Goal: Communication & Community: Participate in discussion

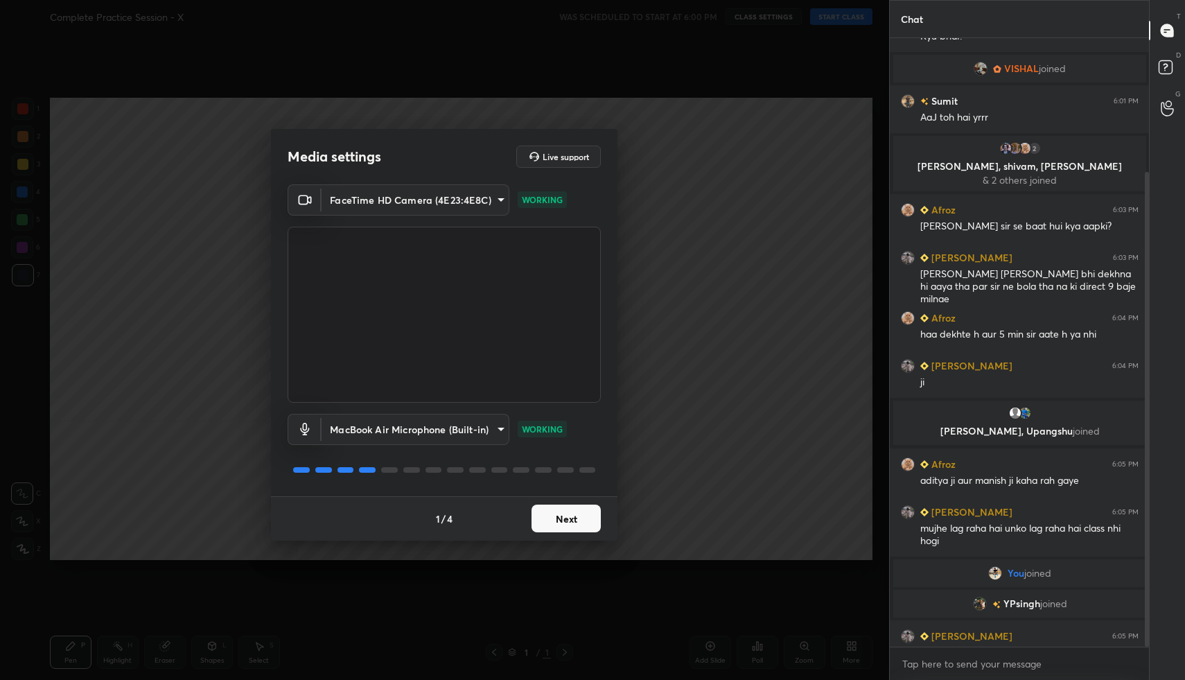
scroll to position [171, 0]
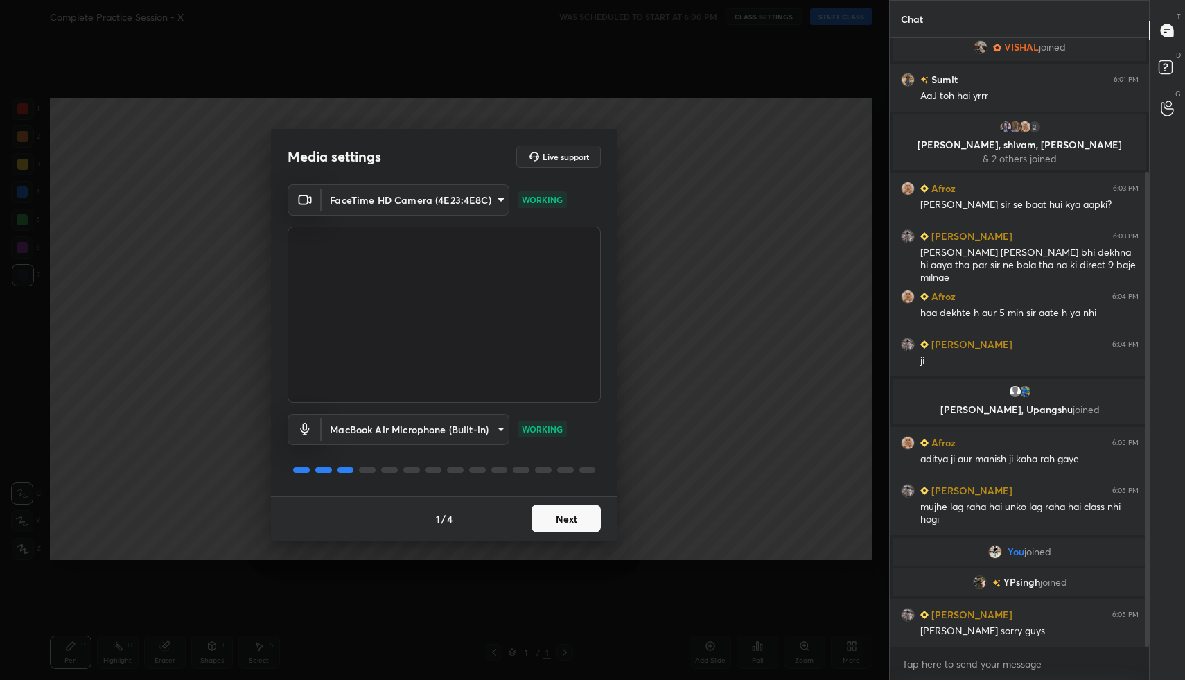
click at [550, 522] on button "Next" at bounding box center [566, 519] width 69 height 28
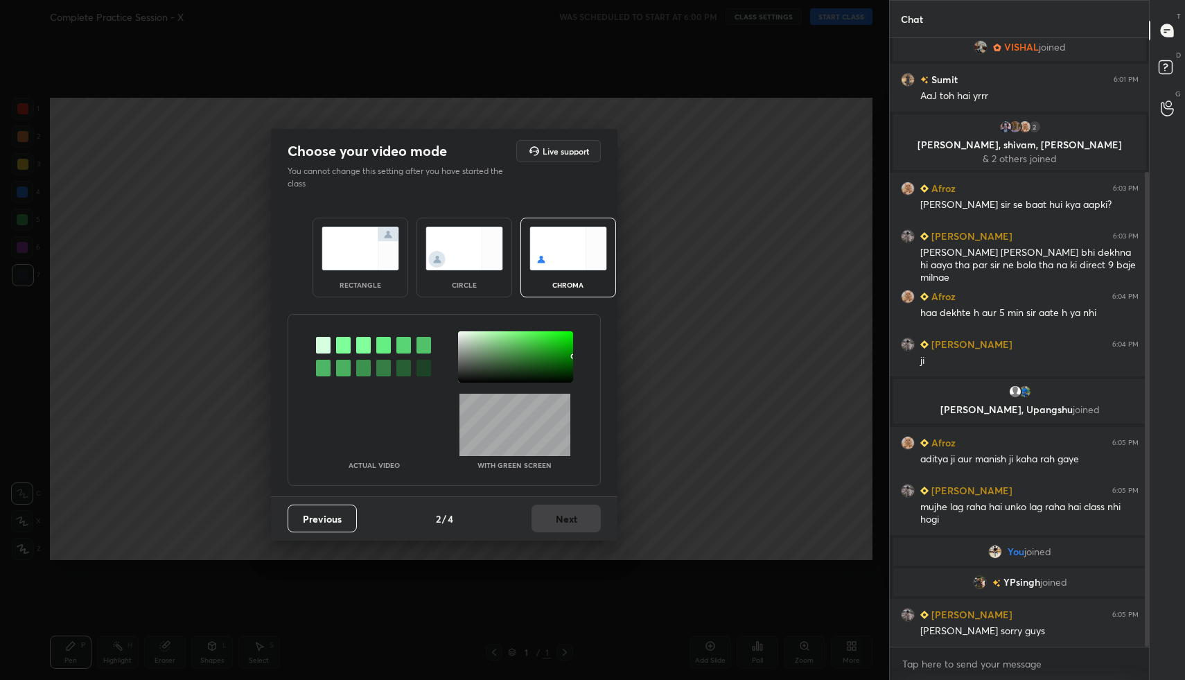
click at [343, 242] on img at bounding box center [361, 249] width 78 height 44
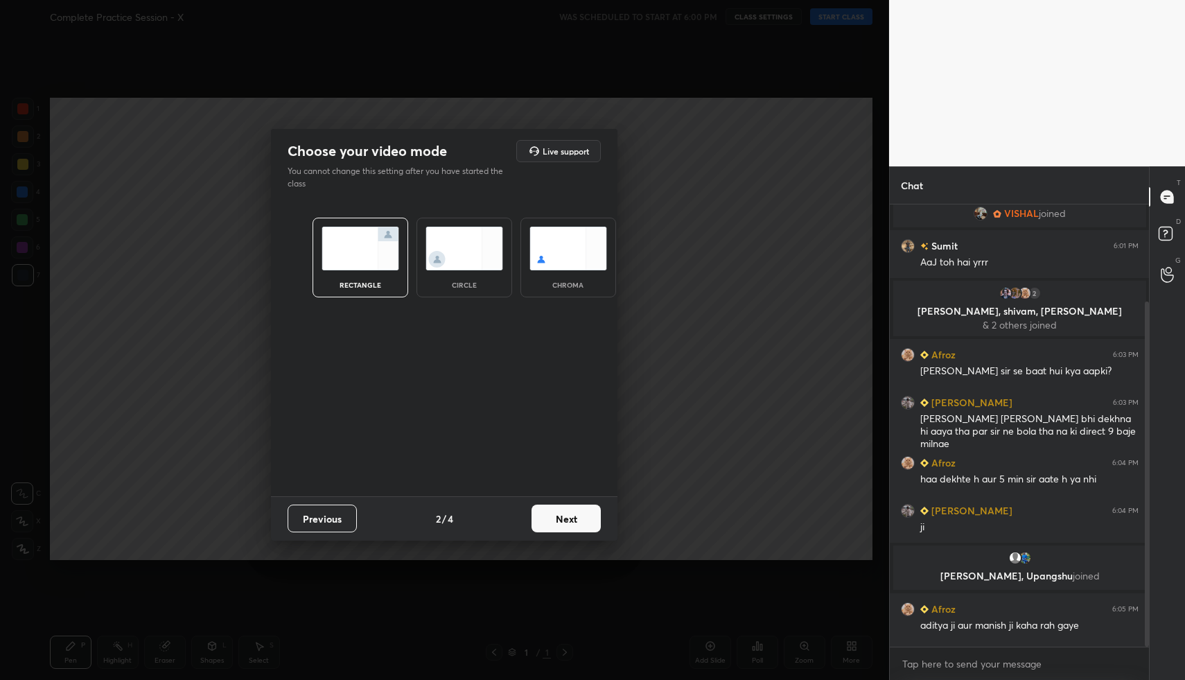
scroll to position [5, 5]
click at [564, 518] on button "Next" at bounding box center [566, 519] width 69 height 28
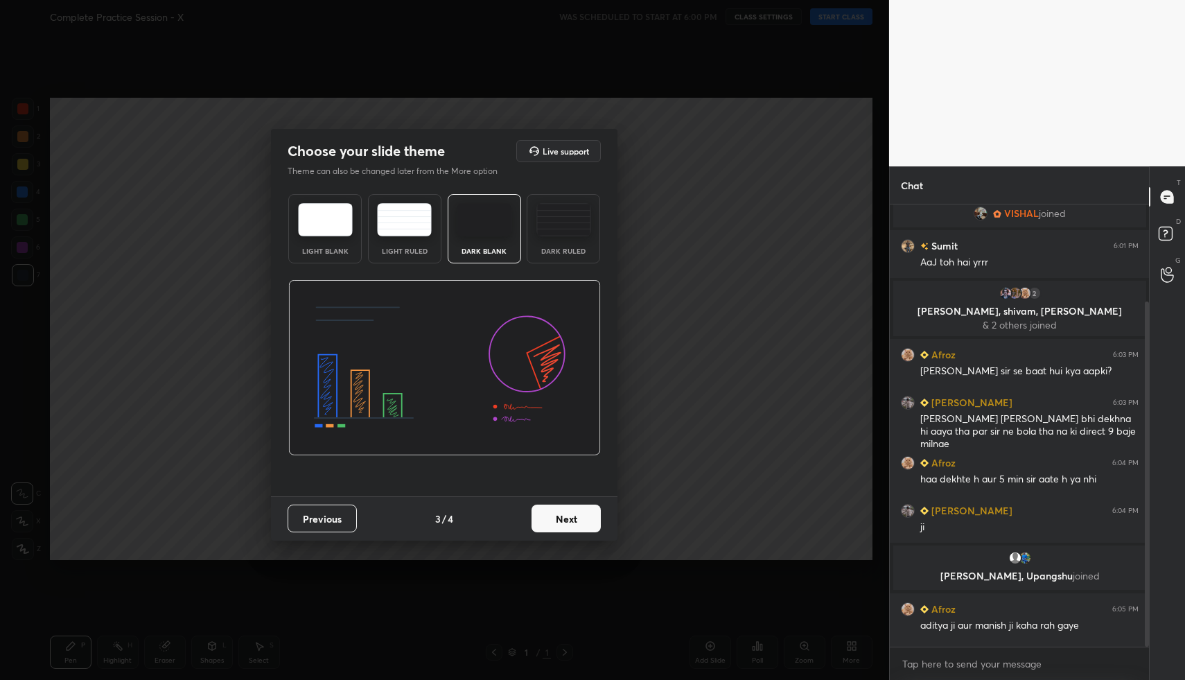
click at [577, 518] on button "Next" at bounding box center [566, 519] width 69 height 28
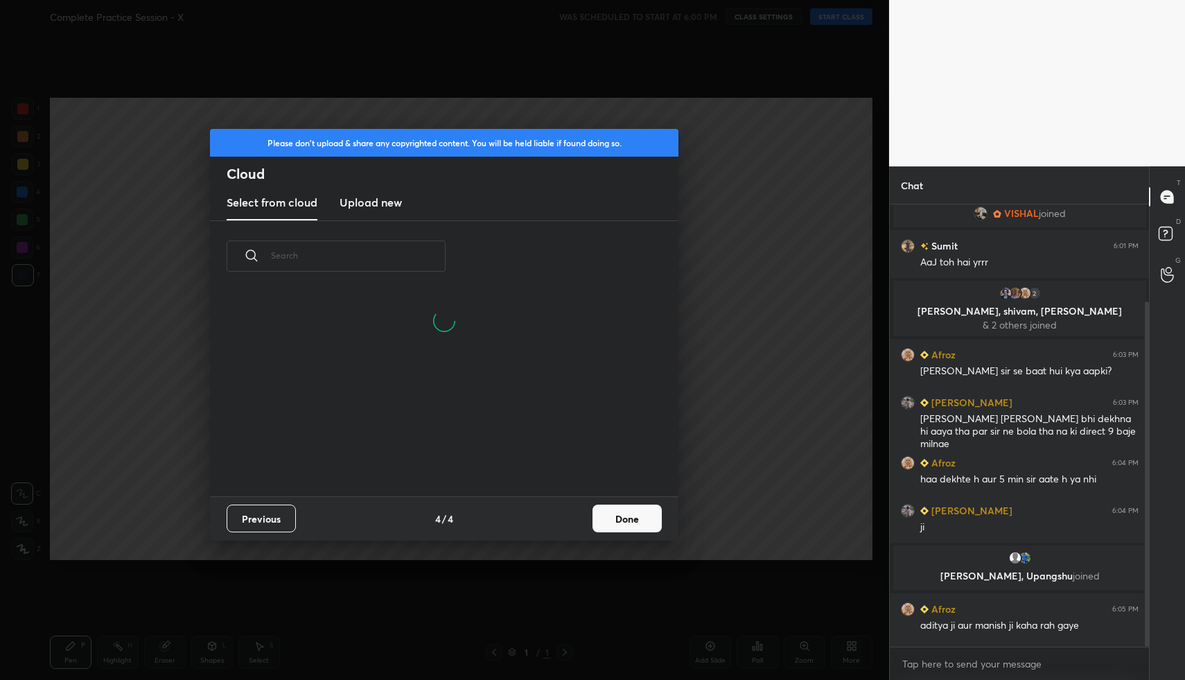
click at [632, 513] on button "Done" at bounding box center [627, 519] width 69 height 28
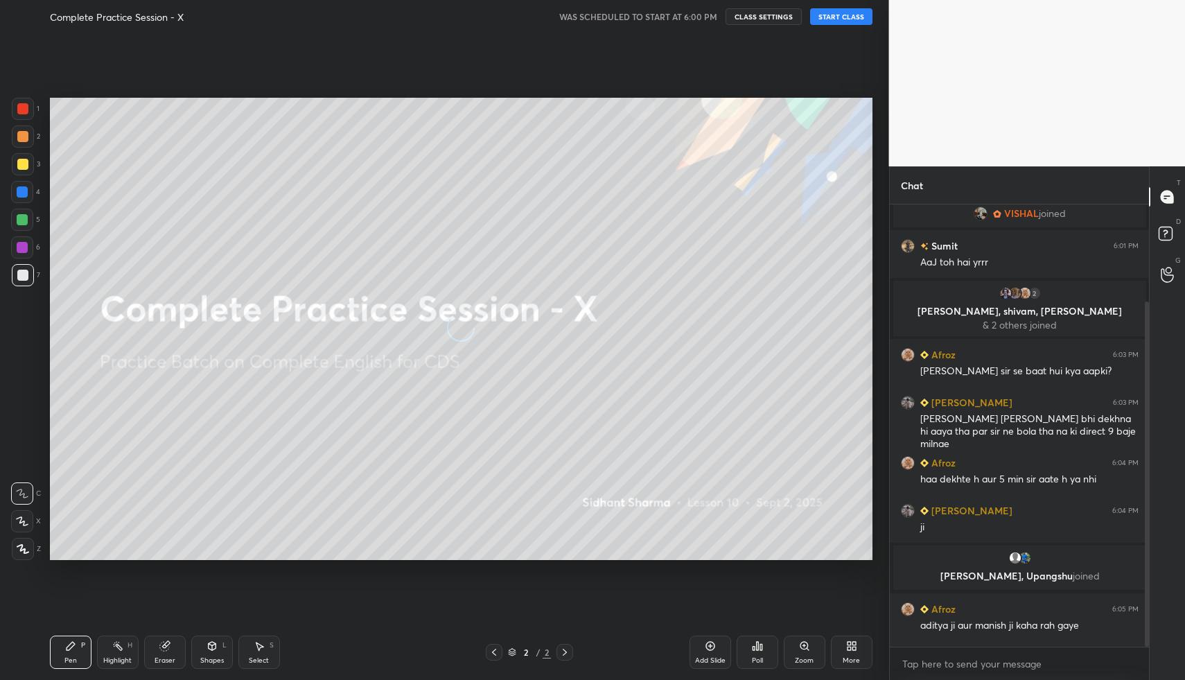
scroll to position [385, 0]
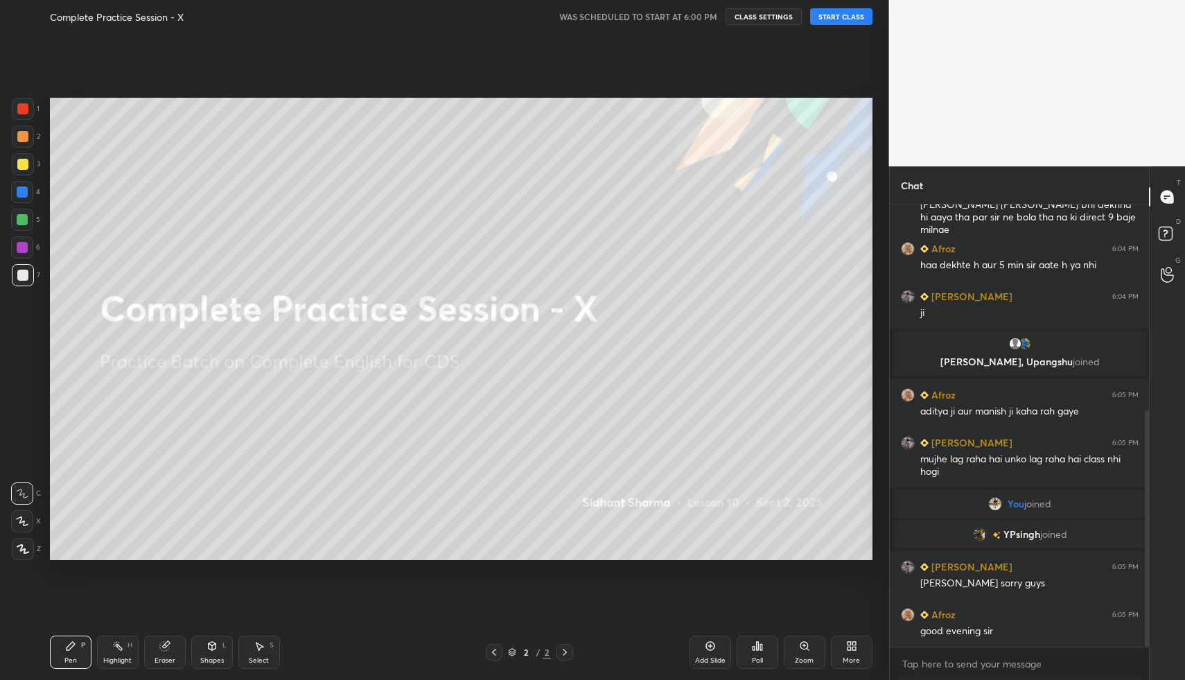
click at [845, 19] on button "START CLASS" at bounding box center [841, 16] width 62 height 17
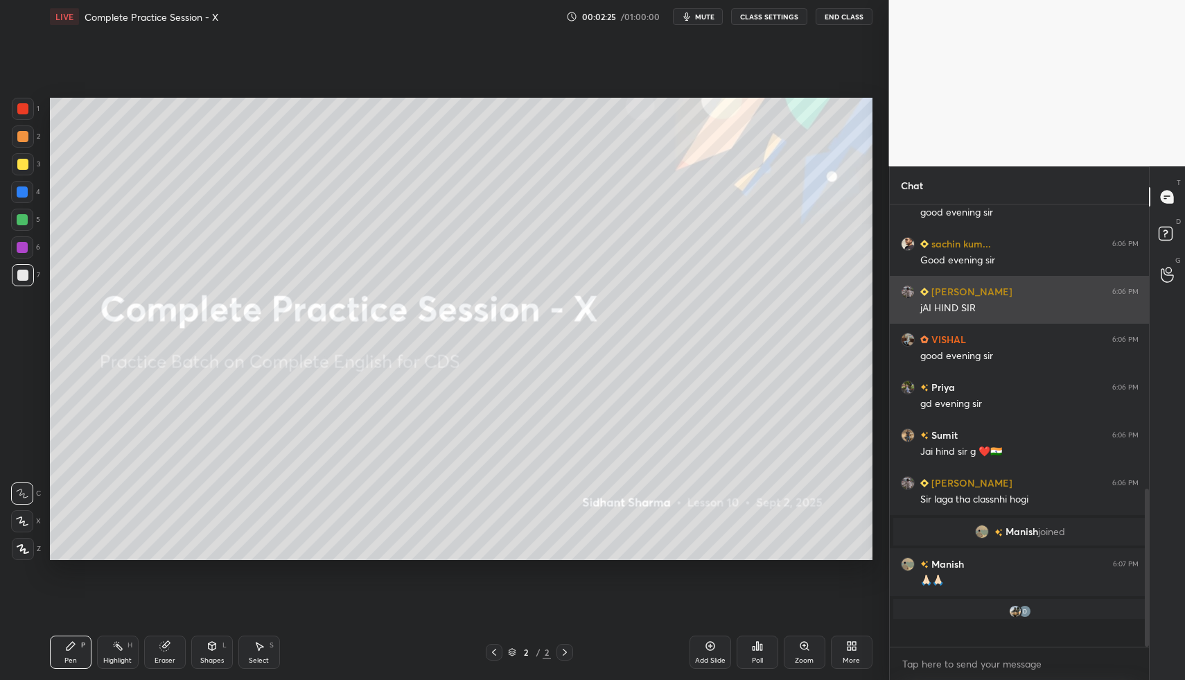
scroll to position [437, 255]
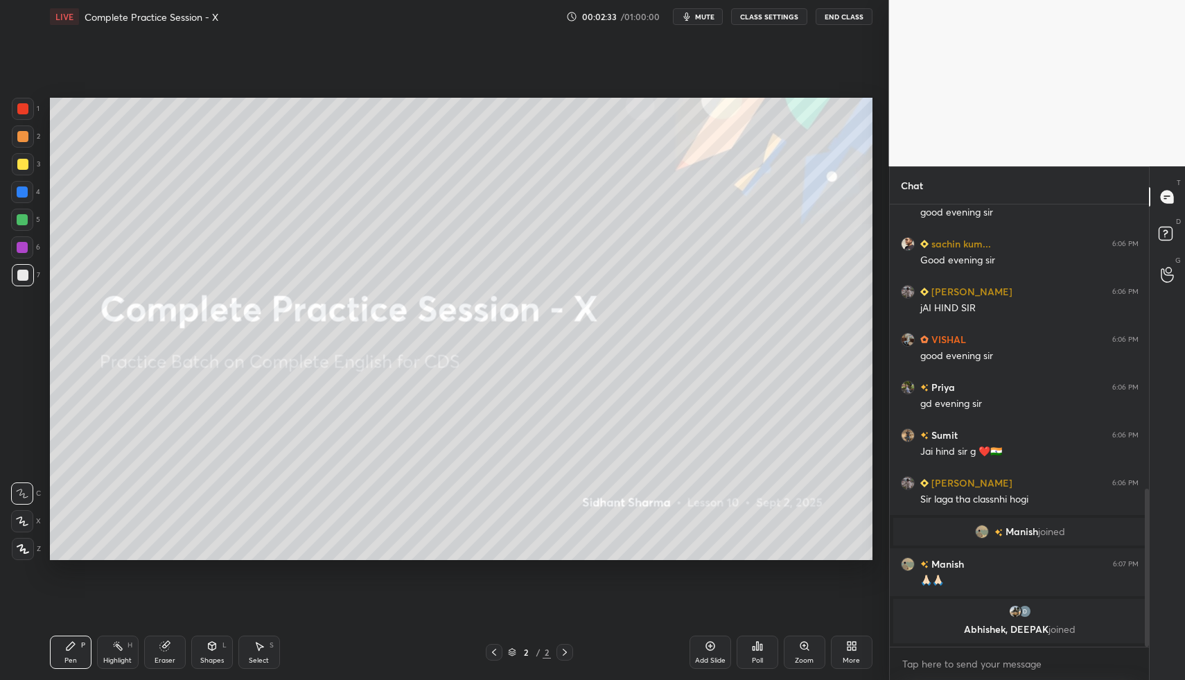
click at [25, 548] on icon at bounding box center [23, 549] width 12 height 10
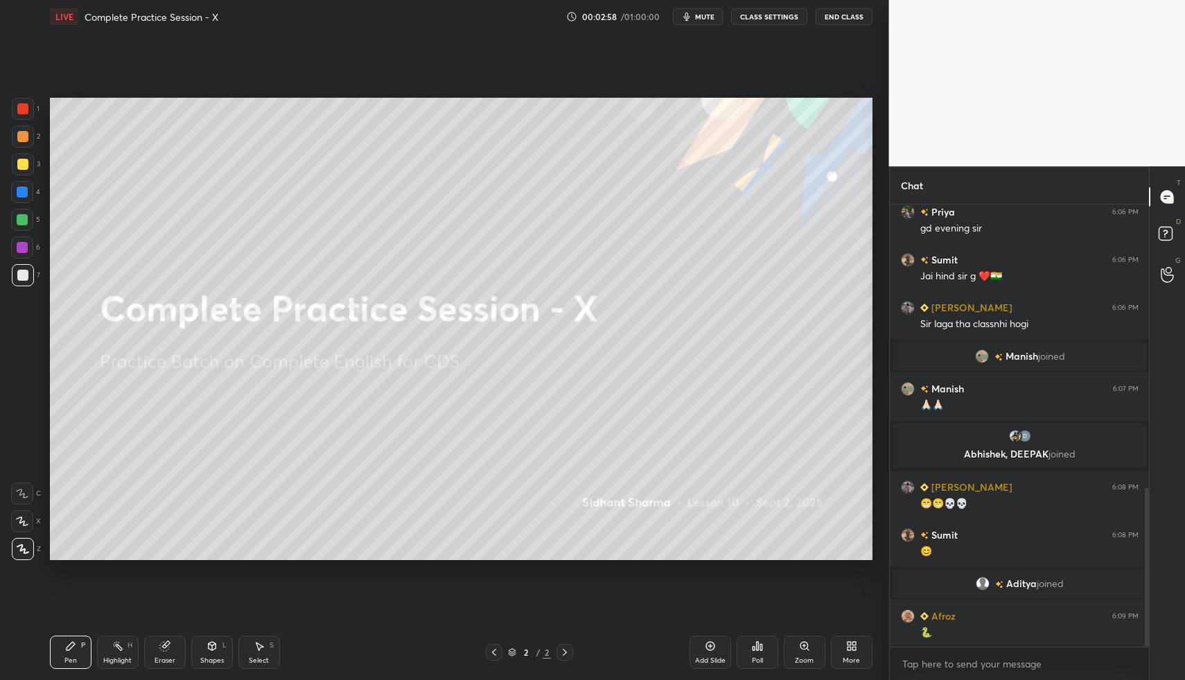
scroll to position [790, 0]
click at [859, 648] on div "More" at bounding box center [852, 652] width 42 height 33
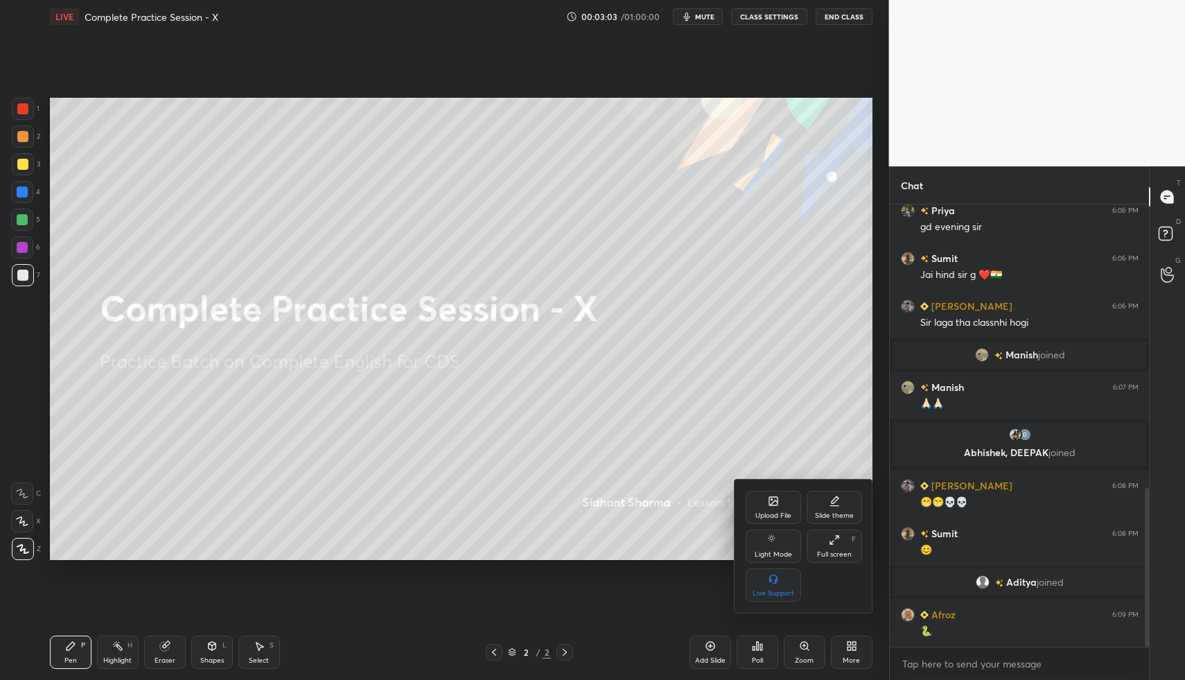
click at [774, 499] on icon at bounding box center [773, 501] width 8 height 8
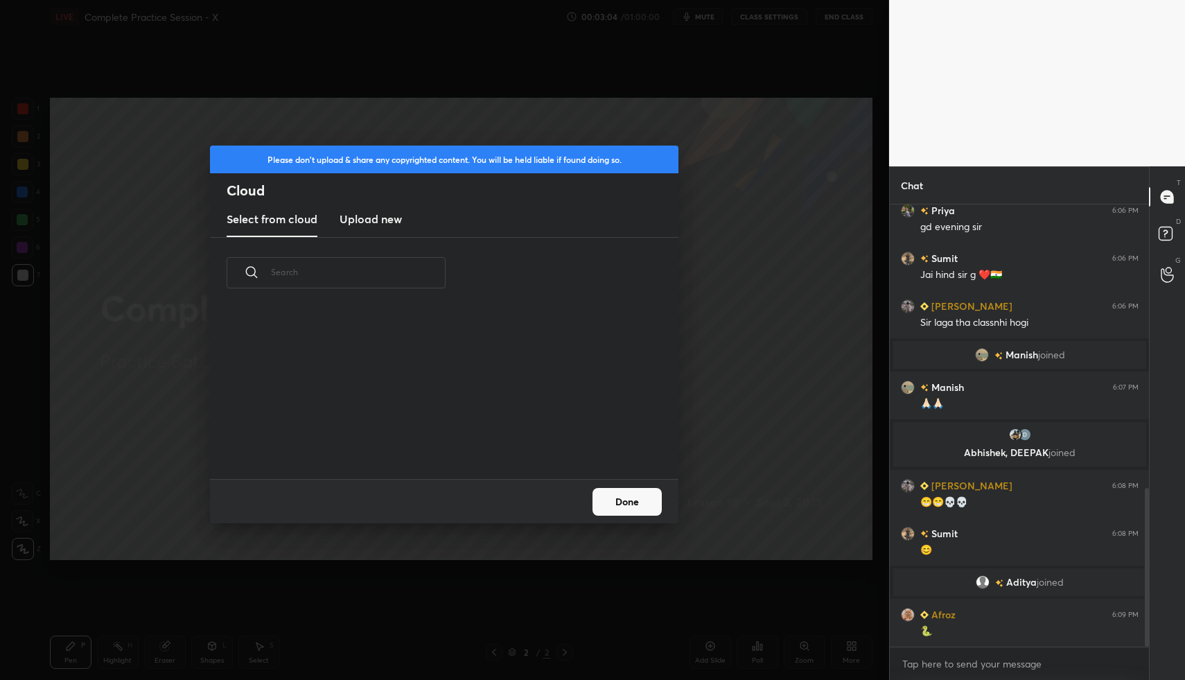
scroll to position [171, 445]
click at [372, 222] on h3 "Upload new" at bounding box center [371, 219] width 62 height 17
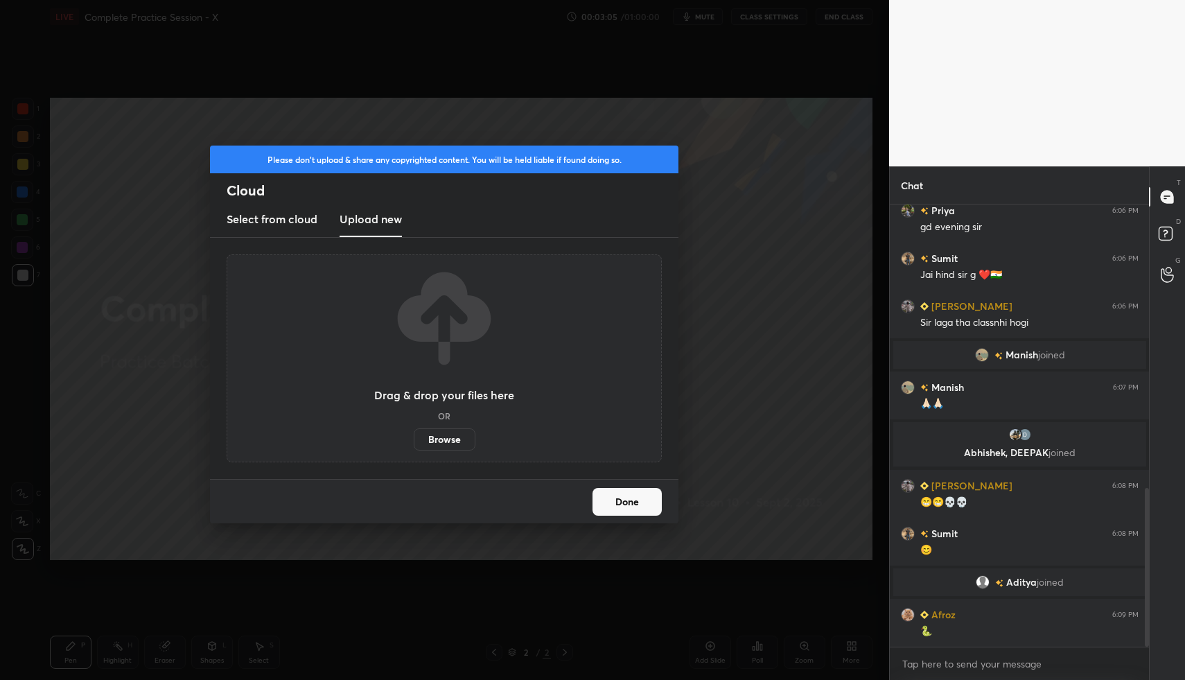
click at [448, 436] on label "Browse" at bounding box center [445, 439] width 62 height 22
click at [414, 436] on input "Browse" at bounding box center [414, 439] width 0 height 22
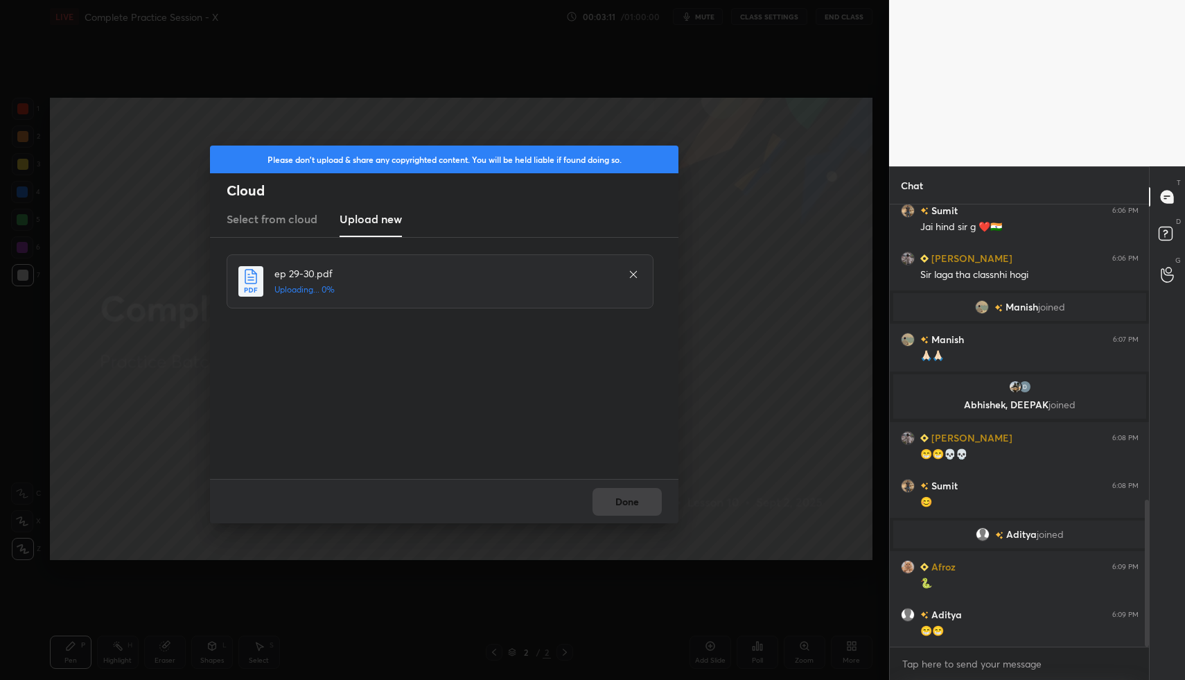
scroll to position [886, 0]
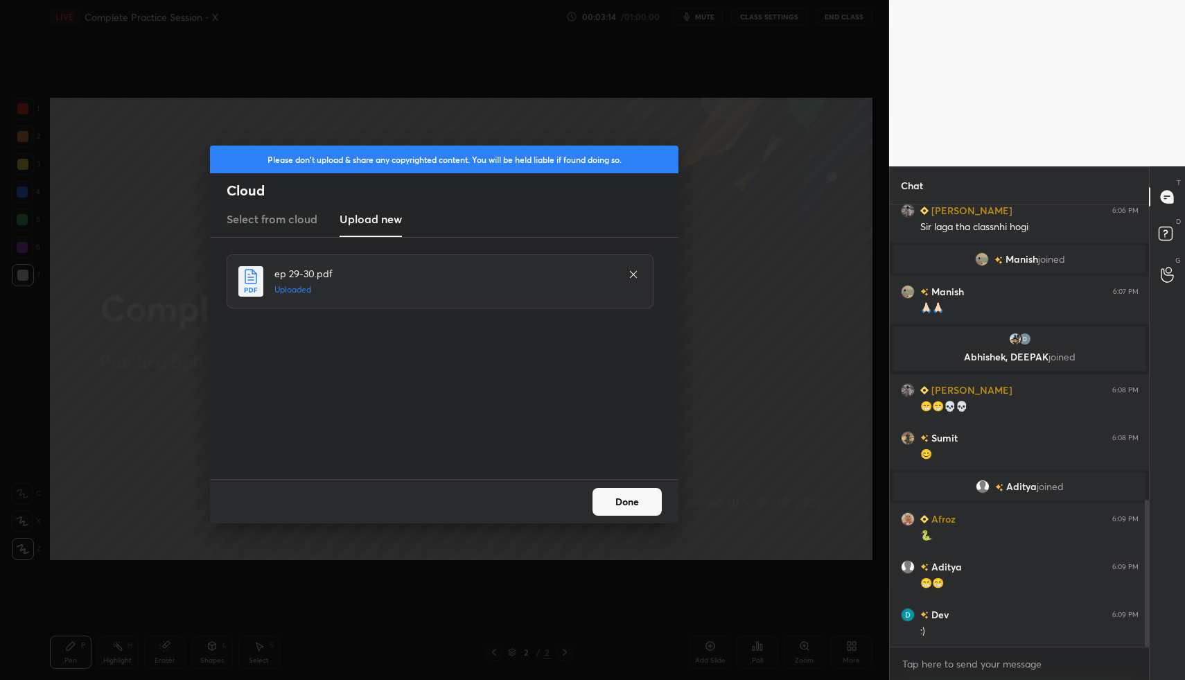
click at [650, 500] on button "Done" at bounding box center [627, 502] width 69 height 28
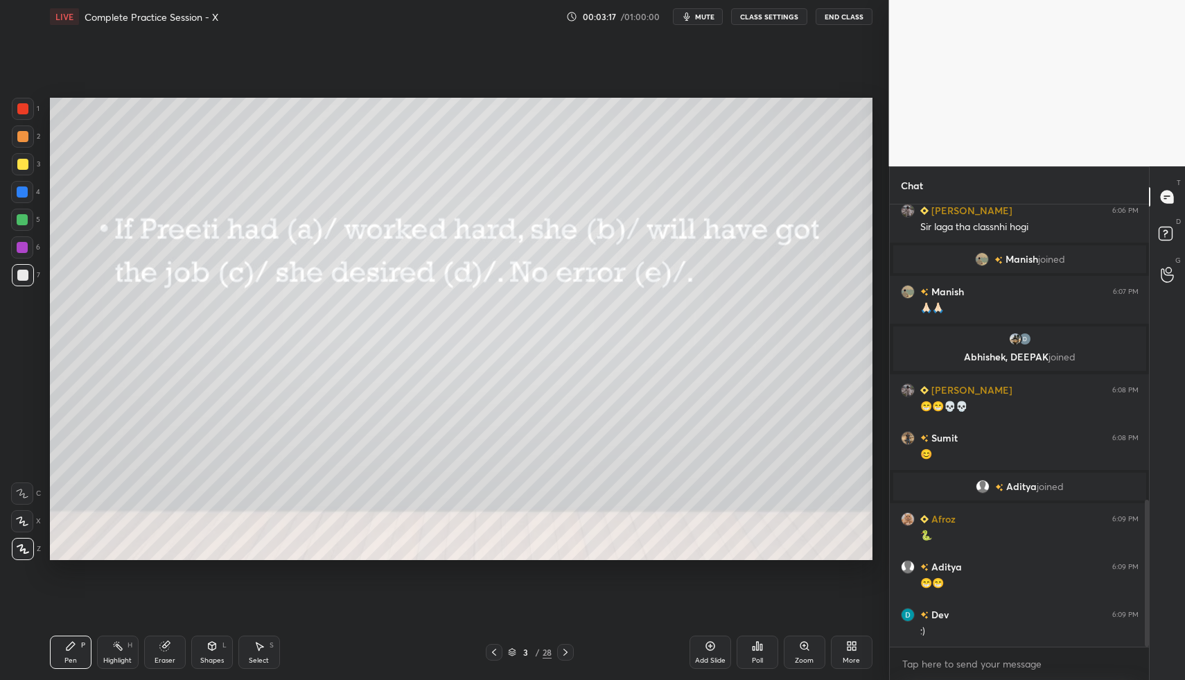
click at [758, 642] on icon at bounding box center [758, 646] width 2 height 8
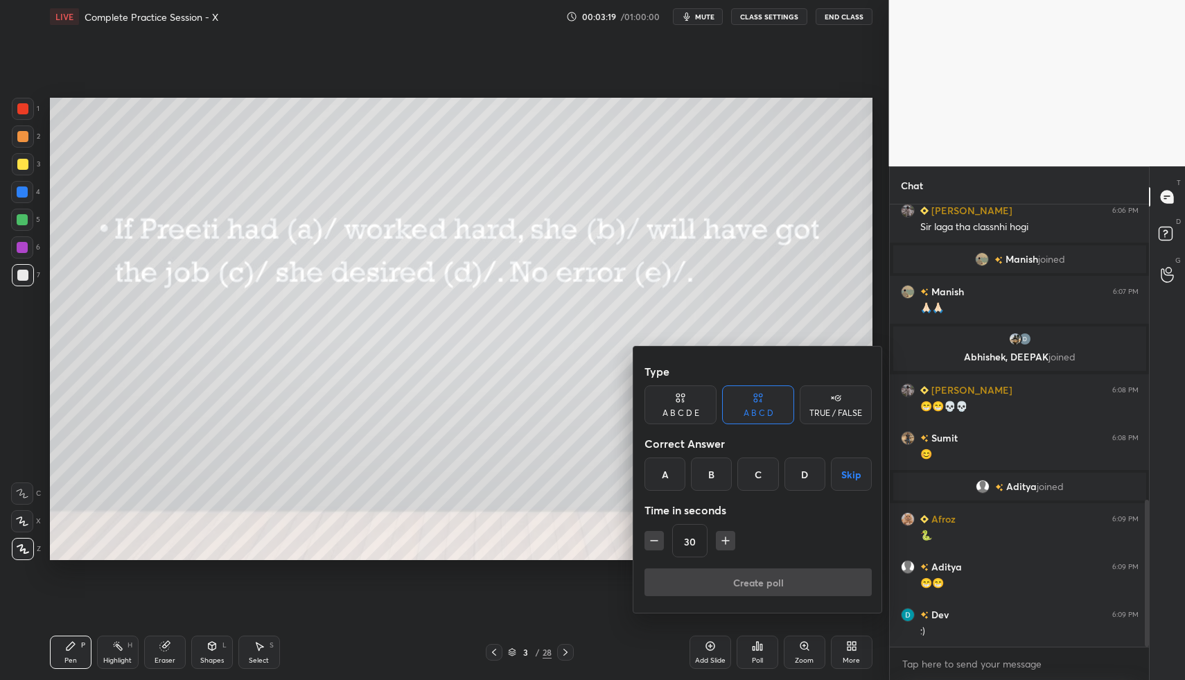
drag, startPoint x: 668, startPoint y: 407, endPoint x: 675, endPoint y: 414, distance: 10.3
click at [668, 408] on div "A B C D E" at bounding box center [681, 404] width 72 height 39
click at [746, 478] on div "C" at bounding box center [738, 474] width 33 height 33
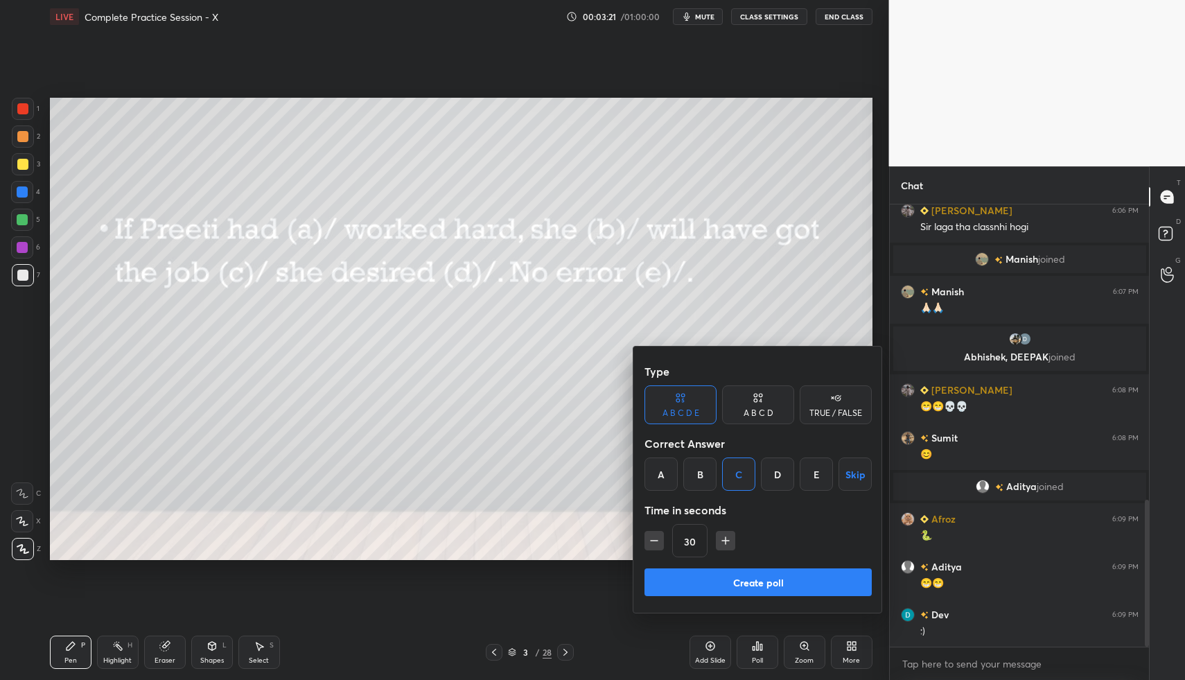
click at [767, 581] on button "Create poll" at bounding box center [758, 582] width 227 height 28
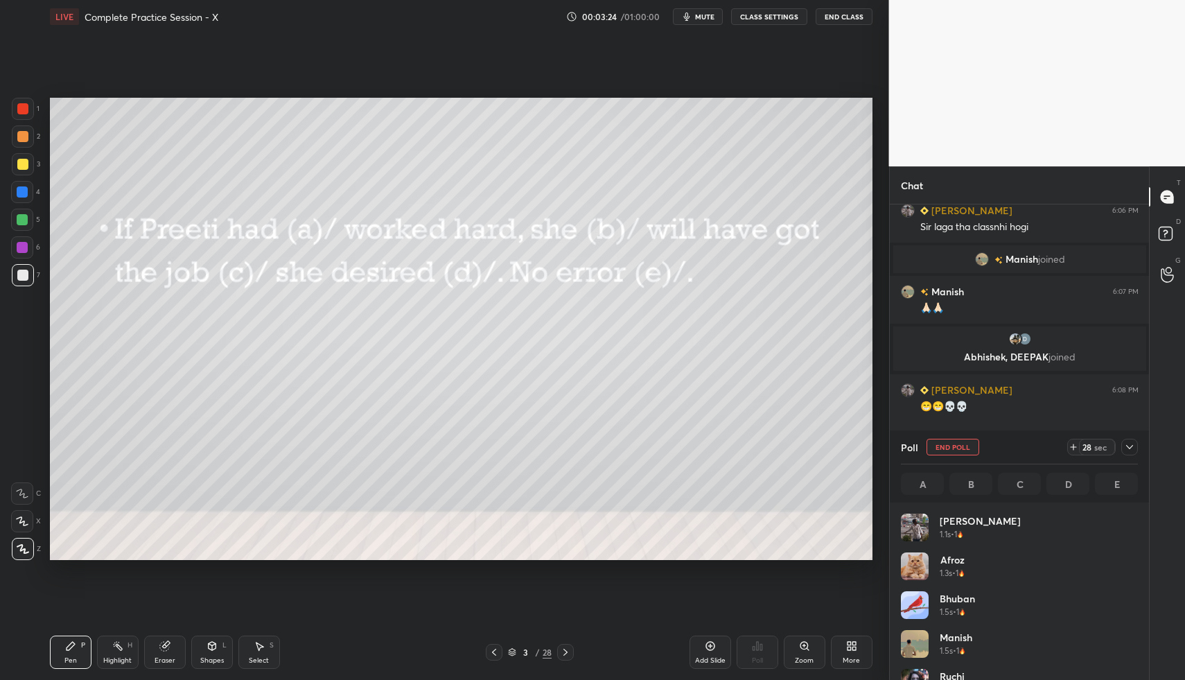
scroll to position [162, 233]
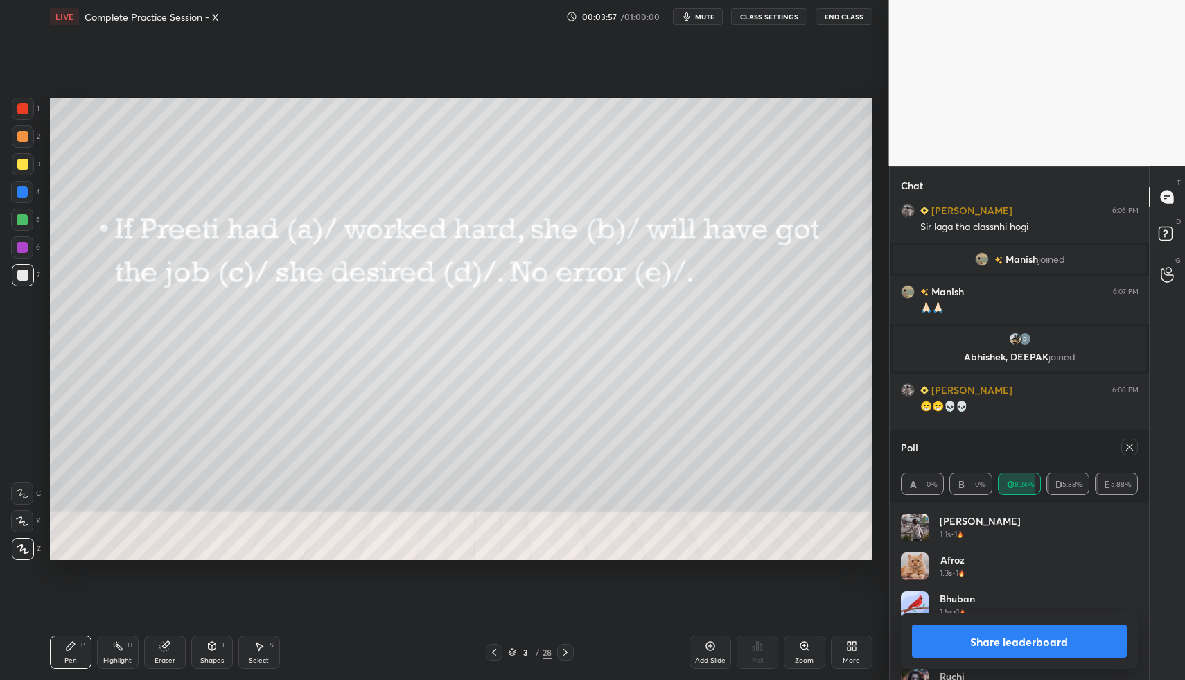
drag, startPoint x: 1129, startPoint y: 448, endPoint x: 1145, endPoint y: 421, distance: 32.0
click at [1129, 448] on icon at bounding box center [1129, 447] width 11 height 11
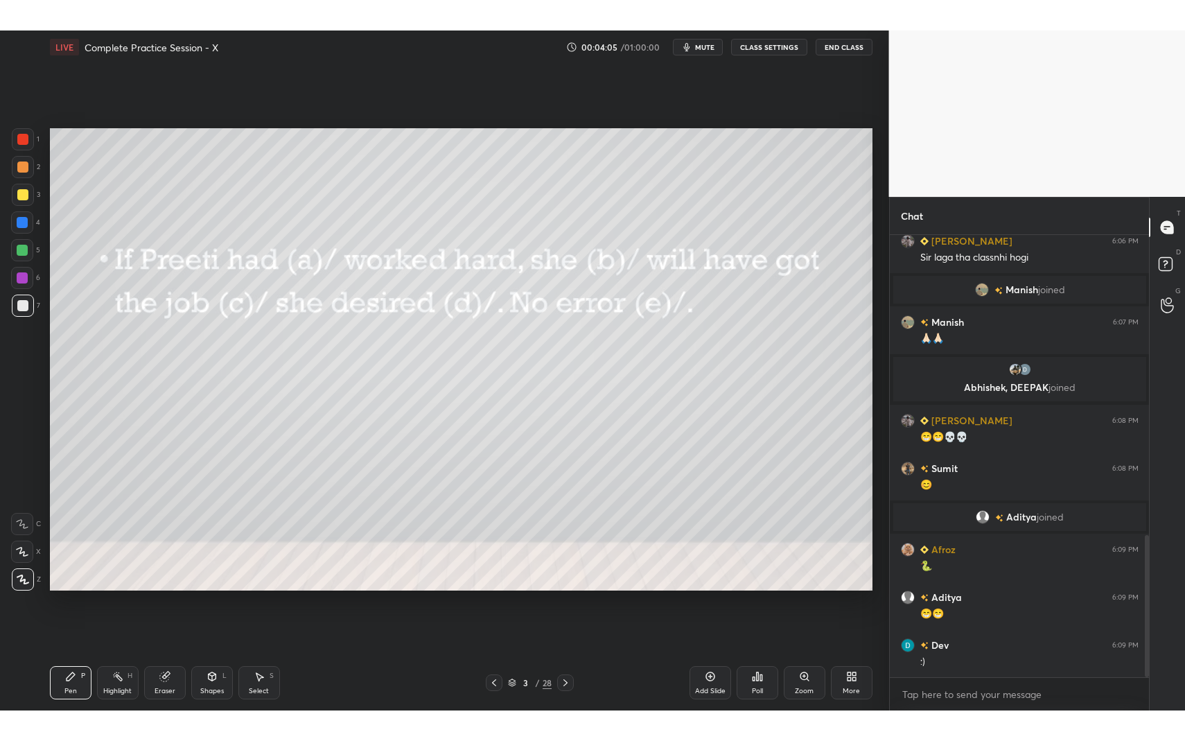
scroll to position [934, 0]
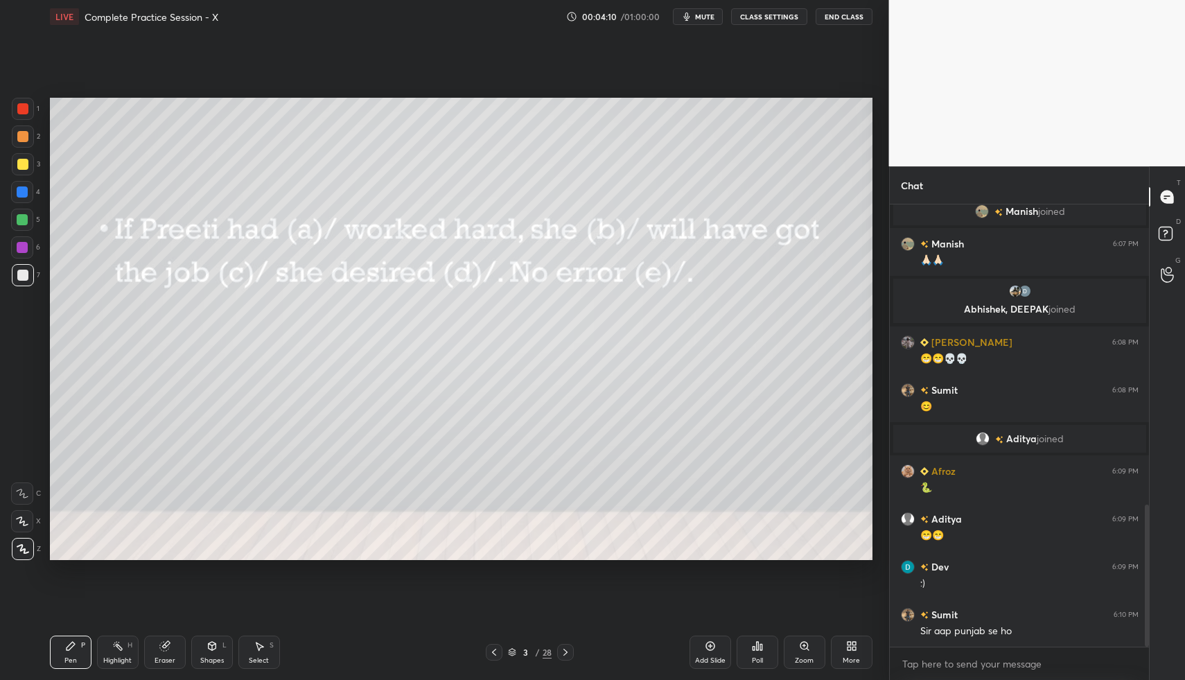
click at [24, 139] on div at bounding box center [22, 136] width 11 height 11
click at [846, 657] on div "More" at bounding box center [851, 660] width 17 height 7
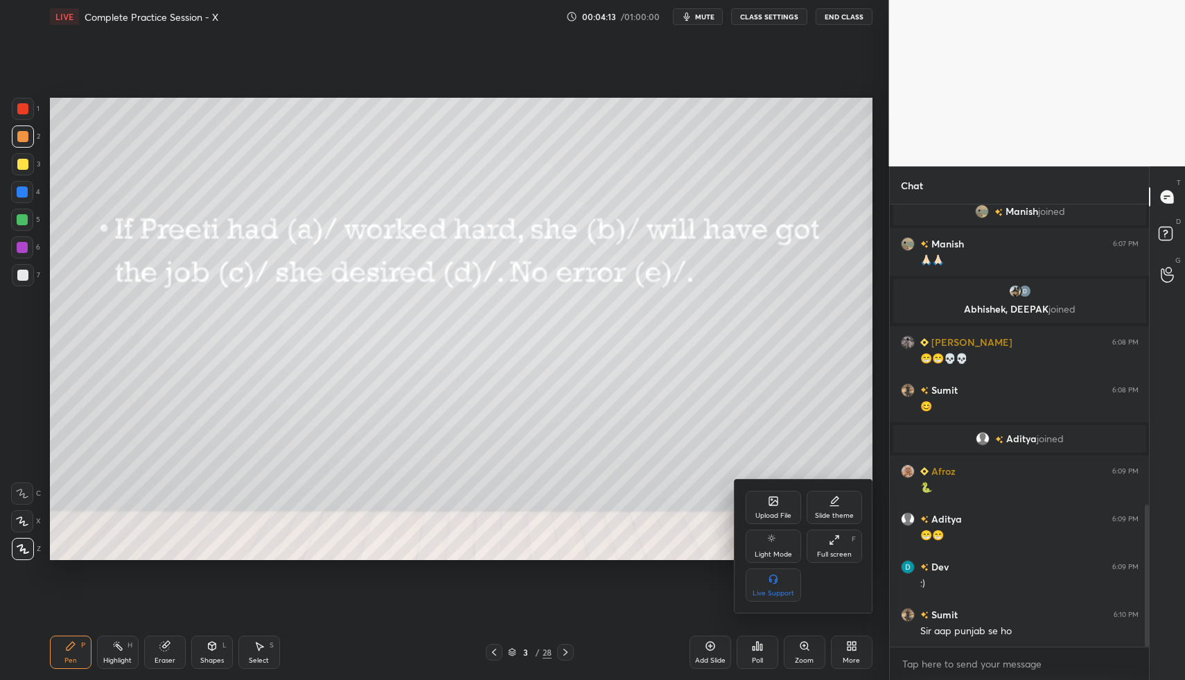
click at [833, 543] on icon at bounding box center [834, 539] width 11 height 11
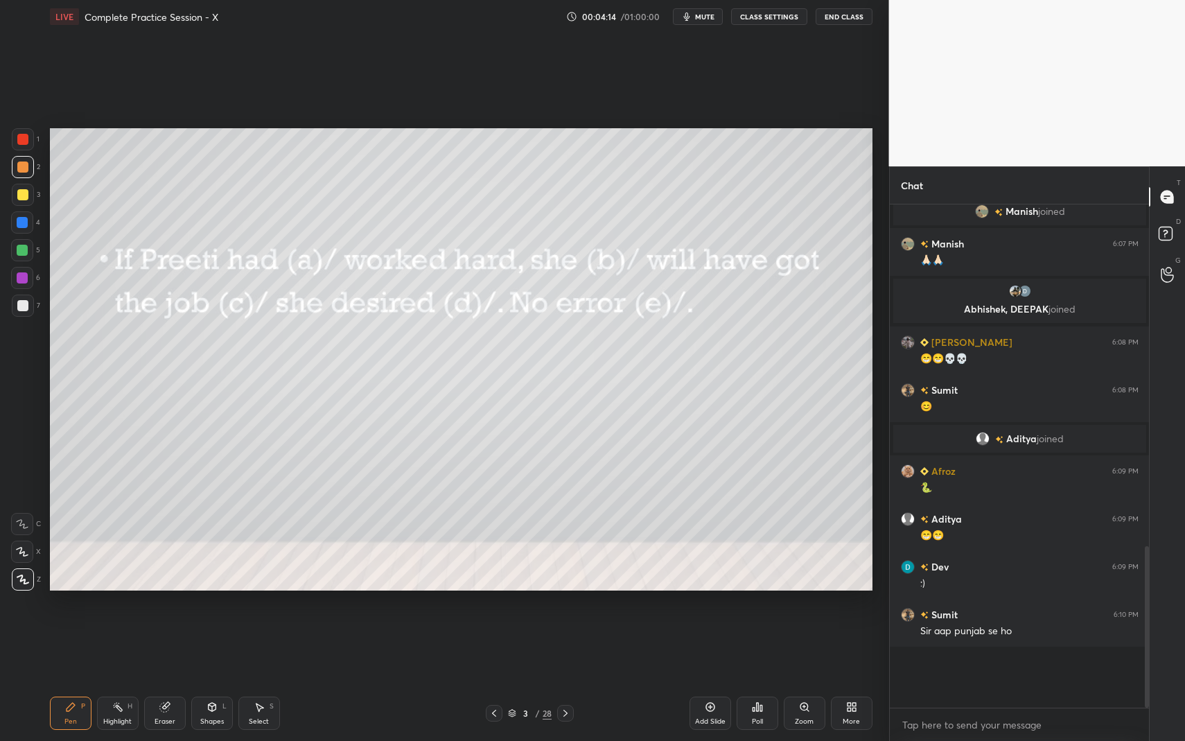
scroll to position [5, 5]
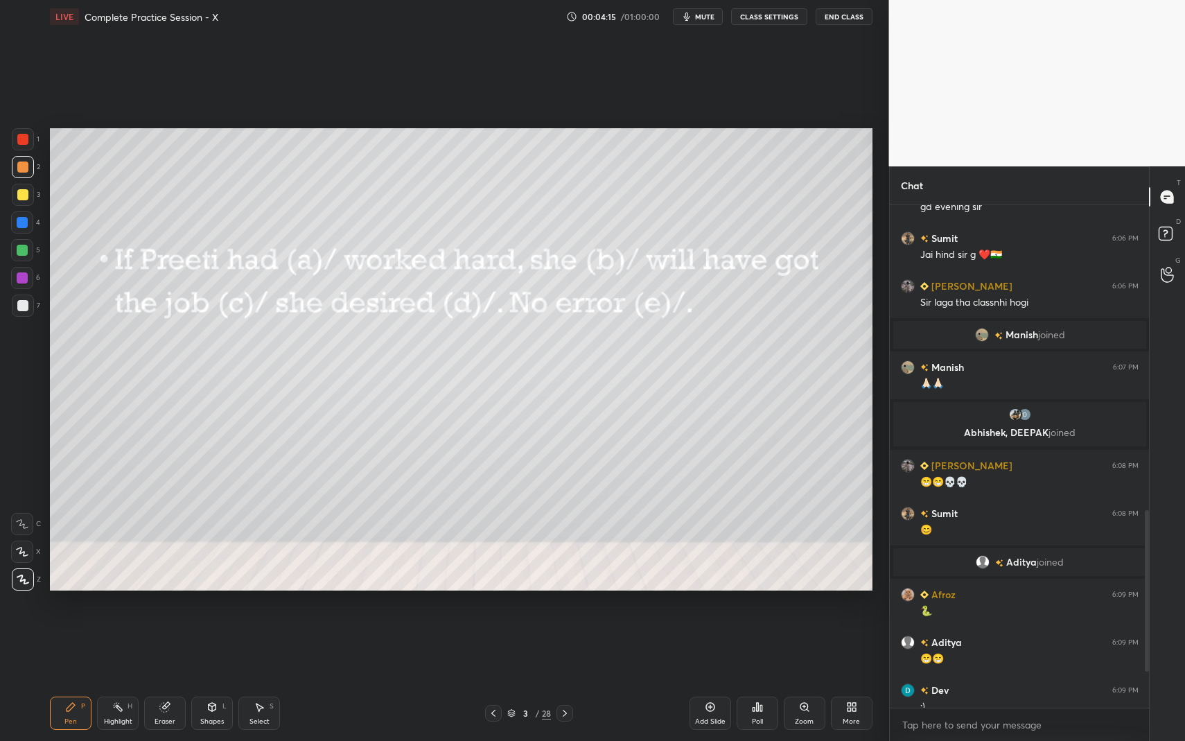
click at [29, 246] on div at bounding box center [22, 250] width 22 height 22
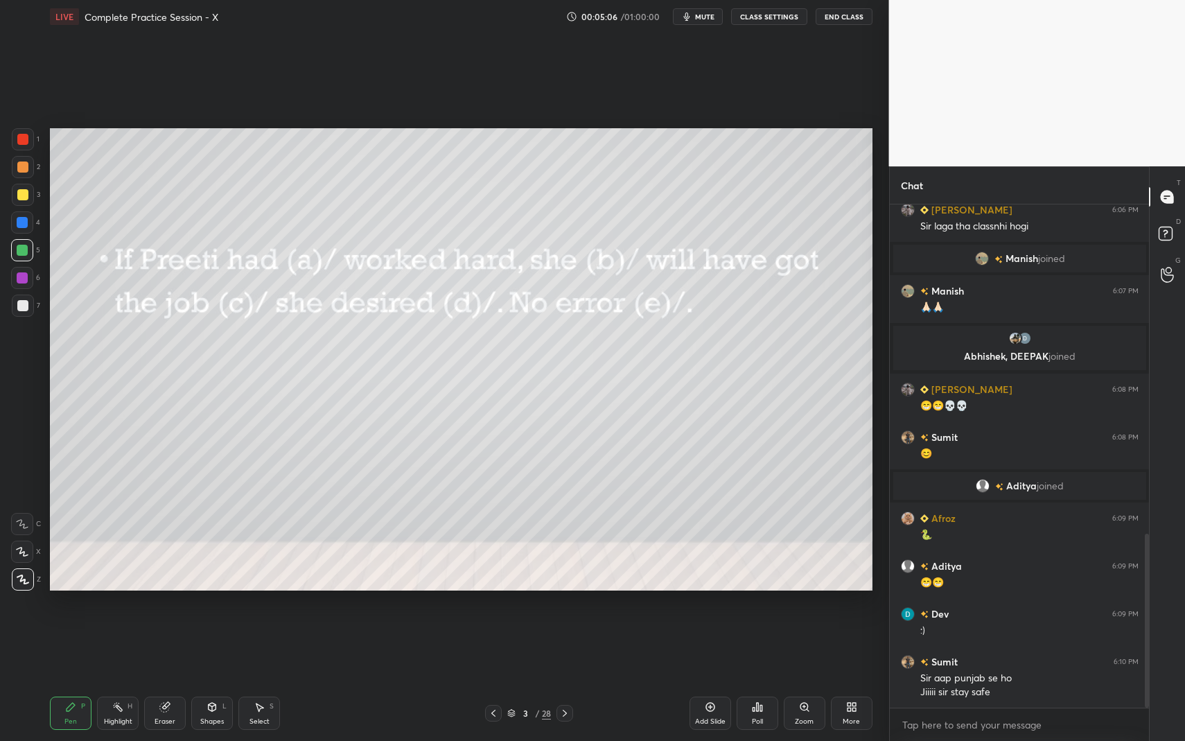
click at [568, 679] on icon at bounding box center [564, 713] width 11 height 11
click at [760, 679] on div "Poll" at bounding box center [758, 713] width 42 height 33
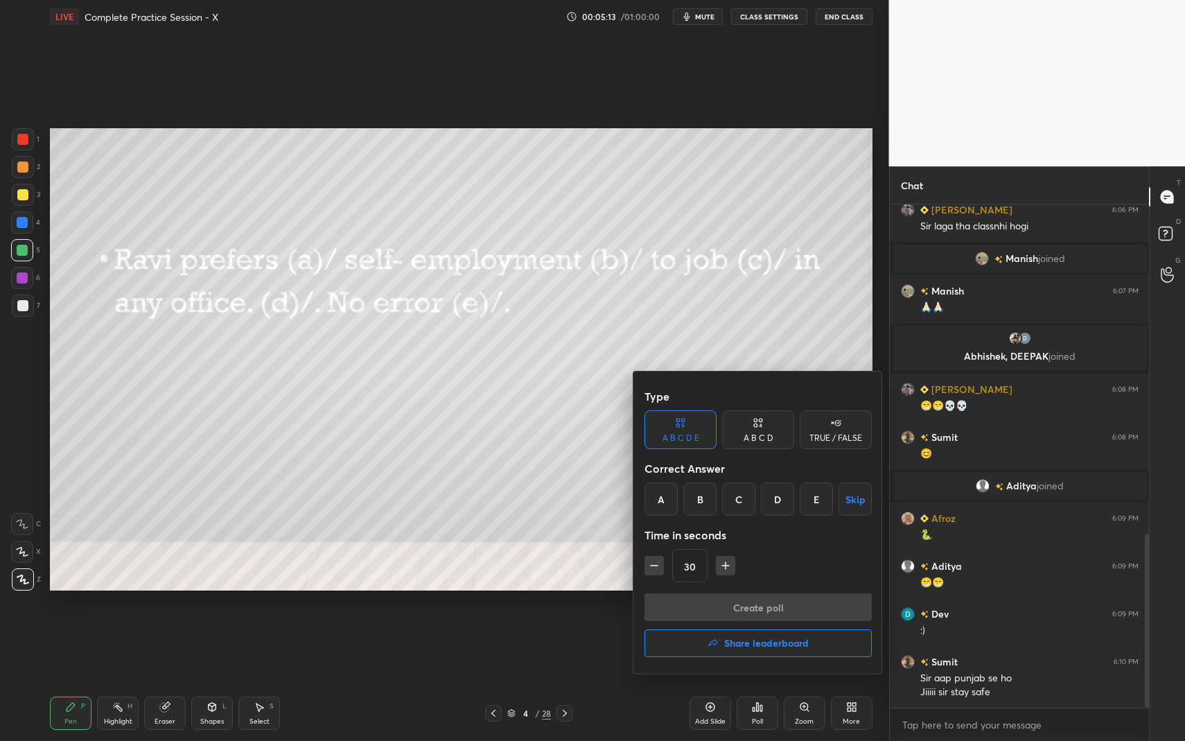
click at [741, 494] on div "C" at bounding box center [738, 498] width 33 height 33
click at [744, 605] on button "Create poll" at bounding box center [758, 607] width 227 height 28
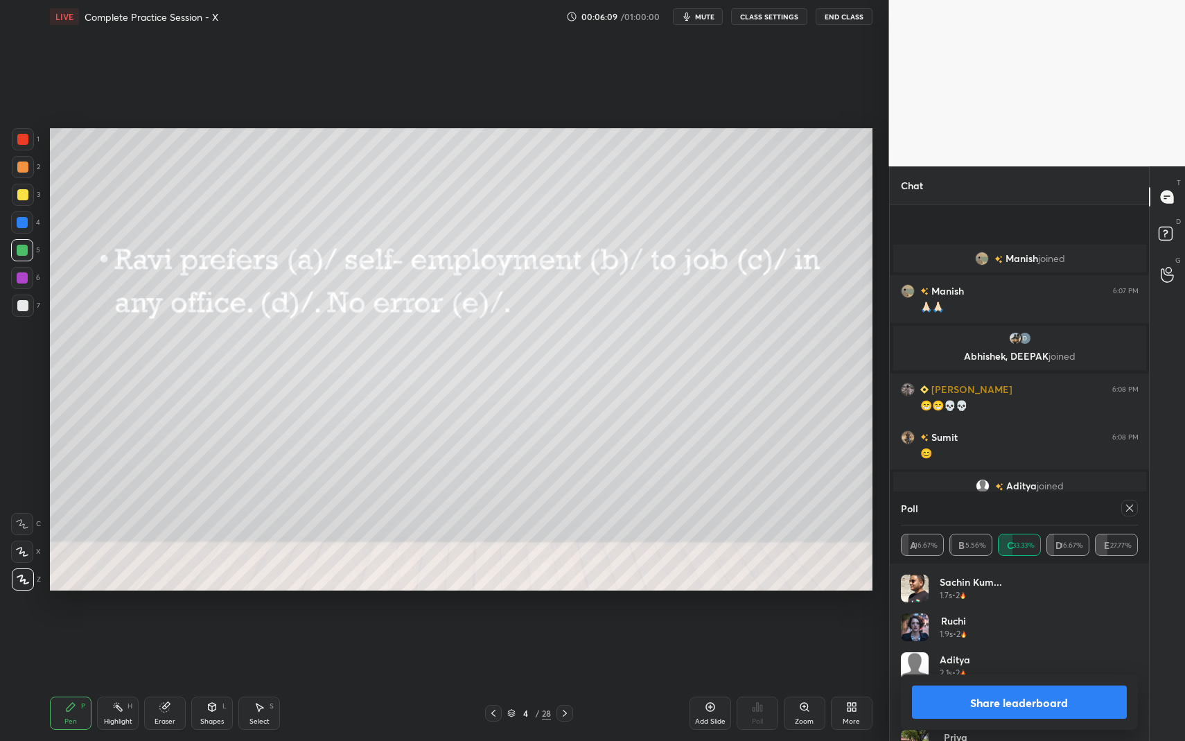
scroll to position [1054, 0]
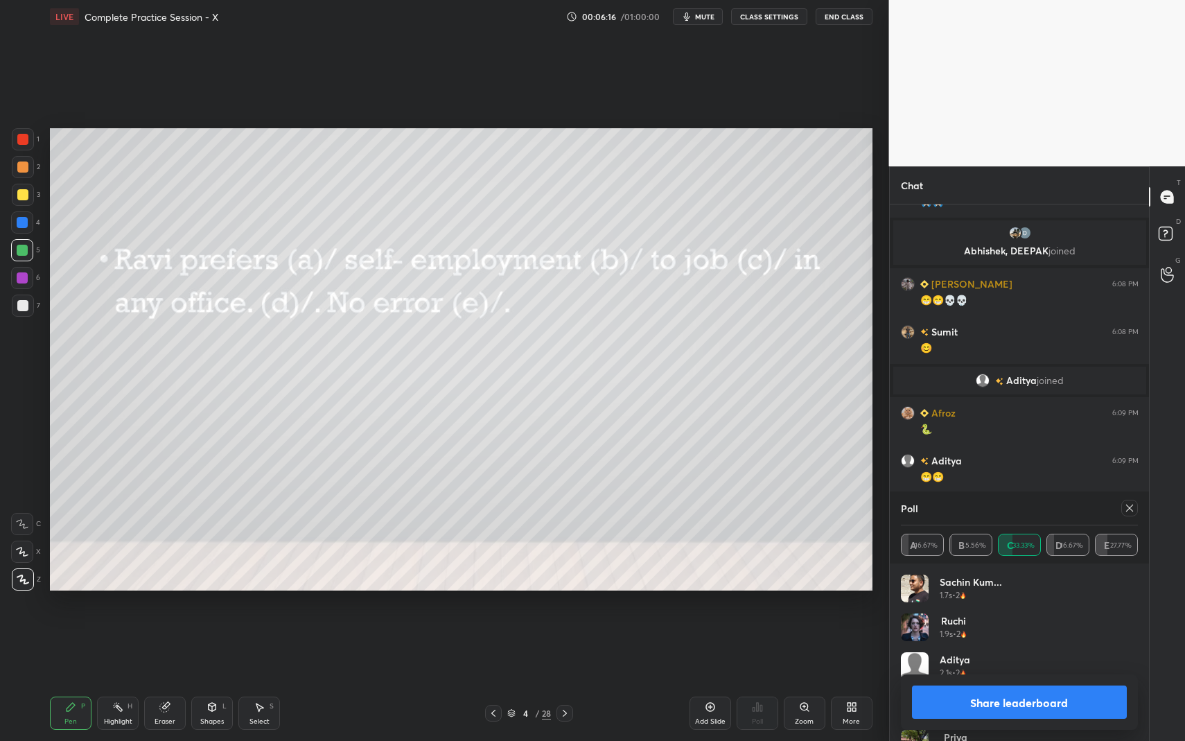
click at [23, 168] on div at bounding box center [22, 167] width 11 height 11
click at [17, 234] on div "4" at bounding box center [25, 225] width 29 height 28
drag, startPoint x: 19, startPoint y: 139, endPoint x: 42, endPoint y: 155, distance: 27.9
click at [17, 141] on div at bounding box center [22, 139] width 11 height 11
click at [570, 679] on div at bounding box center [565, 713] width 17 height 17
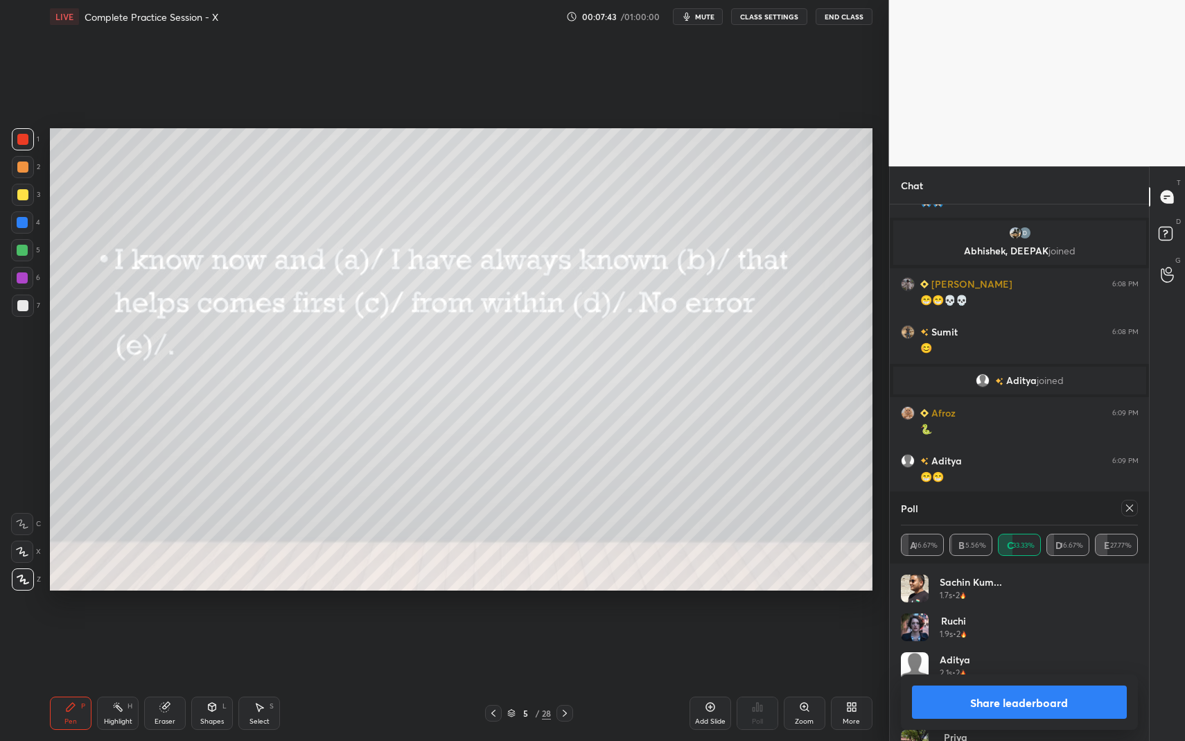
scroll to position [1049, 0]
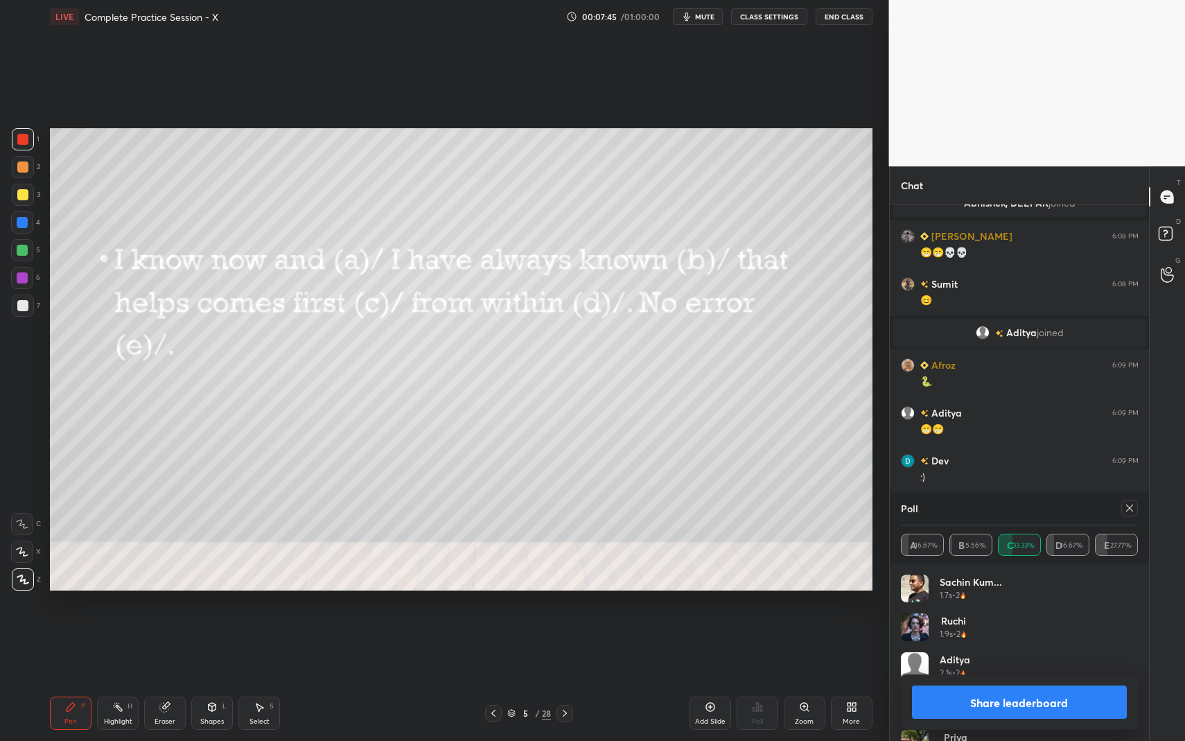
drag, startPoint x: 1131, startPoint y: 507, endPoint x: 1100, endPoint y: 523, distance: 34.7
click at [1127, 509] on icon at bounding box center [1129, 508] width 11 height 11
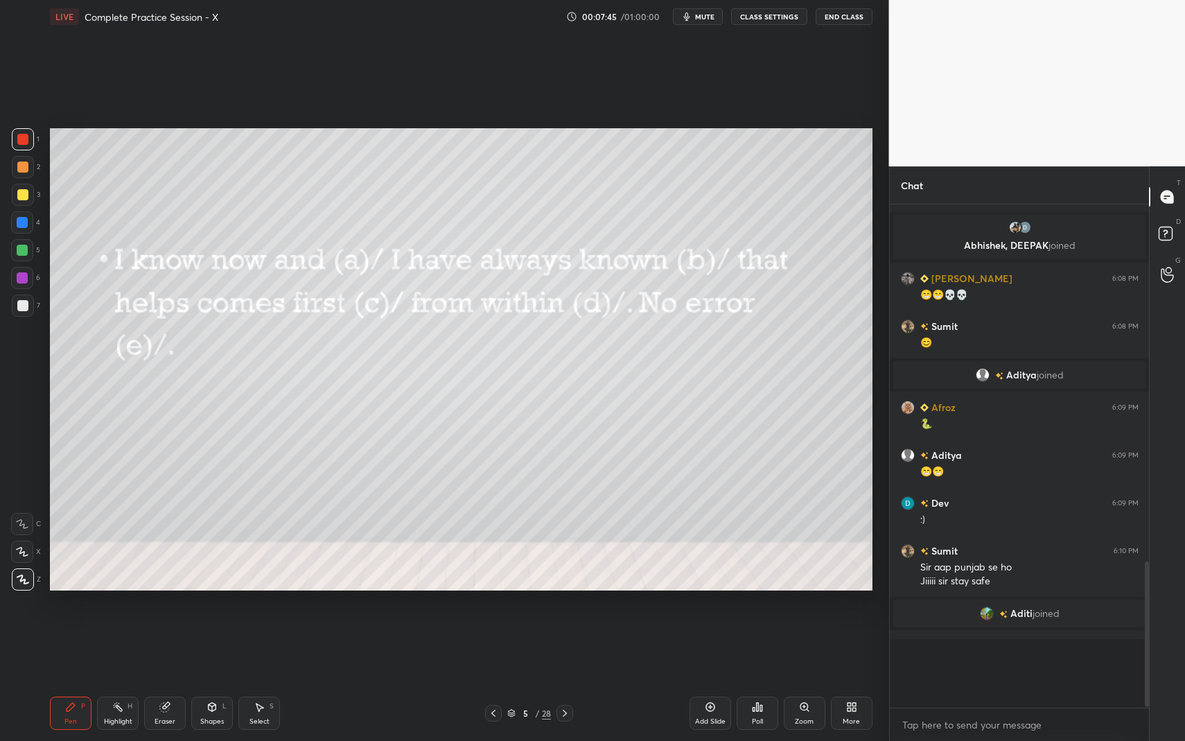
scroll to position [5, 5]
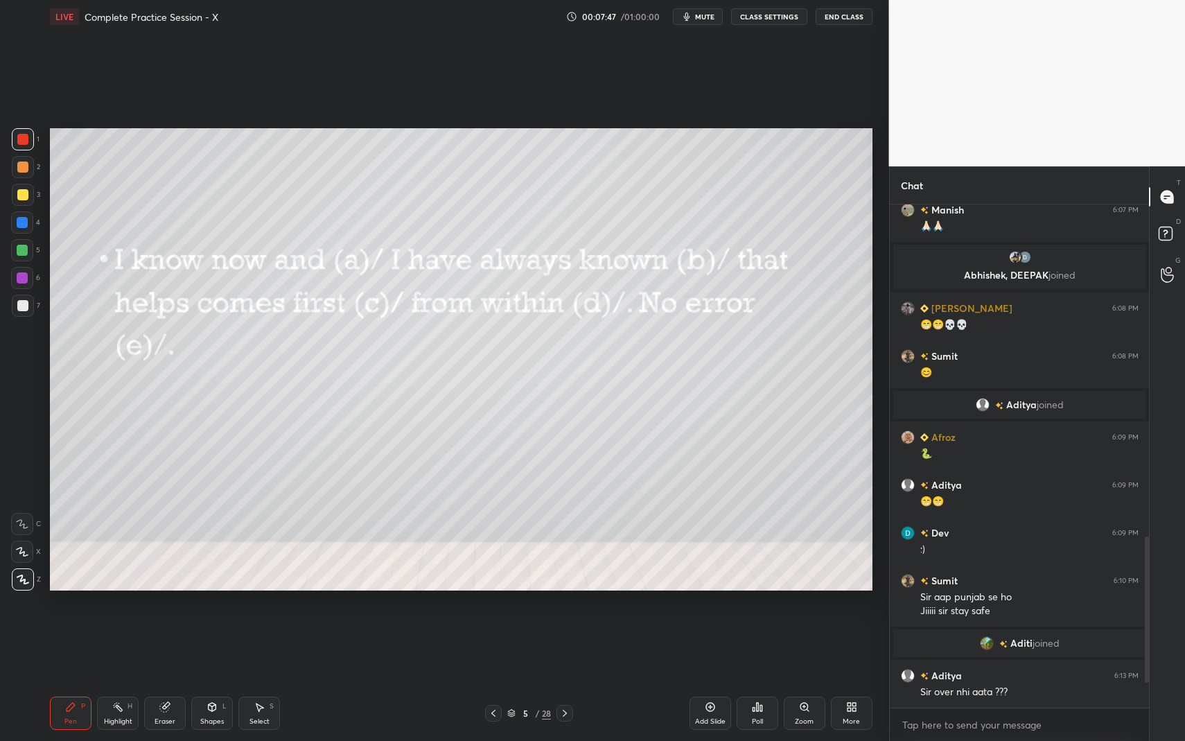
click at [766, 679] on div "Poll" at bounding box center [758, 713] width 42 height 33
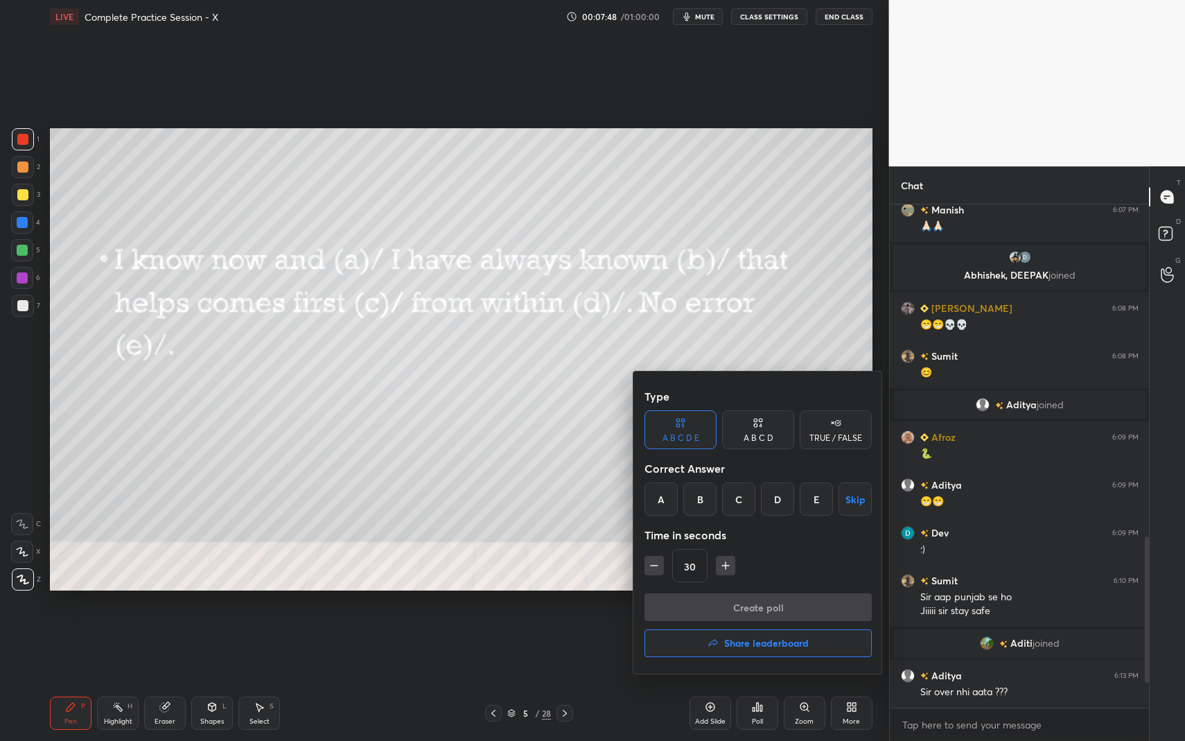
click at [738, 496] on div "C" at bounding box center [738, 498] width 33 height 33
click at [765, 609] on button "Create poll" at bounding box center [758, 607] width 227 height 28
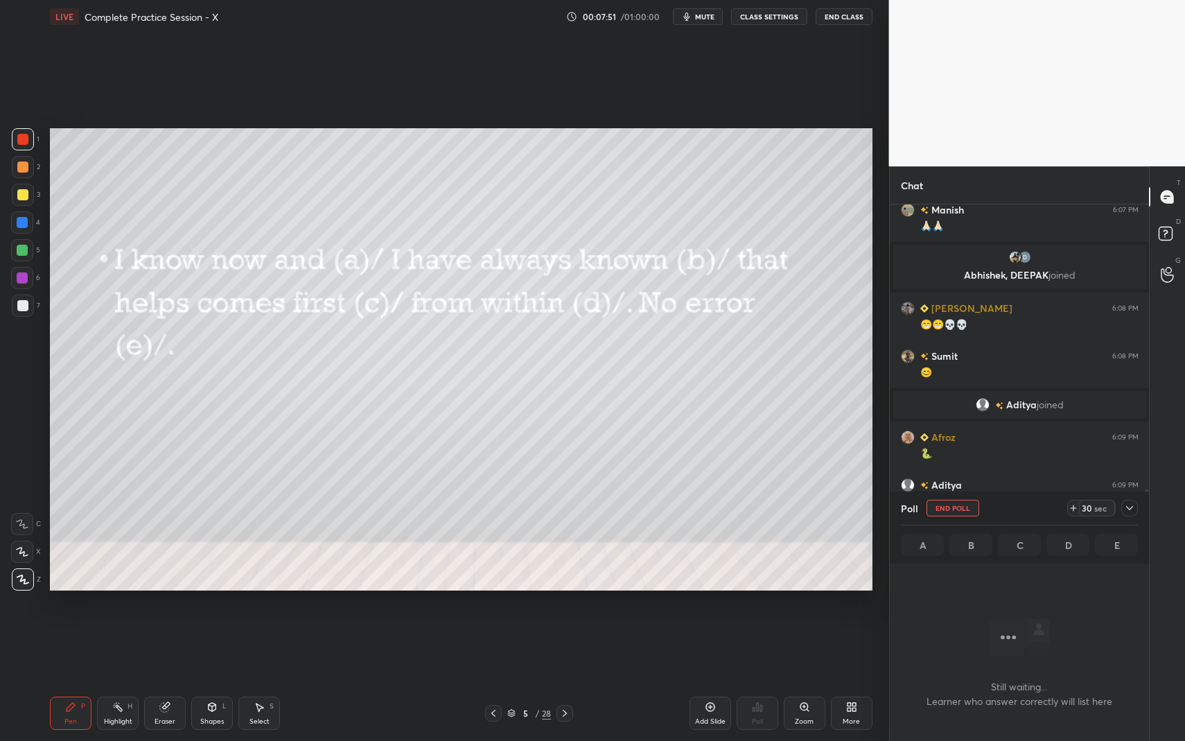
scroll to position [460, 255]
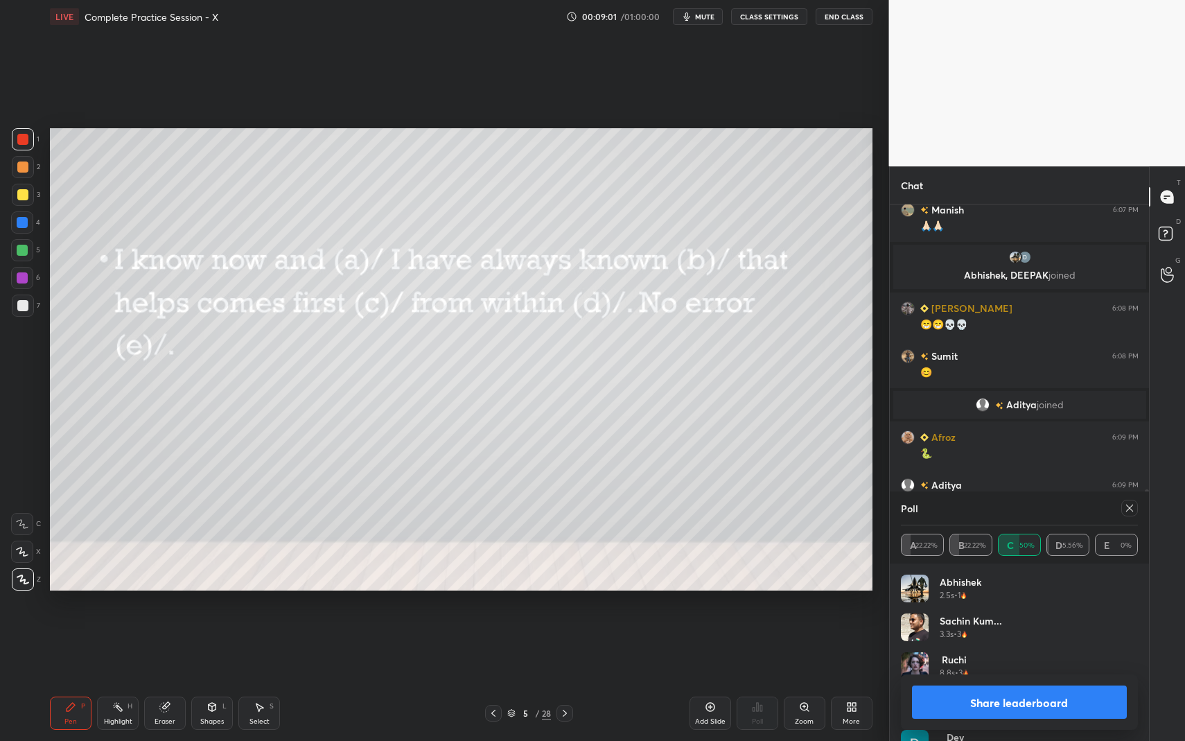
click at [1130, 505] on icon at bounding box center [1129, 508] width 11 height 11
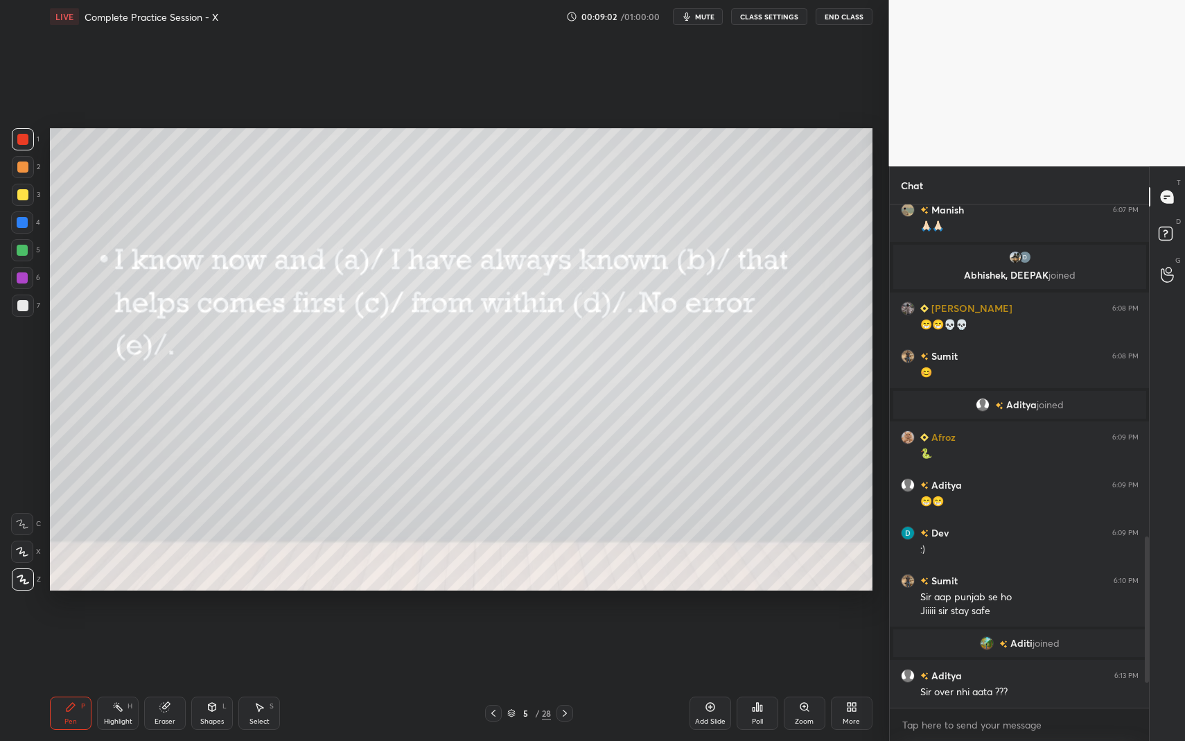
scroll to position [5, 5]
click at [567, 679] on icon at bounding box center [564, 713] width 11 height 11
click at [760, 679] on icon at bounding box center [761, 708] width 2 height 6
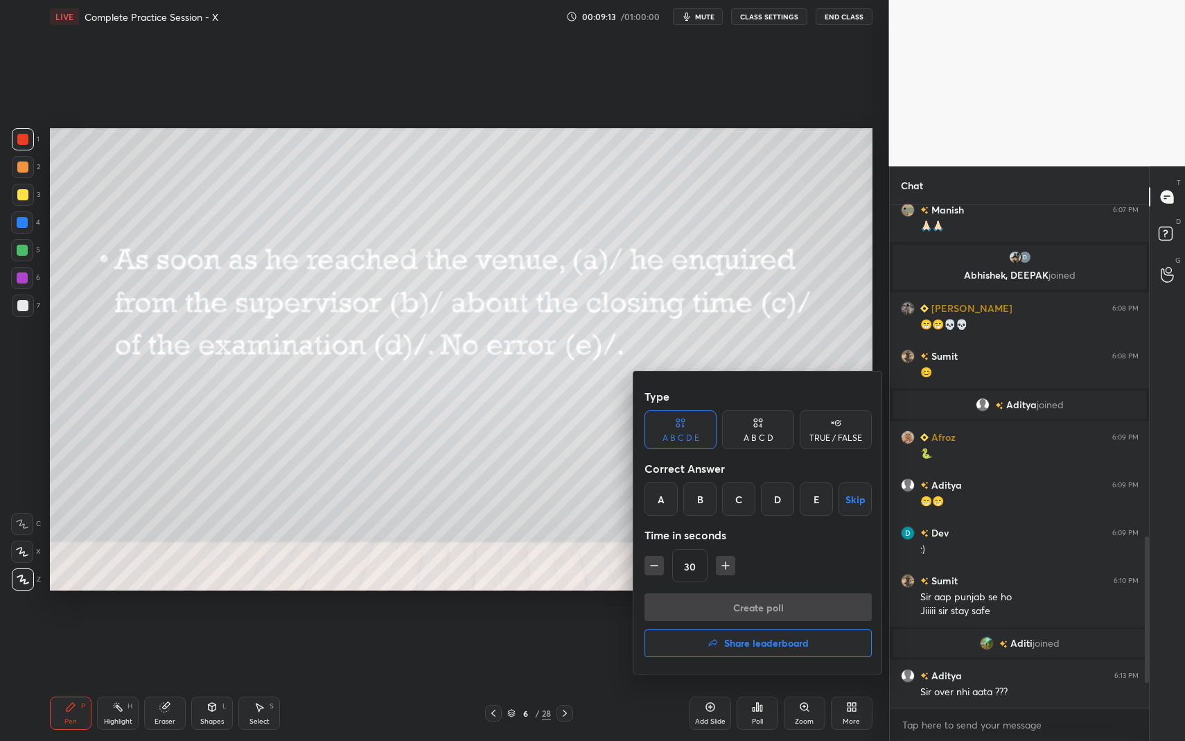
drag, startPoint x: 817, startPoint y: 504, endPoint x: 810, endPoint y: 507, distance: 7.8
click at [816, 504] on div "E" at bounding box center [816, 498] width 33 height 33
click at [533, 538] on div at bounding box center [592, 370] width 1185 height 741
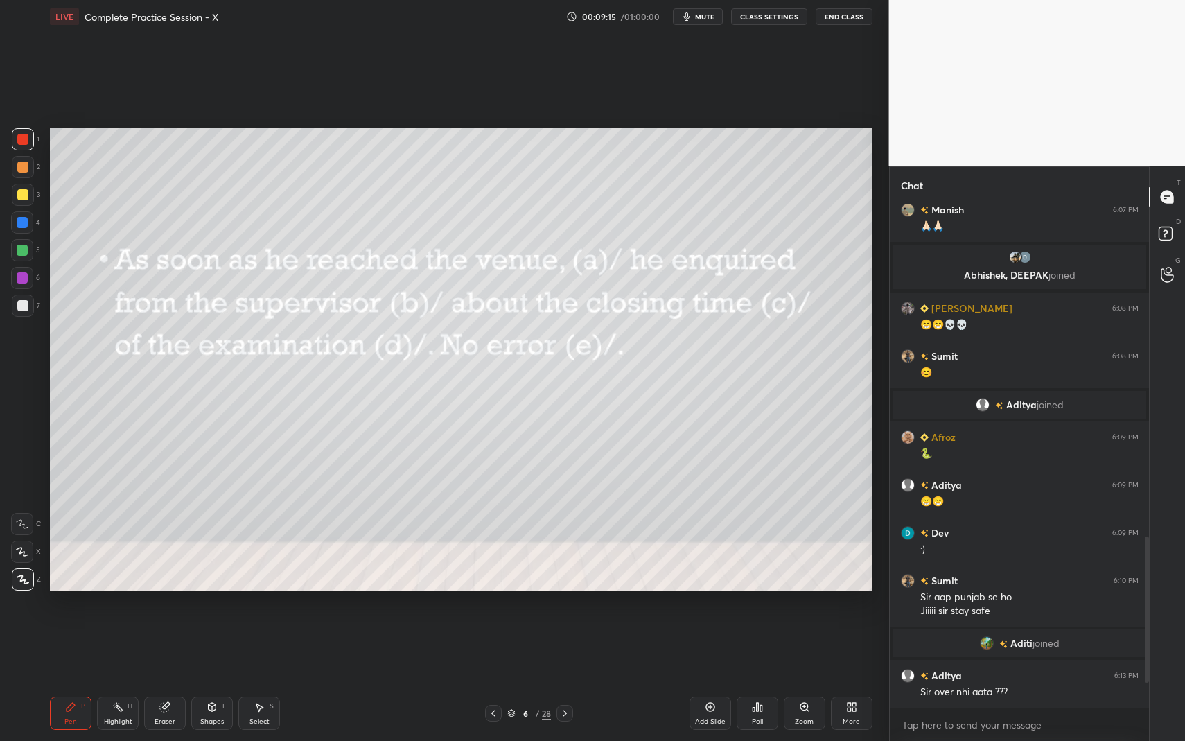
click at [569, 679] on icon at bounding box center [564, 713] width 11 height 11
click at [760, 679] on icon at bounding box center [761, 708] width 2 height 6
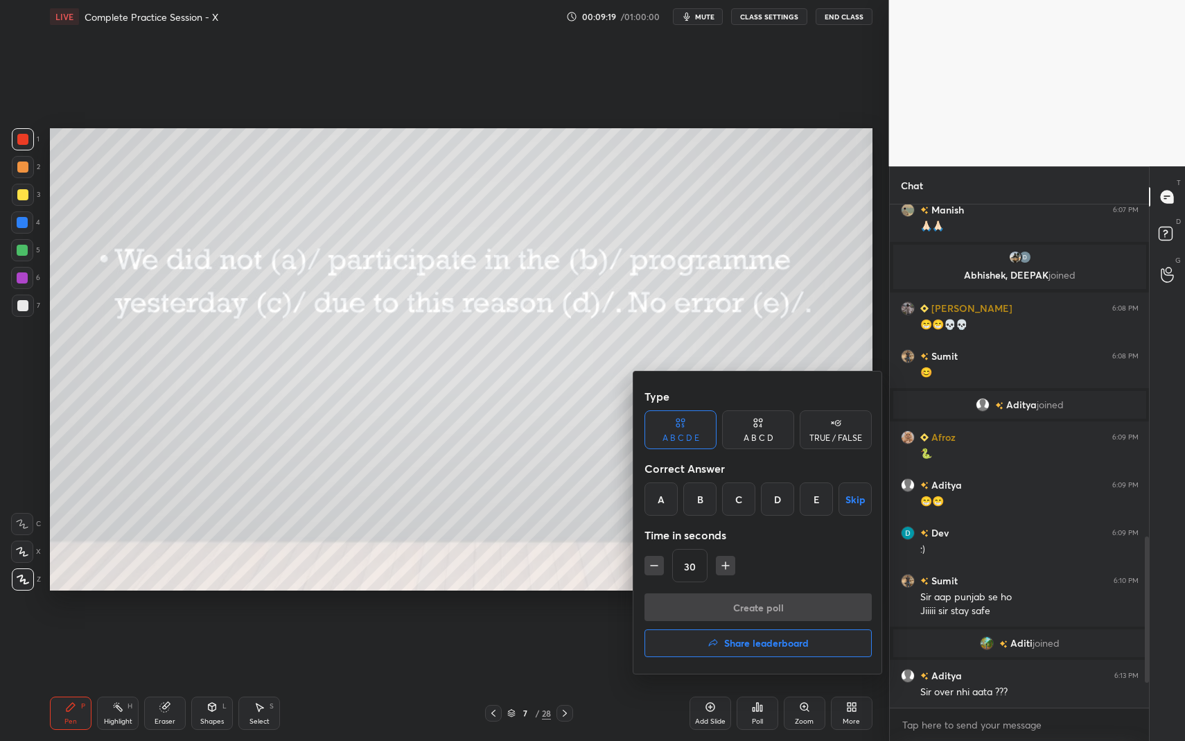
click at [782, 494] on div "D" at bounding box center [777, 498] width 33 height 33
click at [781, 606] on button "Create poll" at bounding box center [758, 607] width 227 height 28
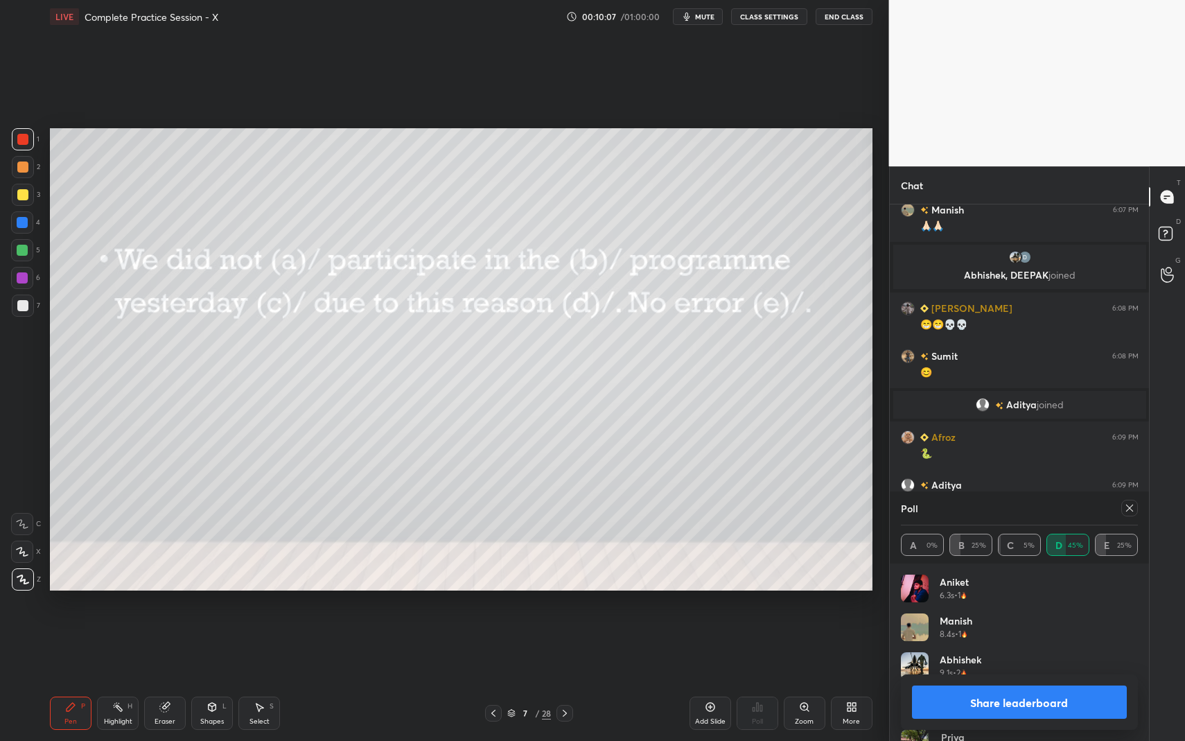
scroll to position [1082, 0]
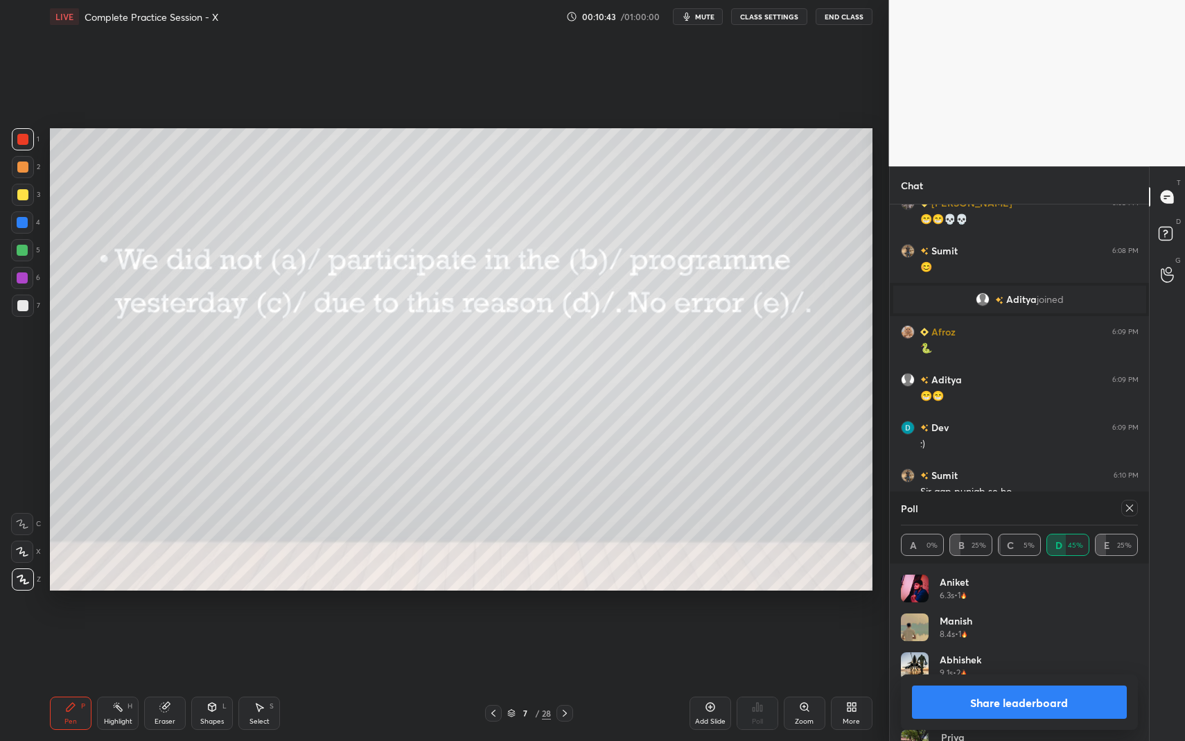
click at [491, 679] on icon at bounding box center [493, 713] width 11 height 11
click at [1126, 511] on icon at bounding box center [1129, 508] width 11 height 11
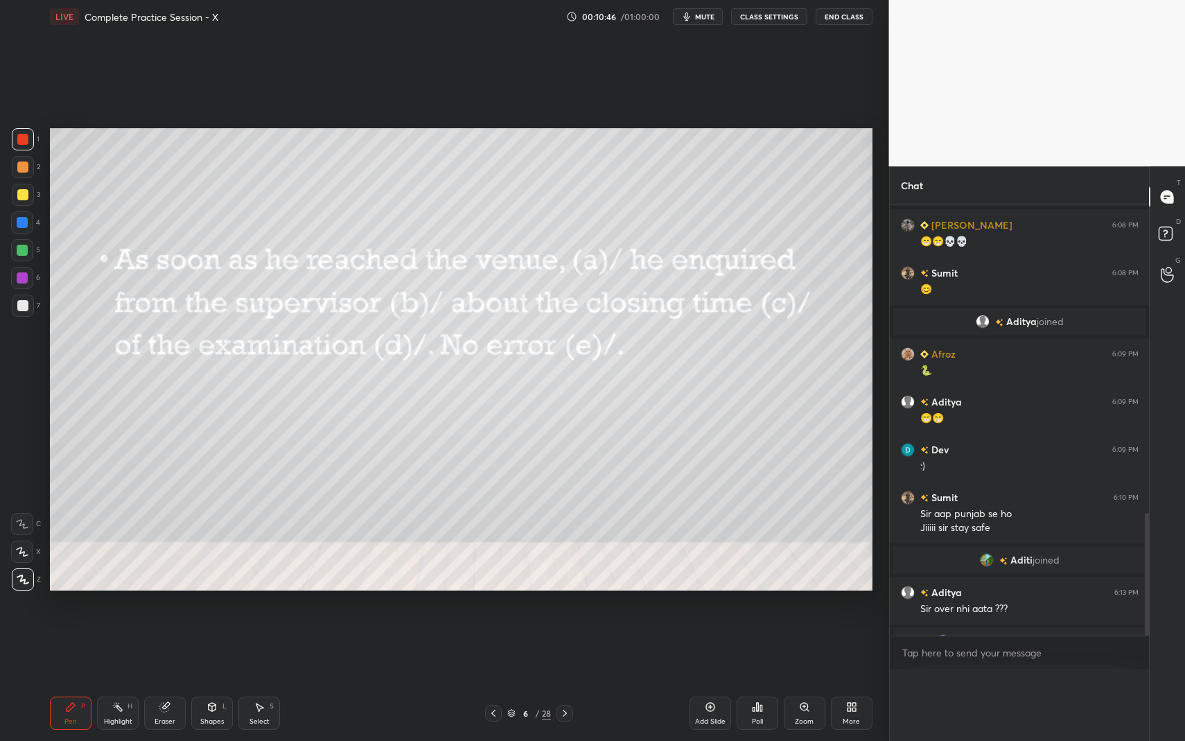
scroll to position [525, 255]
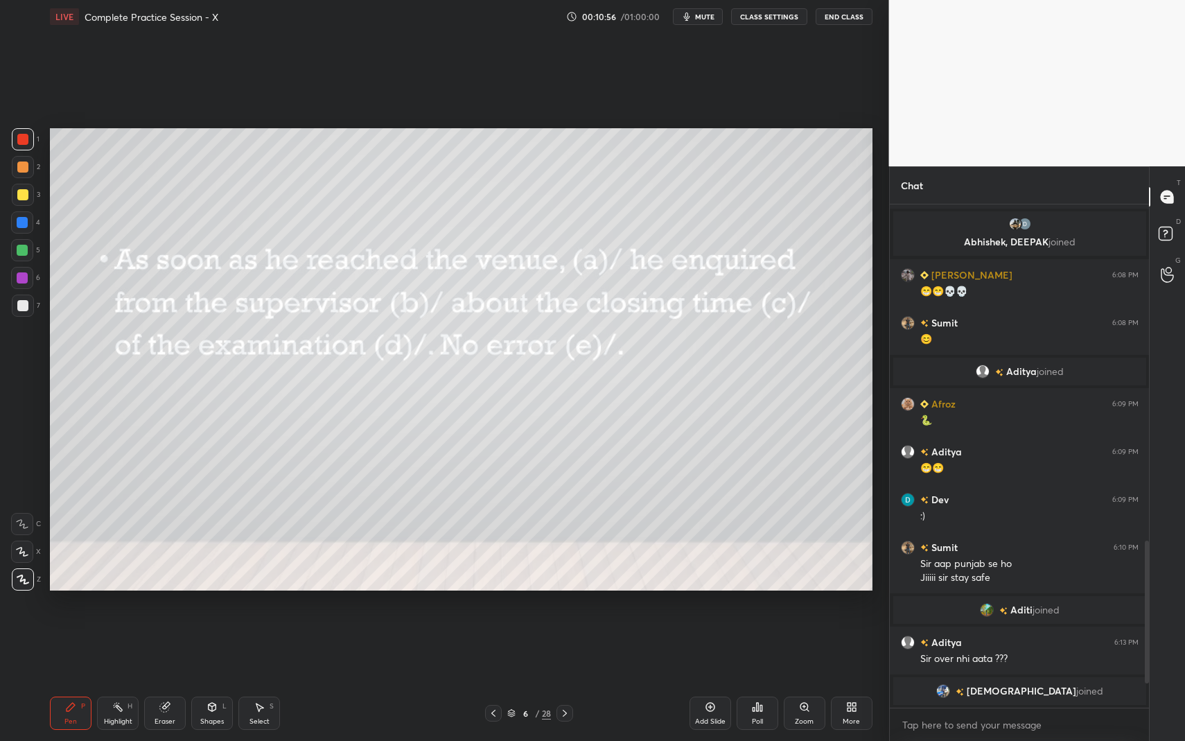
click at [757, 679] on icon at bounding box center [757, 707] width 2 height 8
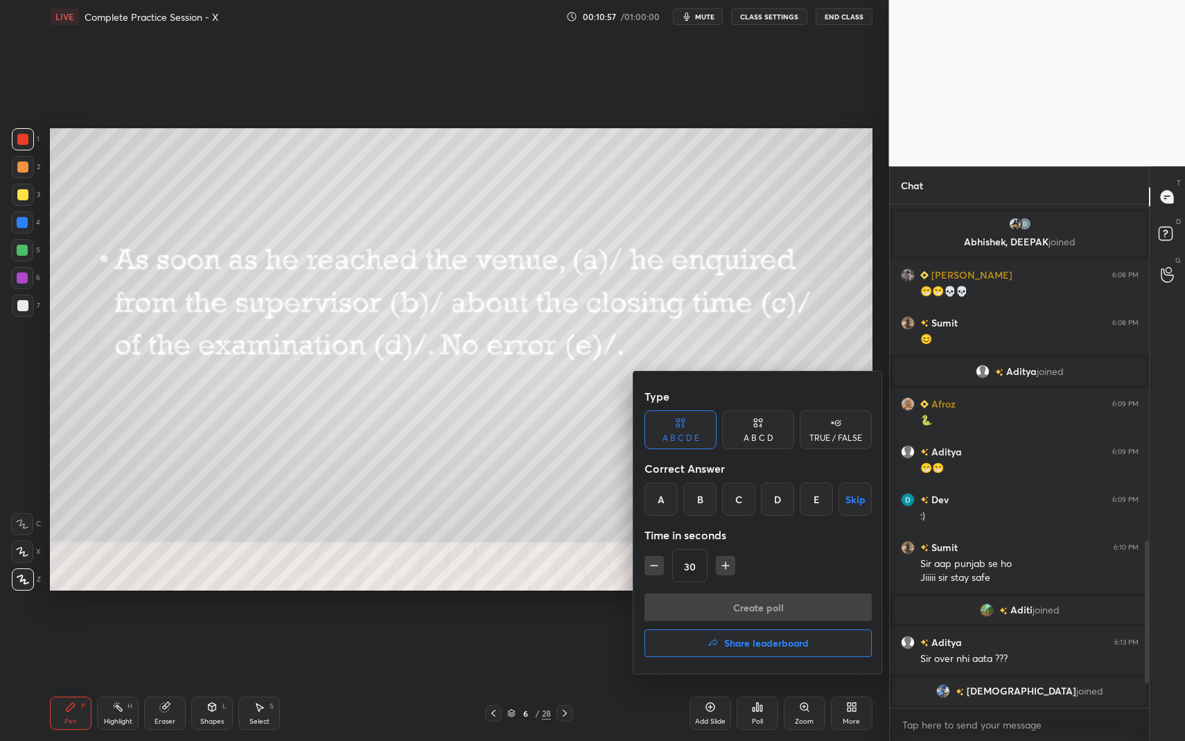
drag, startPoint x: 702, startPoint y: 503, endPoint x: 704, endPoint y: 513, distance: 9.9
click at [703, 504] on div "B" at bounding box center [699, 498] width 33 height 33
click at [714, 609] on button "Create poll" at bounding box center [758, 607] width 227 height 28
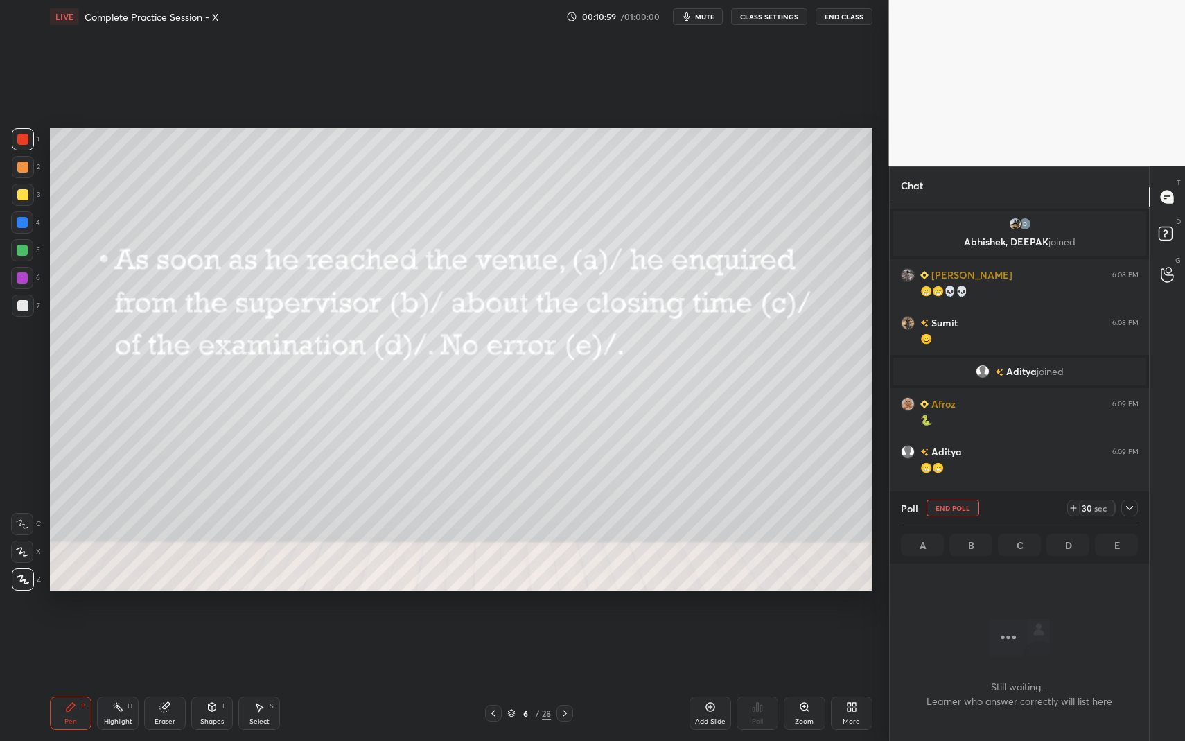
scroll to position [460, 255]
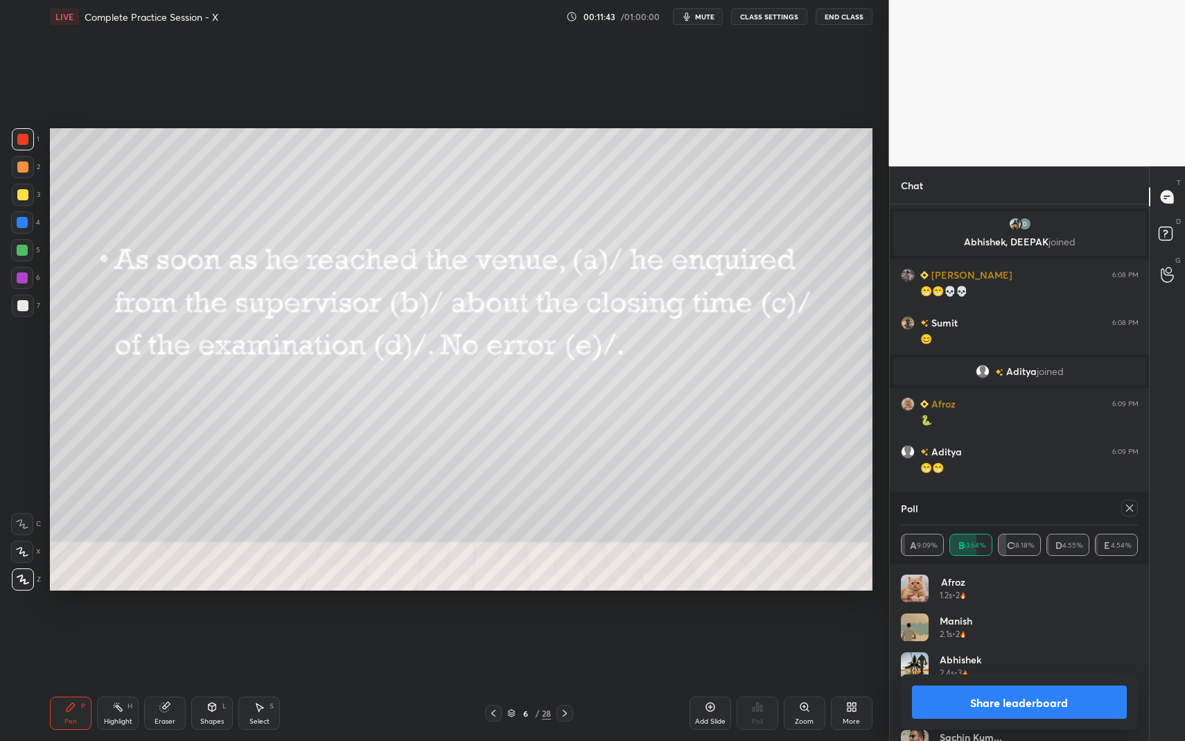
click at [1133, 508] on icon at bounding box center [1129, 508] width 11 height 11
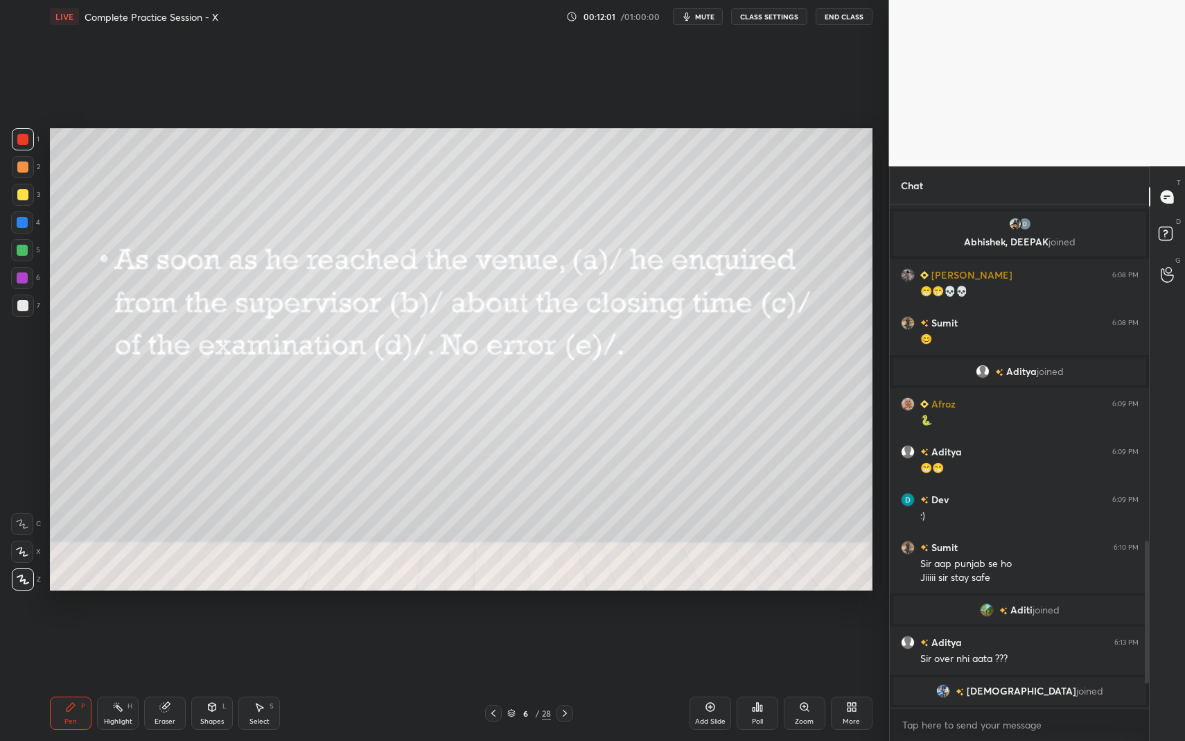
click at [571, 679] on div at bounding box center [565, 713] width 17 height 17
click at [764, 679] on div "Poll" at bounding box center [758, 713] width 42 height 33
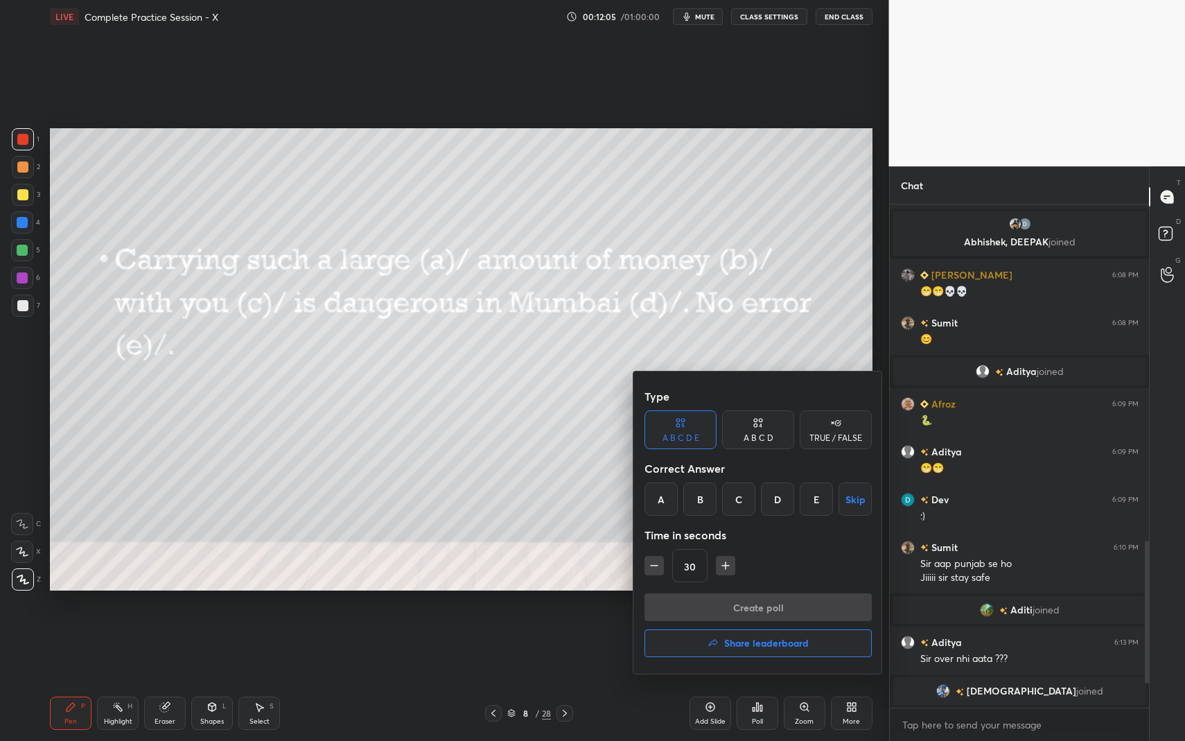
click at [747, 501] on div "C" at bounding box center [738, 498] width 33 height 33
click at [753, 607] on button "Create poll" at bounding box center [758, 607] width 227 height 28
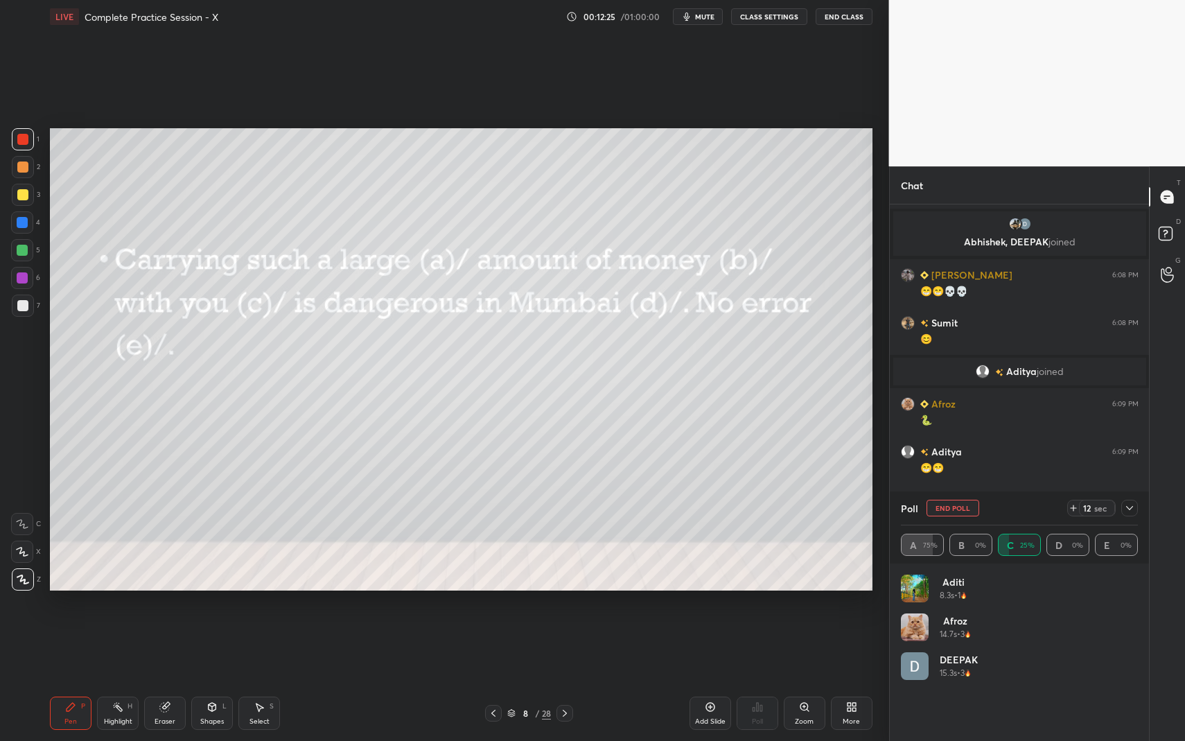
scroll to position [1099, 0]
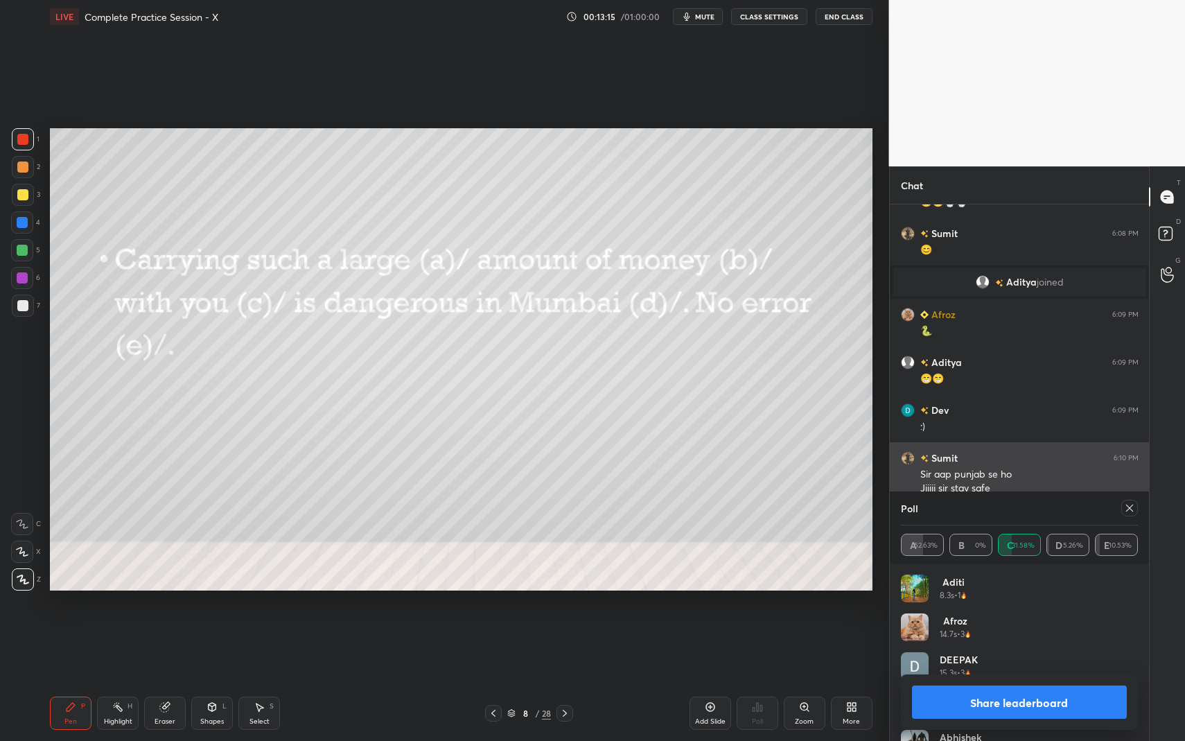
drag, startPoint x: 1130, startPoint y: 509, endPoint x: 1084, endPoint y: 501, distance: 46.4
click at [1130, 509] on icon at bounding box center [1129, 508] width 11 height 11
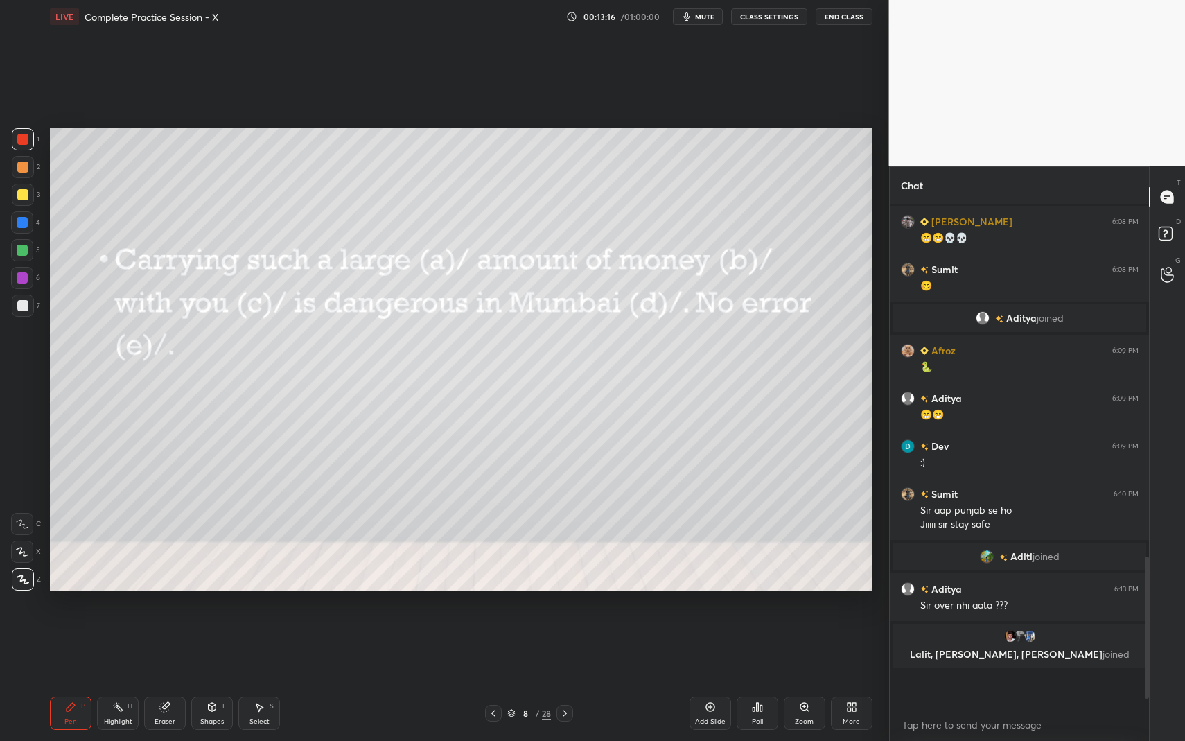
scroll to position [495, 255]
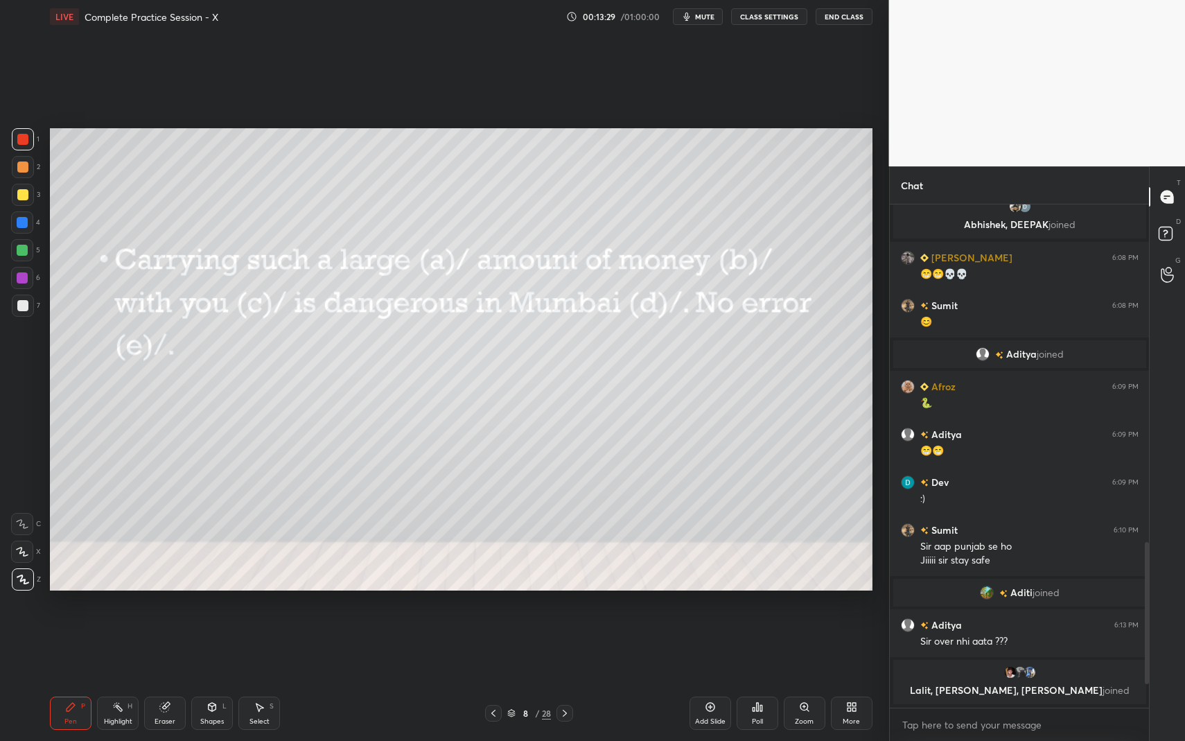
click at [568, 679] on icon at bounding box center [564, 713] width 11 height 11
click at [757, 679] on icon at bounding box center [757, 707] width 11 height 11
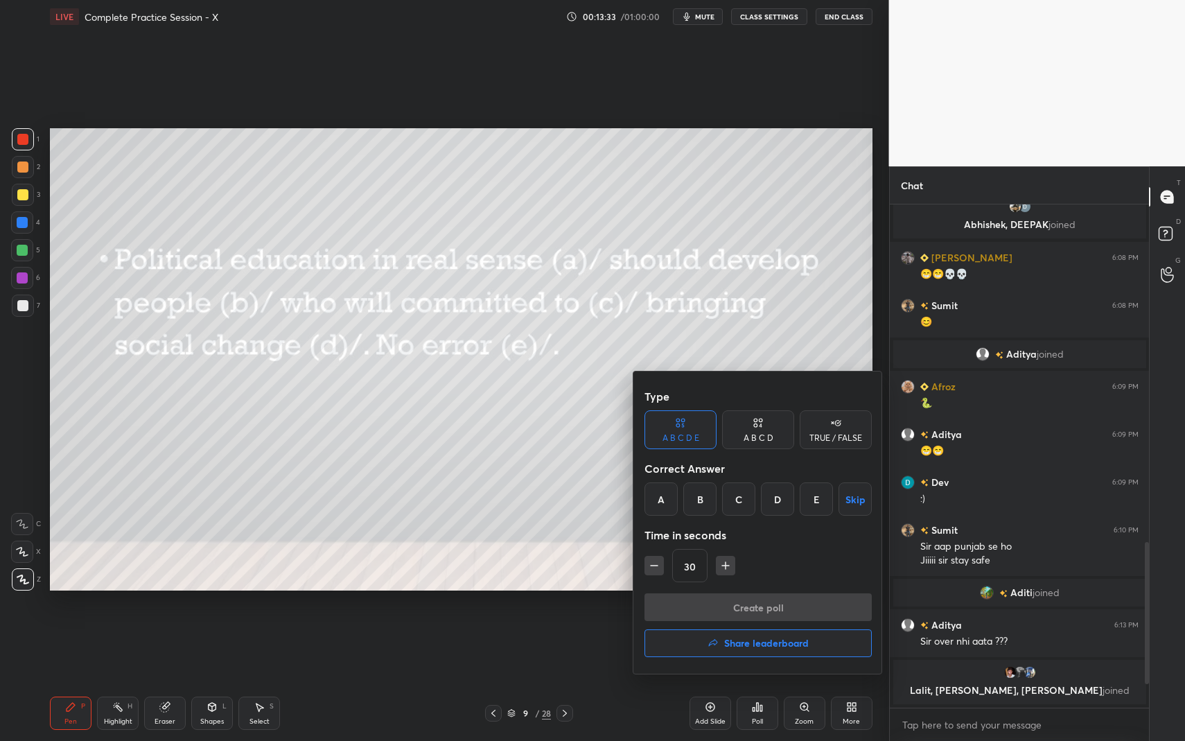
click at [747, 500] on div "C" at bounding box center [738, 498] width 33 height 33
click at [753, 603] on button "Create poll" at bounding box center [758, 607] width 227 height 28
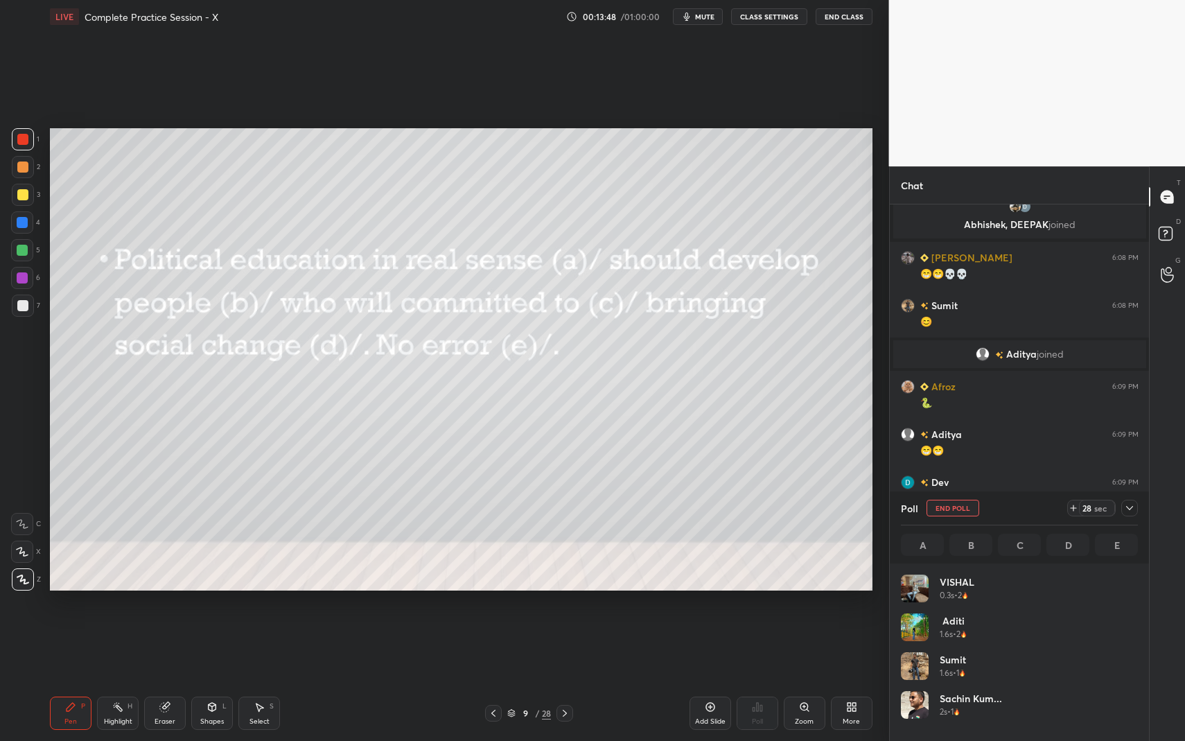
scroll to position [162, 233]
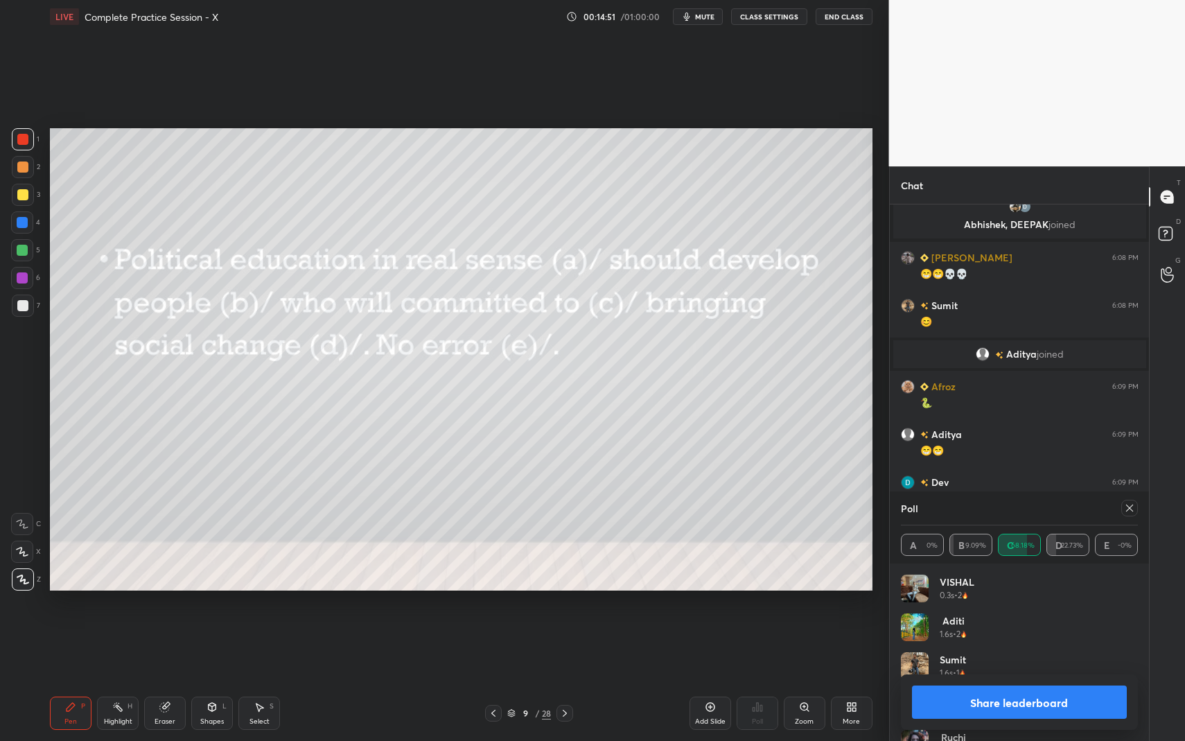
click at [566, 679] on icon at bounding box center [564, 713] width 11 height 11
click at [1133, 506] on icon at bounding box center [1129, 508] width 11 height 11
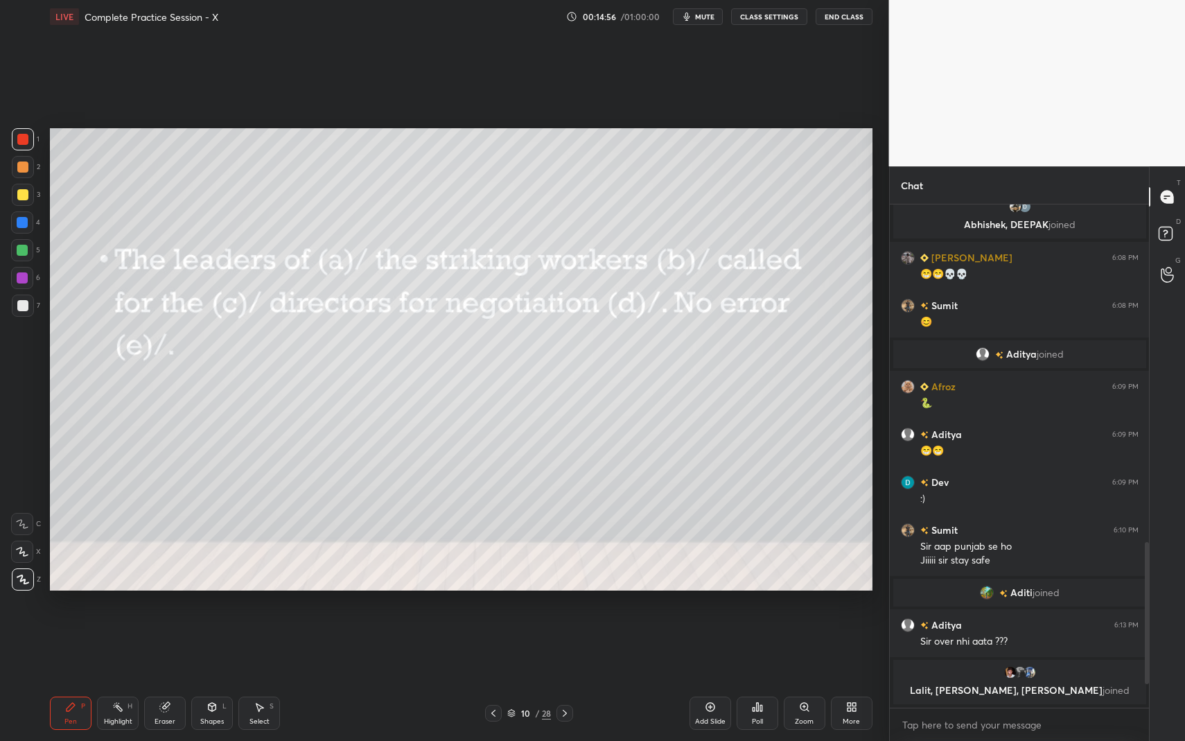
scroll to position [498, 255]
click at [758, 679] on div "Poll" at bounding box center [758, 713] width 42 height 33
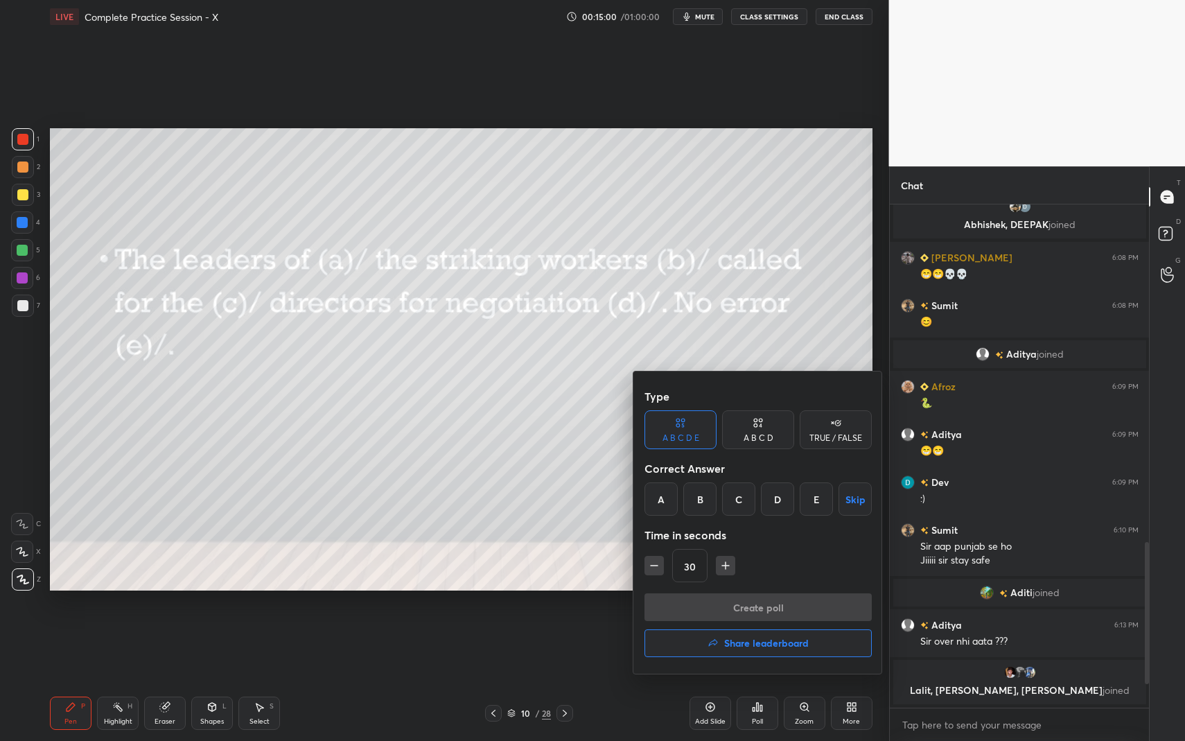
click at [736, 508] on div "C" at bounding box center [738, 498] width 33 height 33
click at [751, 609] on button "Create poll" at bounding box center [758, 607] width 227 height 28
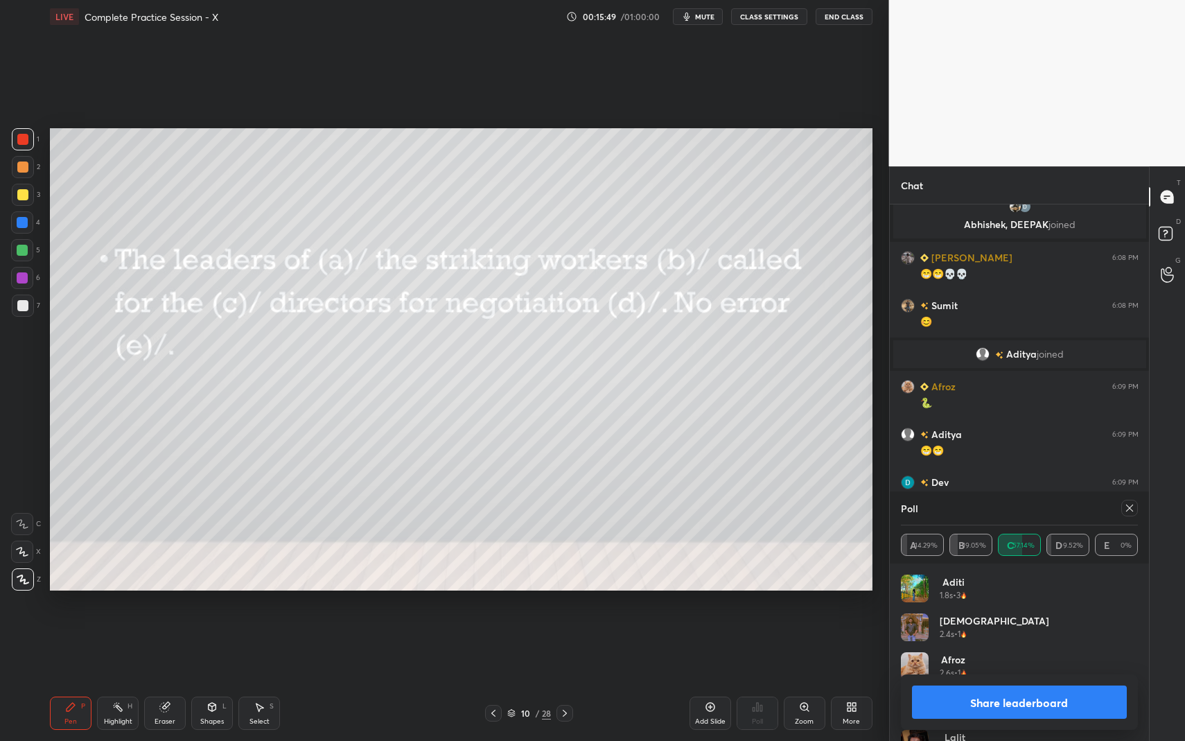
scroll to position [1110, 0]
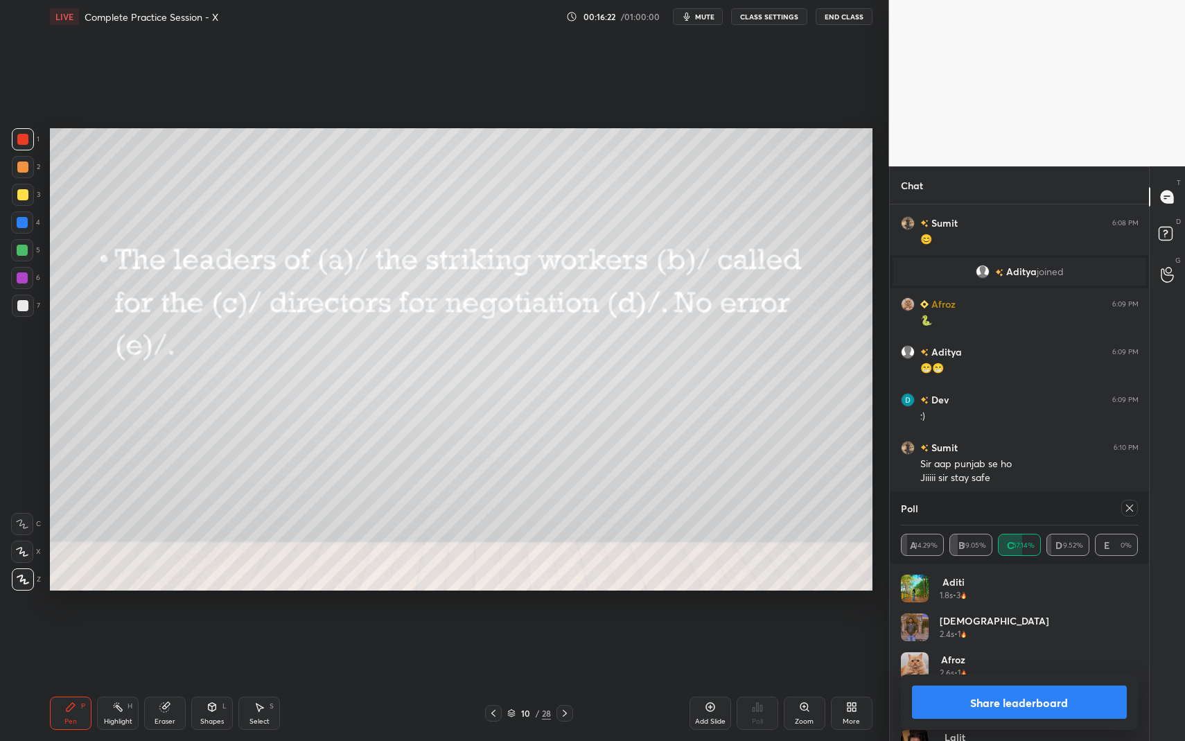
click at [566, 679] on icon at bounding box center [564, 713] width 11 height 11
drag, startPoint x: 1133, startPoint y: 510, endPoint x: 1125, endPoint y: 516, distance: 9.9
click at [1133, 511] on icon at bounding box center [1129, 508] width 7 height 7
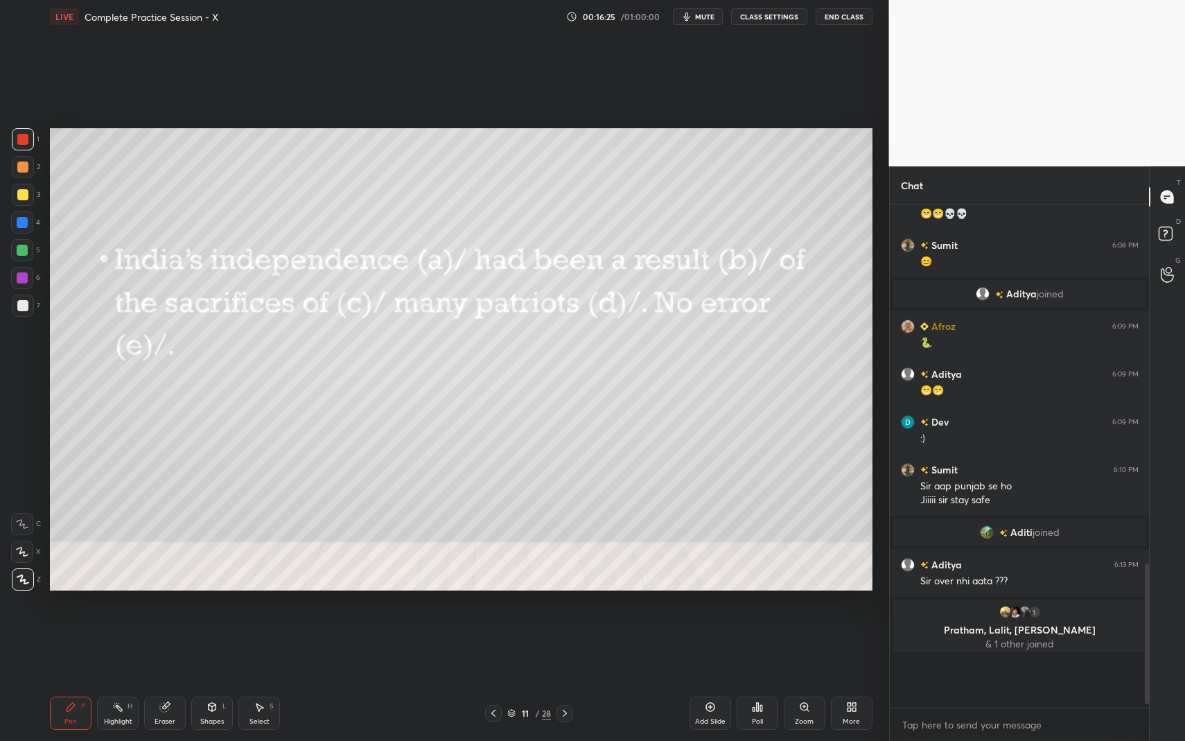
scroll to position [532, 255]
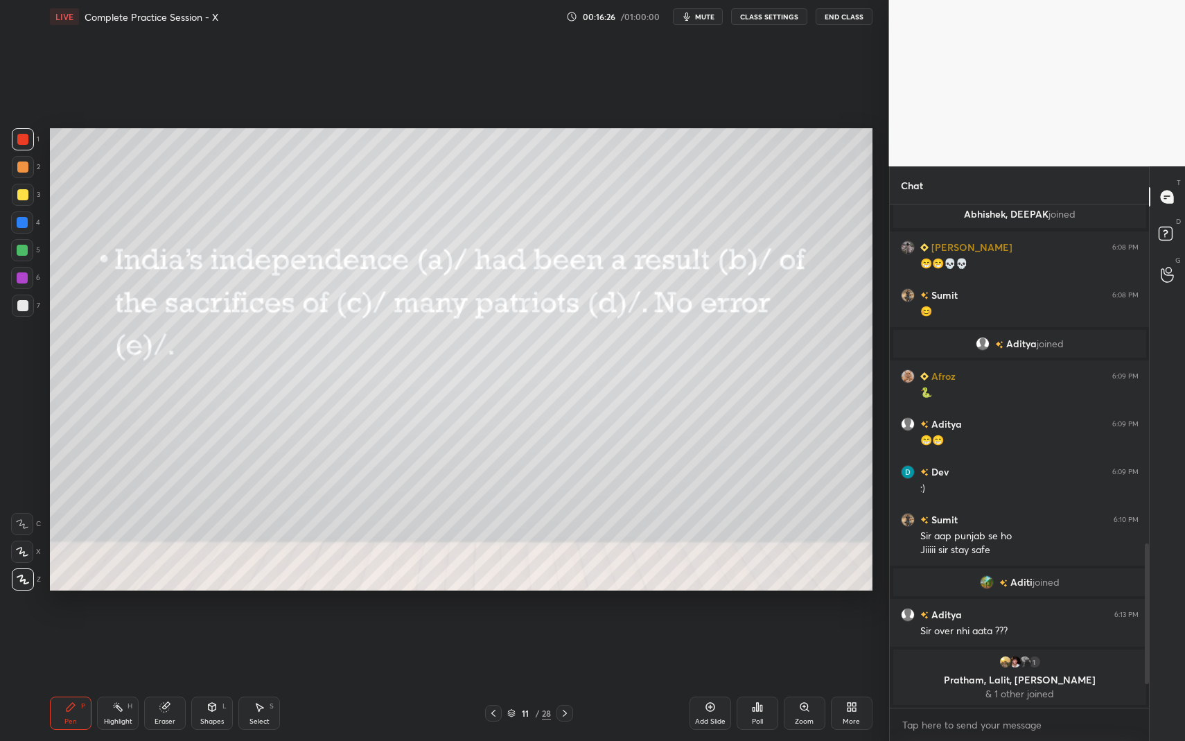
click at [754, 679] on div "Poll" at bounding box center [758, 713] width 42 height 33
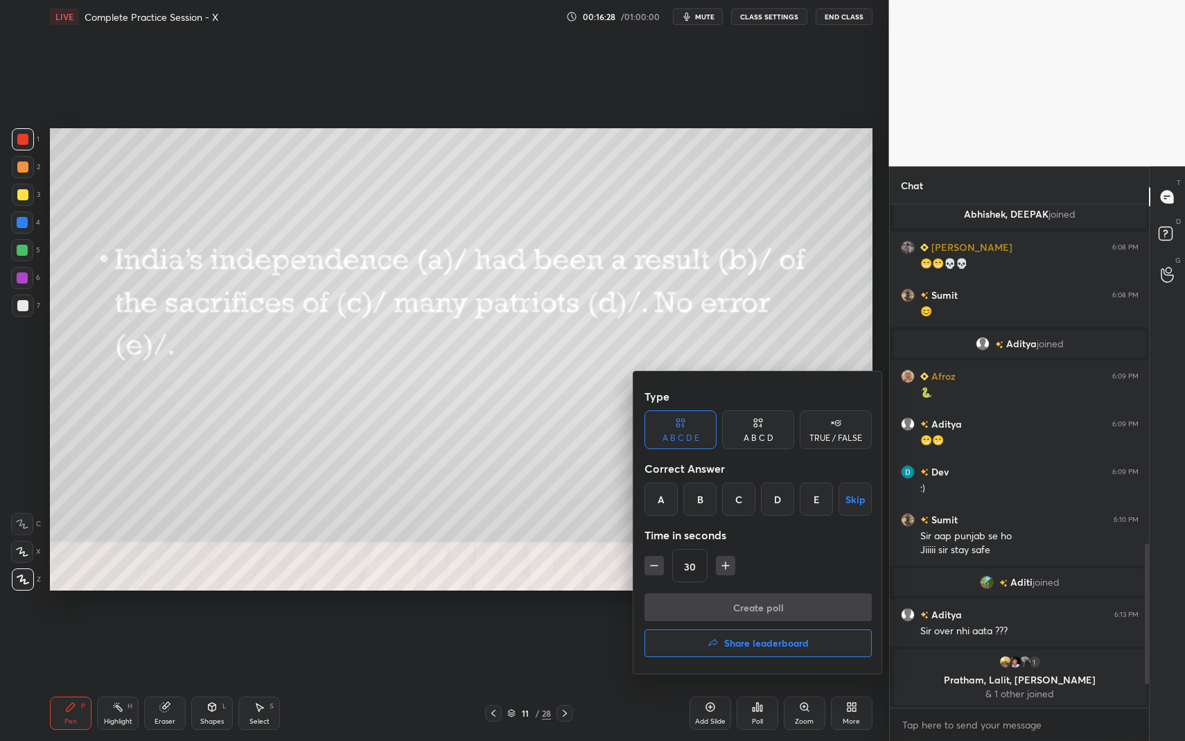
click at [706, 500] on div "B" at bounding box center [699, 498] width 33 height 33
click at [721, 609] on button "Create poll" at bounding box center [758, 607] width 227 height 28
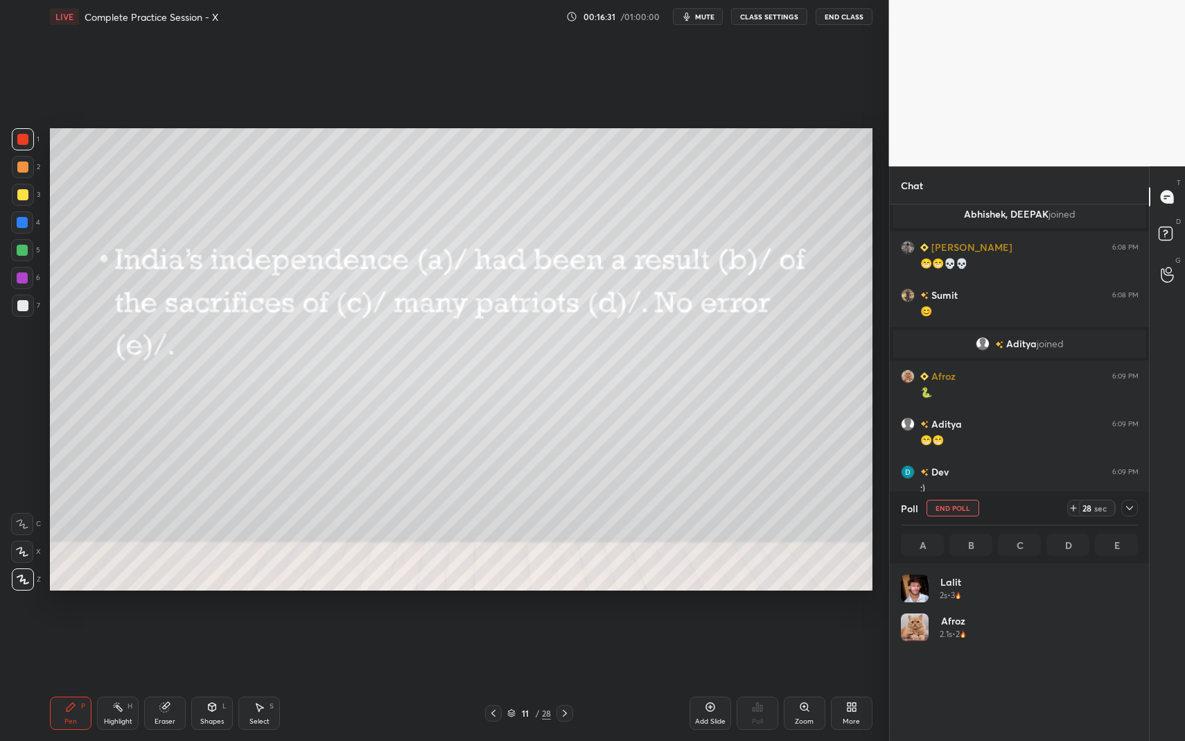
scroll to position [162, 233]
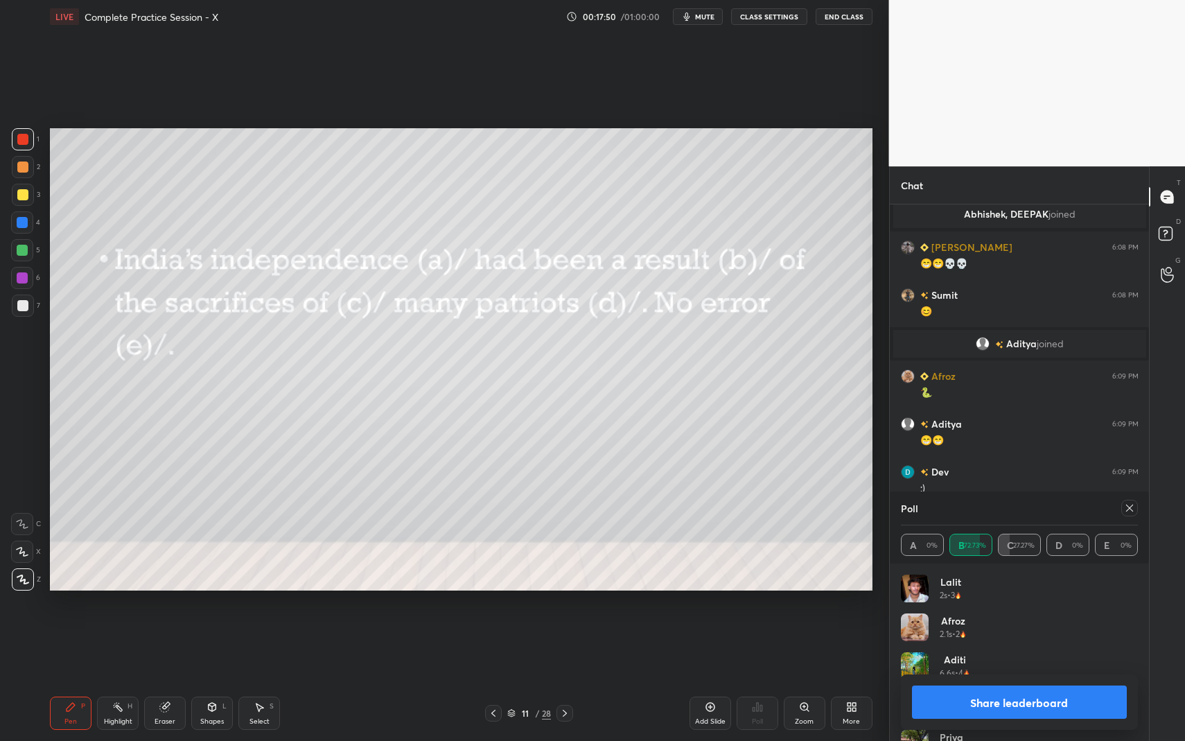
click at [568, 679] on icon at bounding box center [564, 713] width 11 height 11
click at [1129, 506] on icon at bounding box center [1129, 508] width 11 height 11
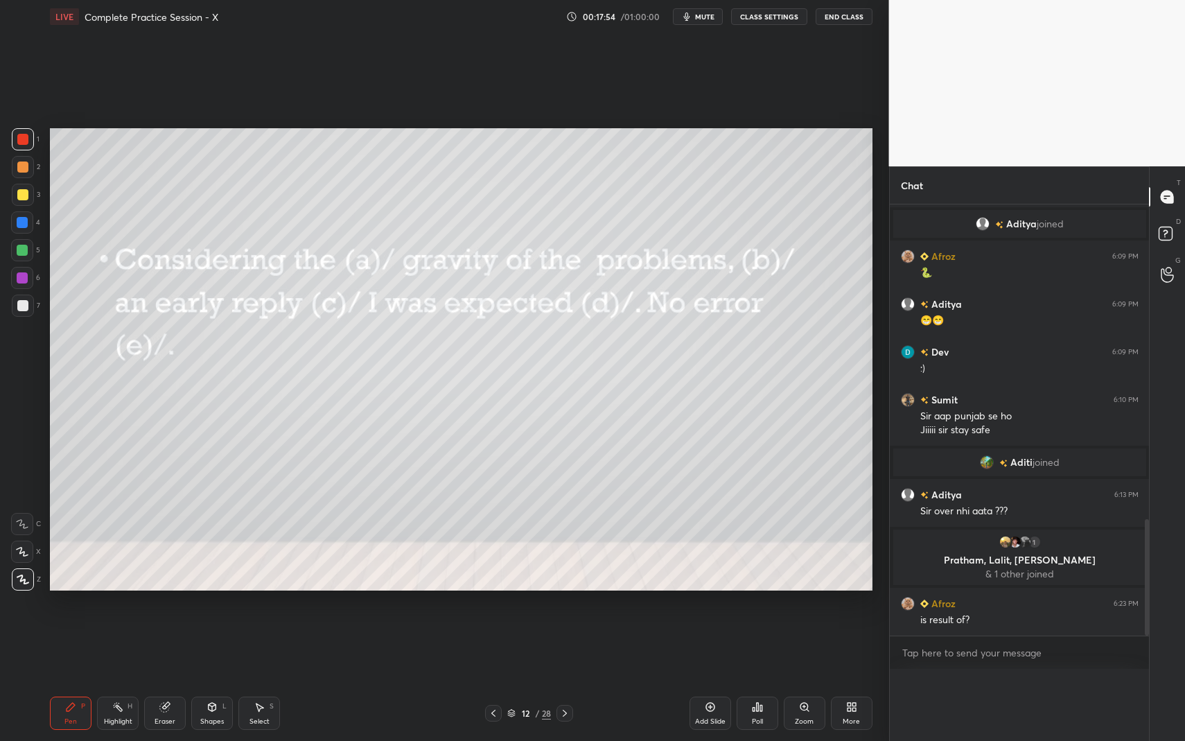
scroll to position [1140, 0]
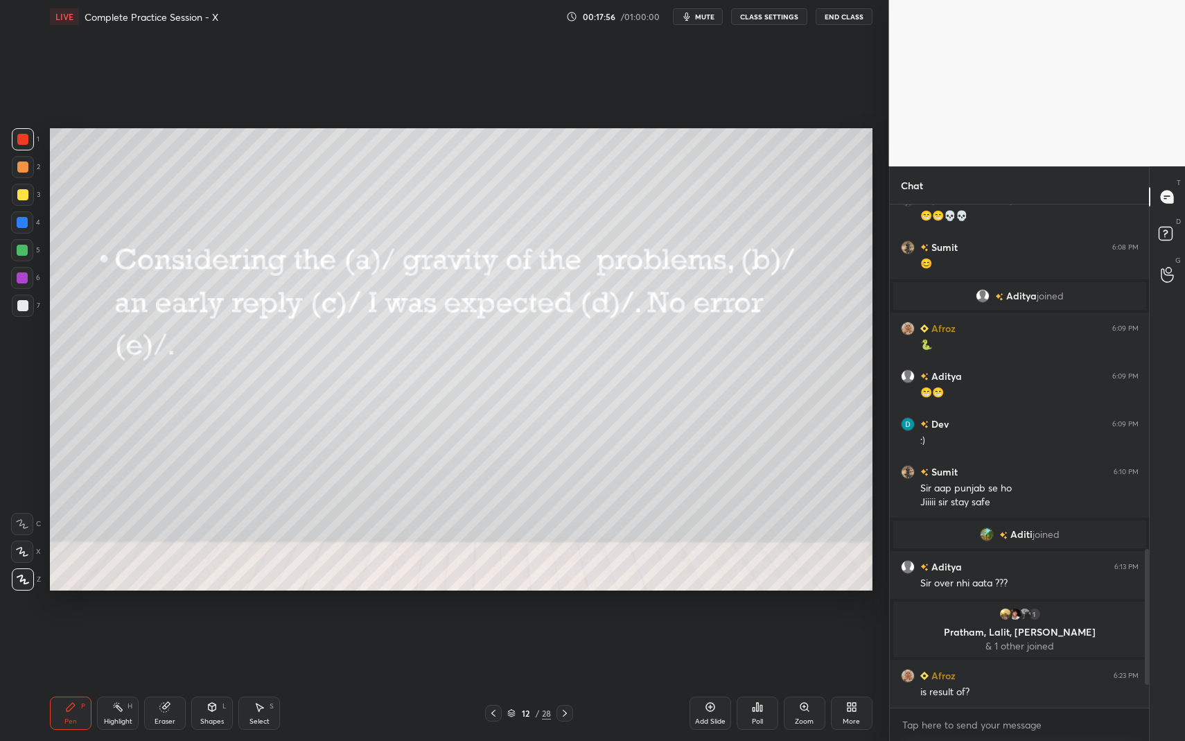
click at [766, 679] on div "Poll" at bounding box center [758, 713] width 42 height 33
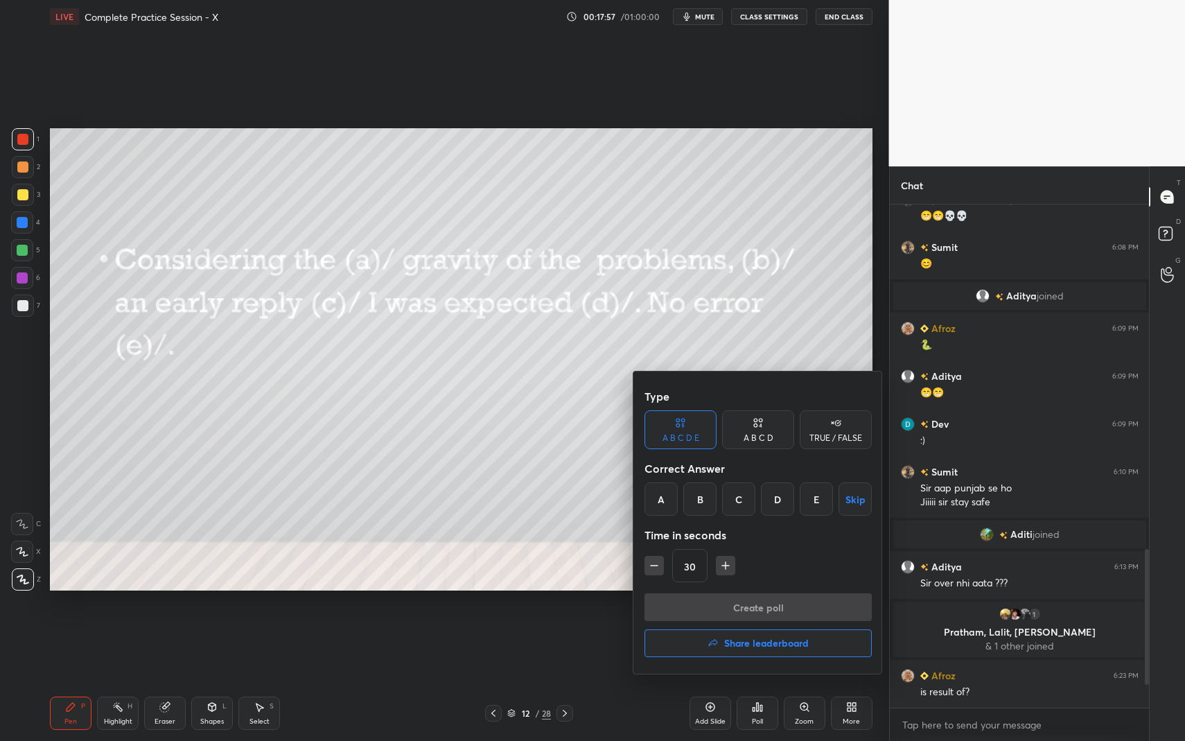
click at [776, 498] on div "D" at bounding box center [777, 498] width 33 height 33
click at [776, 608] on button "Create poll" at bounding box center [758, 607] width 227 height 28
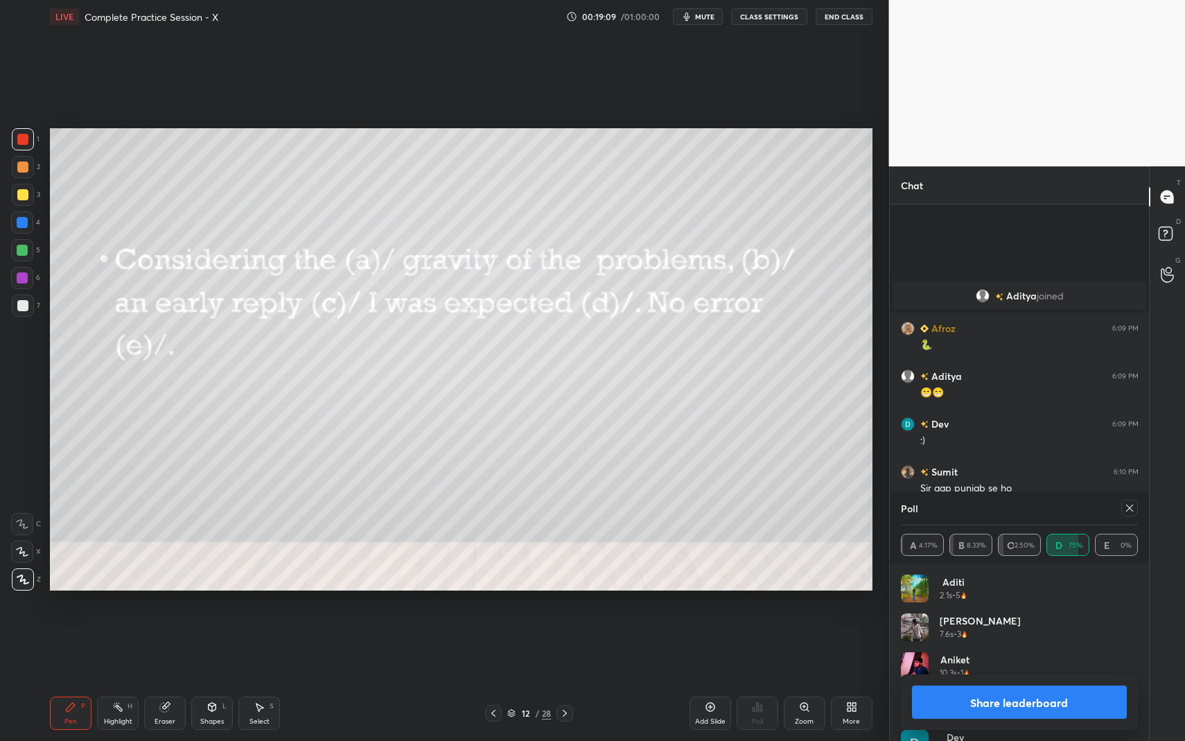
scroll to position [1210, 0]
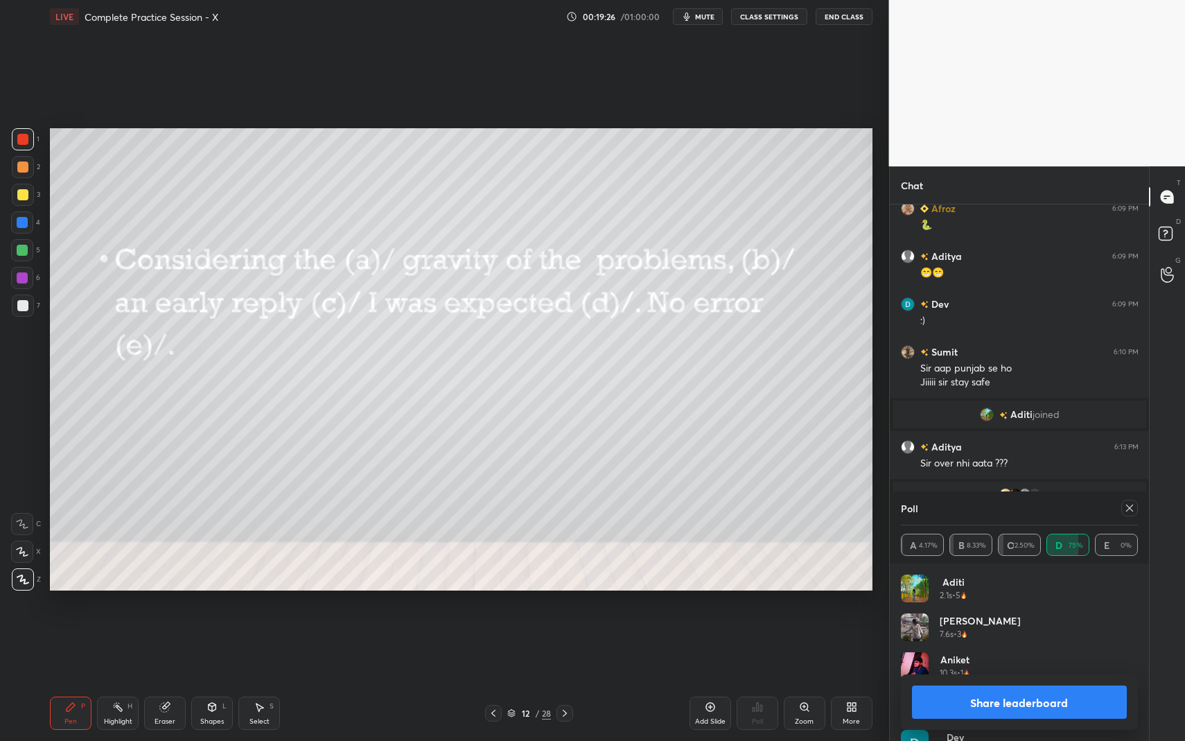
click at [565, 679] on icon at bounding box center [564, 713] width 11 height 11
click at [1130, 514] on div at bounding box center [1130, 508] width 17 height 17
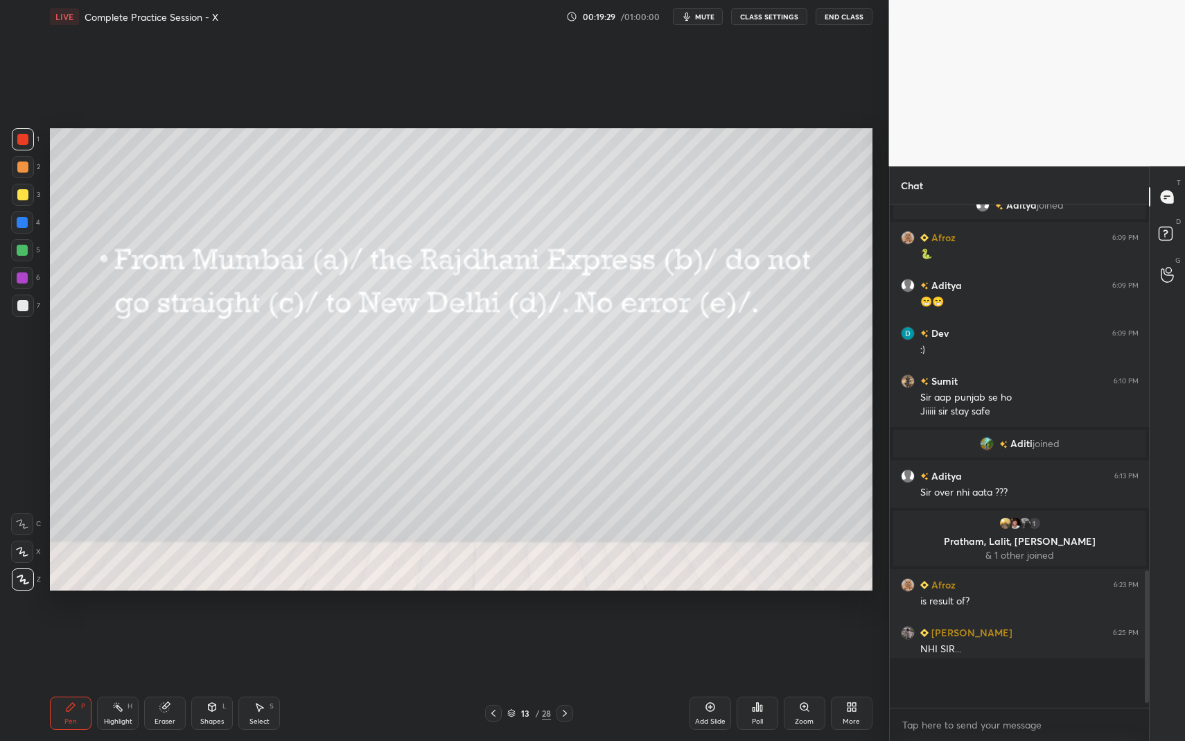
scroll to position [528, 255]
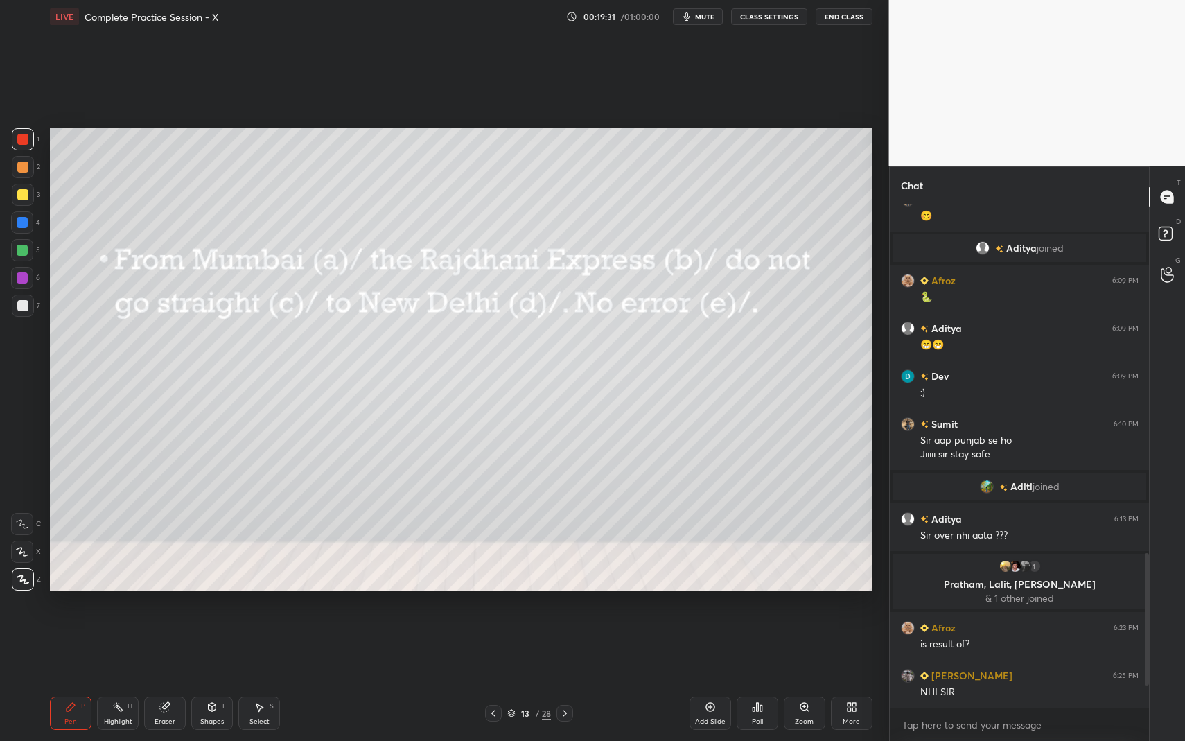
click at [760, 679] on div "Poll" at bounding box center [758, 713] width 42 height 33
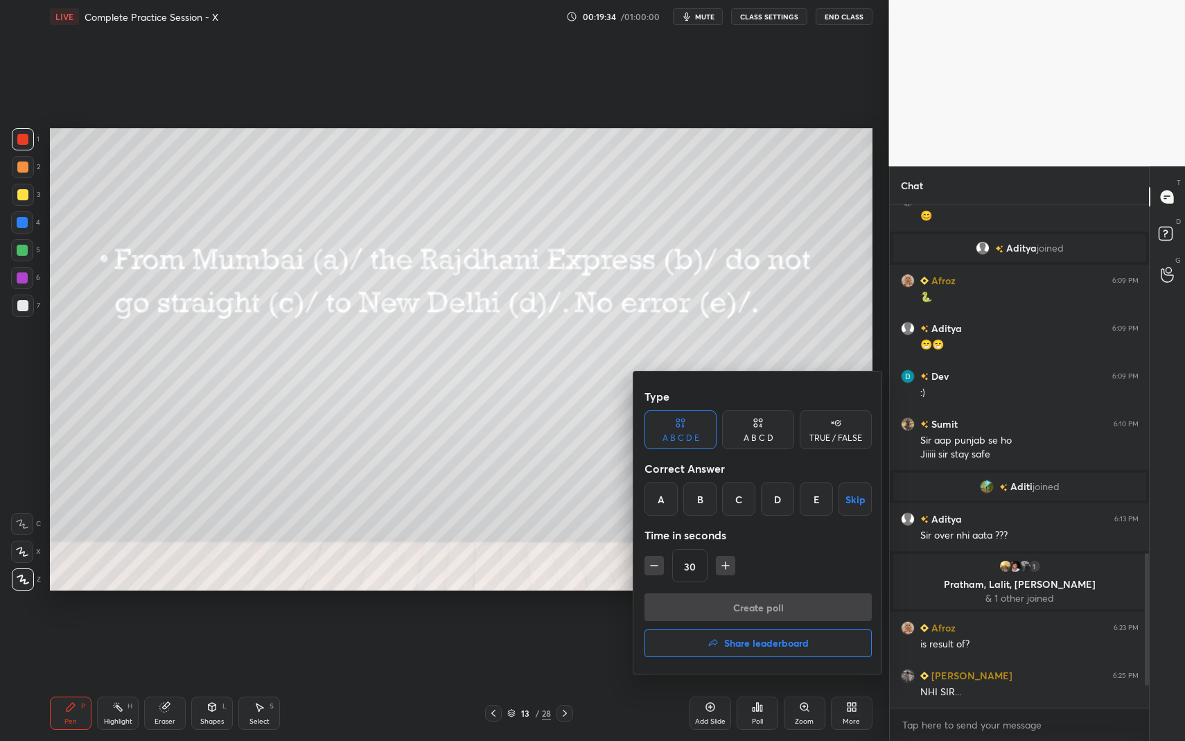
click at [738, 496] on div "C" at bounding box center [738, 498] width 33 height 33
click at [740, 612] on button "Create poll" at bounding box center [758, 607] width 227 height 28
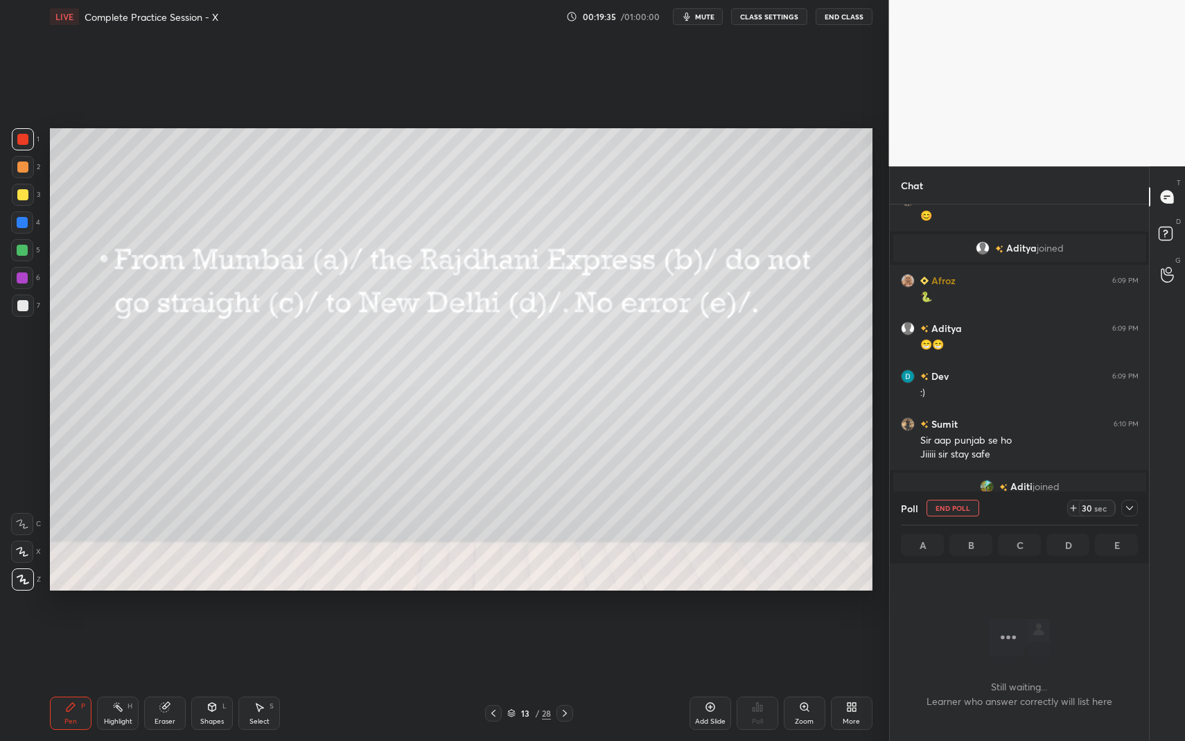
scroll to position [5, 5]
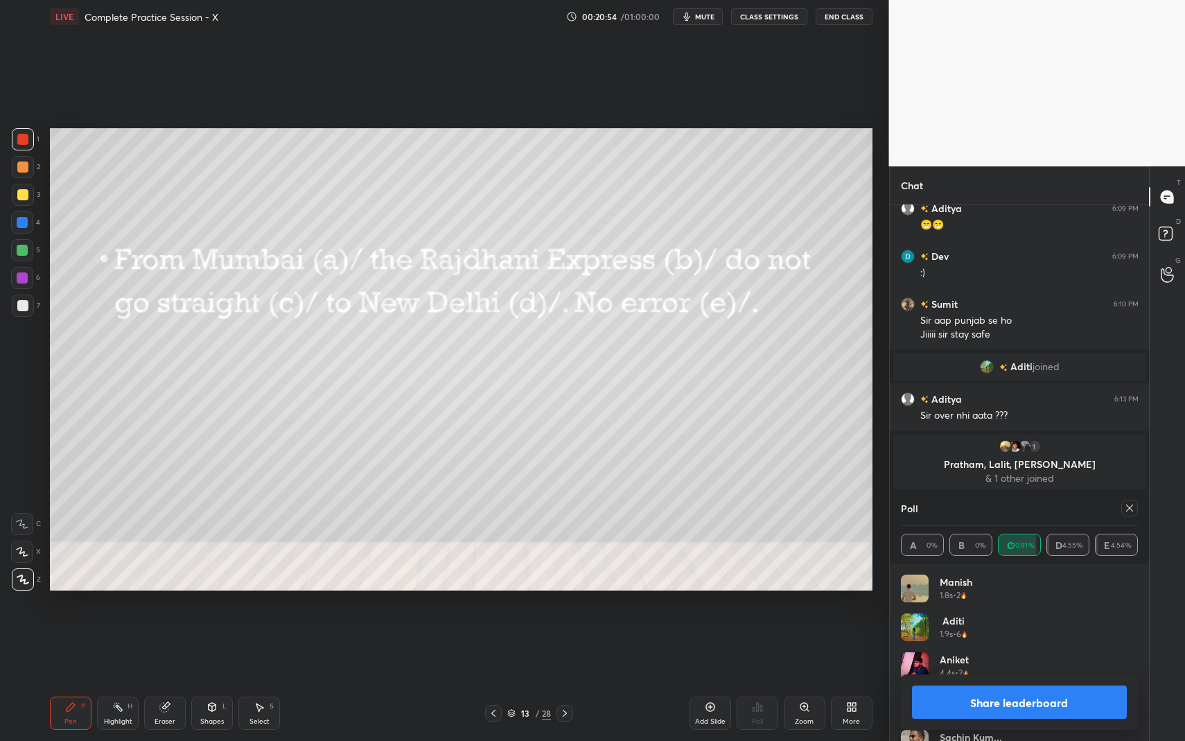
drag, startPoint x: 1127, startPoint y: 508, endPoint x: 1116, endPoint y: 510, distance: 11.3
click at [1128, 508] on icon at bounding box center [1129, 508] width 11 height 11
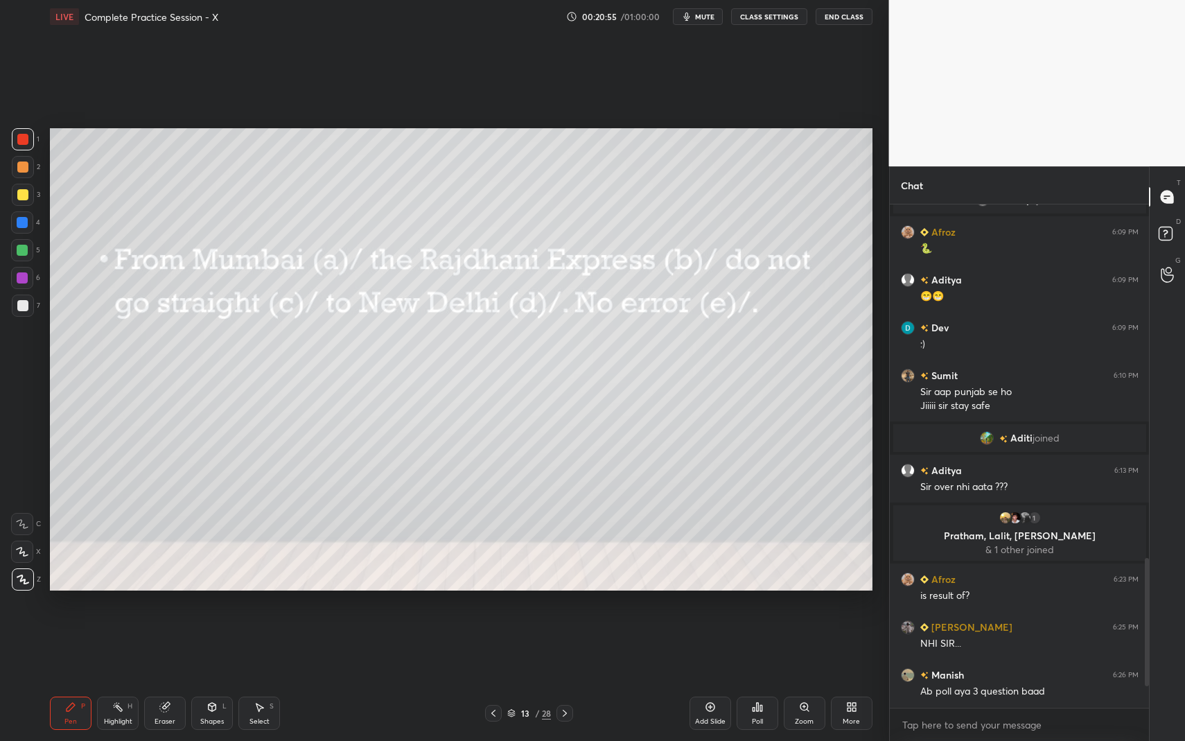
scroll to position [1185, 0]
click at [567, 679] on icon at bounding box center [564, 713] width 11 height 11
click at [763, 679] on div "Poll" at bounding box center [758, 713] width 42 height 33
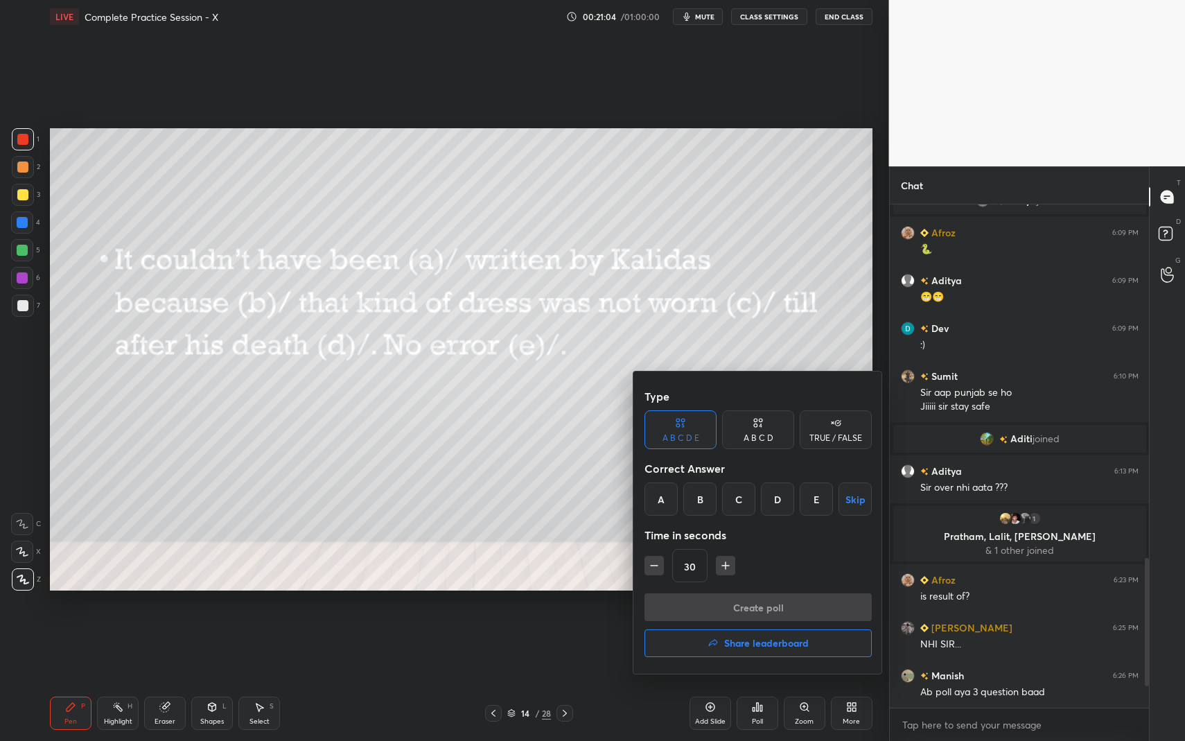
click at [776, 499] on div "D" at bounding box center [777, 498] width 33 height 33
click at [764, 606] on button "Create poll" at bounding box center [758, 607] width 227 height 28
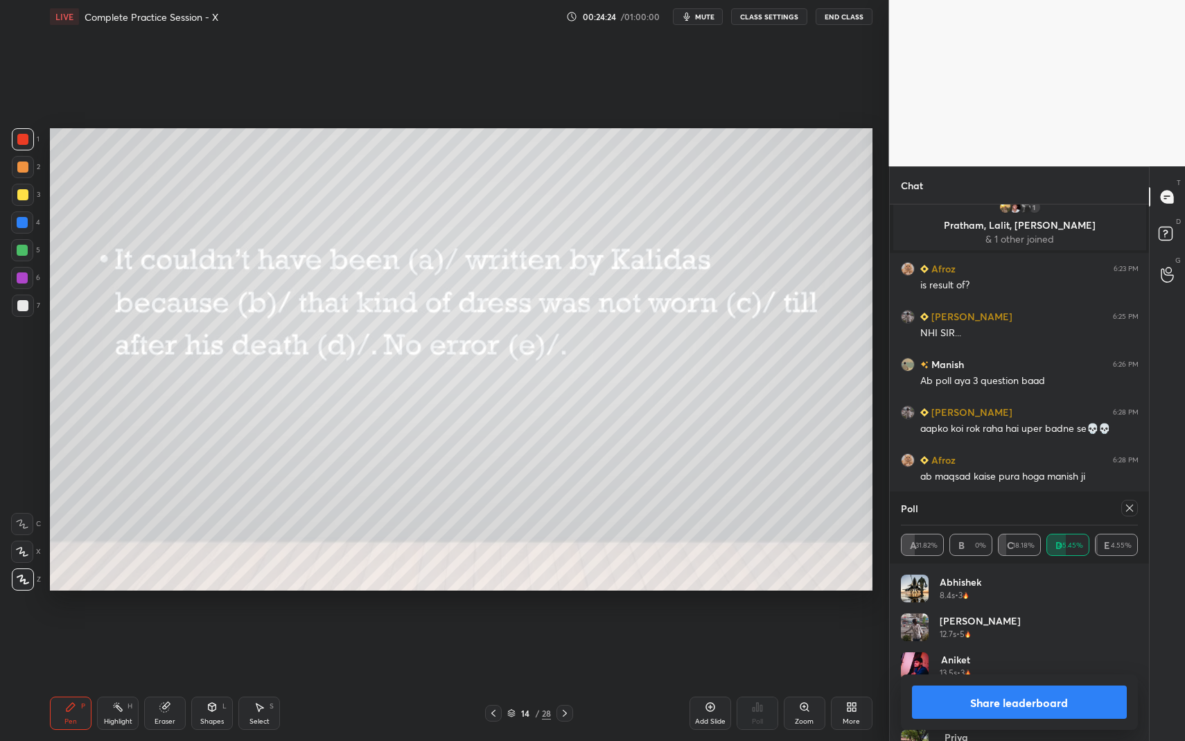
scroll to position [1544, 0]
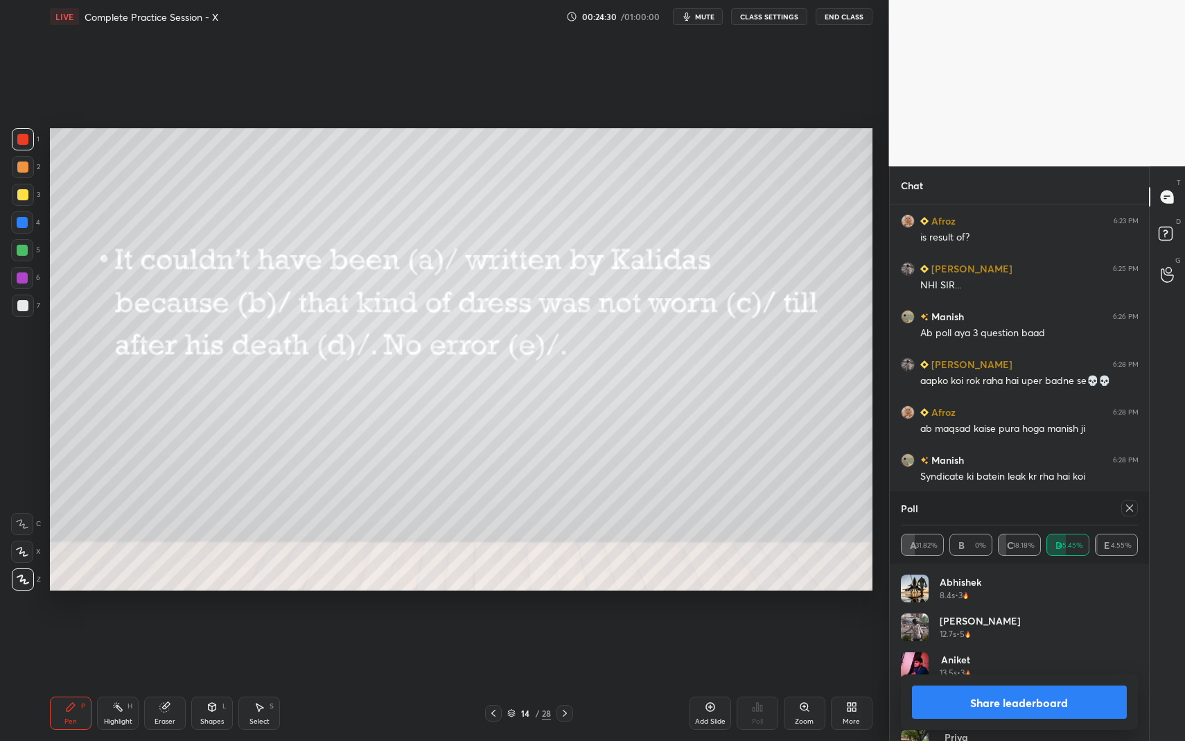
click at [1134, 507] on icon at bounding box center [1129, 508] width 11 height 11
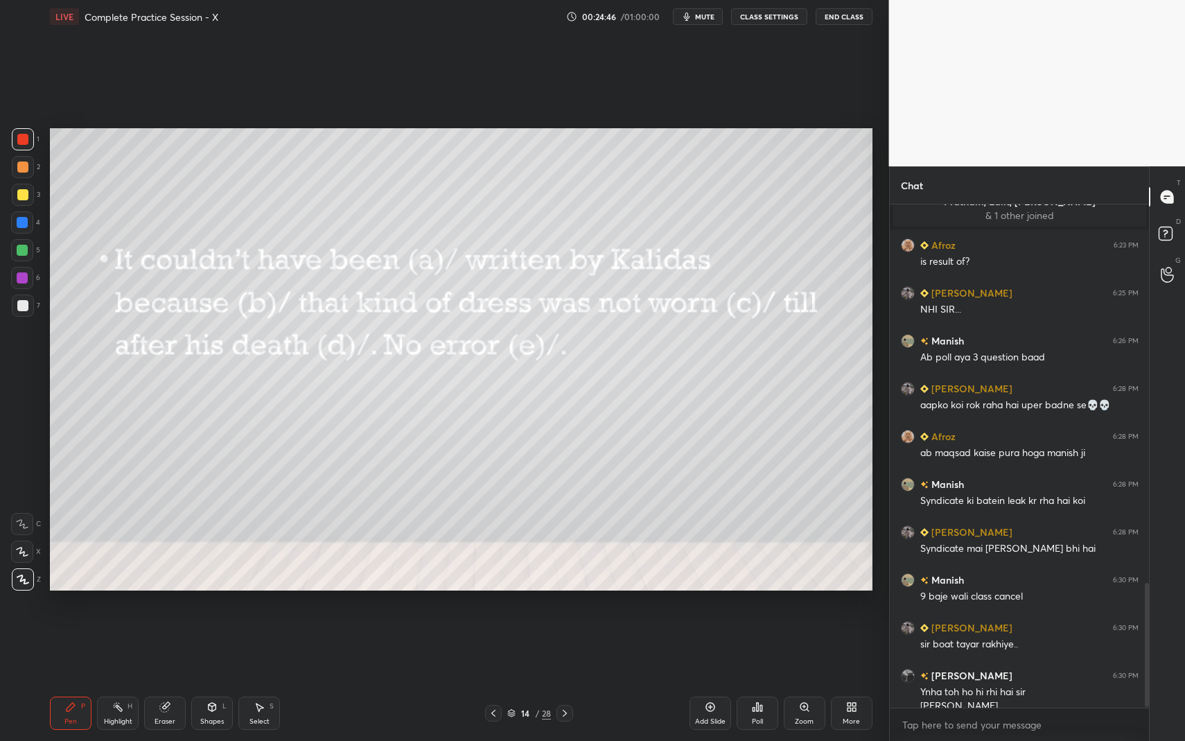
scroll to position [1534, 0]
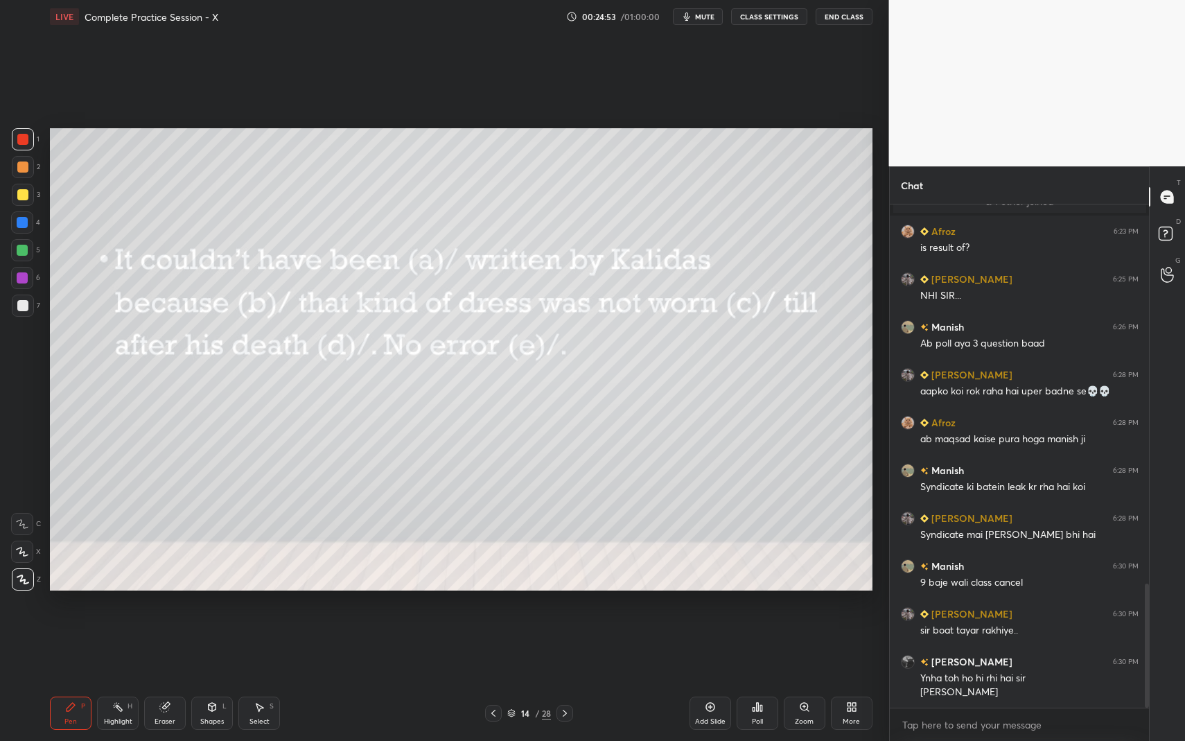
click at [572, 679] on div at bounding box center [565, 713] width 17 height 17
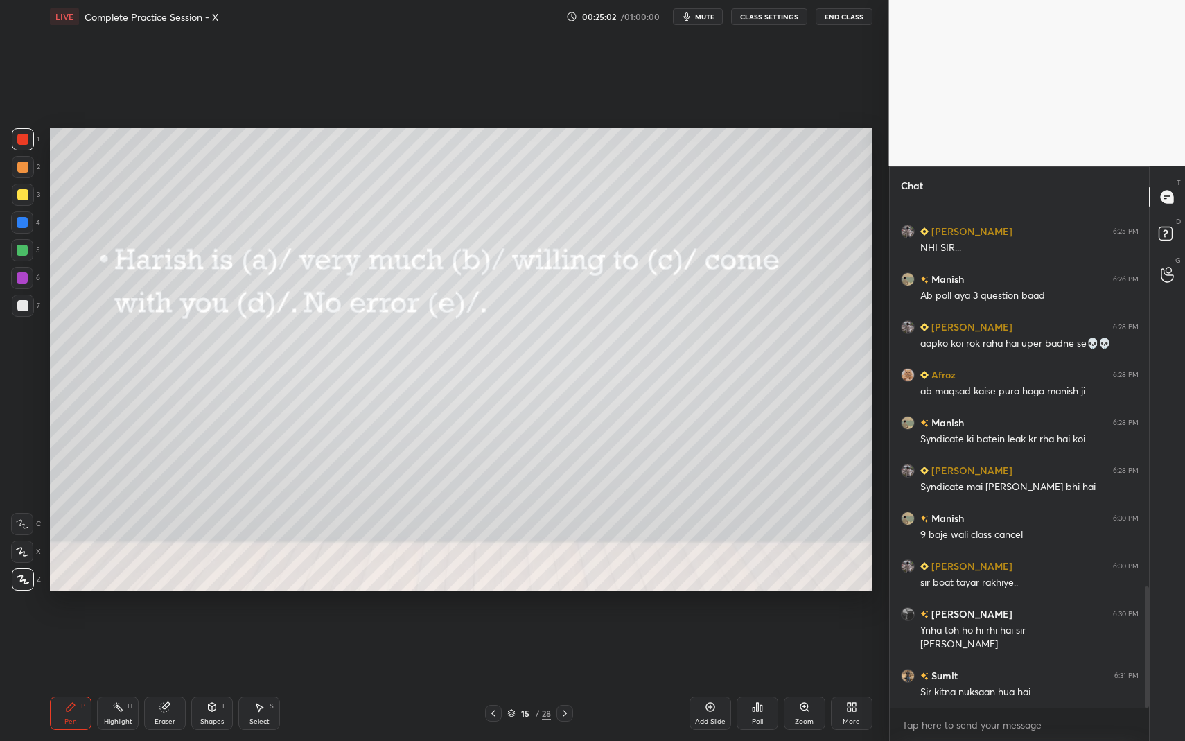
click at [760, 679] on icon at bounding box center [761, 708] width 2 height 6
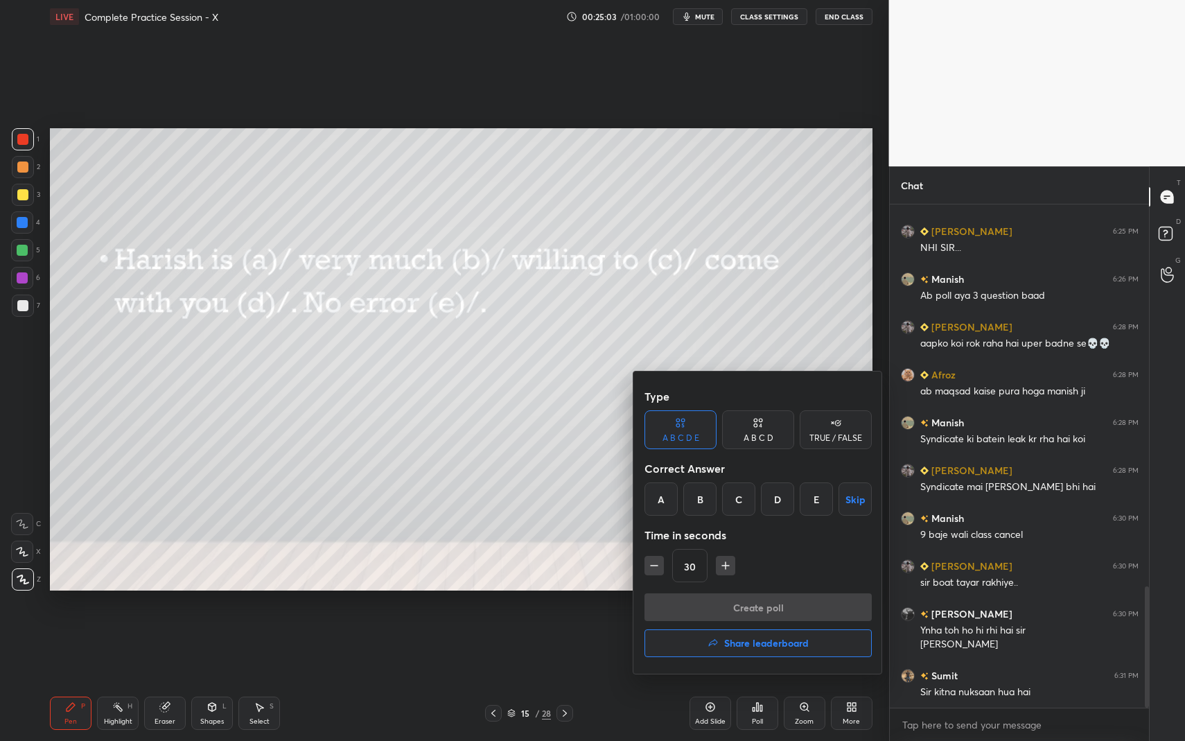
click at [706, 497] on div "B" at bounding box center [699, 498] width 33 height 33
click at [740, 607] on button "Create poll" at bounding box center [758, 607] width 227 height 28
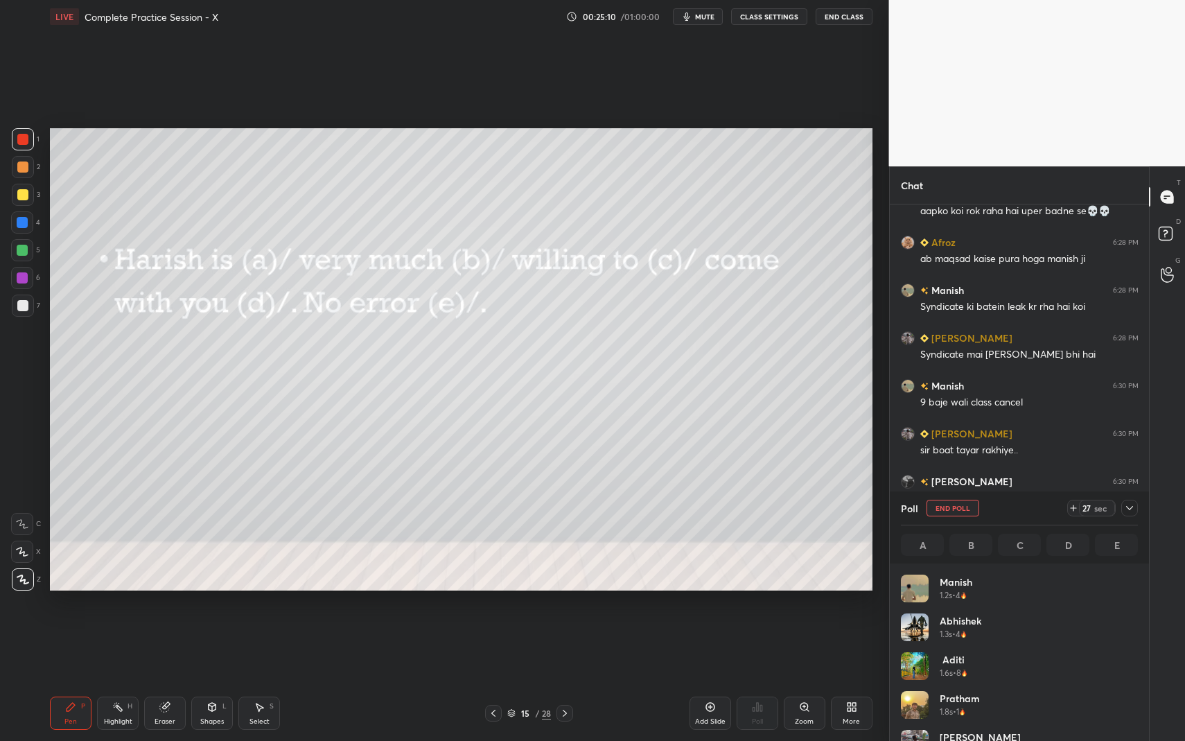
scroll to position [5, 5]
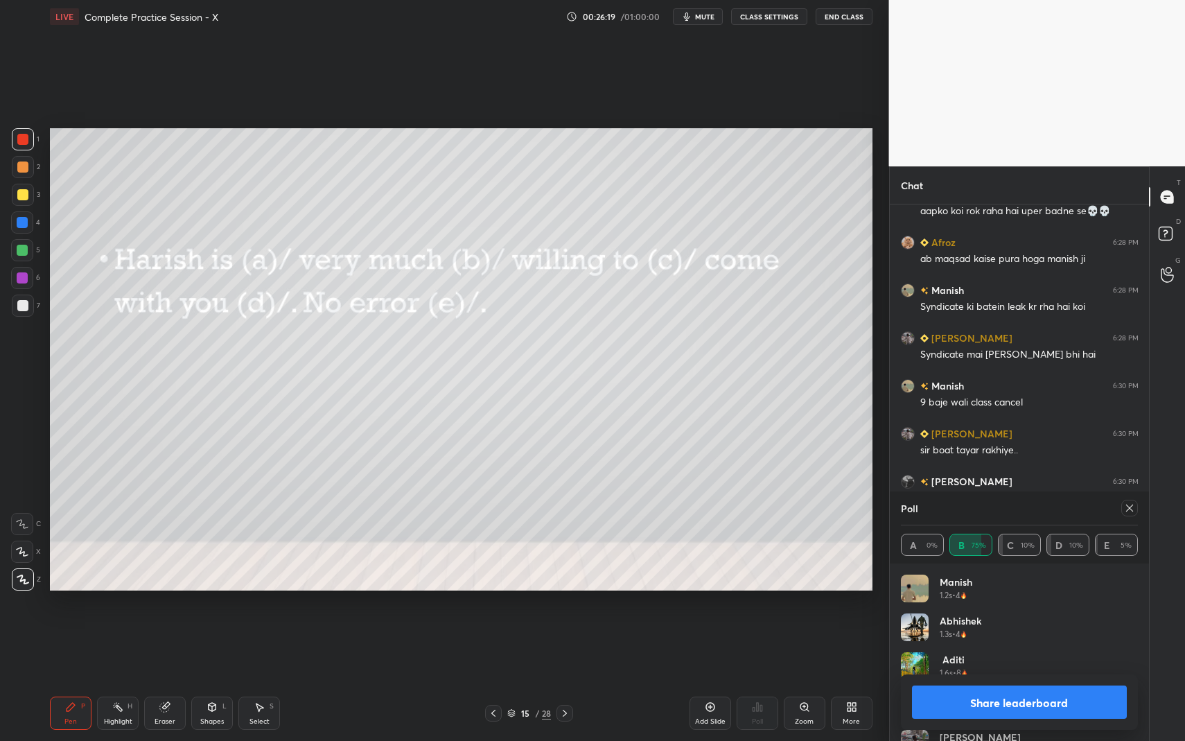
click at [566, 679] on icon at bounding box center [564, 713] width 11 height 11
click at [1129, 511] on icon at bounding box center [1129, 508] width 11 height 11
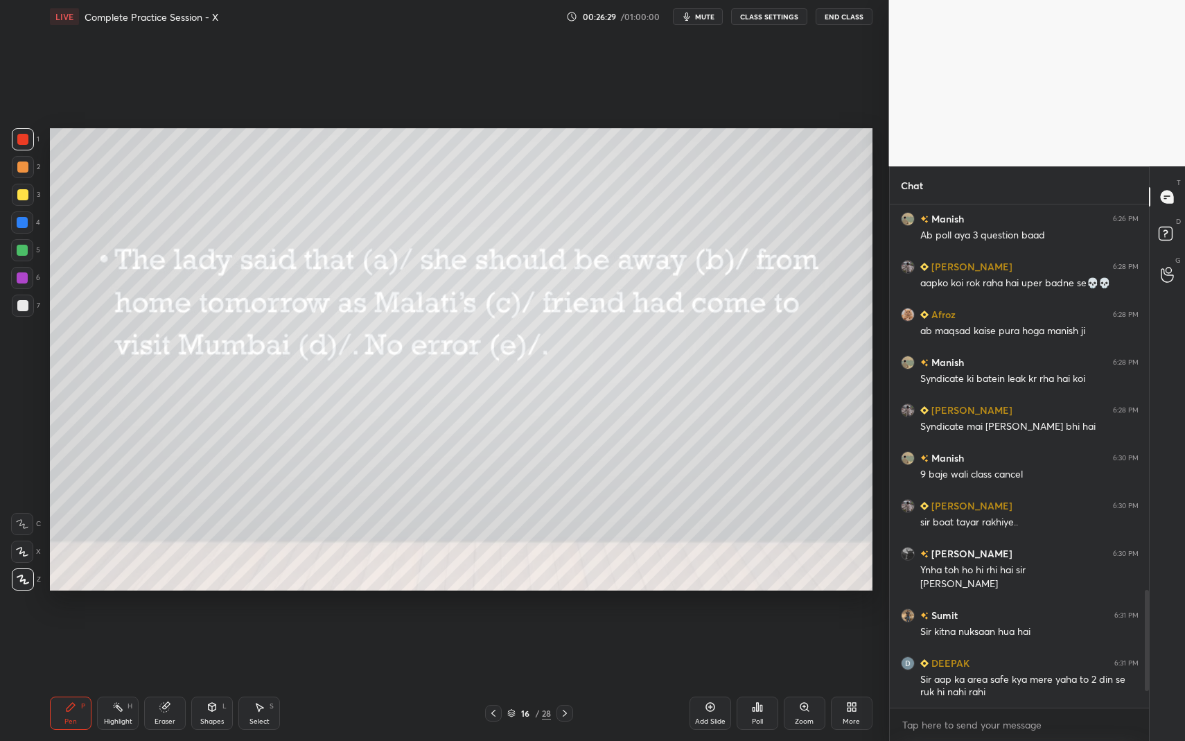
click at [762, 679] on icon at bounding box center [757, 707] width 11 height 11
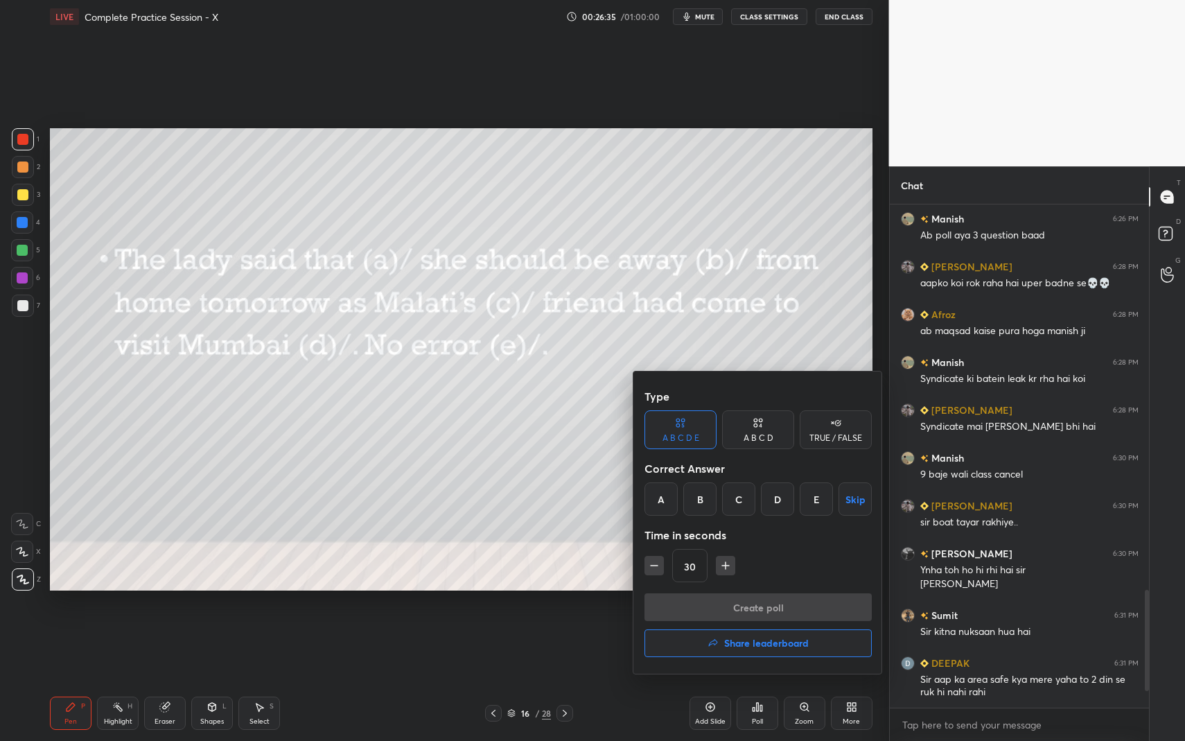
click at [738, 489] on div "C" at bounding box center [738, 498] width 33 height 33
click at [754, 602] on button "Create poll" at bounding box center [758, 607] width 227 height 28
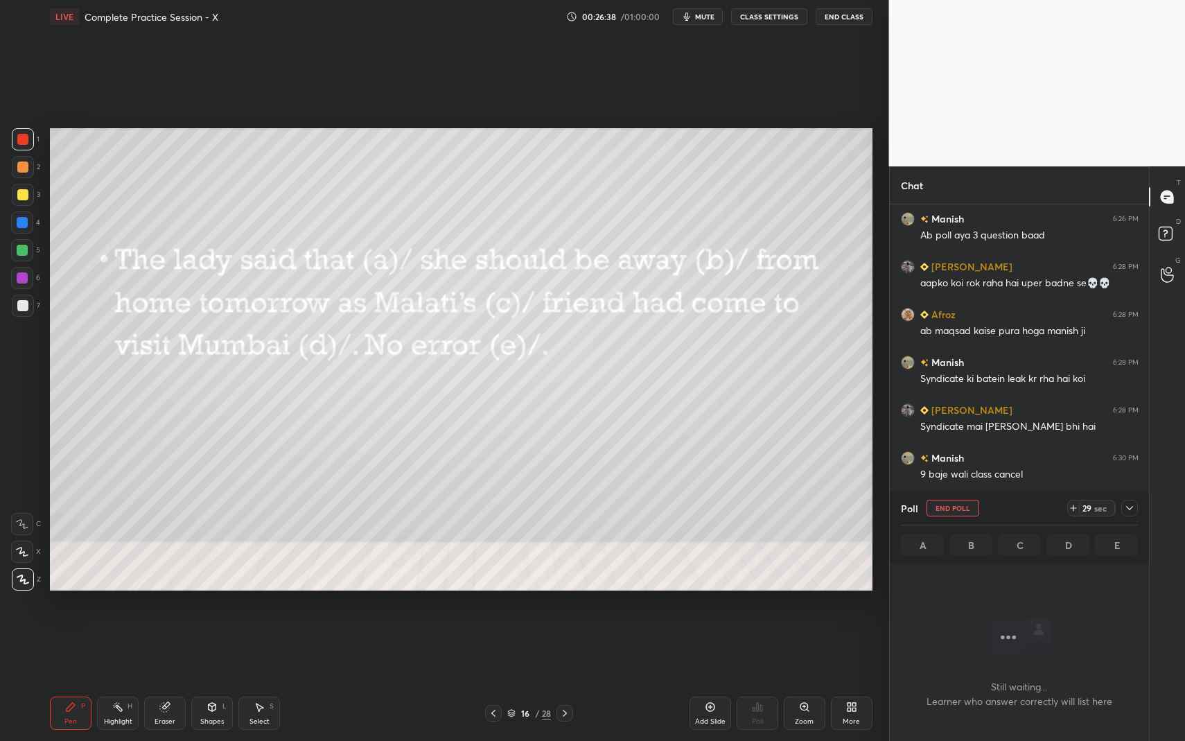
click at [1131, 508] on icon at bounding box center [1129, 508] width 11 height 11
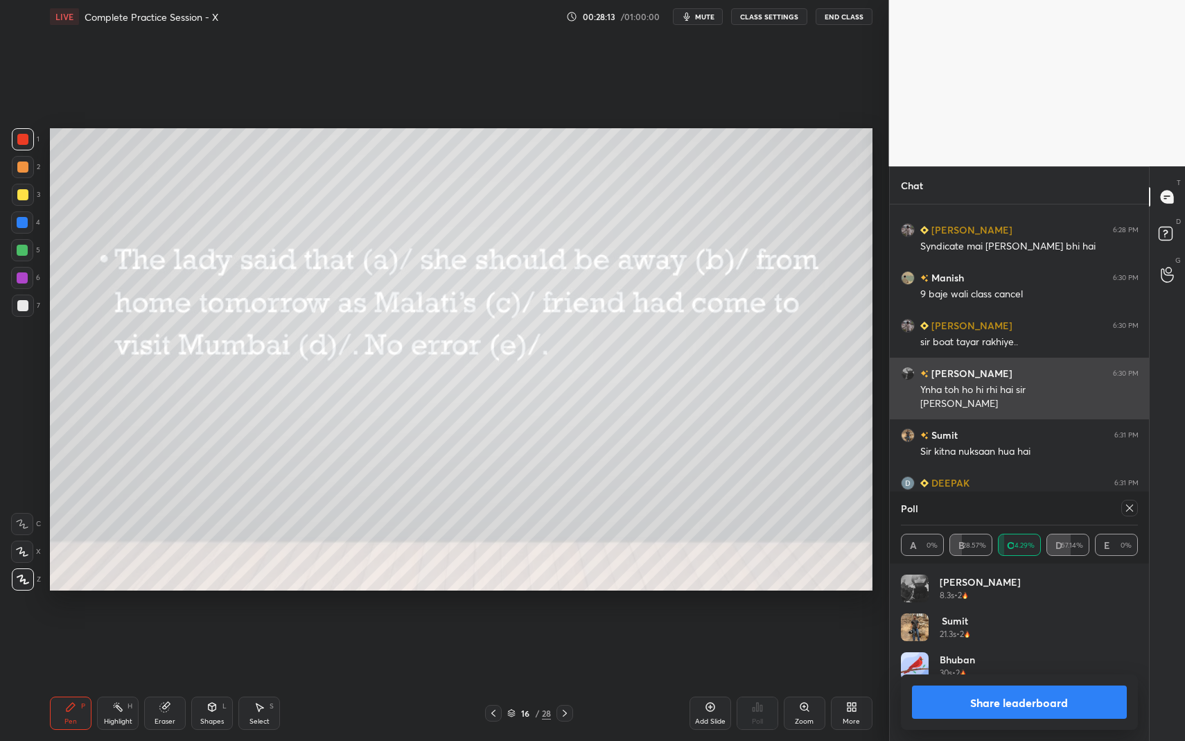
scroll to position [1870, 0]
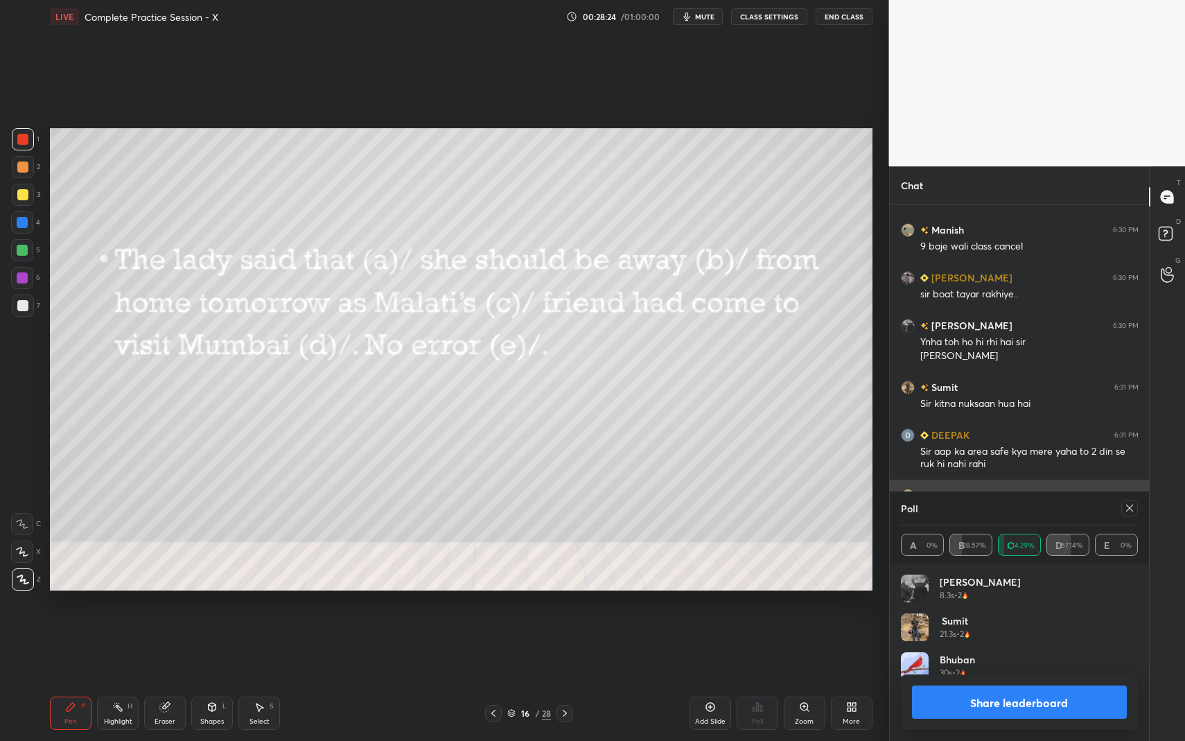
drag, startPoint x: 1132, startPoint y: 514, endPoint x: 1109, endPoint y: 521, distance: 23.9
click at [1131, 514] on div at bounding box center [1130, 508] width 17 height 17
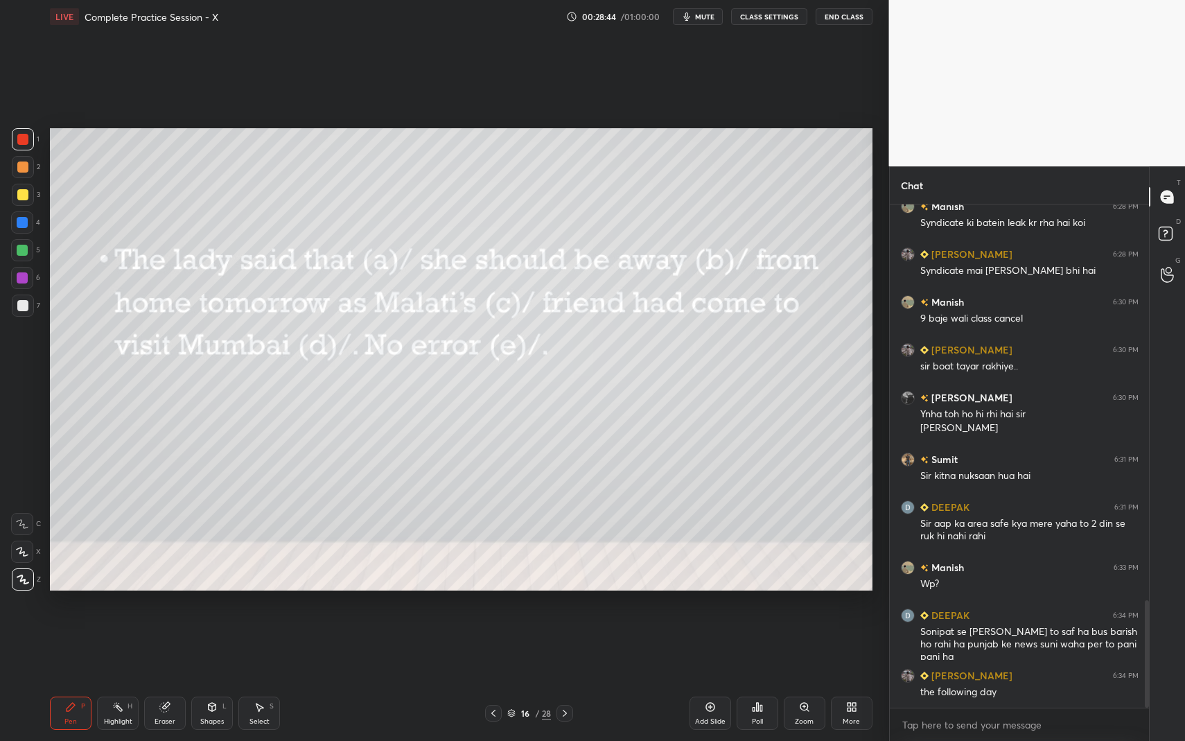
scroll to position [1846, 0]
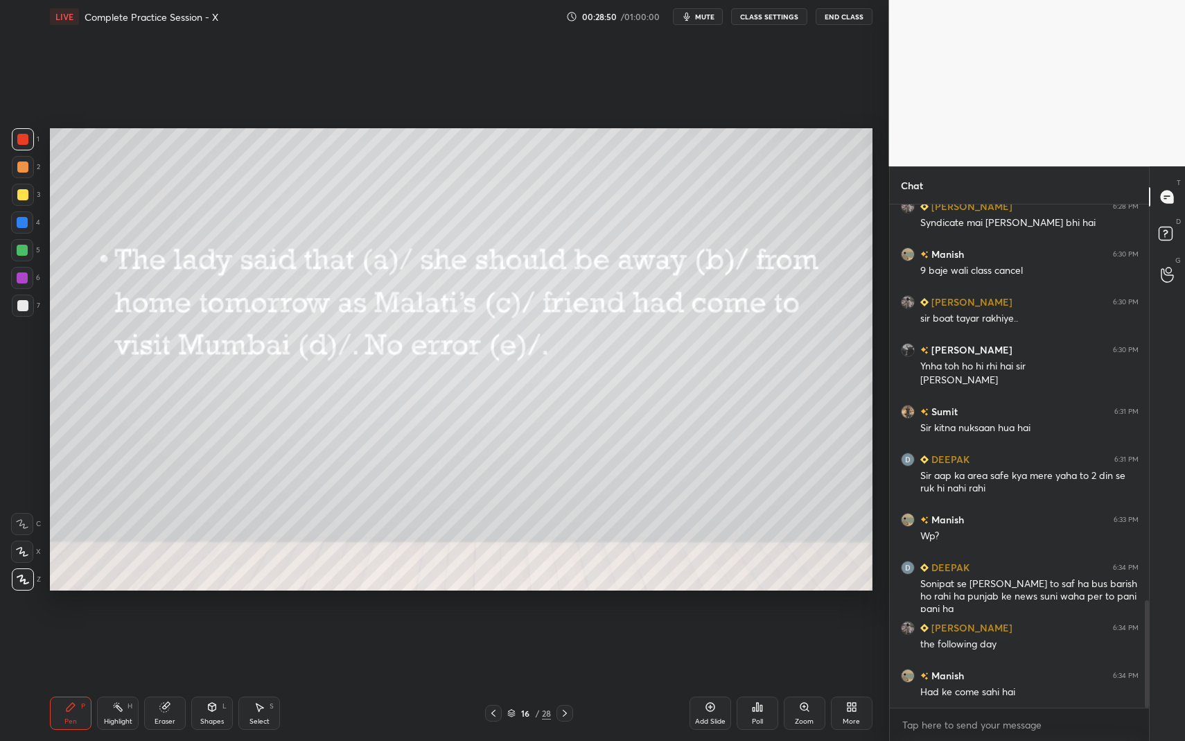
click at [567, 679] on icon at bounding box center [564, 713] width 11 height 11
drag, startPoint x: 772, startPoint y: 706, endPoint x: 762, endPoint y: 706, distance: 10.4
click at [762, 679] on div "Poll" at bounding box center [758, 713] width 42 height 33
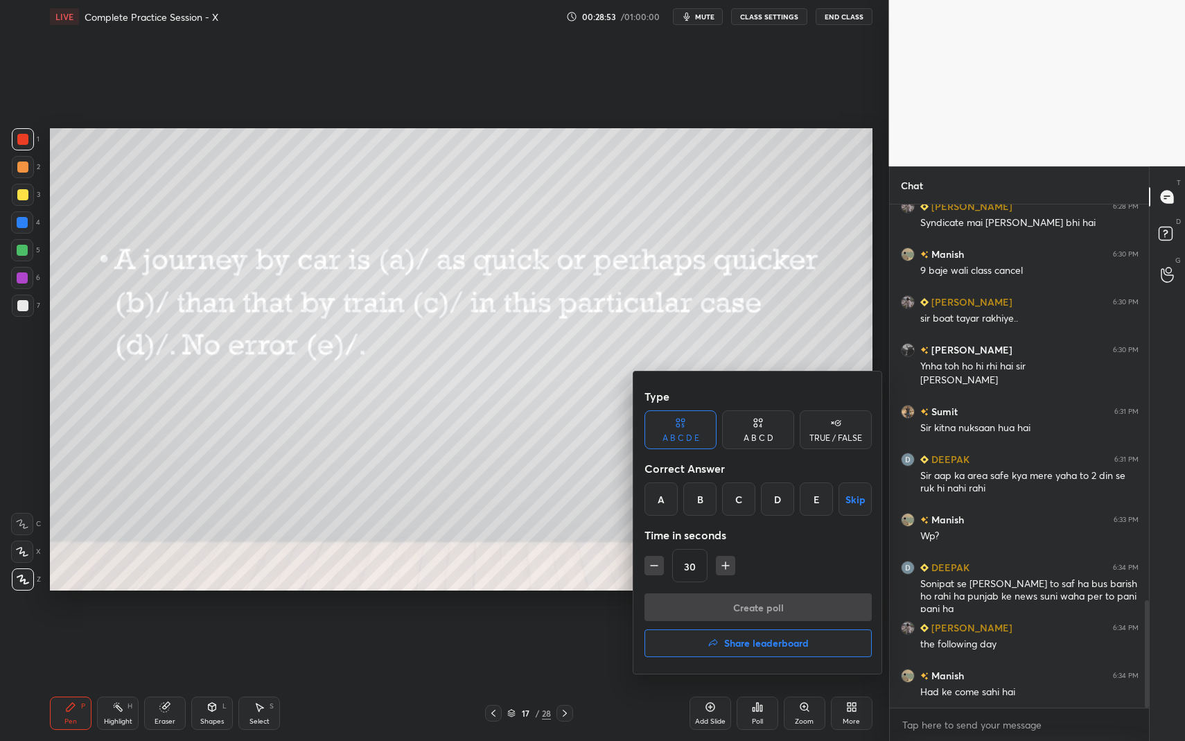
click at [708, 501] on div "B" at bounding box center [699, 498] width 33 height 33
click at [735, 609] on button "Create poll" at bounding box center [758, 607] width 227 height 28
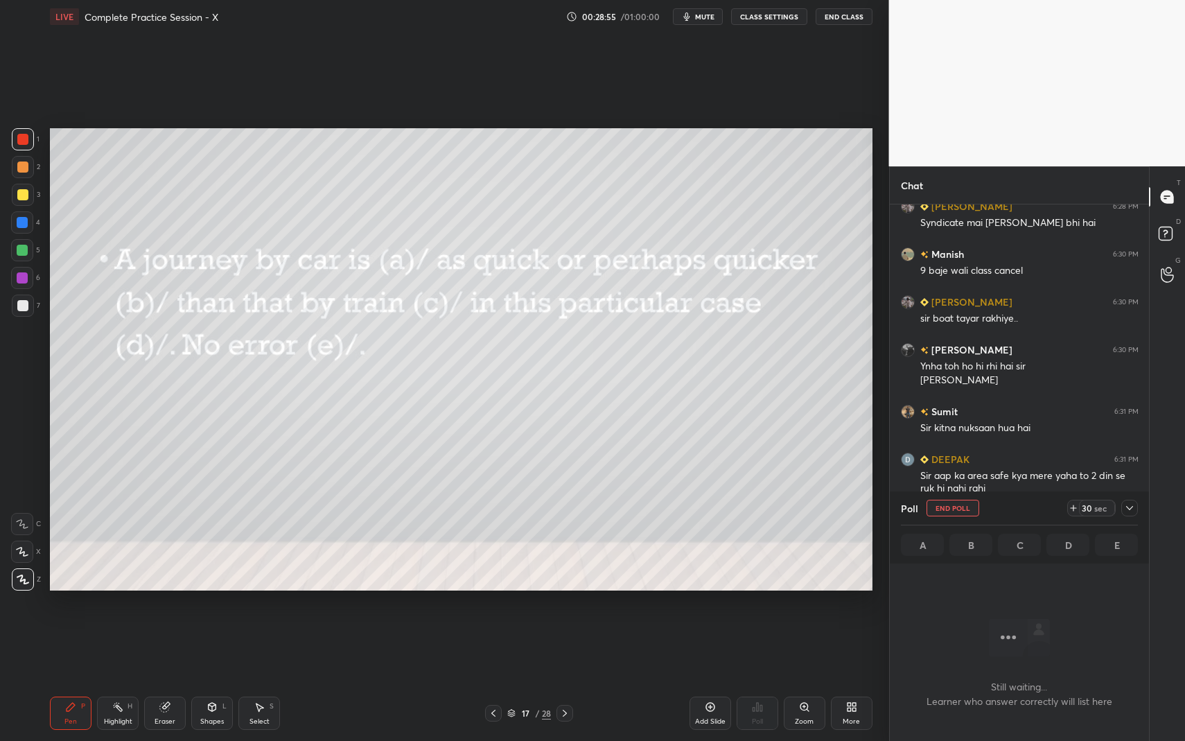
scroll to position [426, 255]
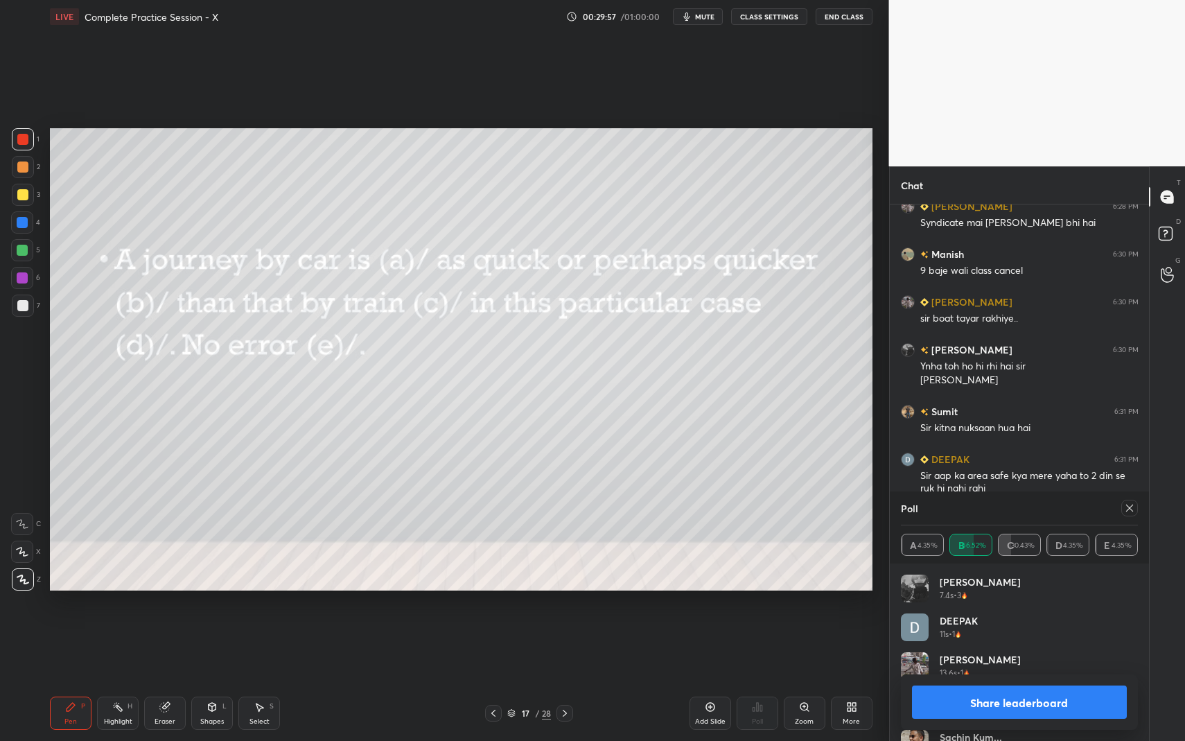
drag, startPoint x: 1128, startPoint y: 510, endPoint x: 1119, endPoint y: 511, distance: 9.0
click at [1128, 509] on icon at bounding box center [1129, 508] width 7 height 7
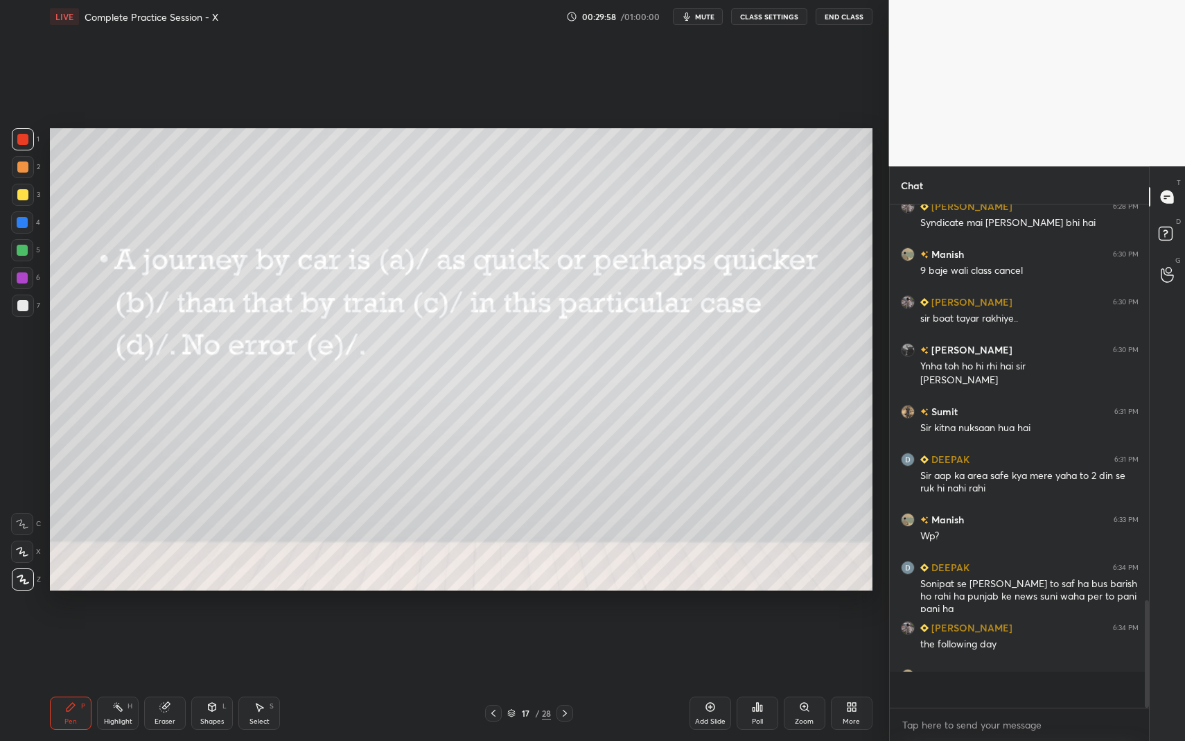
scroll to position [4, 5]
click at [569, 679] on icon at bounding box center [564, 713] width 11 height 11
click at [765, 679] on div "Poll" at bounding box center [758, 713] width 42 height 33
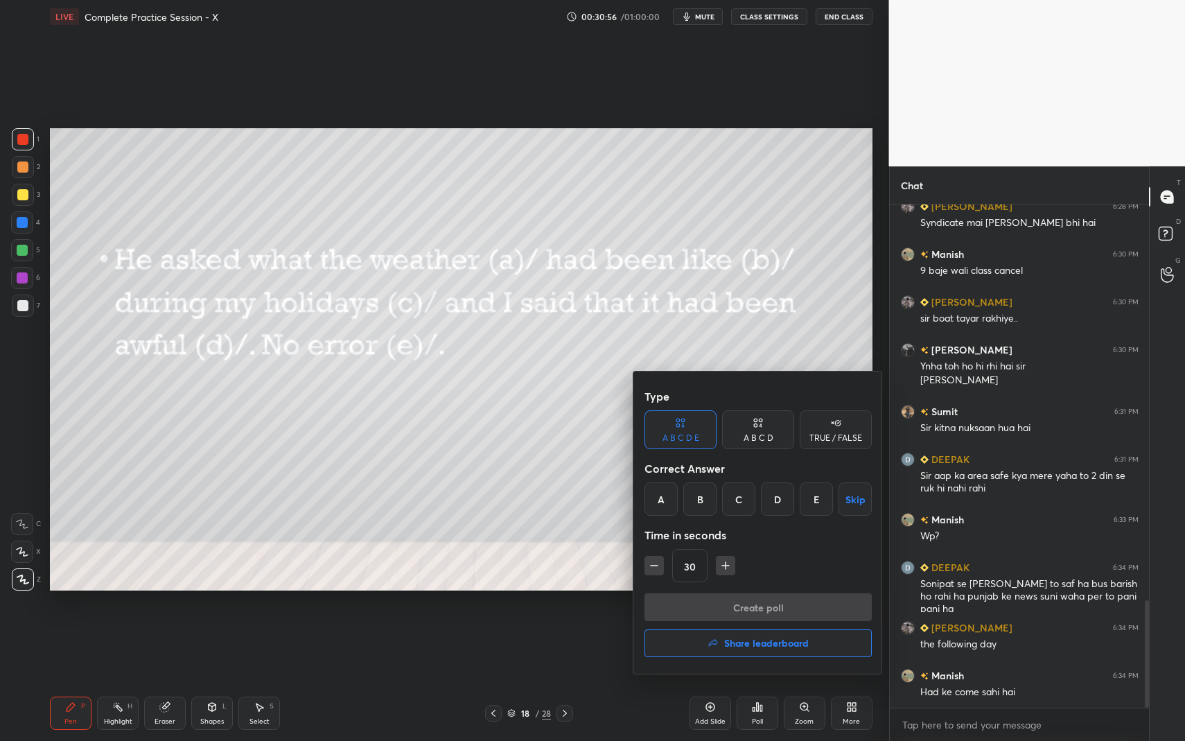
click at [817, 501] on div "E" at bounding box center [816, 498] width 33 height 33
click at [794, 610] on button "Create poll" at bounding box center [758, 607] width 227 height 28
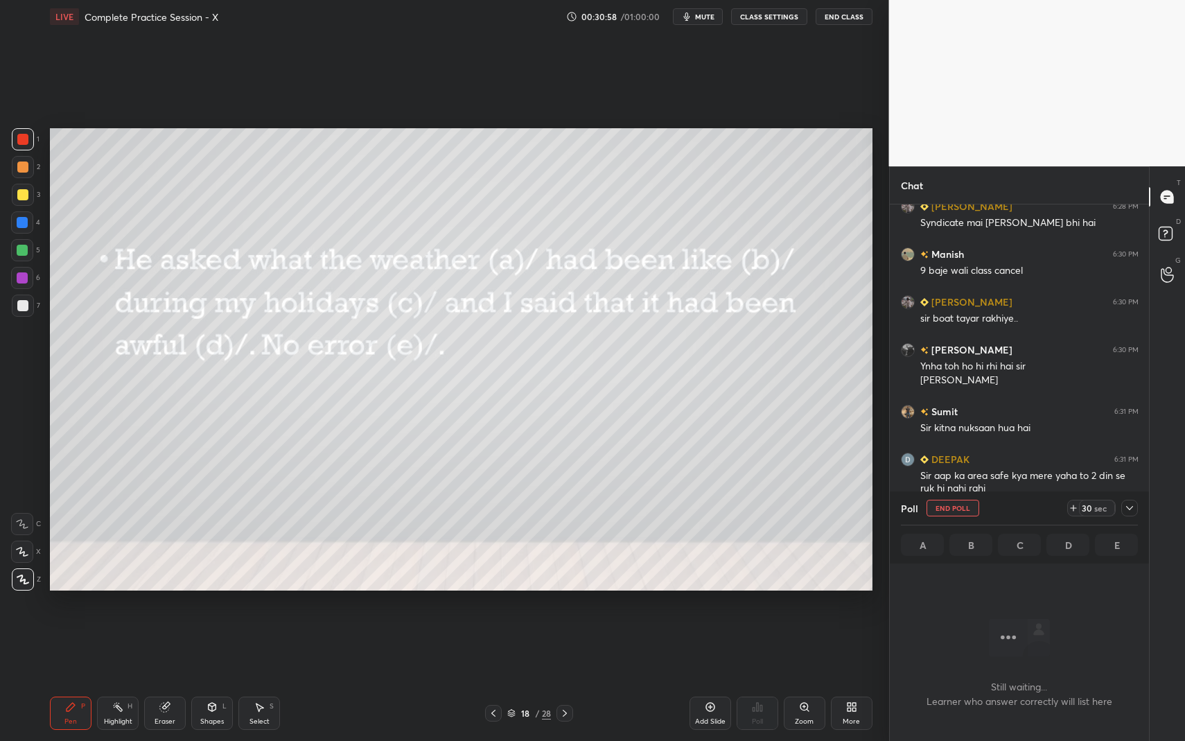
scroll to position [460, 255]
click at [1072, 508] on icon at bounding box center [1074, 508] width 6 height 0
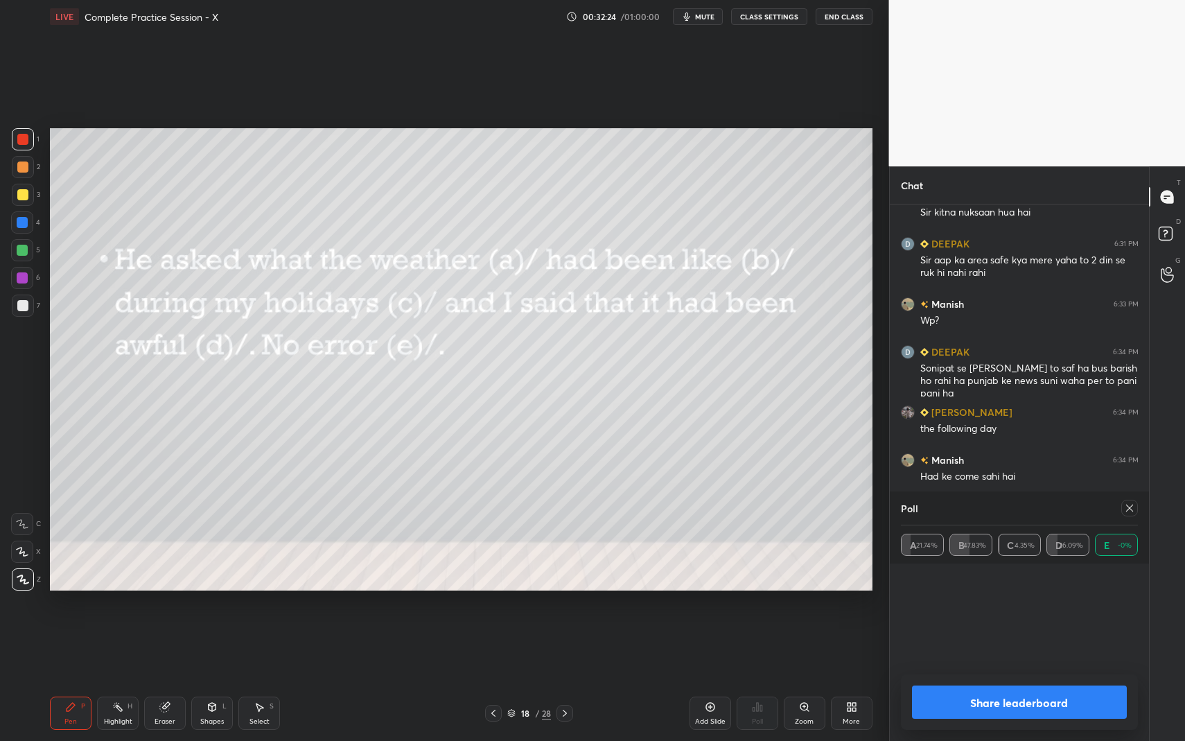
scroll to position [2109, 0]
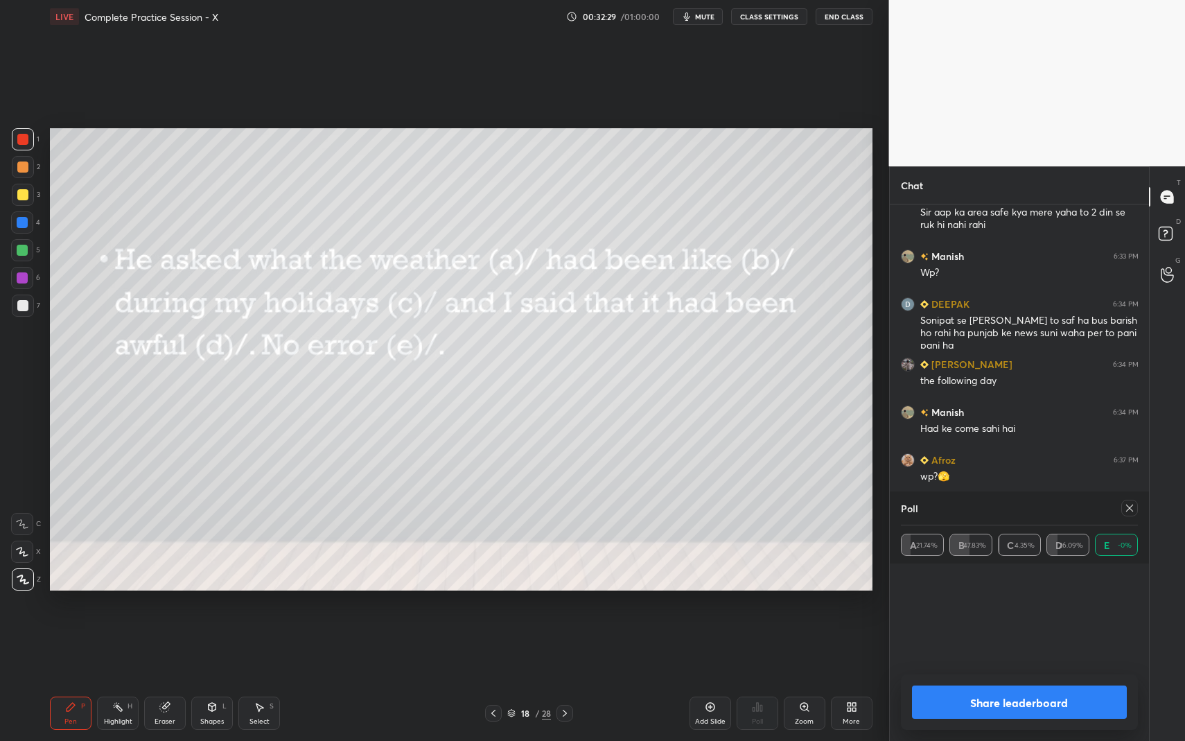
click at [1129, 512] on icon at bounding box center [1129, 508] width 11 height 11
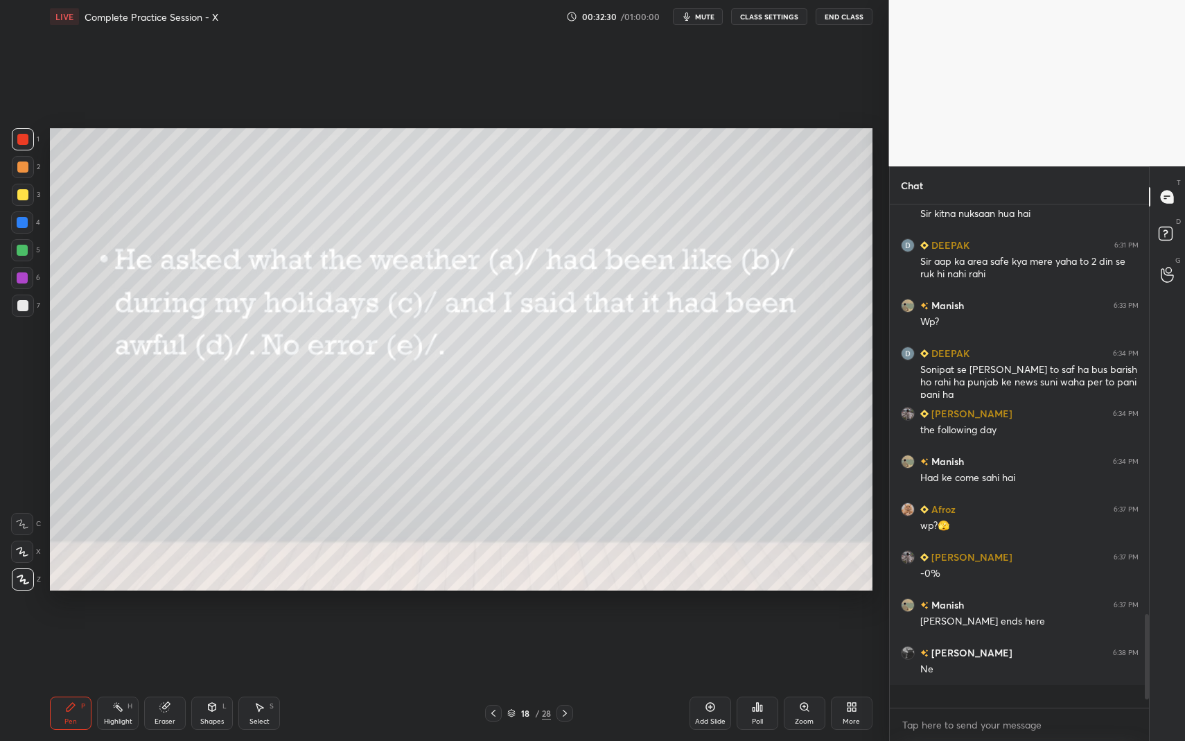
scroll to position [5, 5]
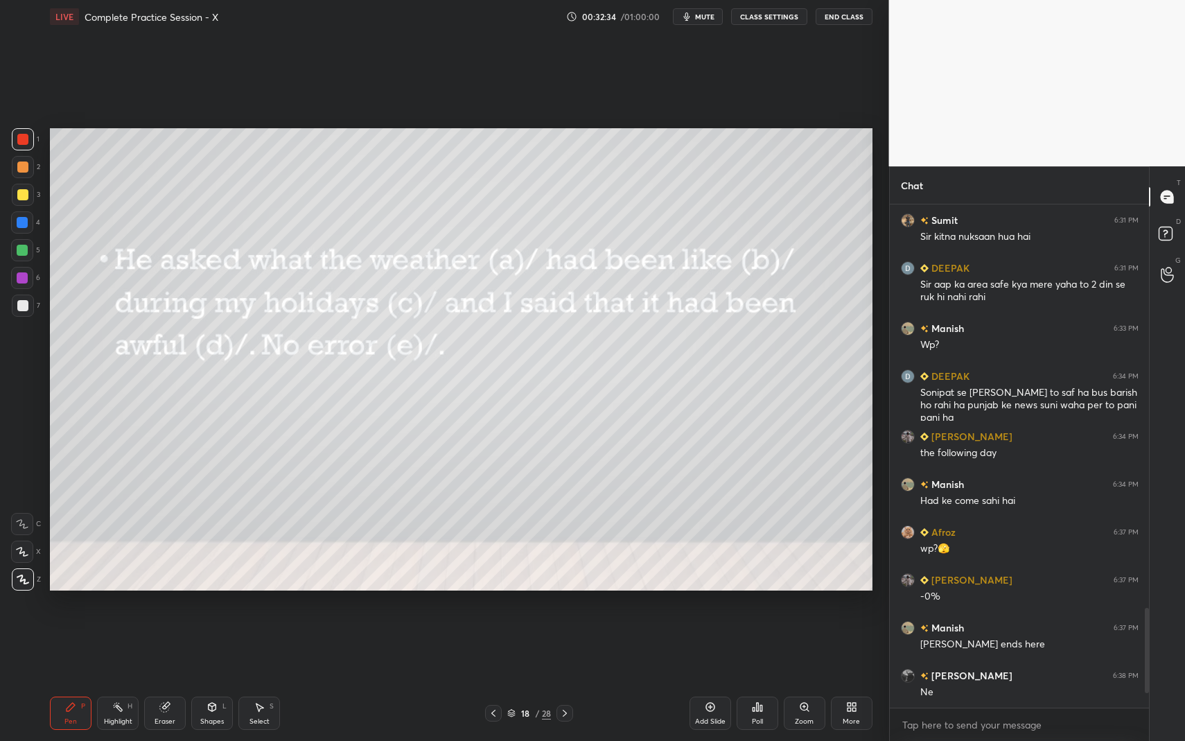
click at [565, 679] on div "Pen P Highlight H Eraser Shapes L Select S 18 / 28 Add Slide Poll Zoom More" at bounding box center [461, 713] width 823 height 55
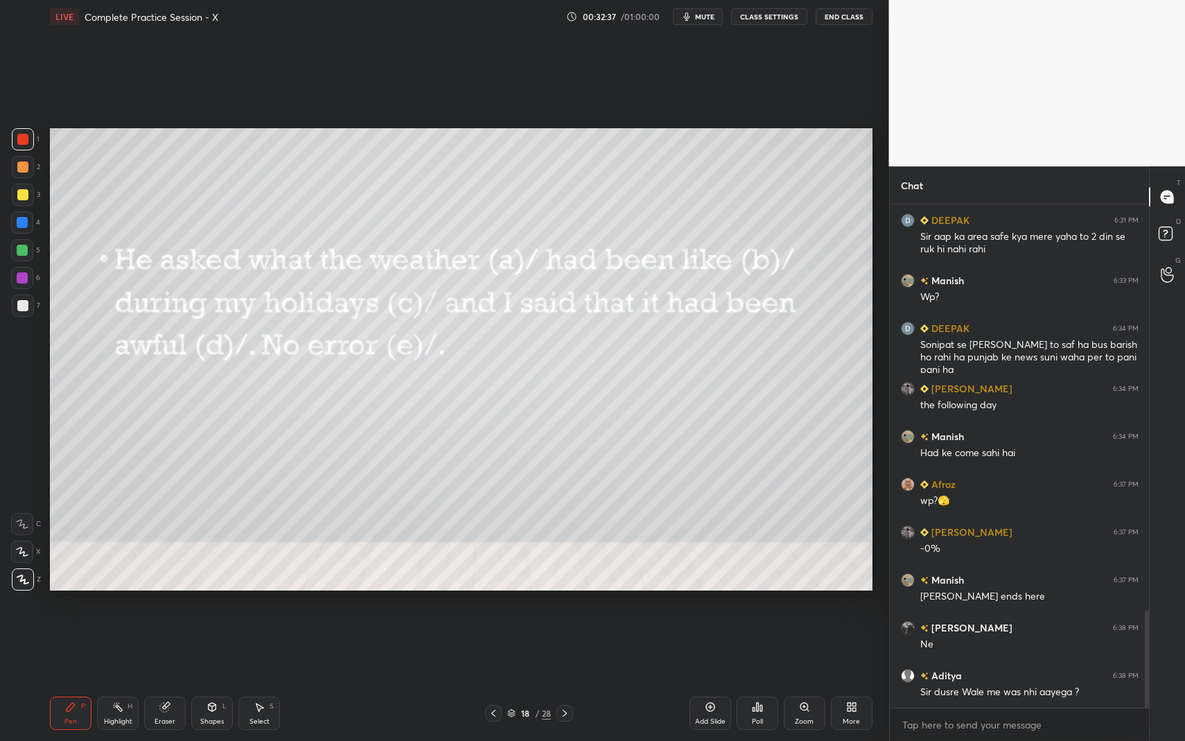
click at [561, 679] on div at bounding box center [565, 713] width 17 height 17
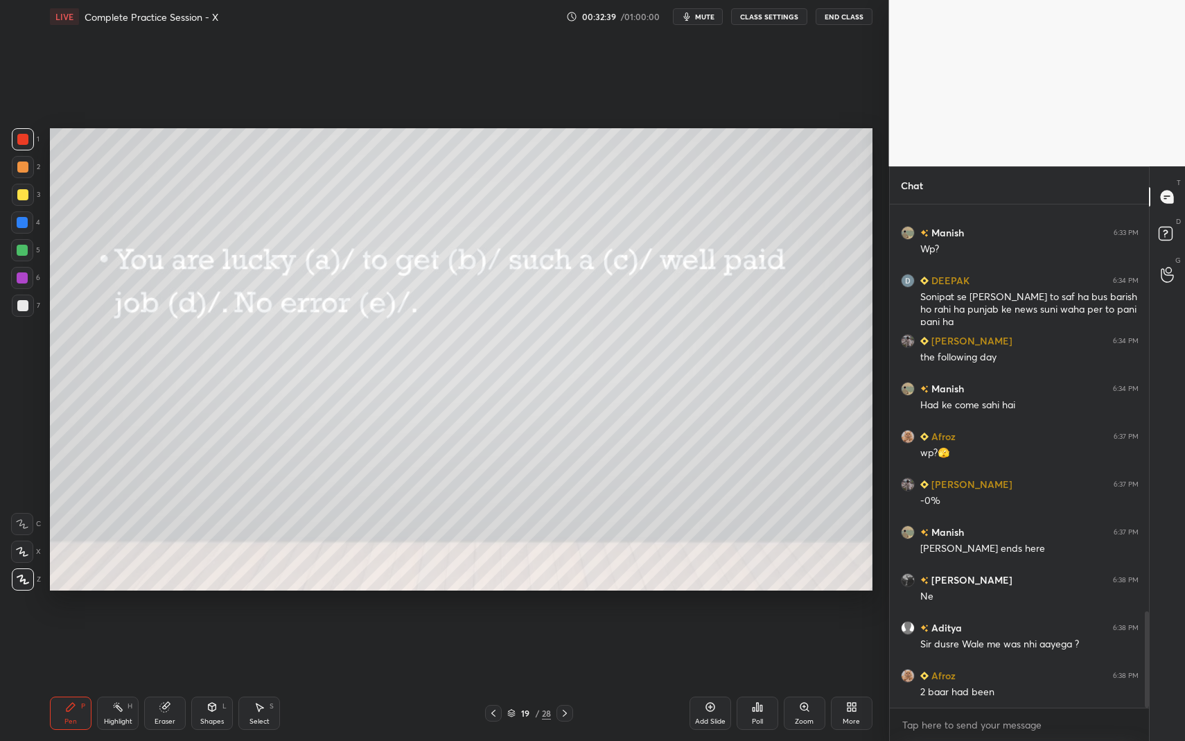
click at [758, 679] on icon at bounding box center [757, 707] width 11 height 11
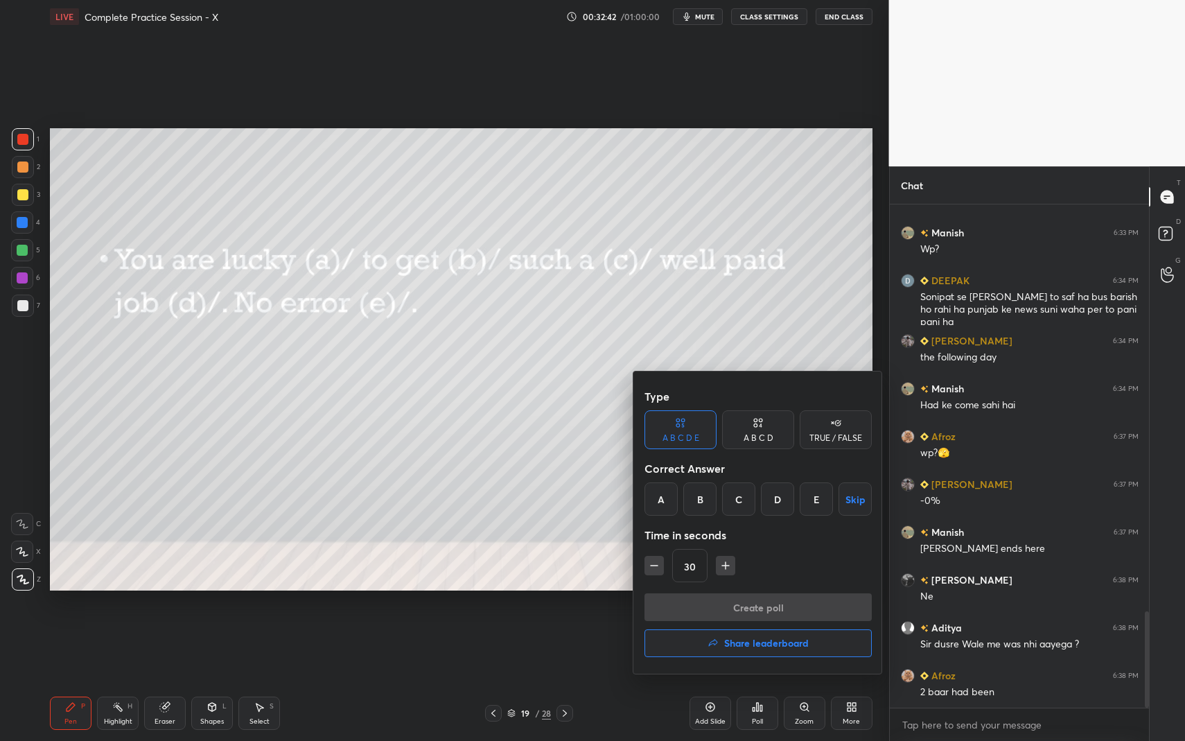
drag, startPoint x: 765, startPoint y: 507, endPoint x: 765, endPoint y: 516, distance: 9.0
click at [765, 507] on div "D" at bounding box center [777, 498] width 33 height 33
click at [778, 590] on div "Type A B C D E A B C D TRUE / FALSE Correct Answer A B C D E Skip Time in secon…" at bounding box center [758, 488] width 227 height 211
click at [762, 607] on button "Create poll" at bounding box center [758, 607] width 227 height 28
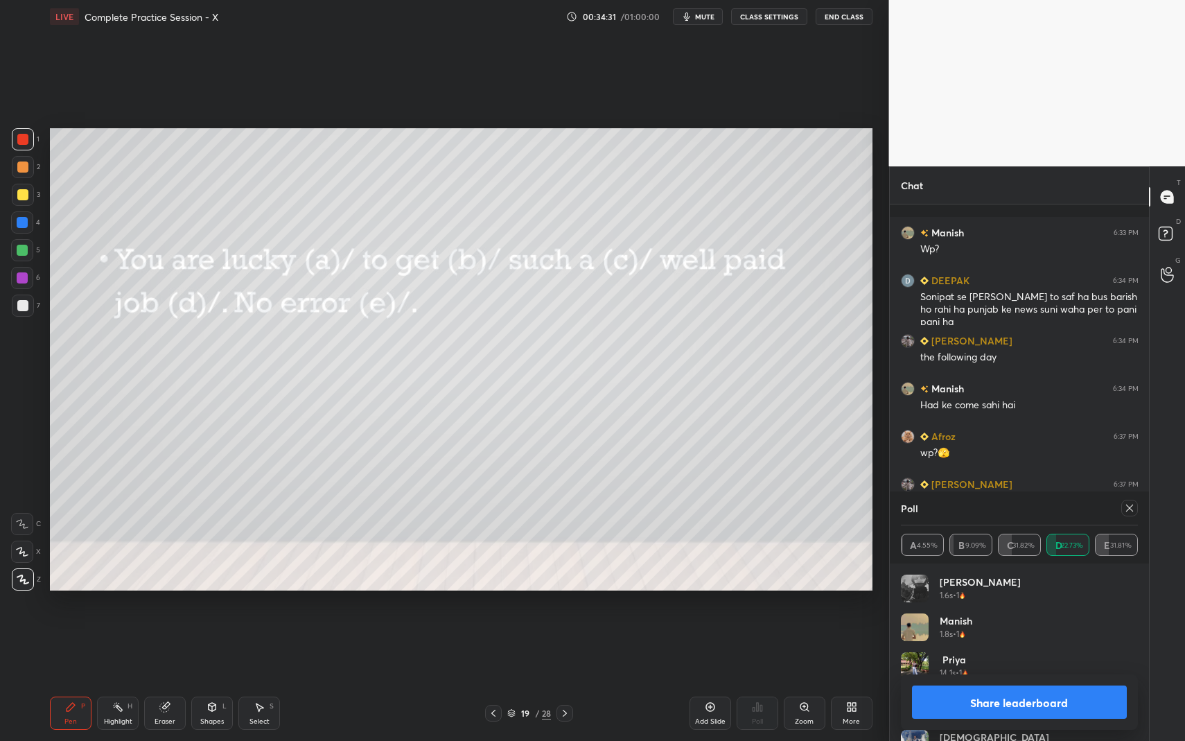
scroll to position [2253, 0]
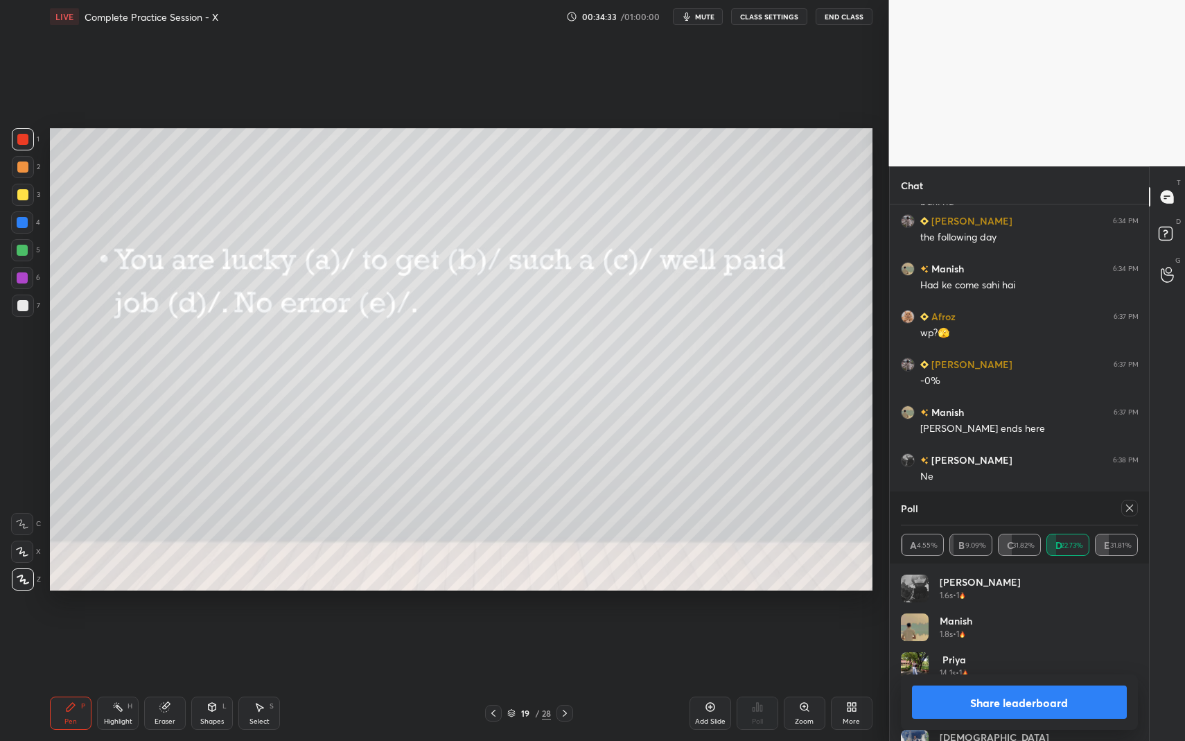
click at [18, 195] on div at bounding box center [22, 194] width 11 height 11
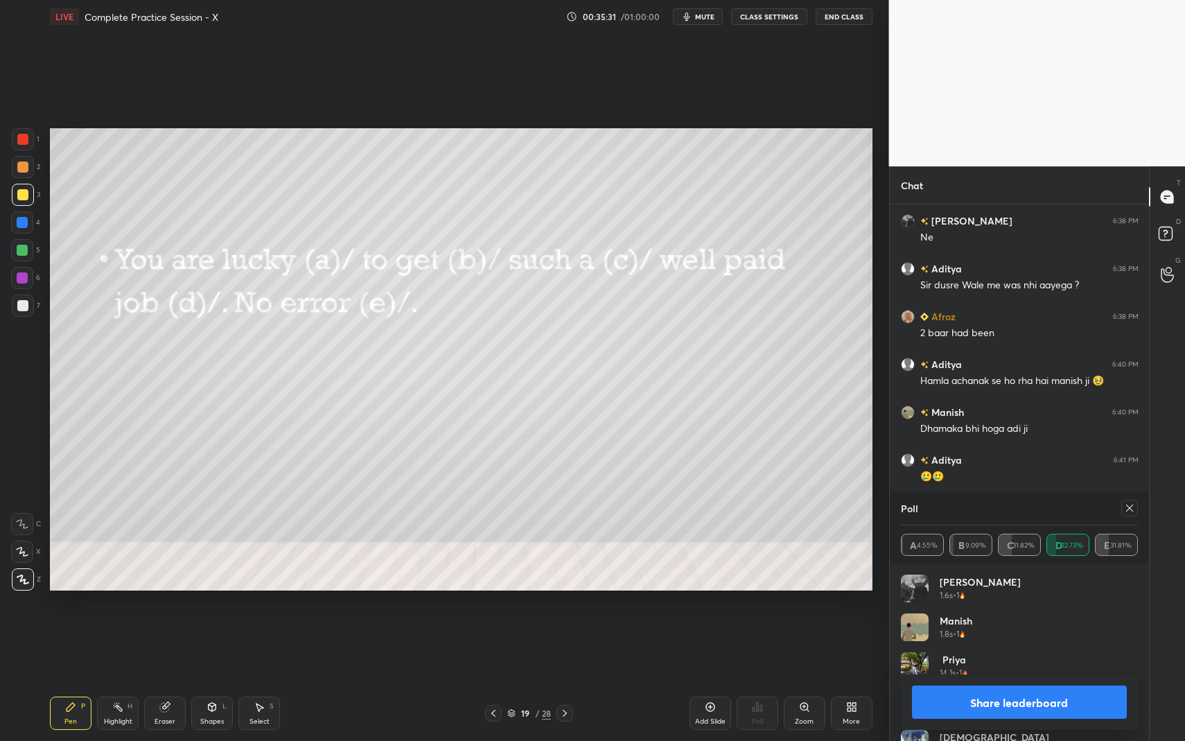
scroll to position [5, 5]
click at [563, 679] on icon at bounding box center [564, 713] width 11 height 11
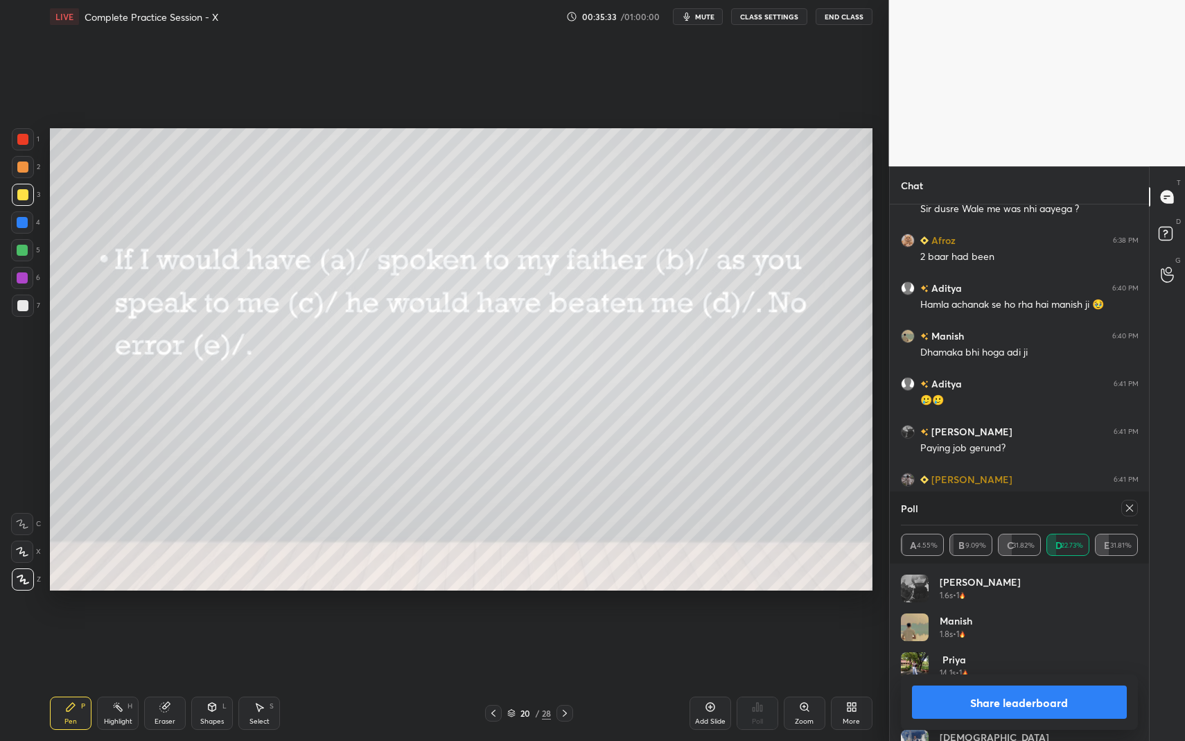
scroll to position [2616, 0]
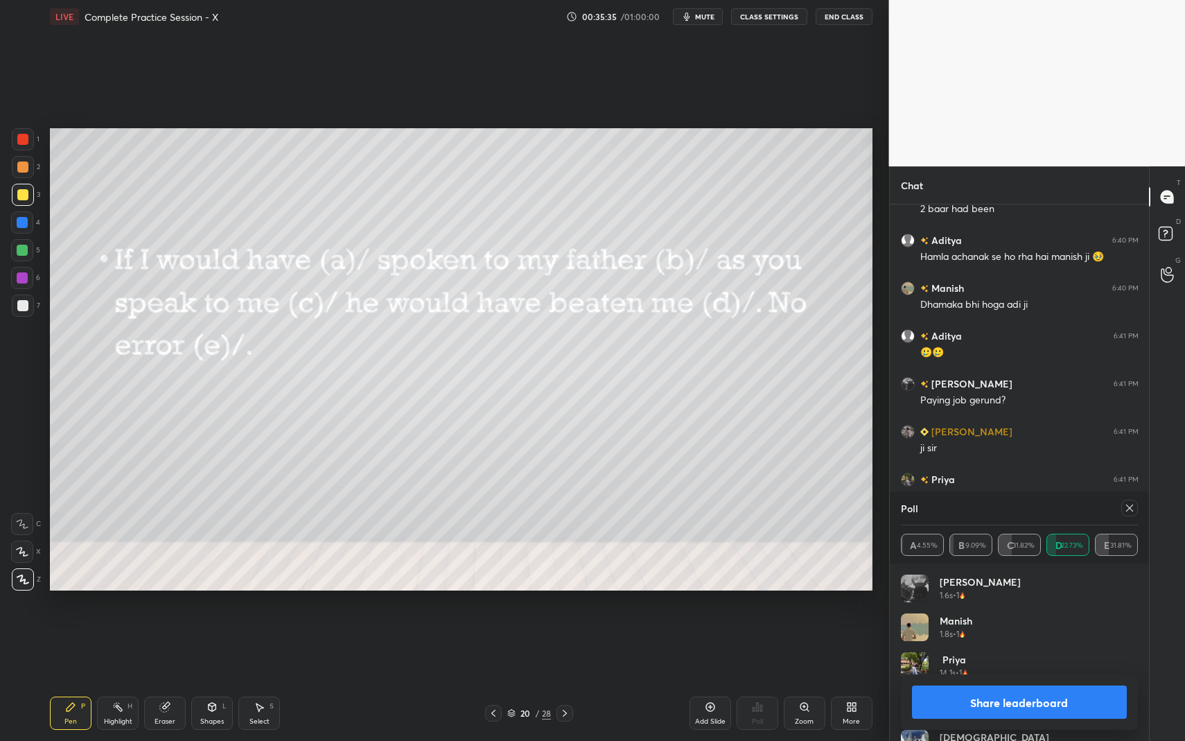
click at [1125, 512] on icon at bounding box center [1129, 508] width 11 height 11
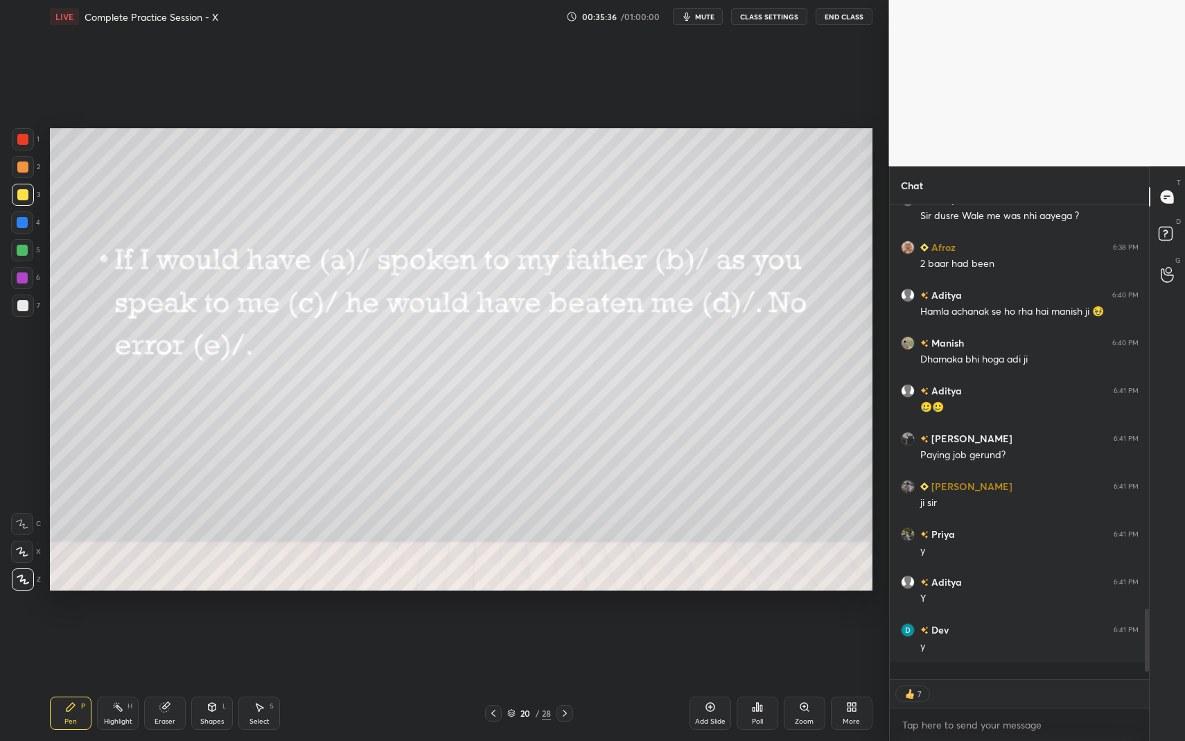
scroll to position [525, 255]
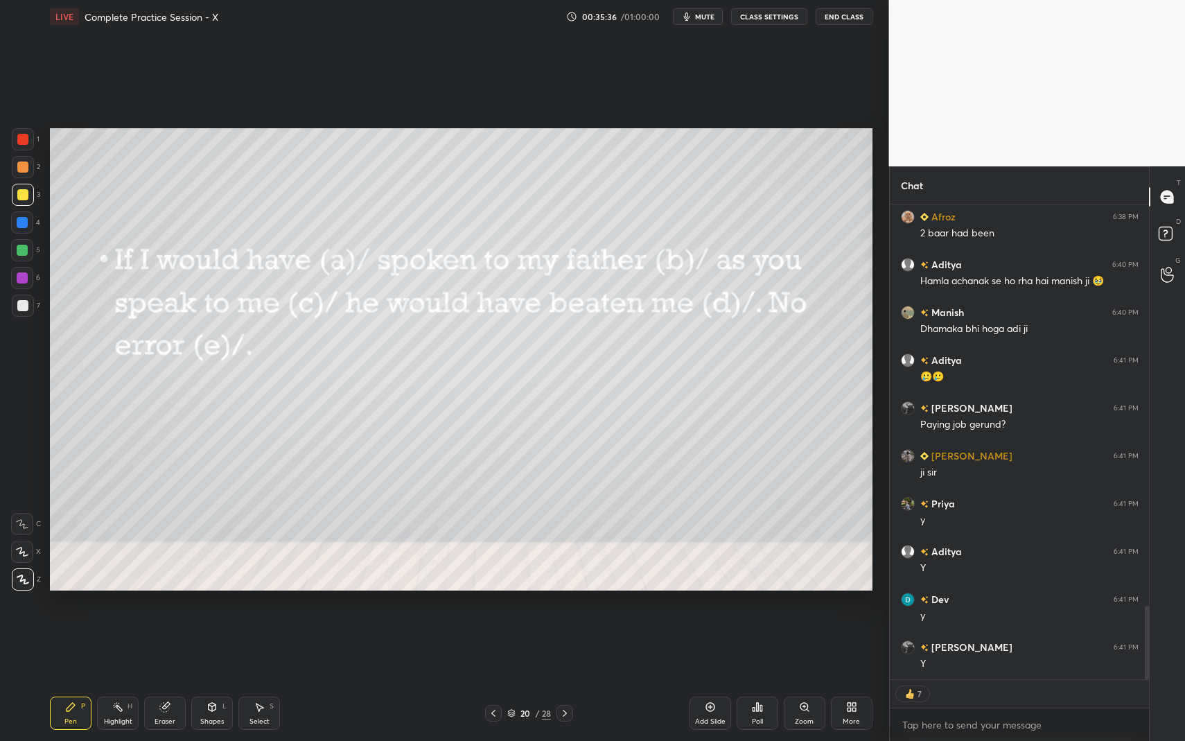
click at [751, 679] on div "Poll" at bounding box center [758, 713] width 42 height 33
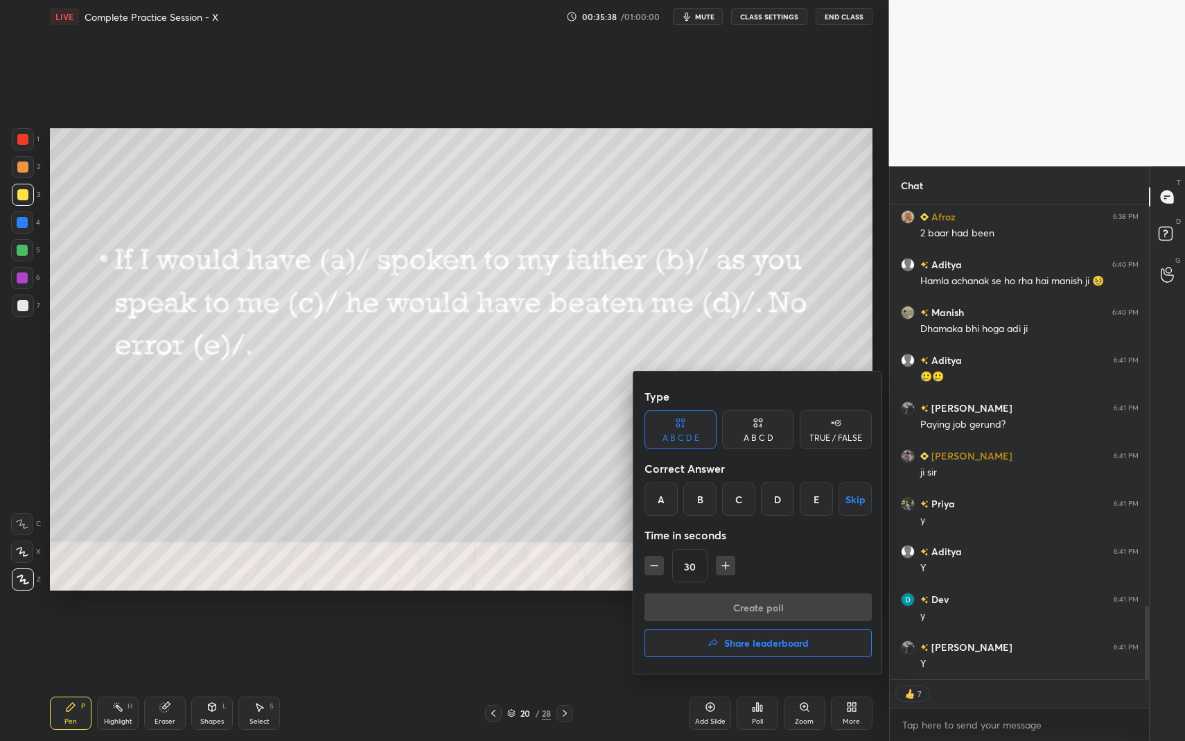
click at [662, 498] on div "A" at bounding box center [661, 498] width 33 height 33
click at [697, 609] on button "Create poll" at bounding box center [758, 607] width 227 height 28
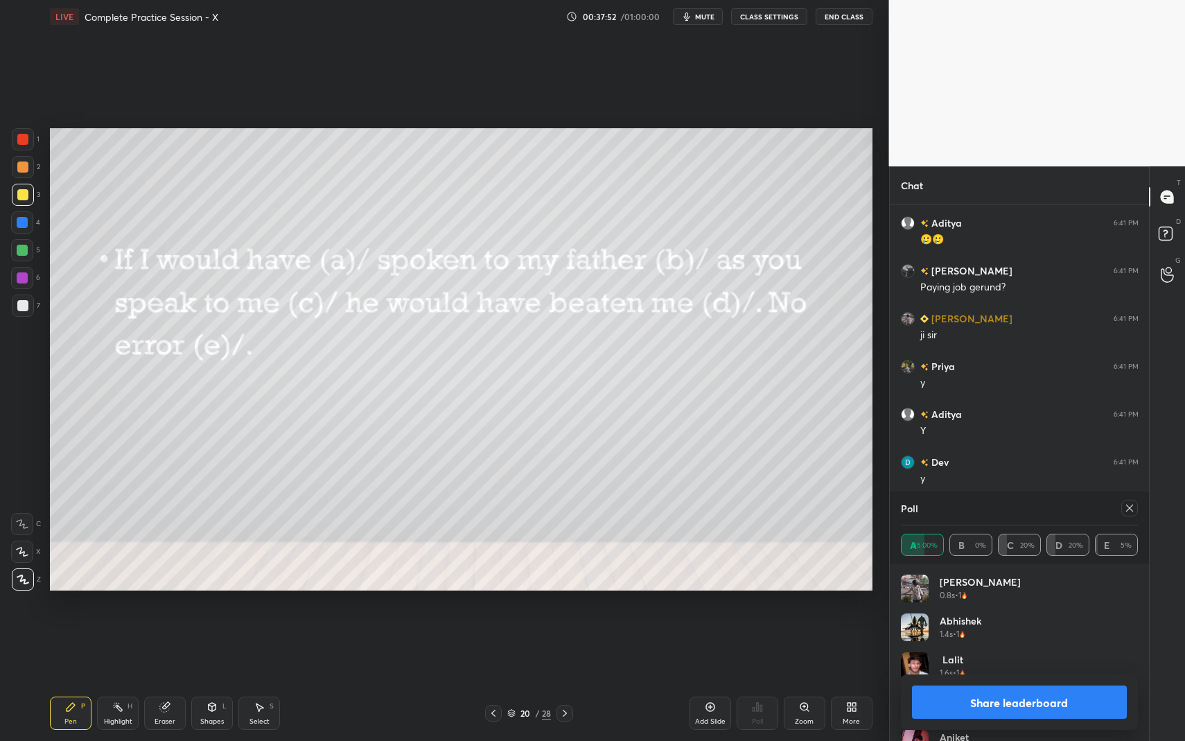
scroll to position [2369, 0]
click at [1128, 505] on icon at bounding box center [1129, 508] width 11 height 11
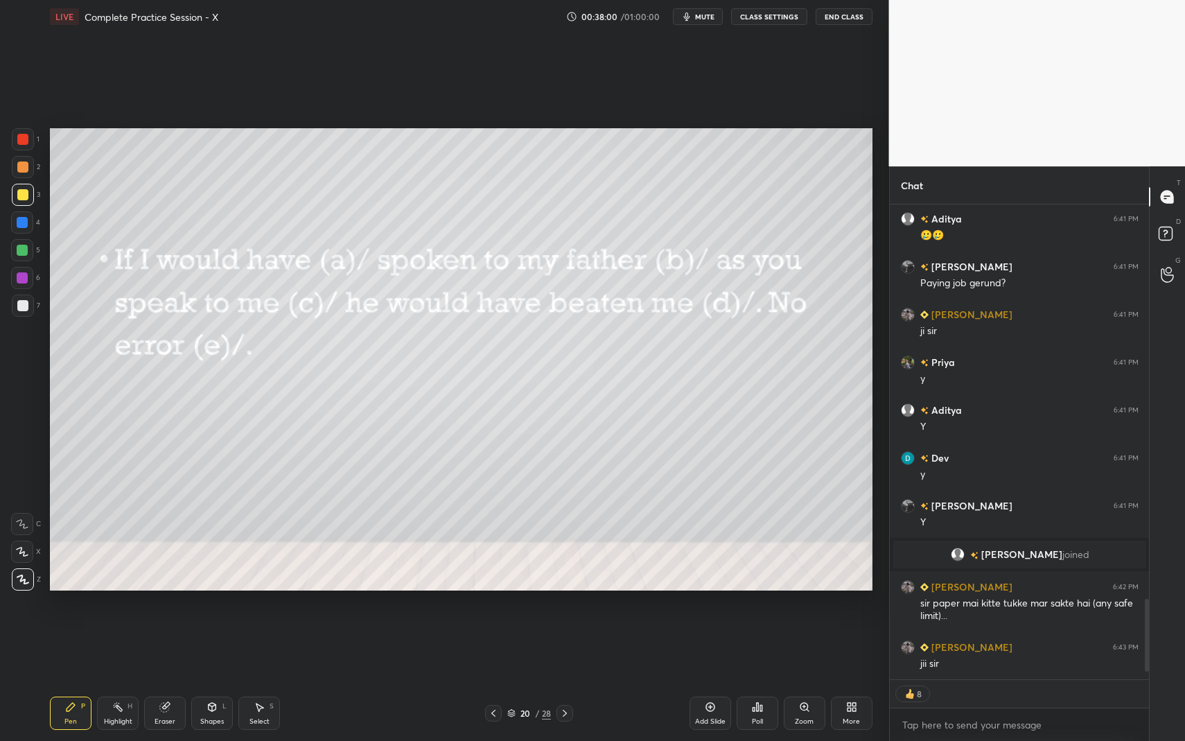
scroll to position [2373, 0]
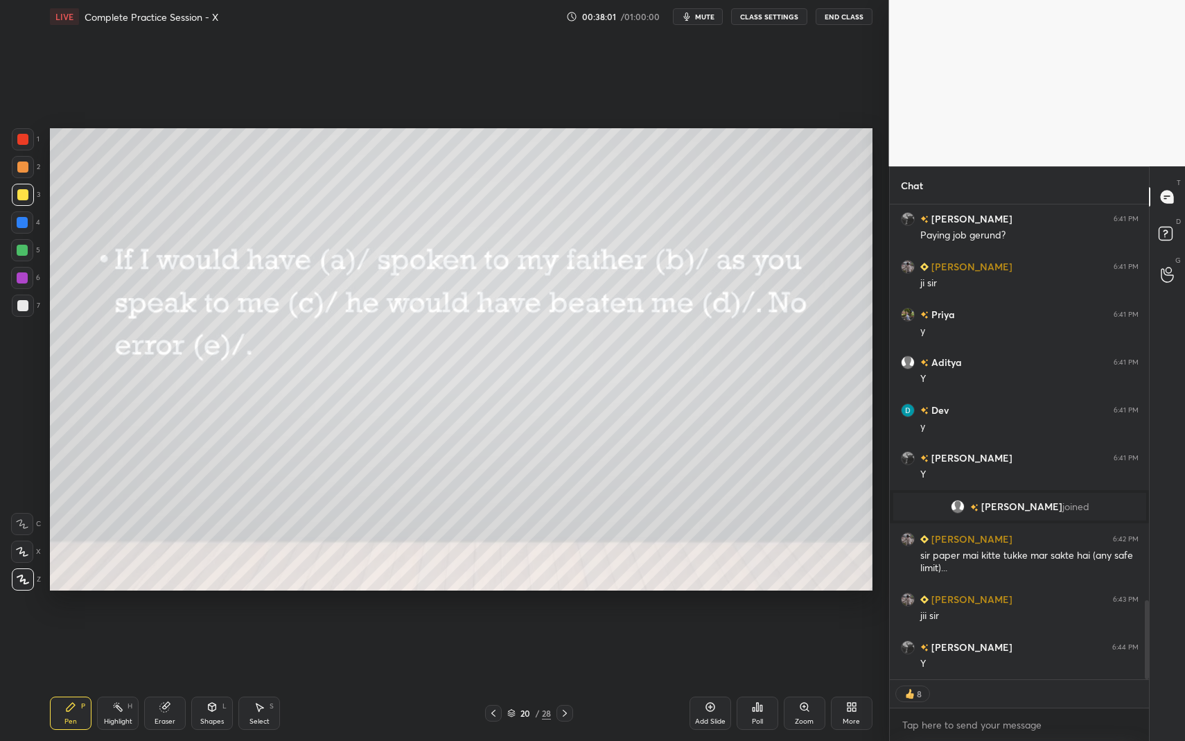
click at [561, 679] on icon at bounding box center [564, 713] width 11 height 11
click at [763, 679] on div "Poll" at bounding box center [758, 713] width 42 height 33
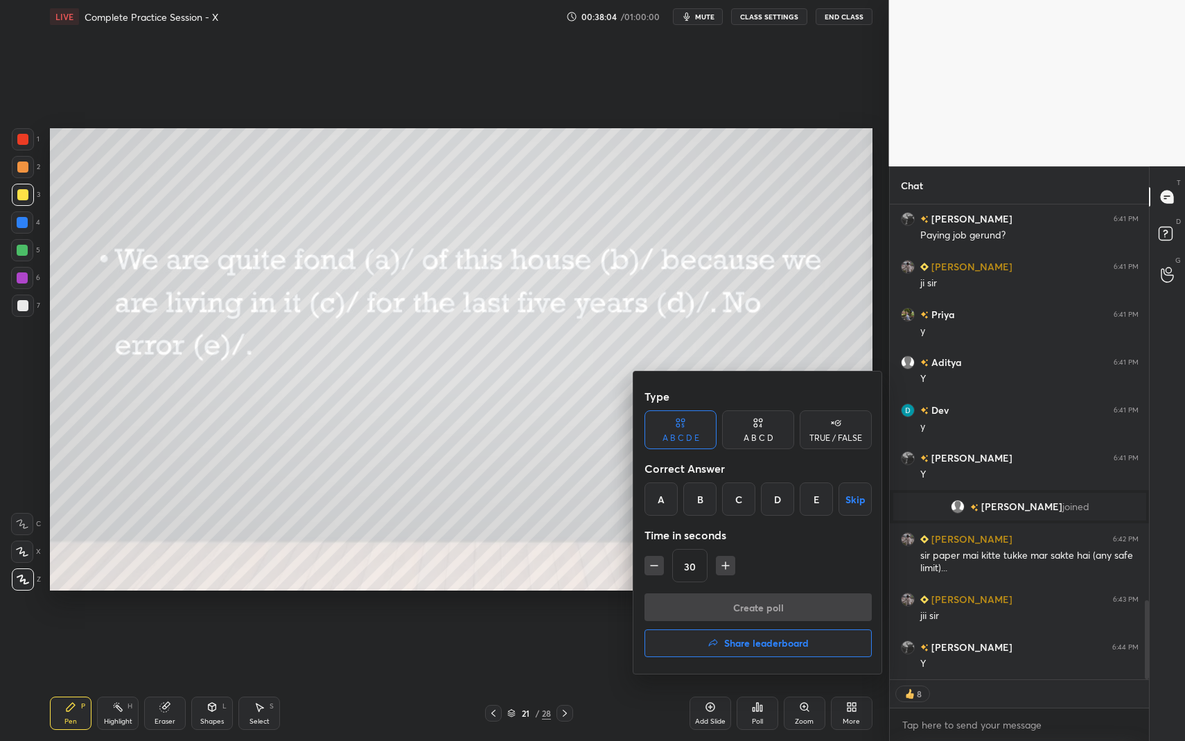
click at [735, 500] on div "C" at bounding box center [738, 498] width 33 height 33
click at [731, 607] on button "Create poll" at bounding box center [758, 607] width 227 height 28
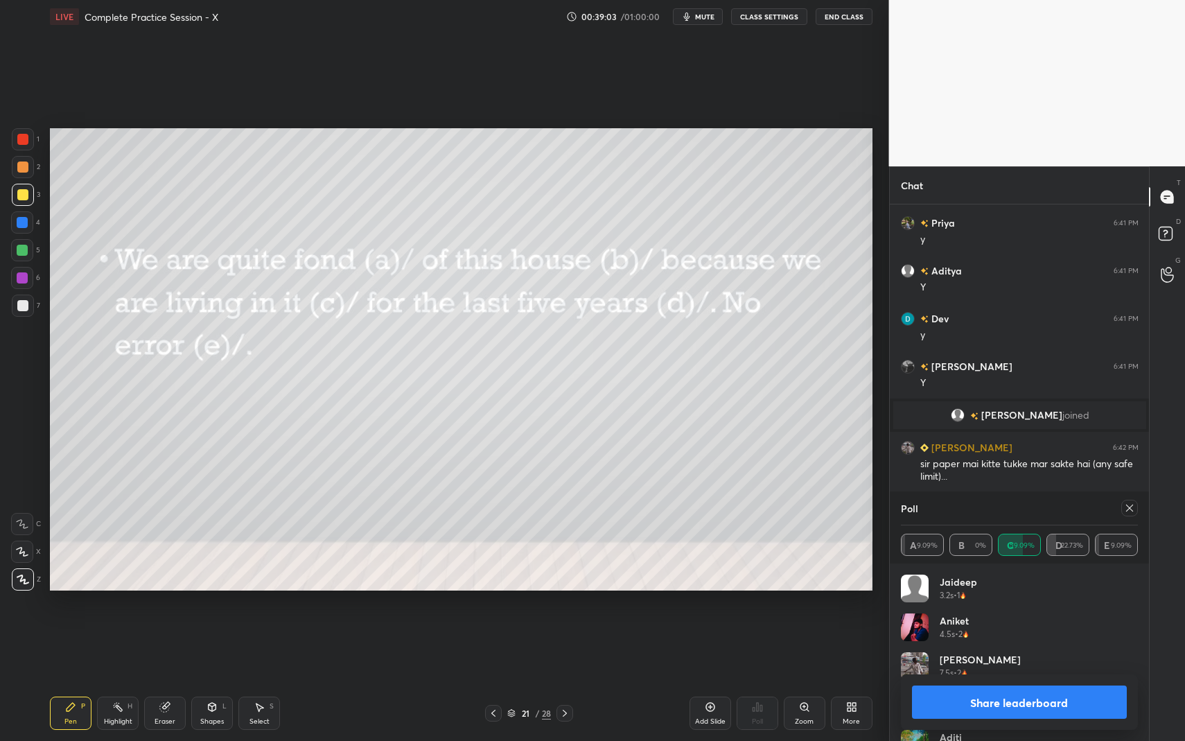
scroll to position [2537, 0]
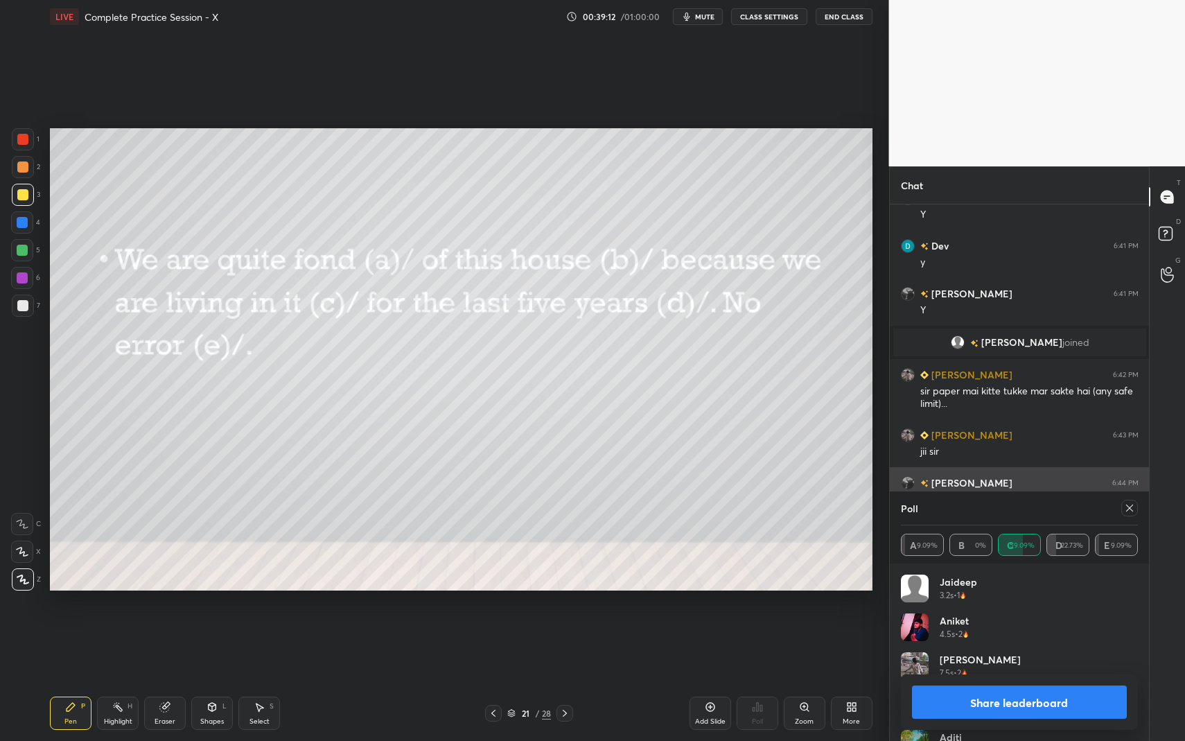
drag, startPoint x: 1129, startPoint y: 507, endPoint x: 1115, endPoint y: 507, distance: 13.9
click at [1129, 507] on icon at bounding box center [1129, 508] width 11 height 11
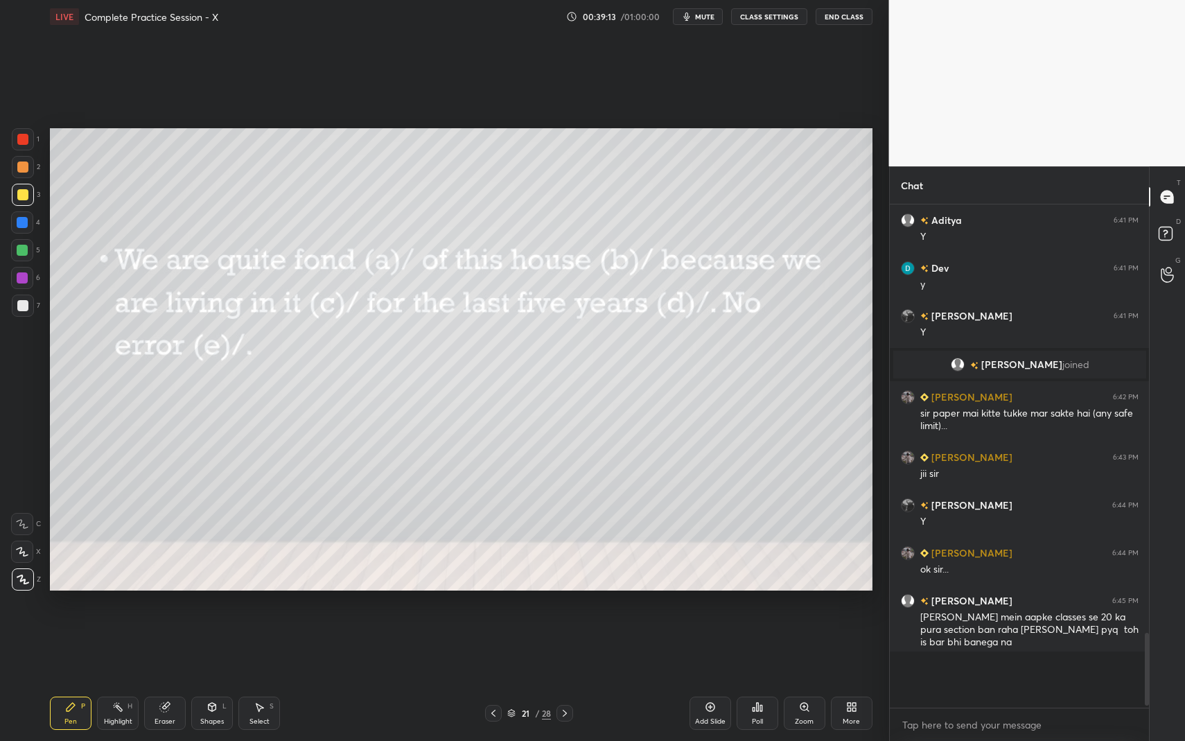
scroll to position [525, 255]
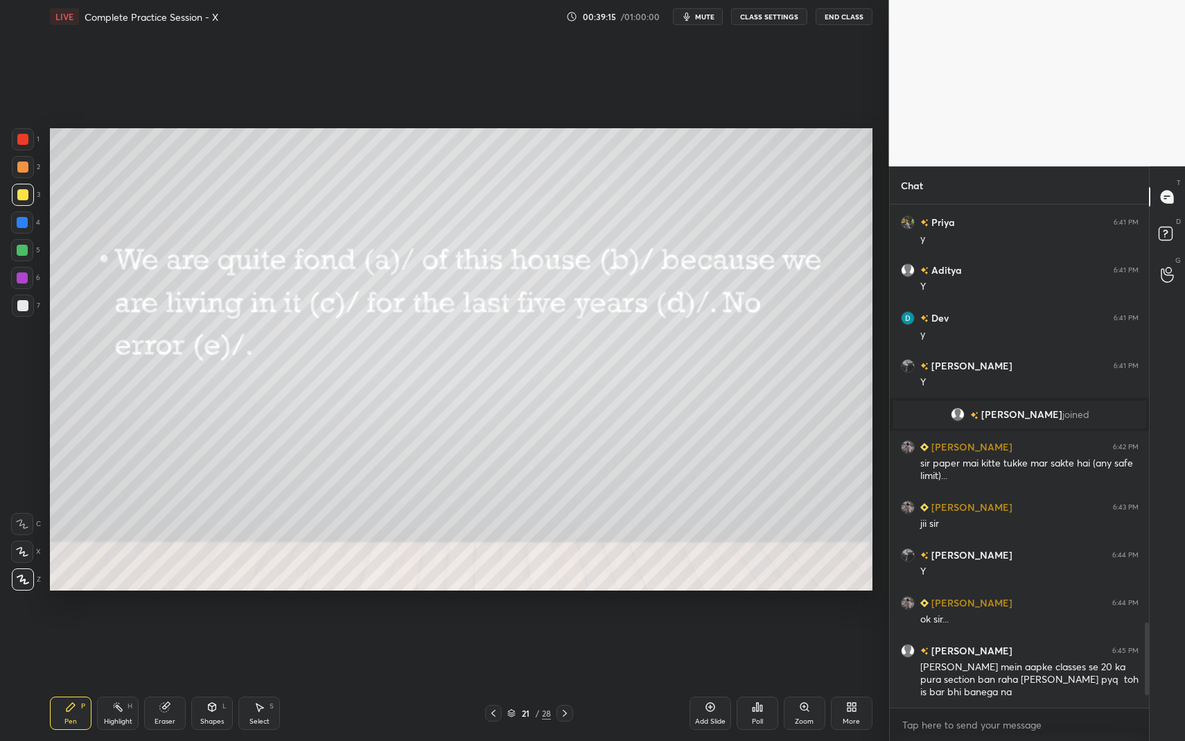
click at [568, 679] on icon at bounding box center [564, 713] width 11 height 11
click at [767, 679] on div "Poll" at bounding box center [758, 713] width 42 height 33
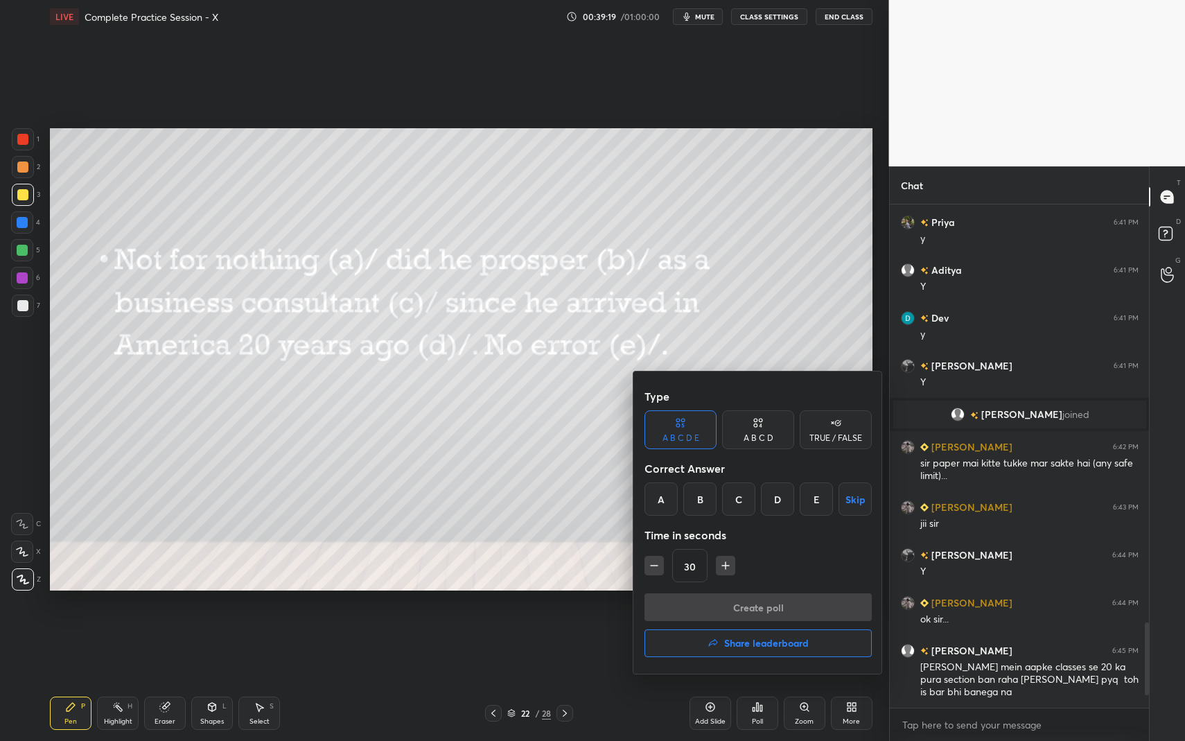
click at [700, 505] on div "B" at bounding box center [699, 498] width 33 height 33
click at [731, 601] on button "Create poll" at bounding box center [758, 607] width 227 height 28
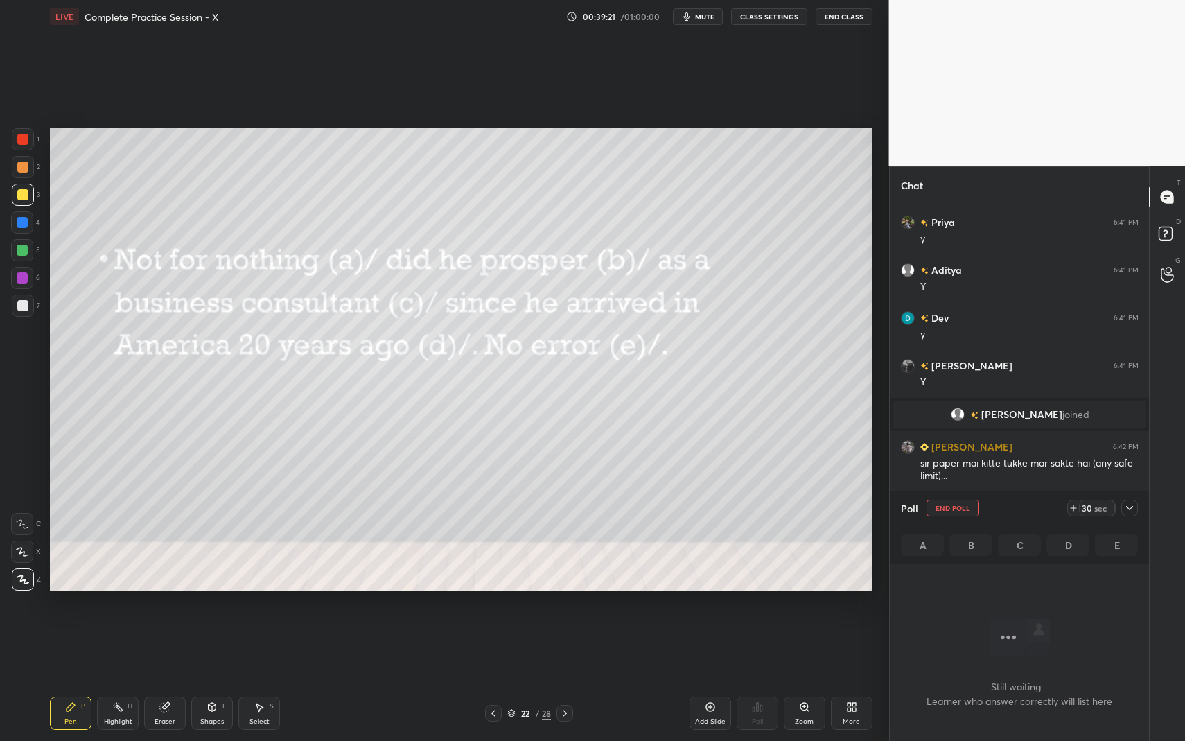
scroll to position [460, 255]
drag, startPoint x: 1129, startPoint y: 505, endPoint x: 1118, endPoint y: 506, distance: 11.1
click at [1129, 505] on icon at bounding box center [1129, 508] width 11 height 11
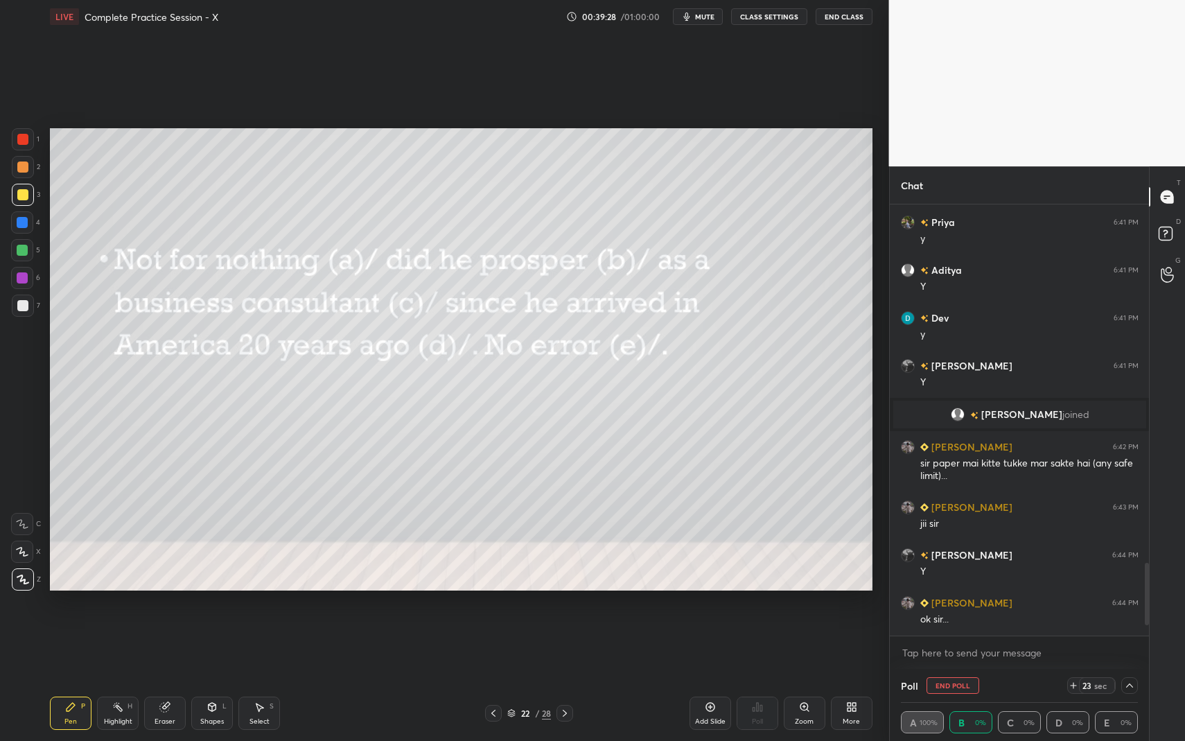
drag, startPoint x: 1074, startPoint y: 686, endPoint x: 1086, endPoint y: 688, distance: 12.0
click at [1074, 679] on icon at bounding box center [1073, 685] width 11 height 11
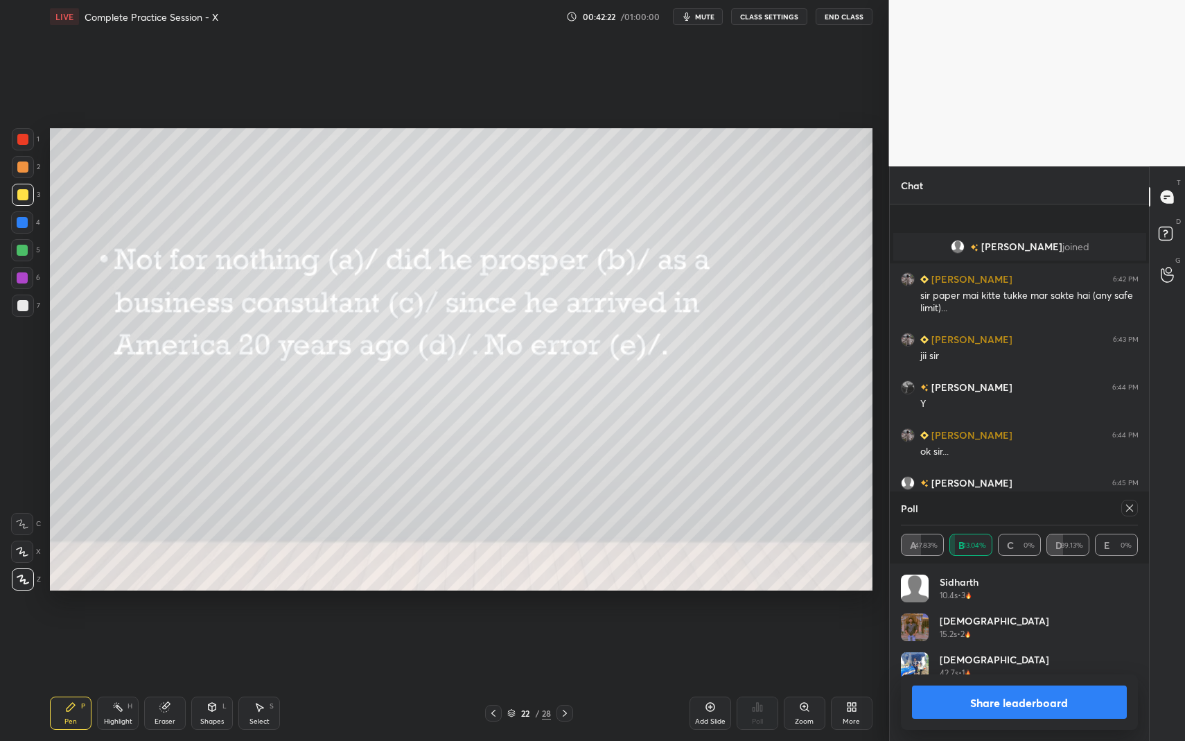
scroll to position [2693, 0]
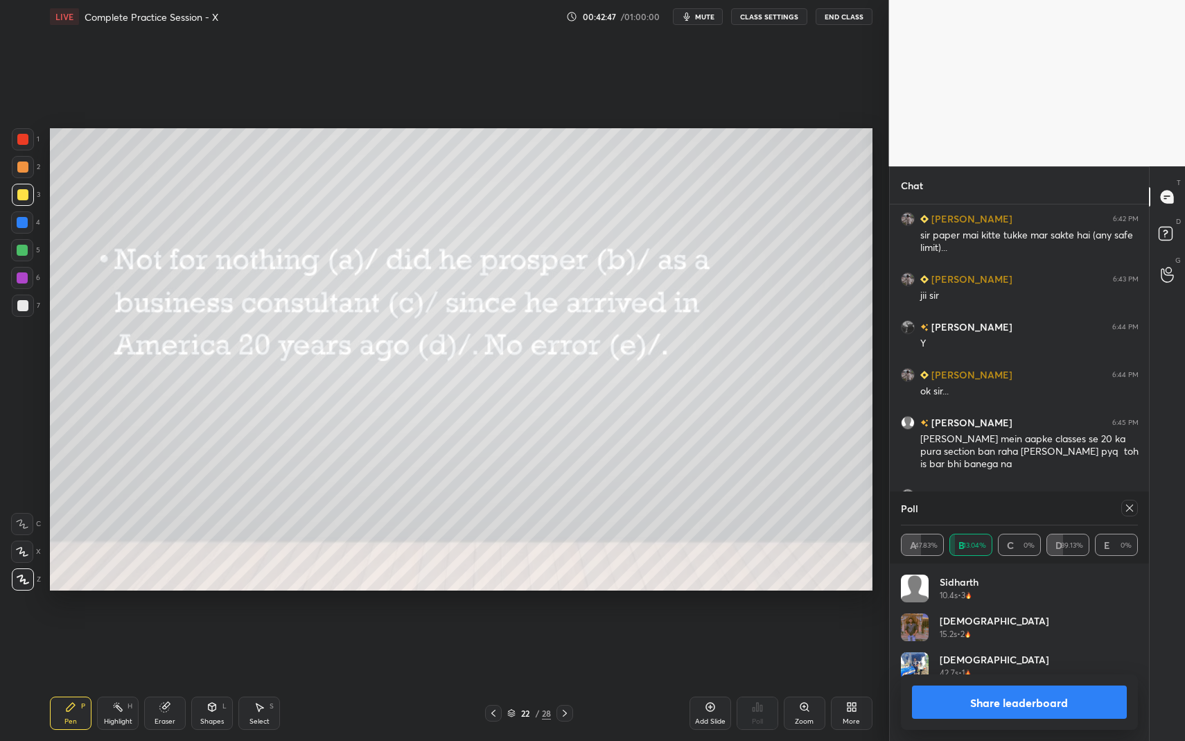
click at [566, 679] on icon at bounding box center [564, 713] width 11 height 11
click at [1126, 506] on icon at bounding box center [1129, 508] width 11 height 11
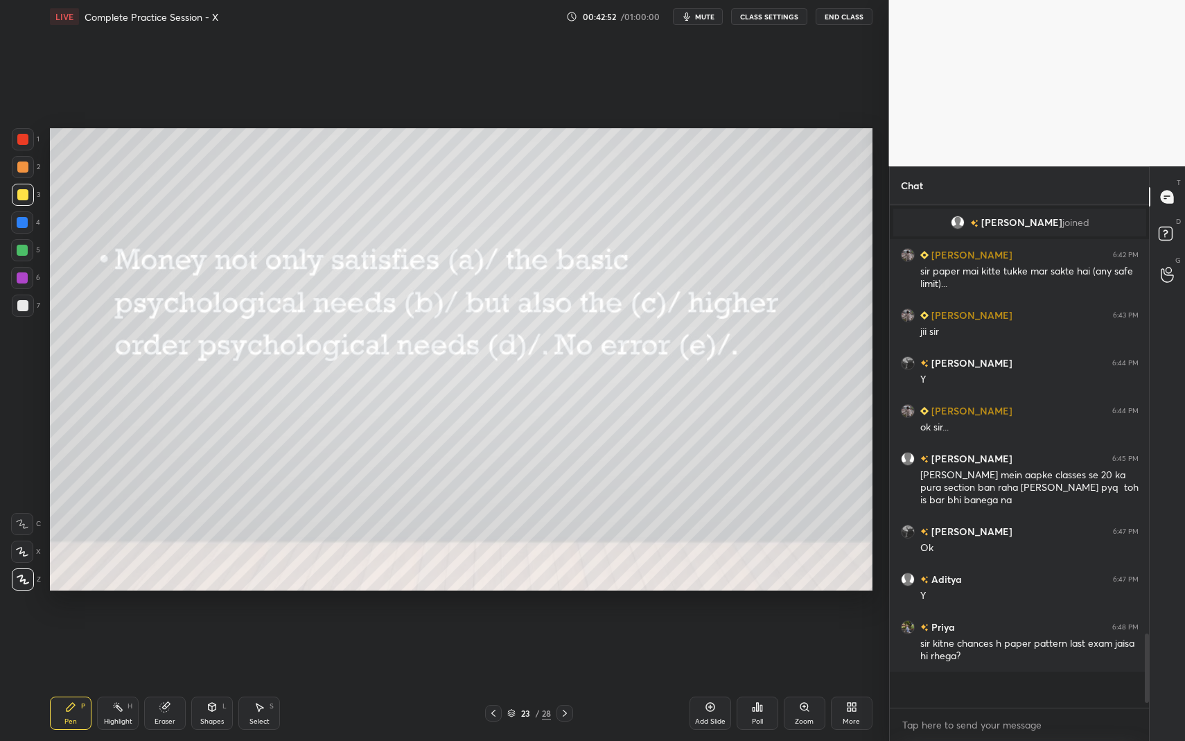
scroll to position [495, 255]
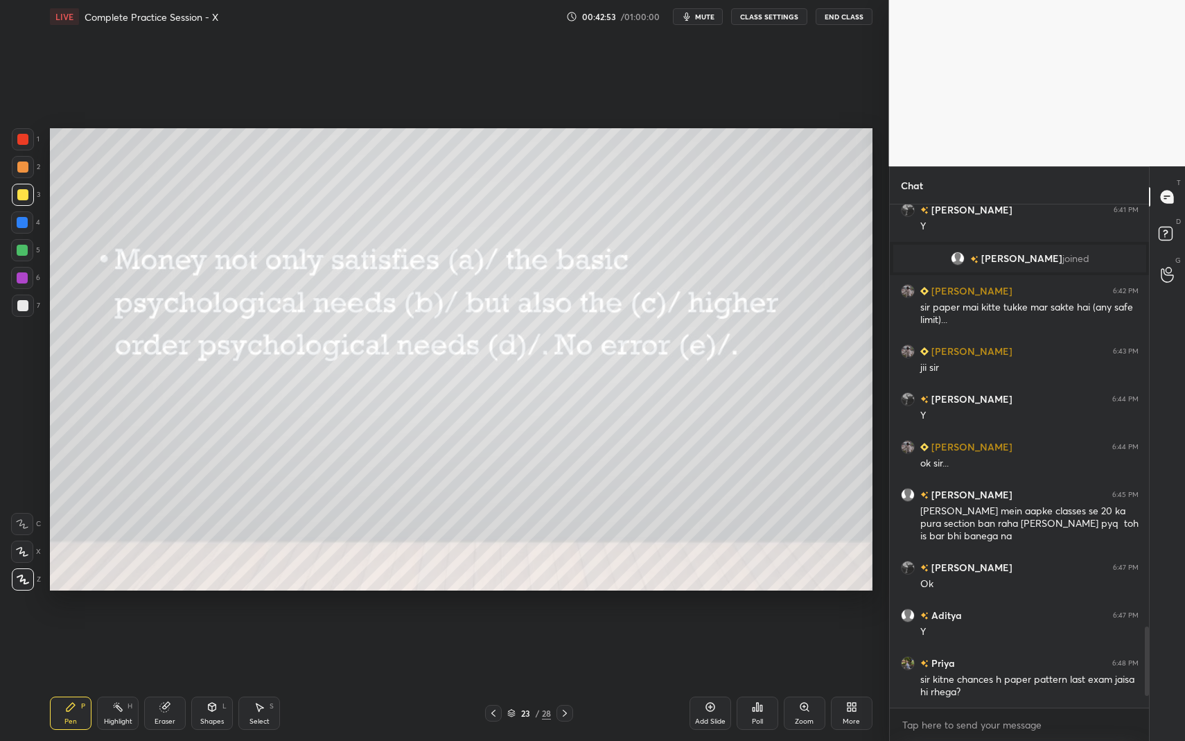
click at [757, 679] on icon at bounding box center [757, 707] width 11 height 11
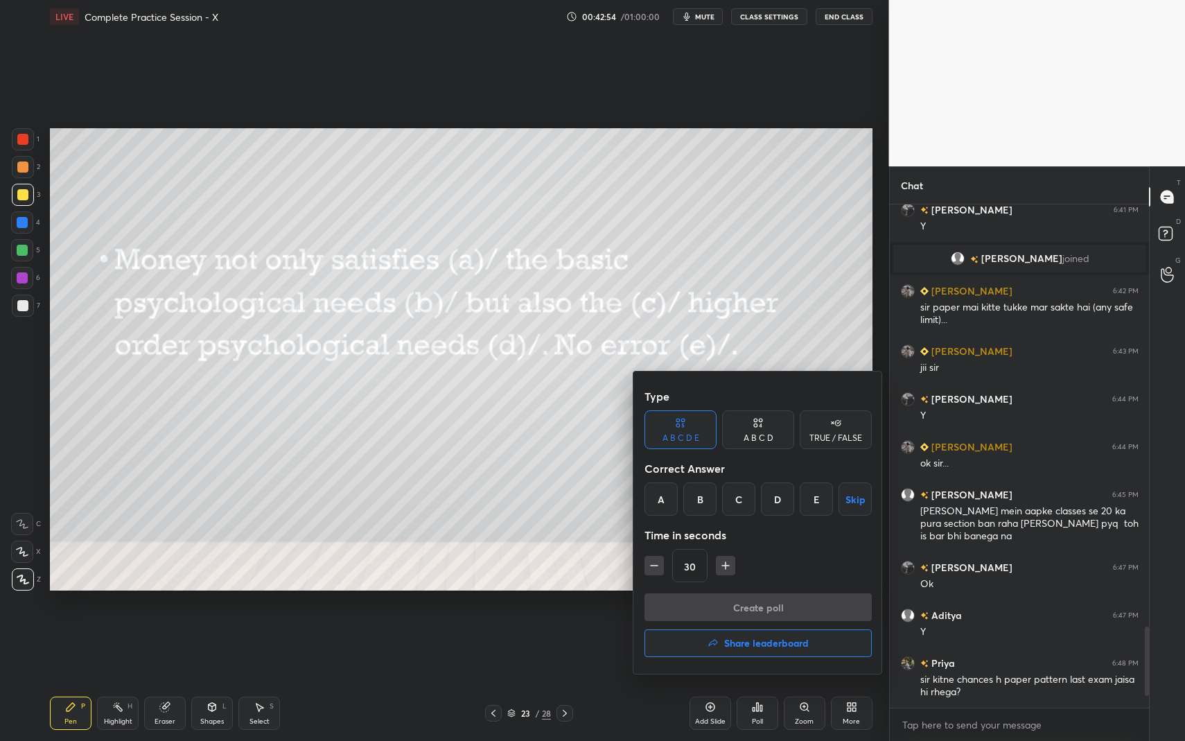
click at [661, 496] on div "A" at bounding box center [661, 498] width 33 height 33
click at [702, 614] on button "Create poll" at bounding box center [758, 607] width 227 height 28
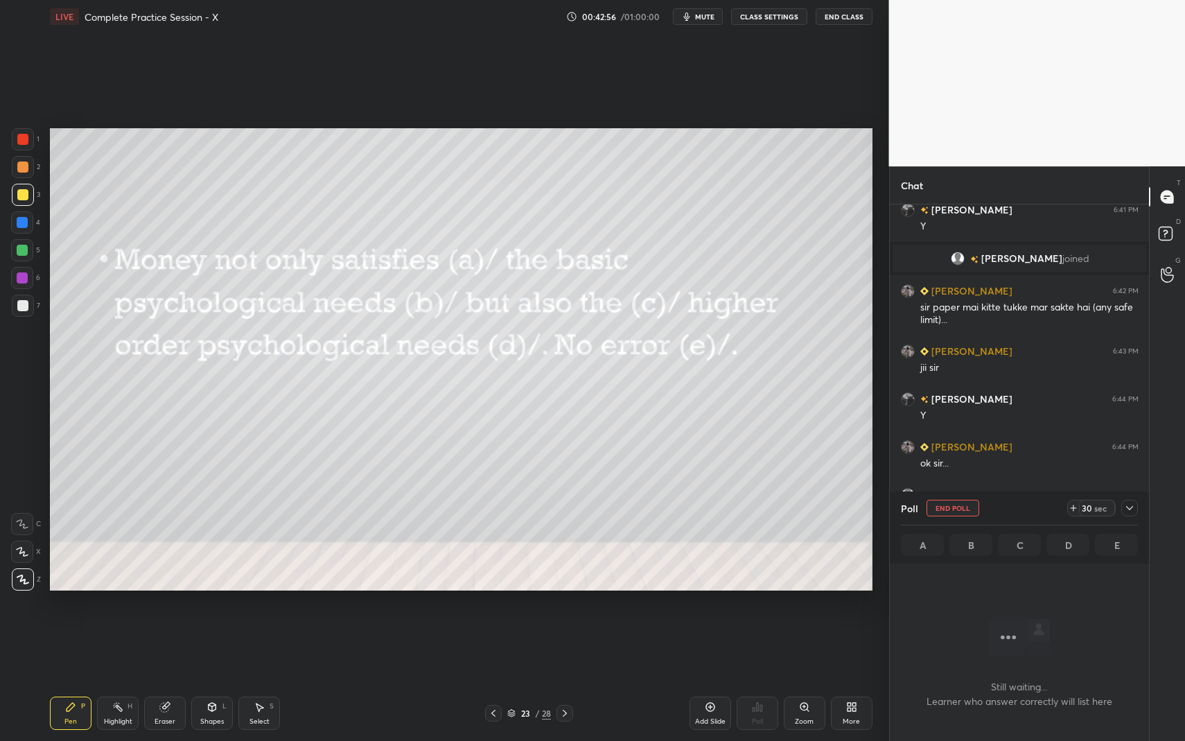
scroll to position [467, 255]
click at [1130, 507] on icon at bounding box center [1129, 508] width 11 height 11
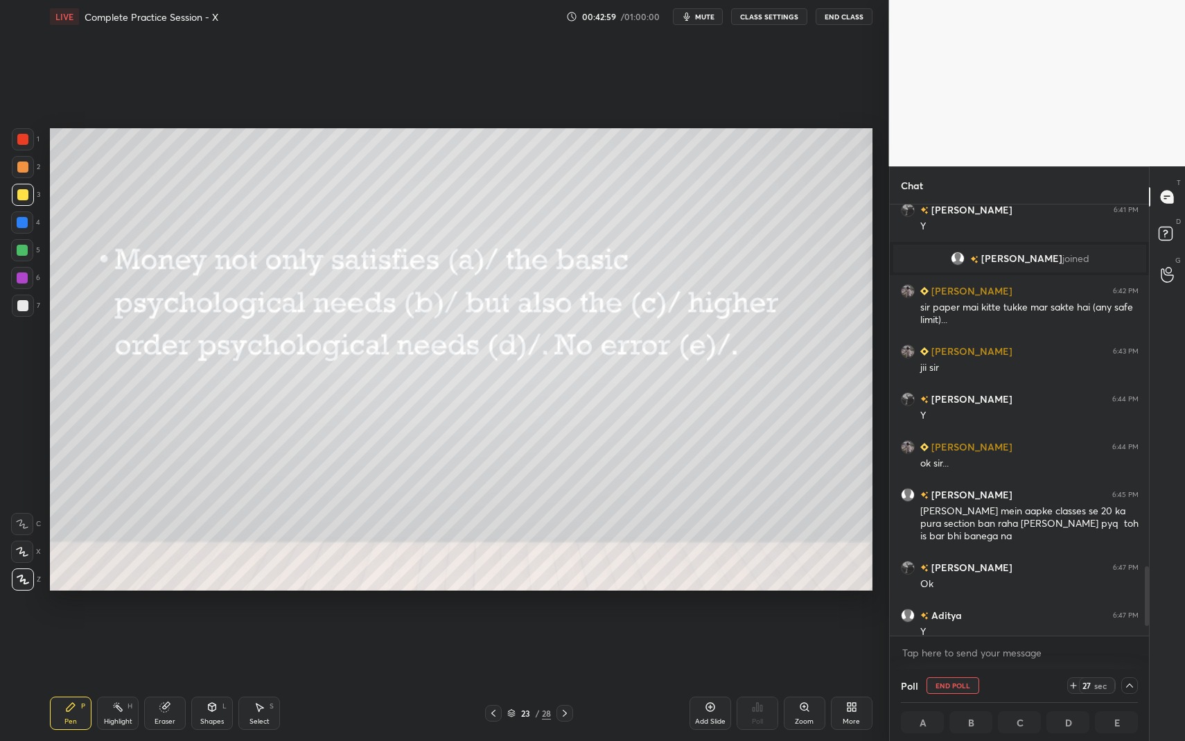
click at [1069, 679] on div "27 sec" at bounding box center [1092, 685] width 49 height 17
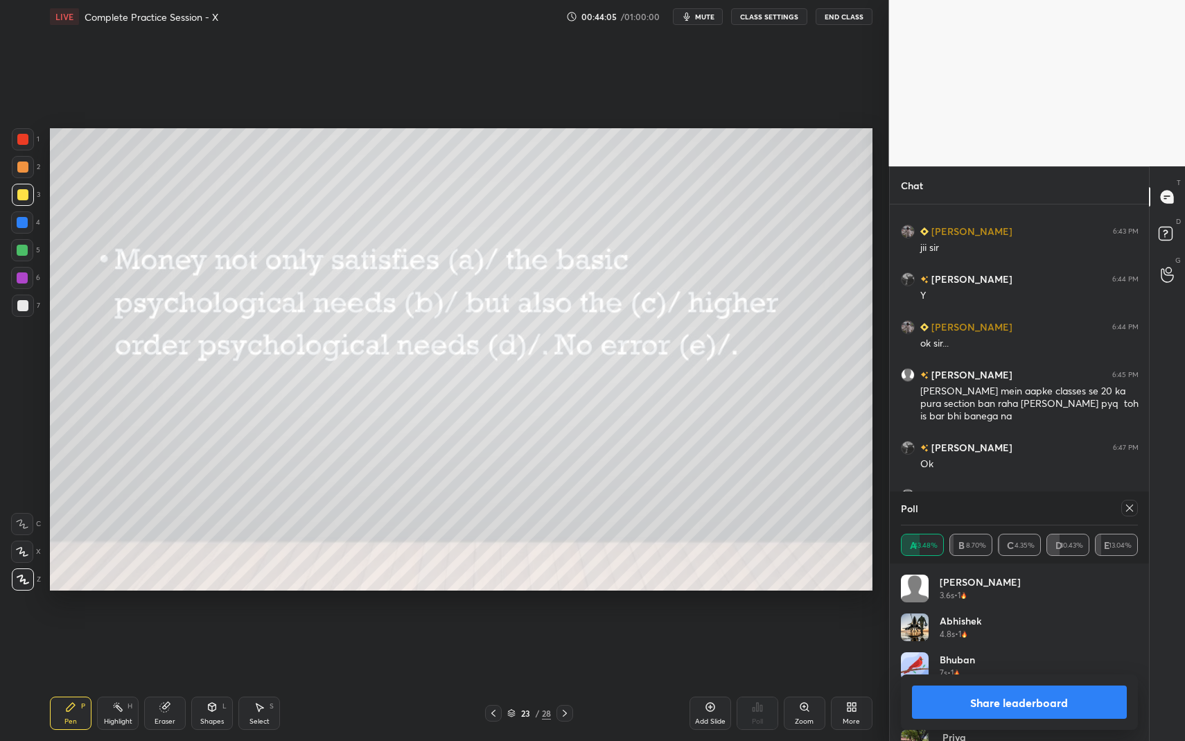
scroll to position [2789, 0]
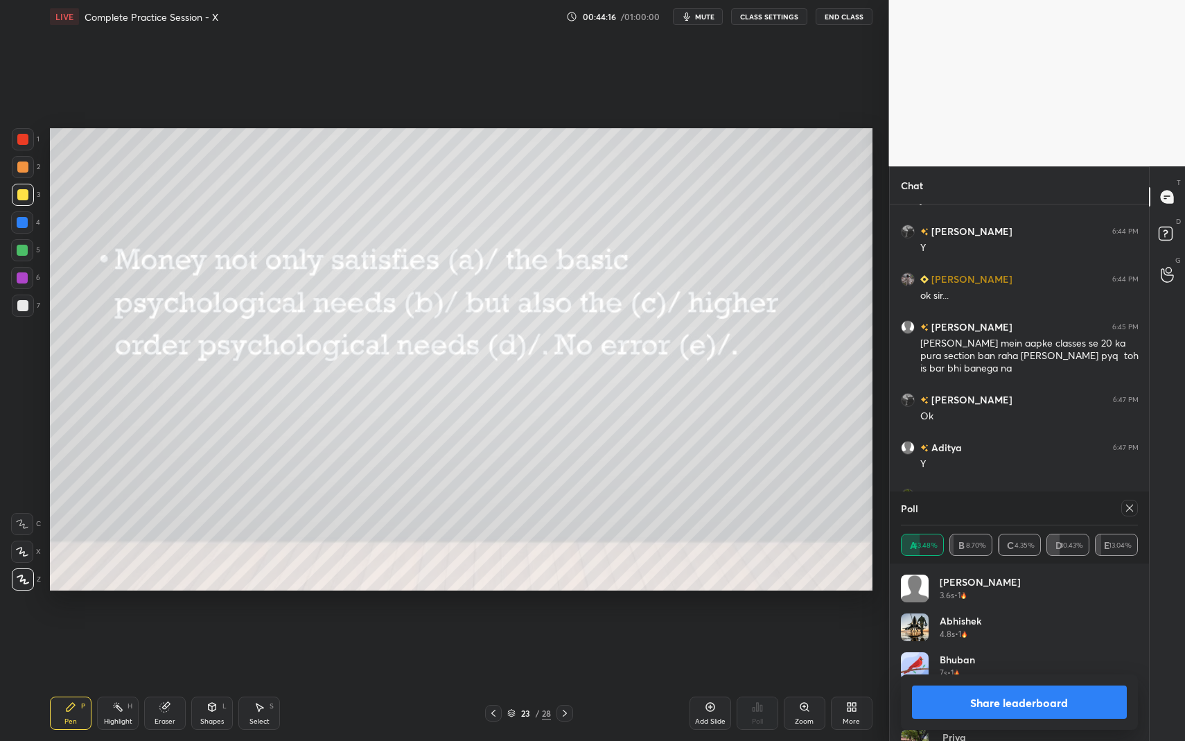
click at [1129, 507] on icon at bounding box center [1129, 508] width 11 height 11
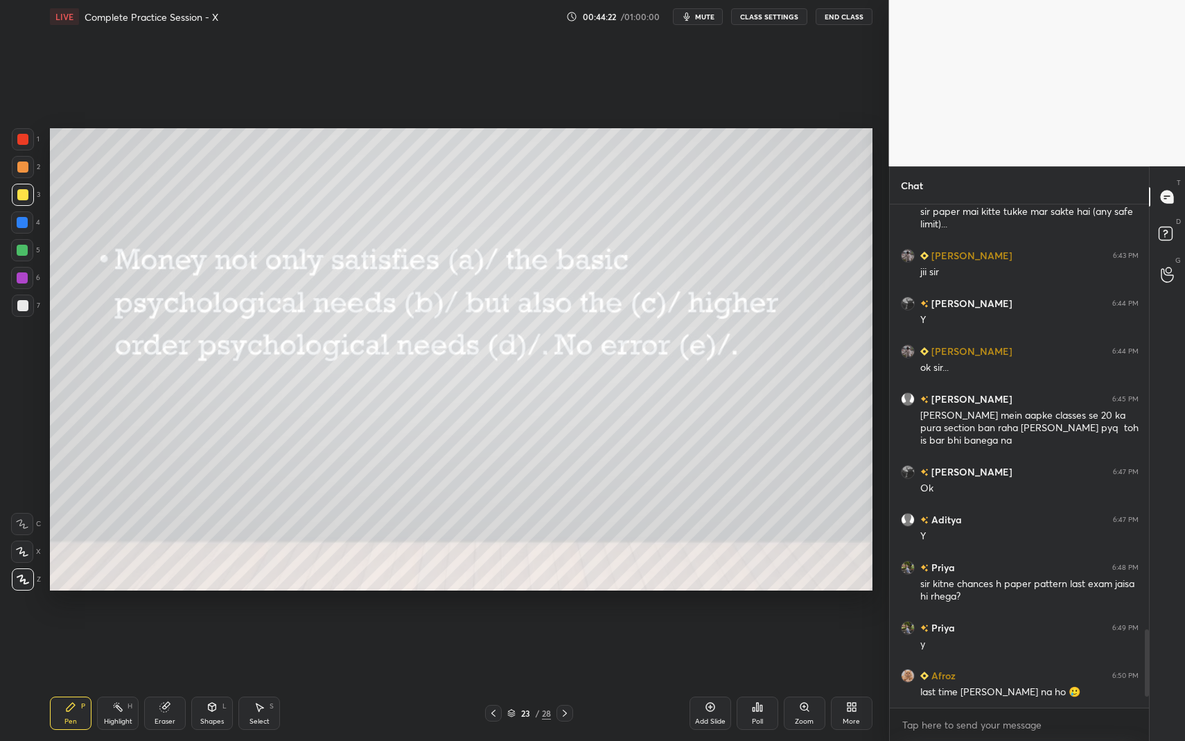
scroll to position [2764, 0]
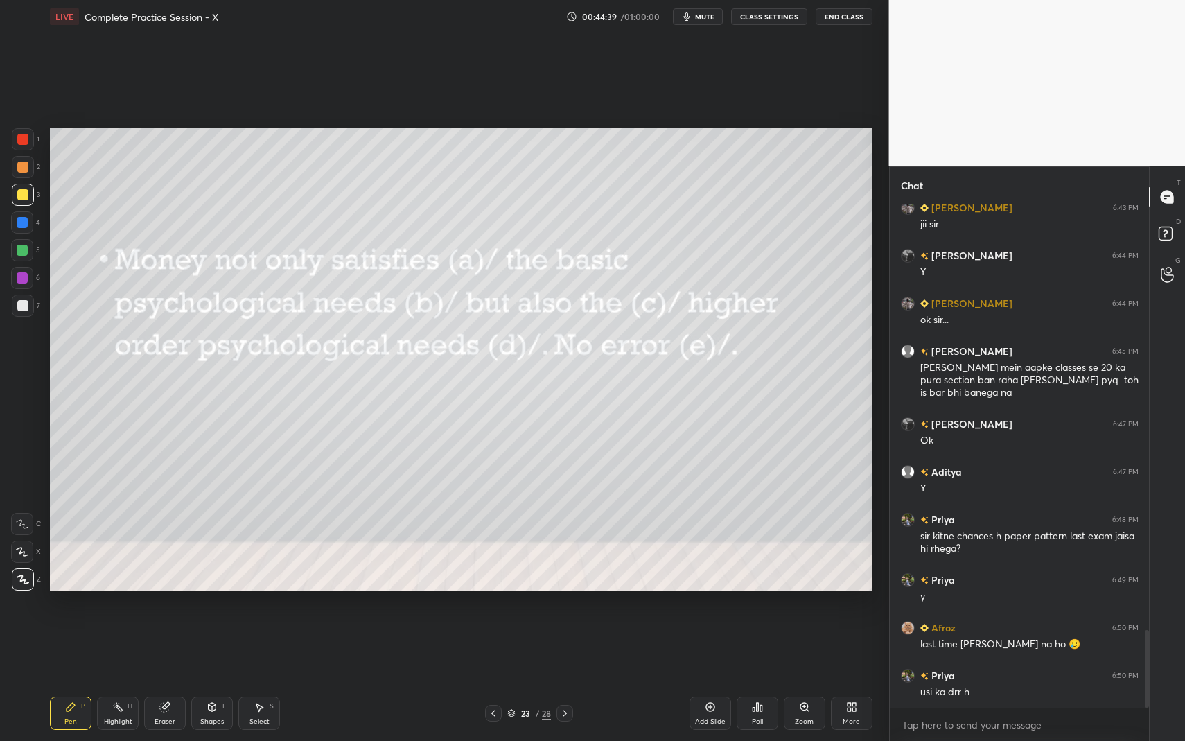
drag, startPoint x: 25, startPoint y: 223, endPoint x: 42, endPoint y: 233, distance: 19.6
click at [23, 229] on div at bounding box center [22, 222] width 22 height 22
click at [24, 141] on div at bounding box center [22, 139] width 11 height 11
click at [567, 679] on div "Pen P Highlight H Eraser Shapes L Select S 23 / 28 Add Slide Poll Zoom More" at bounding box center [461, 713] width 823 height 55
click at [568, 679] on icon at bounding box center [564, 713] width 11 height 11
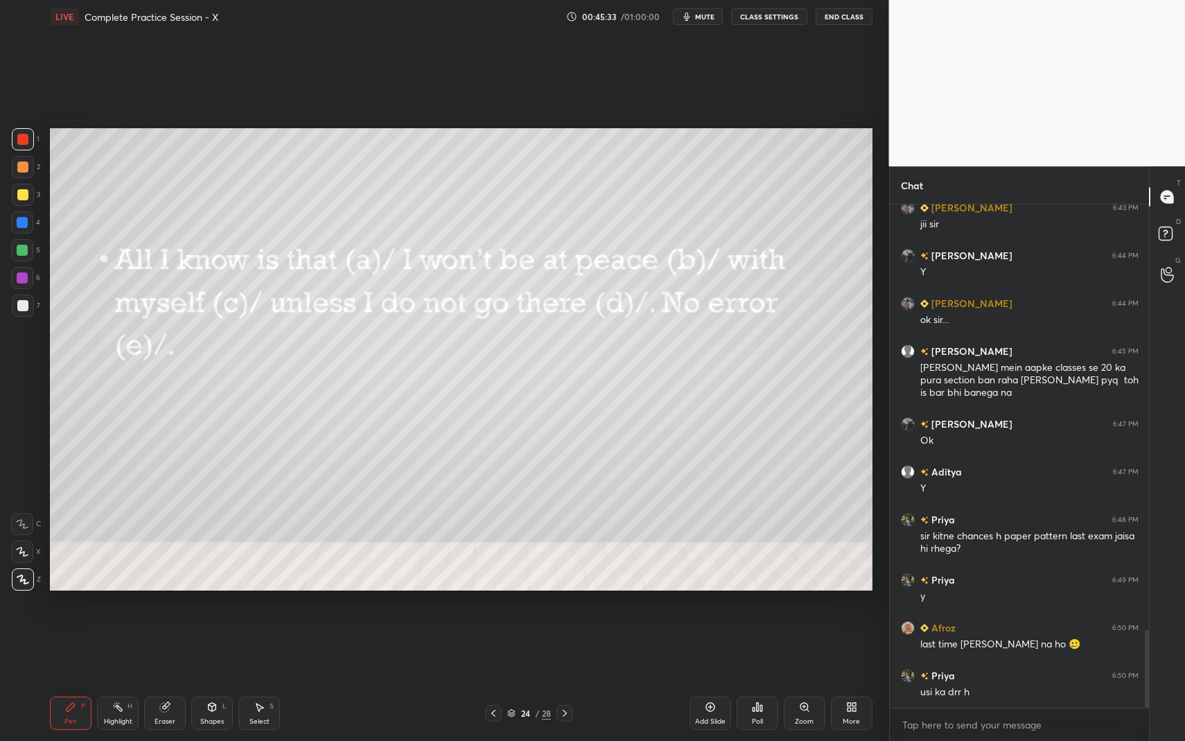
scroll to position [2825, 0]
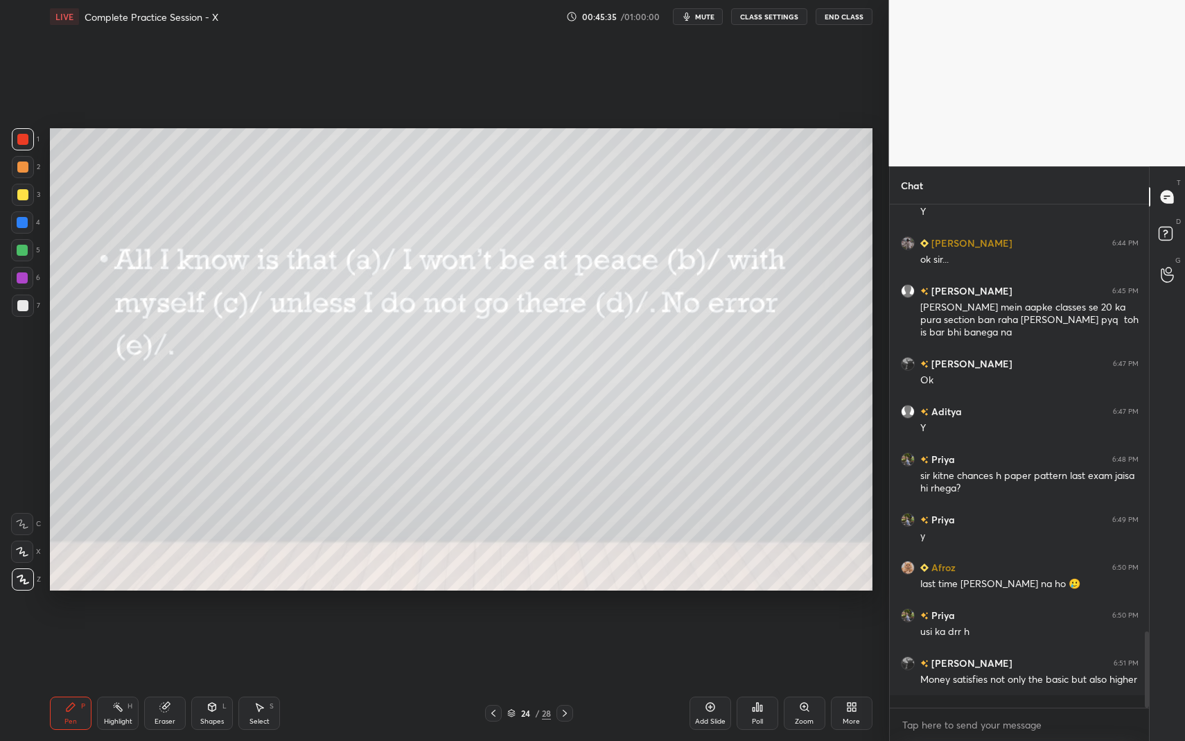
click at [740, 679] on div "Poll" at bounding box center [758, 713] width 42 height 33
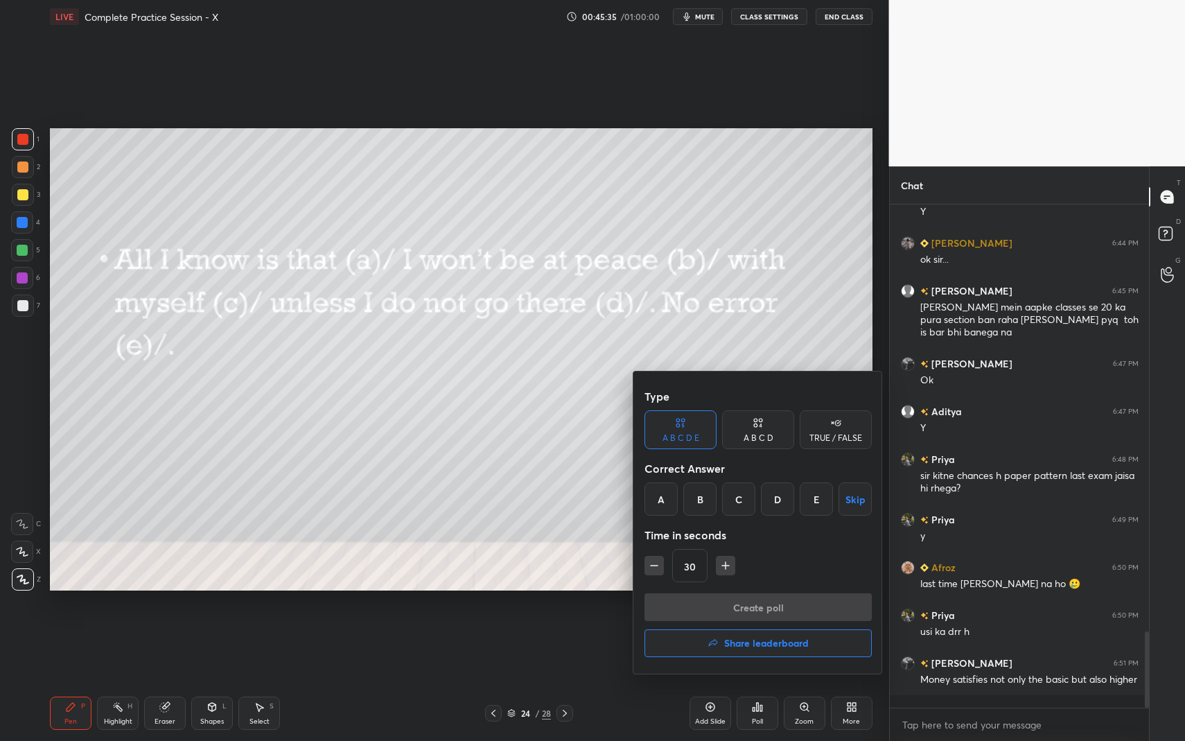
drag, startPoint x: 697, startPoint y: 640, endPoint x: 683, endPoint y: 627, distance: 18.7
click at [690, 635] on button "Share leaderboard" at bounding box center [758, 643] width 227 height 28
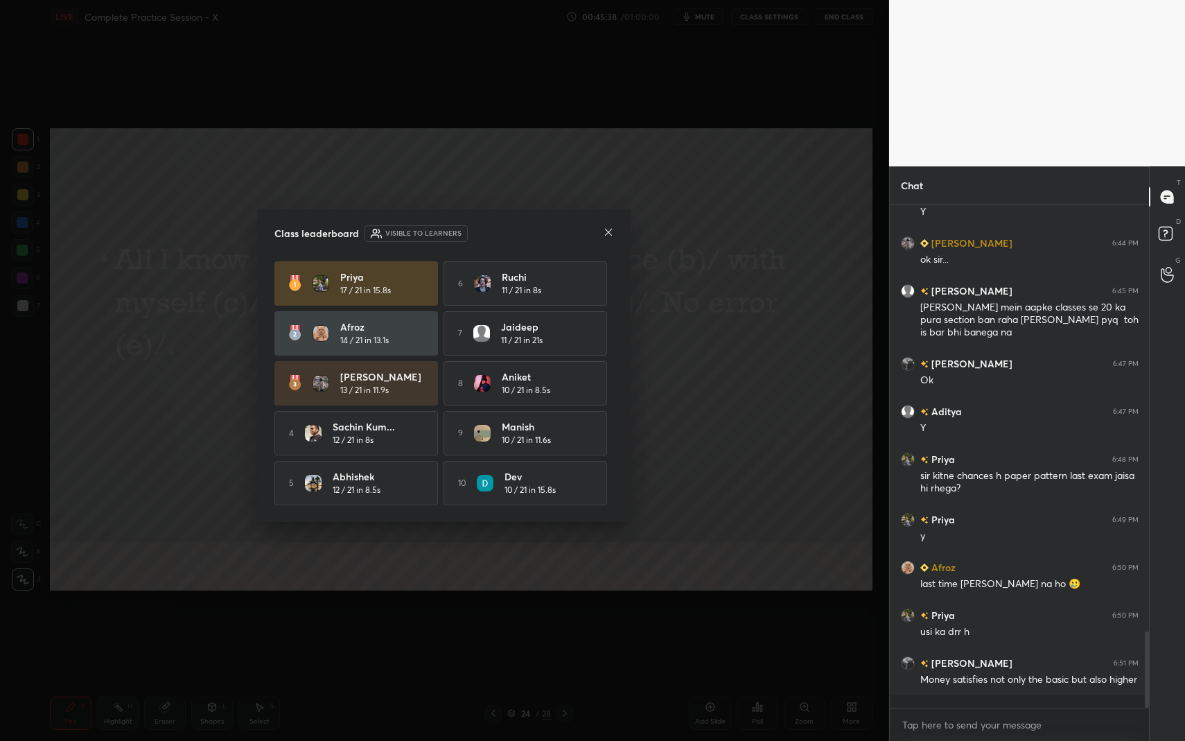
drag, startPoint x: 666, startPoint y: 593, endPoint x: 595, endPoint y: 518, distance: 103.5
click at [593, 517] on div "Class leaderboard Visible to learners Priya 17 / 21 in 15.8s 6 [PERSON_NAME] 11…" at bounding box center [444, 370] width 889 height 741
click at [616, 240] on div "Class leaderboard Visible to learners Priya 17 / 21 in 15.8s 6 [PERSON_NAME] 11…" at bounding box center [444, 365] width 373 height 313
click at [614, 236] on div "Class leaderboard Visible to learners Priya 17 / 21 in 15.8s 6 [PERSON_NAME] 11…" at bounding box center [444, 365] width 373 height 313
click at [613, 234] on div at bounding box center [608, 233] width 11 height 15
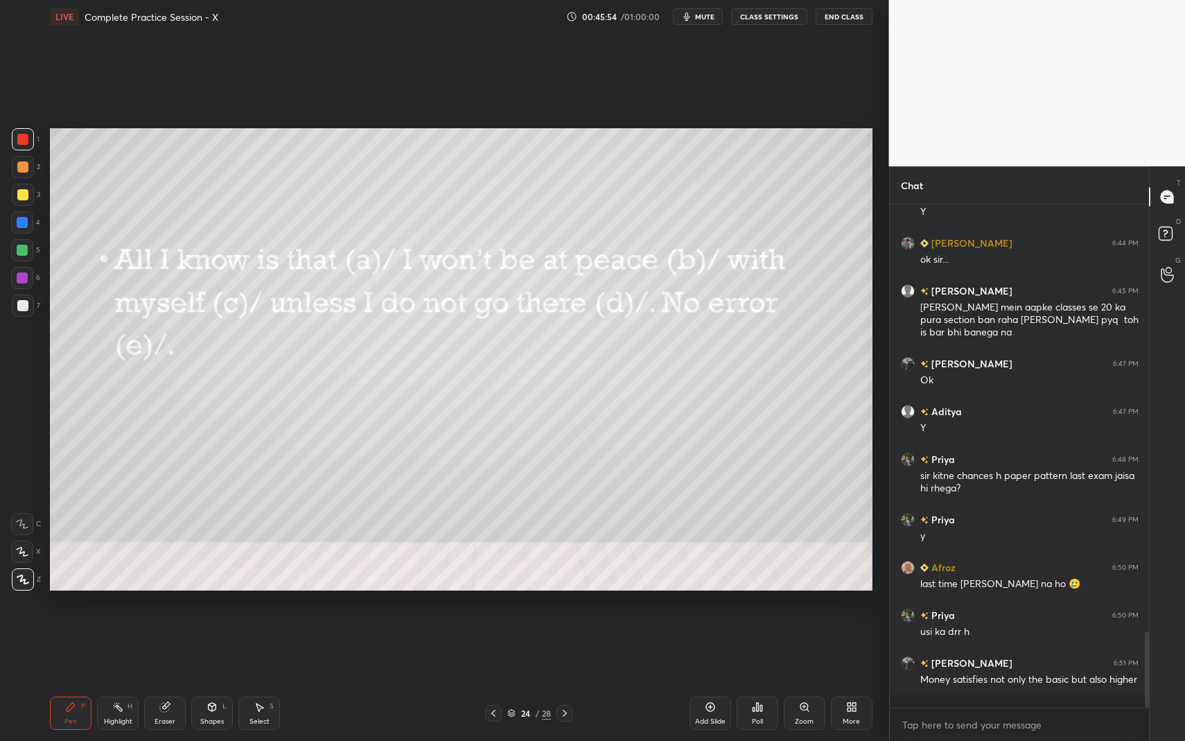
drag, startPoint x: 751, startPoint y: 699, endPoint x: 742, endPoint y: 686, distance: 15.4
click at [747, 679] on div "Poll" at bounding box center [758, 713] width 42 height 78
click at [760, 679] on icon at bounding box center [761, 708] width 2 height 6
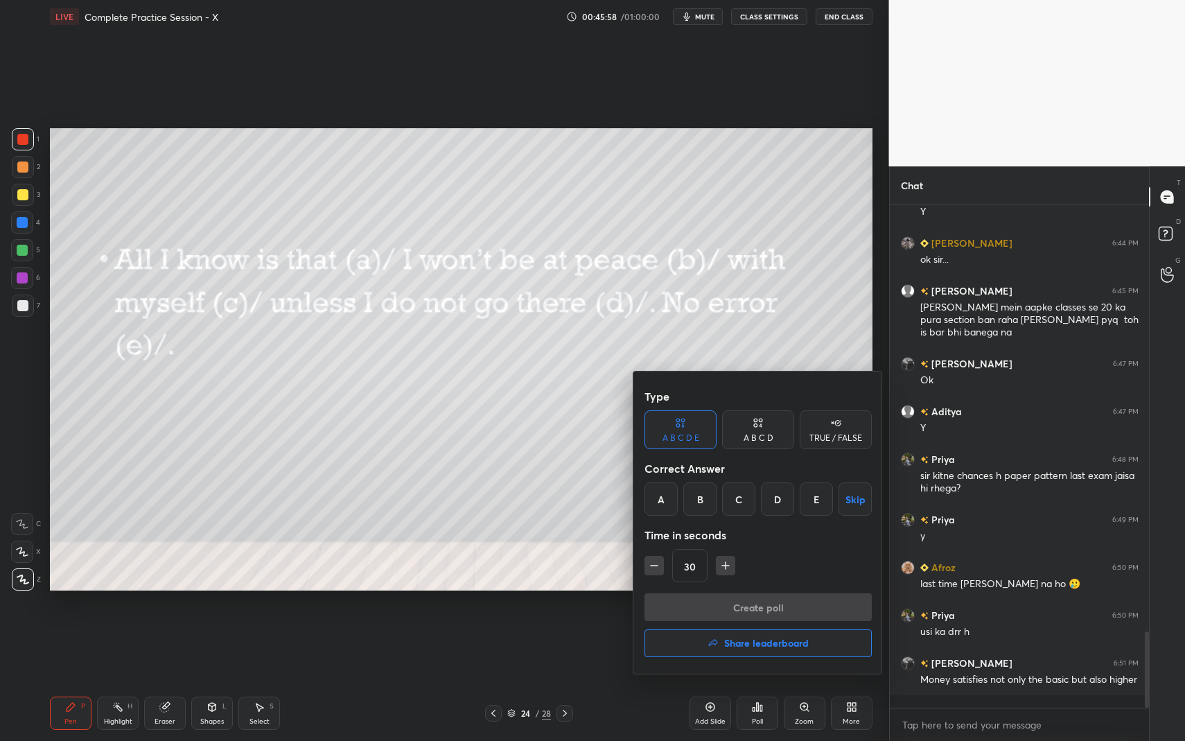
drag, startPoint x: 758, startPoint y: 514, endPoint x: 754, endPoint y: 522, distance: 9.0
click at [756, 518] on div "Type A B C D E A B C D TRUE / FALSE Correct Answer A B C D E Skip Time in secon…" at bounding box center [758, 488] width 227 height 211
click at [757, 520] on div "Type A B C D E A B C D TRUE / FALSE Correct Answer A B C D E Skip Time in secon…" at bounding box center [758, 488] width 227 height 211
click at [751, 519] on div "Type A B C D E A B C D TRUE / FALSE Correct Answer A B C D E Skip Time in secon…" at bounding box center [758, 488] width 227 height 211
drag, startPoint x: 749, startPoint y: 514, endPoint x: 711, endPoint y: 494, distance: 43.1
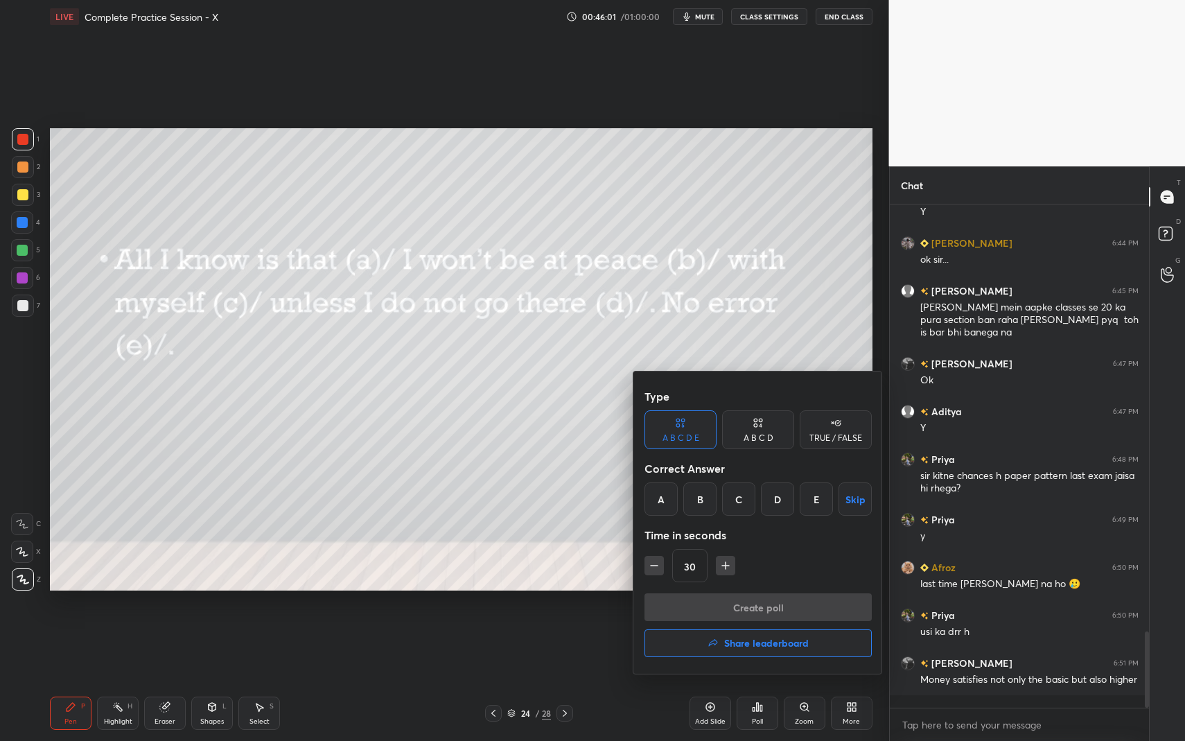
click at [711, 494] on div "A B C D E Skip" at bounding box center [758, 498] width 227 height 33
drag, startPoint x: 776, startPoint y: 505, endPoint x: 770, endPoint y: 530, distance: 25.6
click at [775, 506] on div "D" at bounding box center [777, 498] width 33 height 33
click at [767, 611] on button "Create poll" at bounding box center [758, 607] width 227 height 28
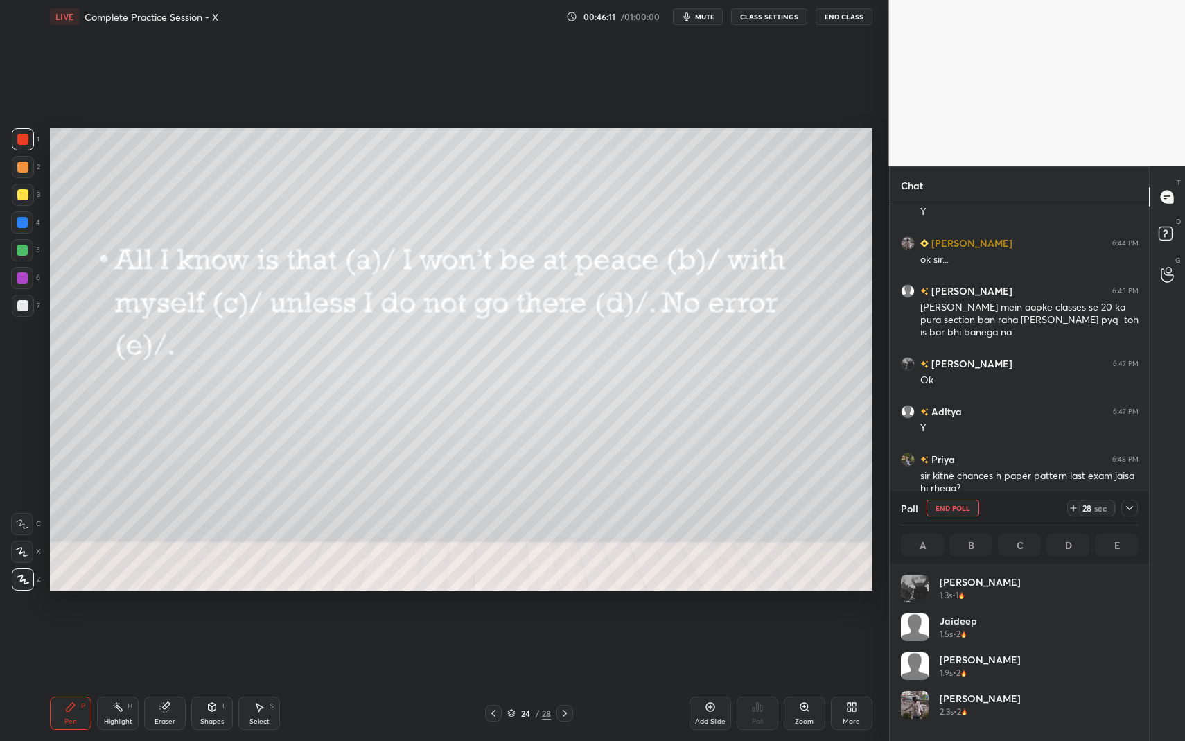
scroll to position [162, 233]
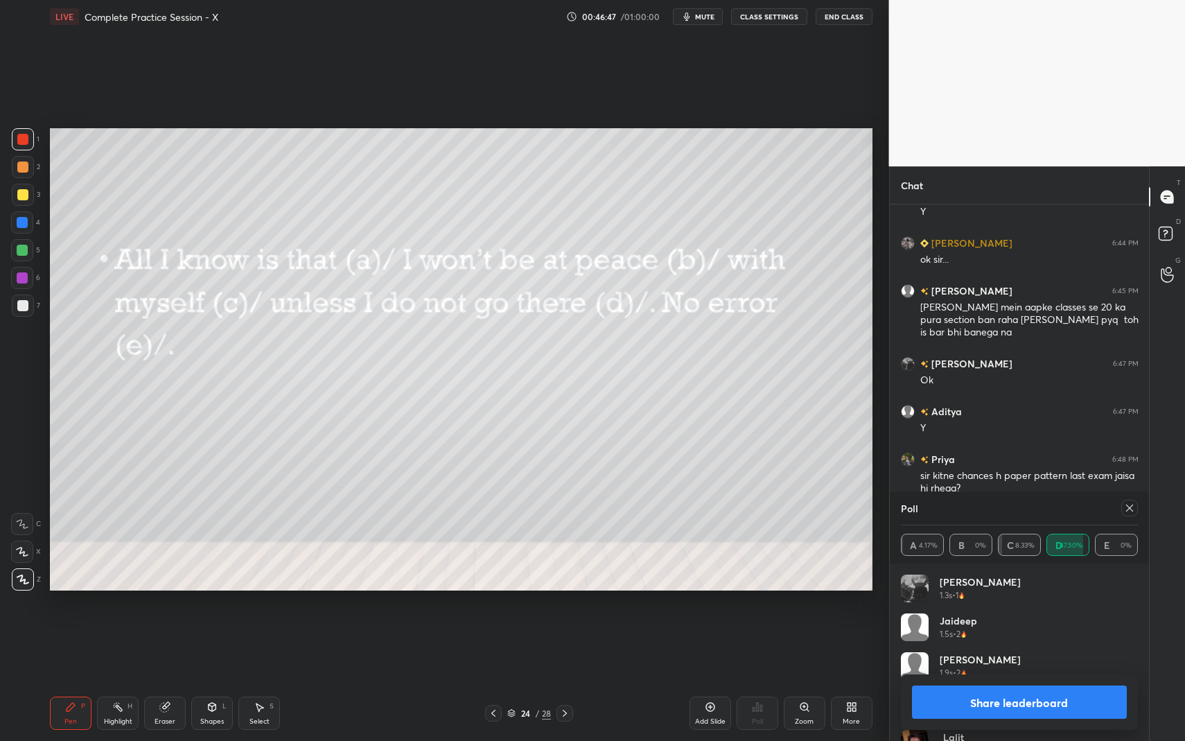
drag, startPoint x: 1130, startPoint y: 507, endPoint x: 1133, endPoint y: 514, distance: 7.5
click at [1131, 509] on icon at bounding box center [1129, 508] width 11 height 11
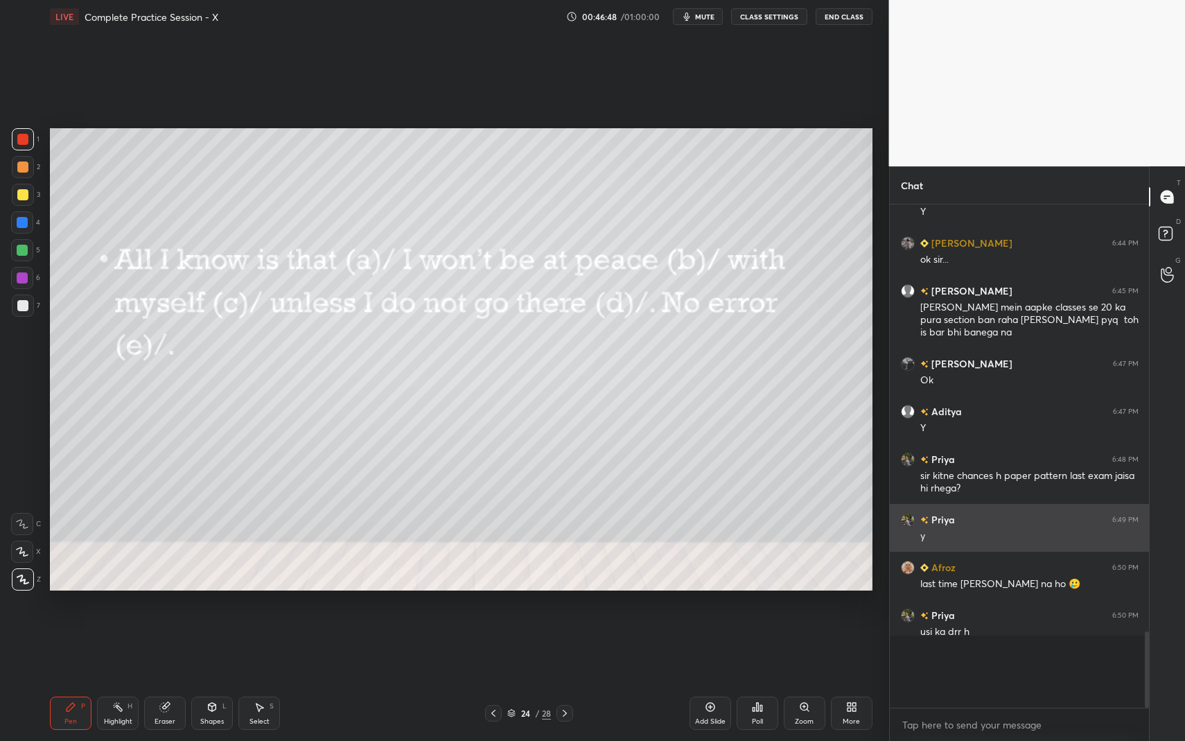
scroll to position [5, 5]
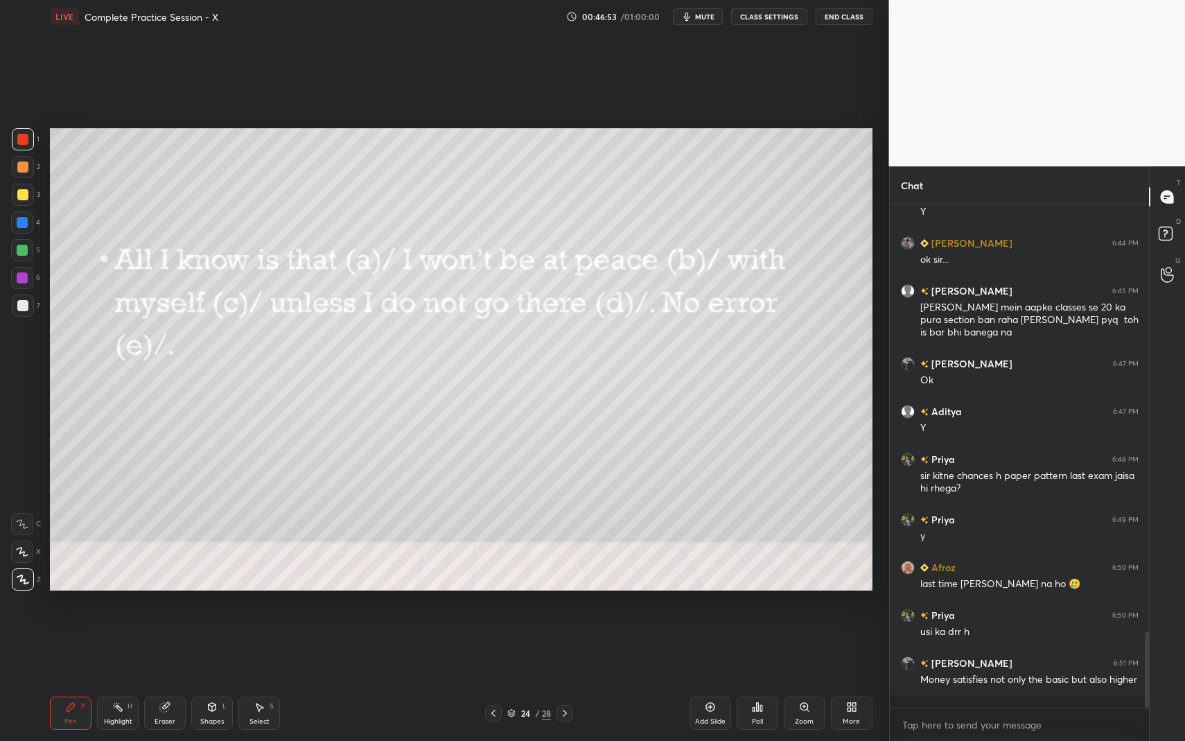
click at [562, 679] on icon at bounding box center [564, 713] width 11 height 11
click at [745, 679] on div "Poll" at bounding box center [758, 713] width 42 height 33
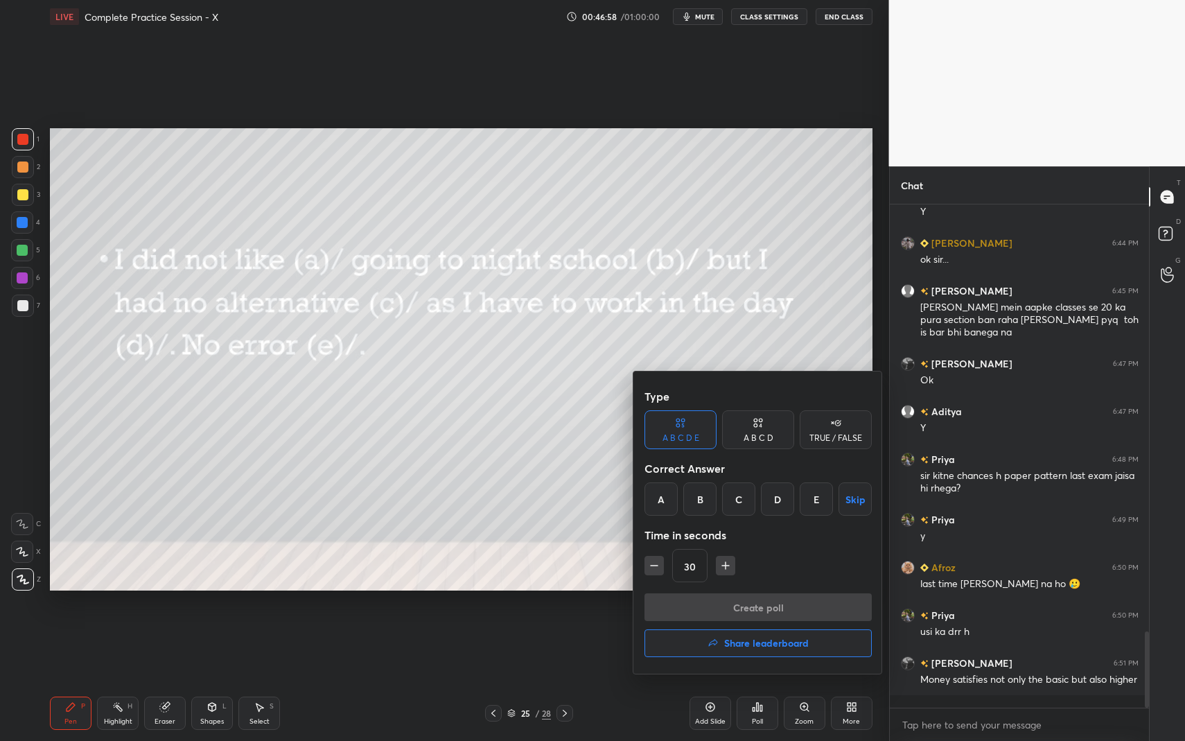
click at [782, 509] on div "D" at bounding box center [777, 498] width 33 height 33
click at [765, 613] on button "Create poll" at bounding box center [758, 607] width 227 height 28
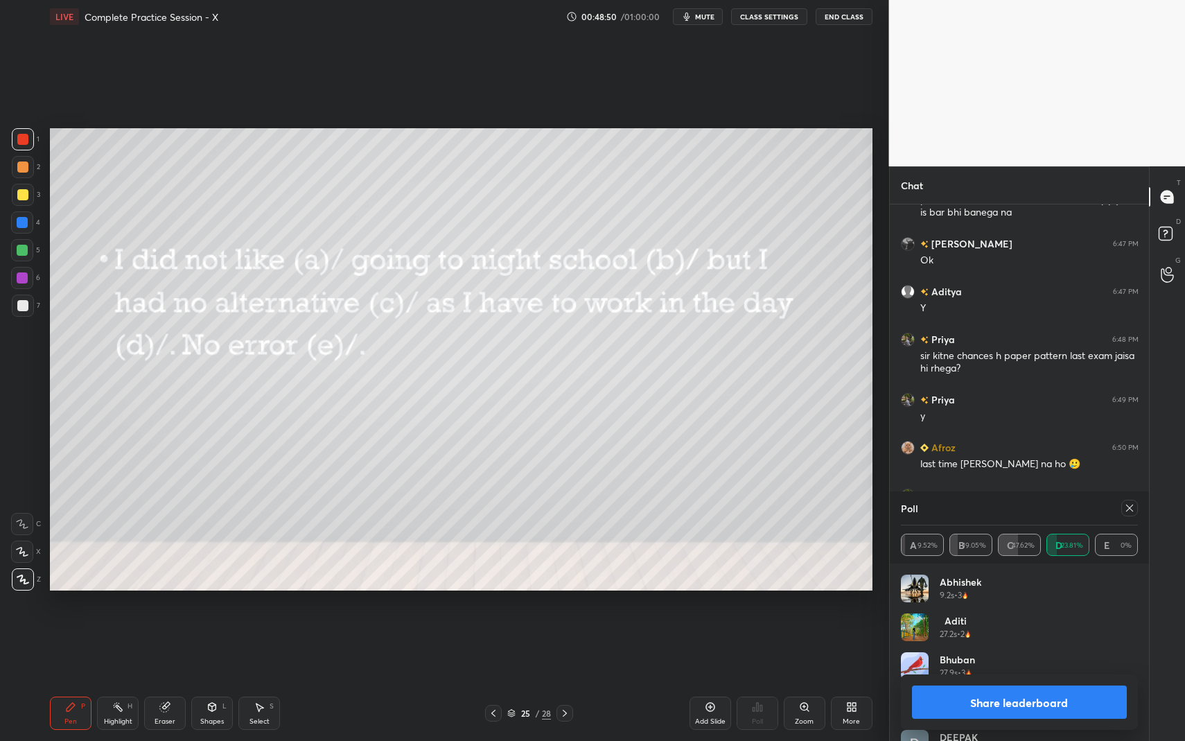
scroll to position [2993, 0]
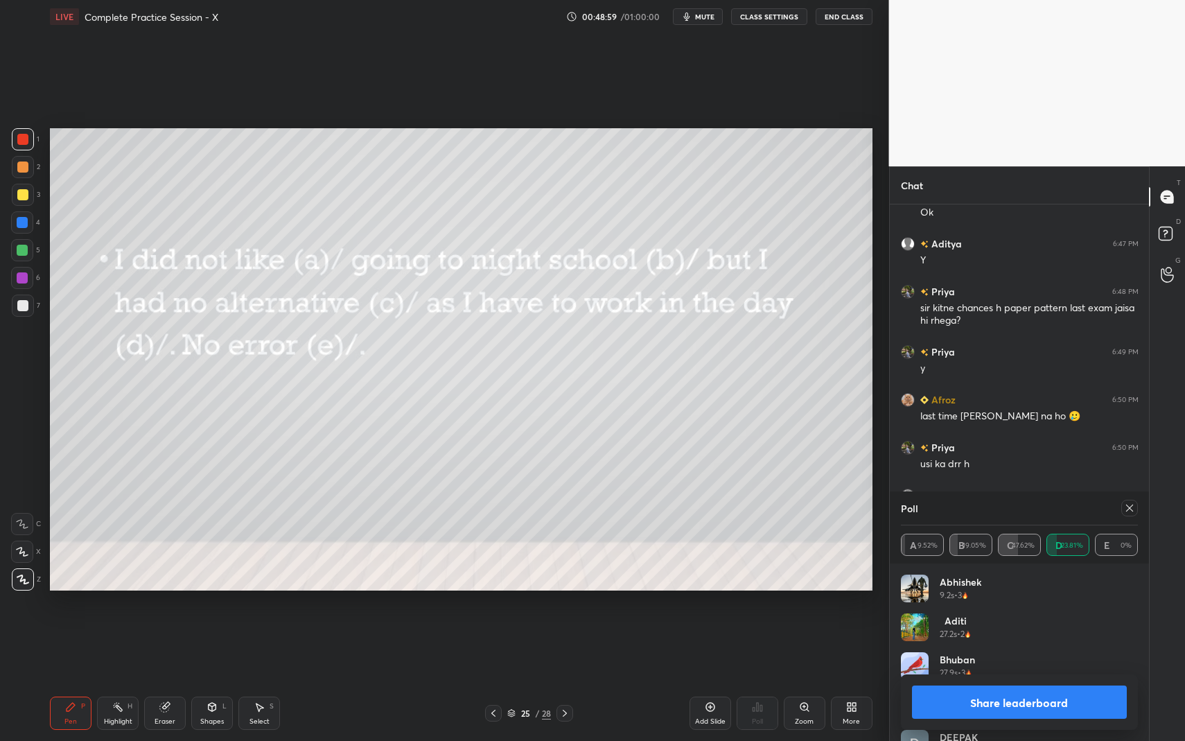
click at [570, 679] on icon at bounding box center [564, 713] width 11 height 11
click at [1131, 506] on icon at bounding box center [1129, 508] width 11 height 11
type textarea "x"
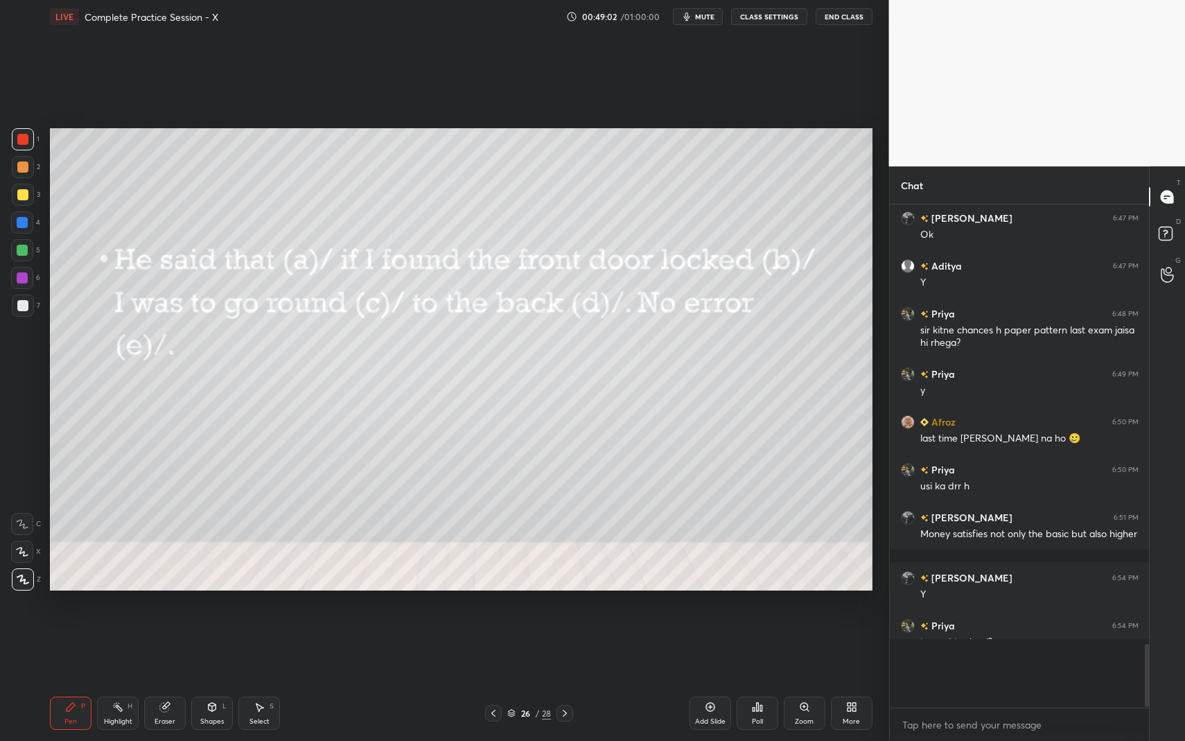
scroll to position [491, 255]
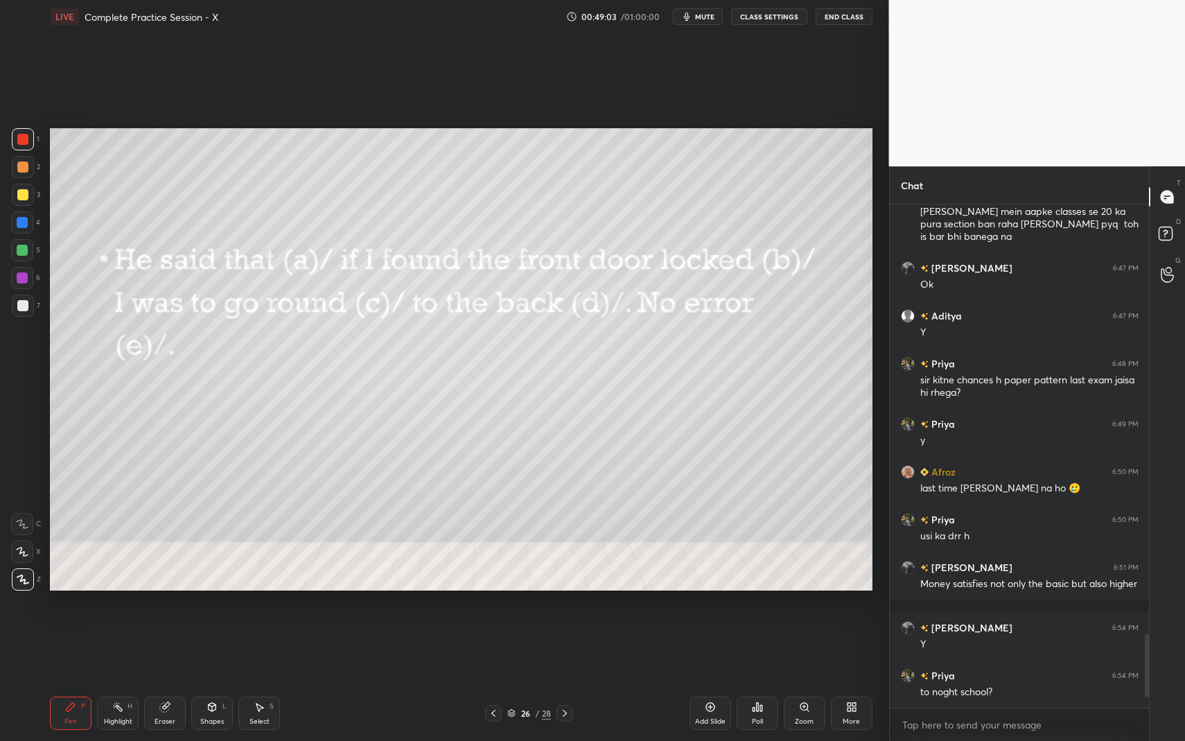
click at [771, 679] on div "Poll" at bounding box center [758, 713] width 42 height 33
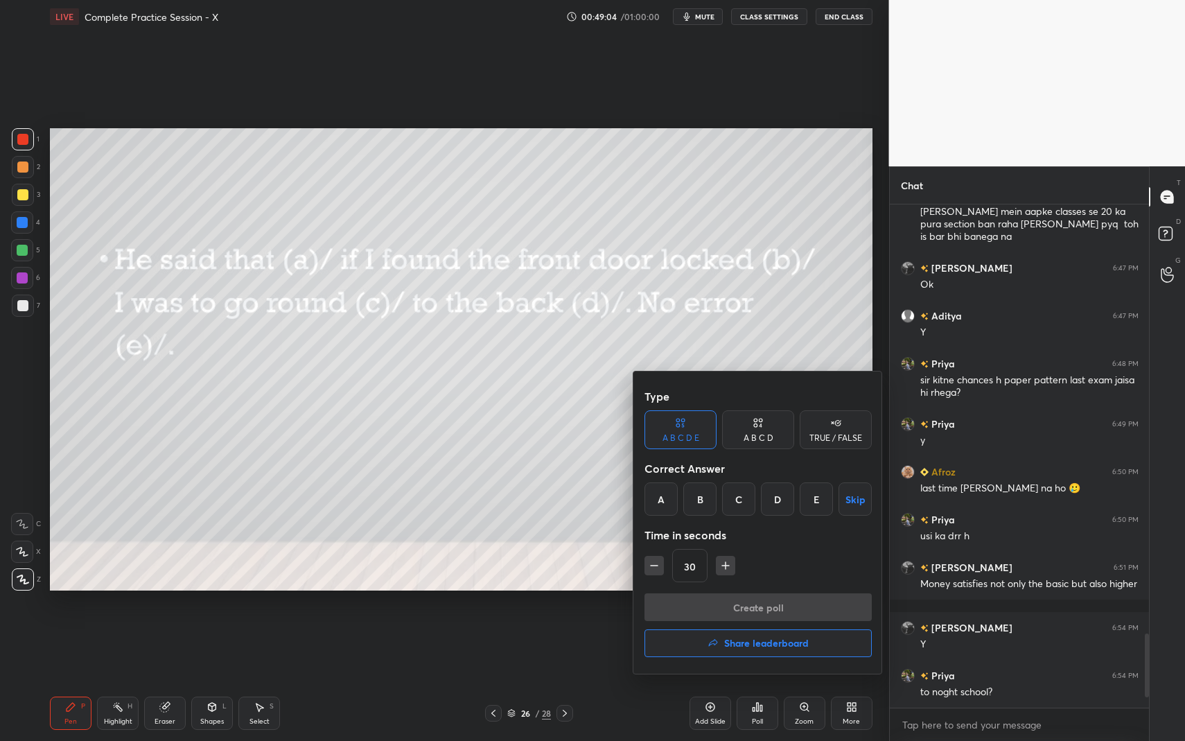
drag, startPoint x: 776, startPoint y: 492, endPoint x: 765, endPoint y: 498, distance: 13.0
click at [776, 493] on div "D" at bounding box center [777, 498] width 33 height 33
click at [720, 570] on icon "button" at bounding box center [726, 566] width 14 height 14
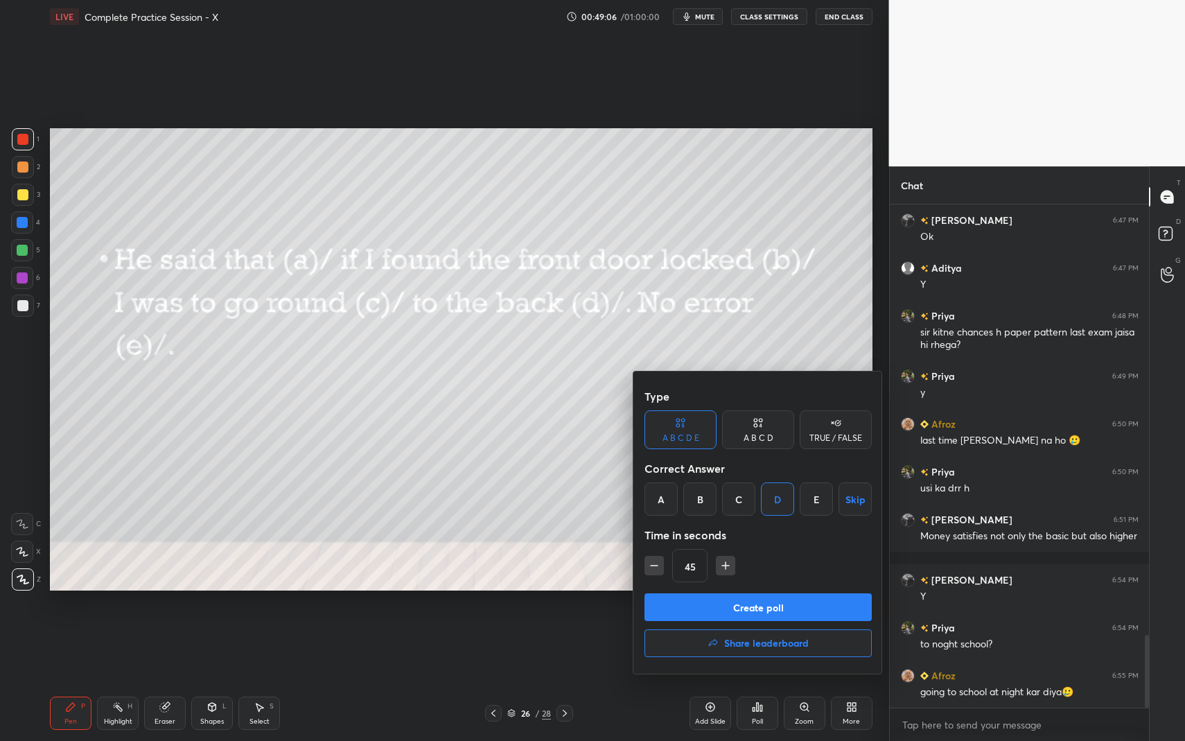
click at [729, 565] on icon "button" at bounding box center [726, 566] width 14 height 14
click at [660, 560] on icon "button" at bounding box center [654, 566] width 14 height 14
type input "45"
click at [710, 605] on button "Create poll" at bounding box center [758, 607] width 227 height 28
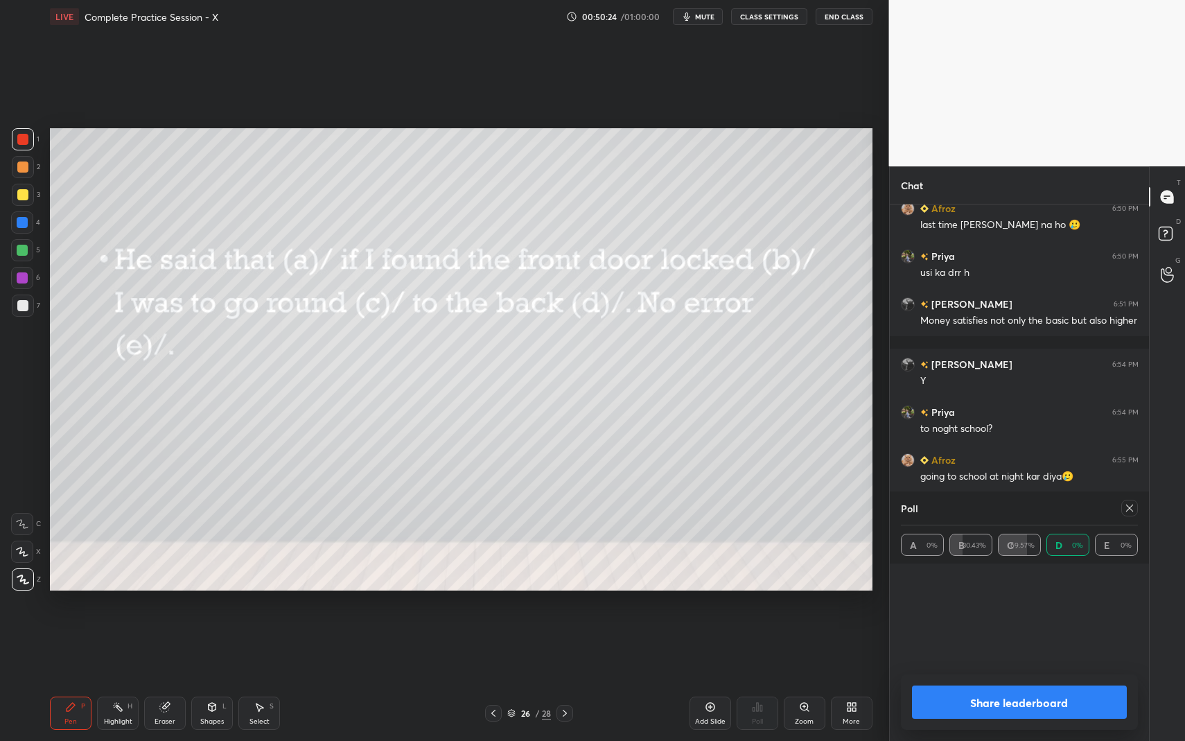
scroll to position [3232, 0]
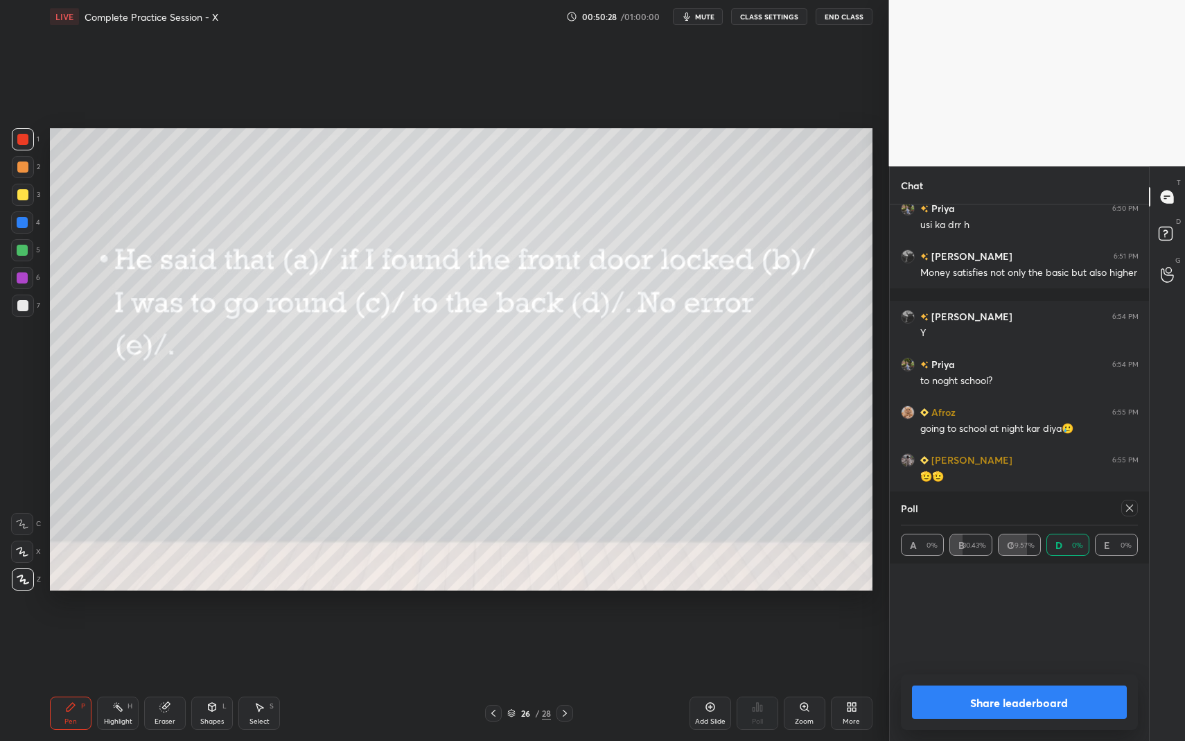
click at [1131, 509] on icon at bounding box center [1129, 508] width 7 height 7
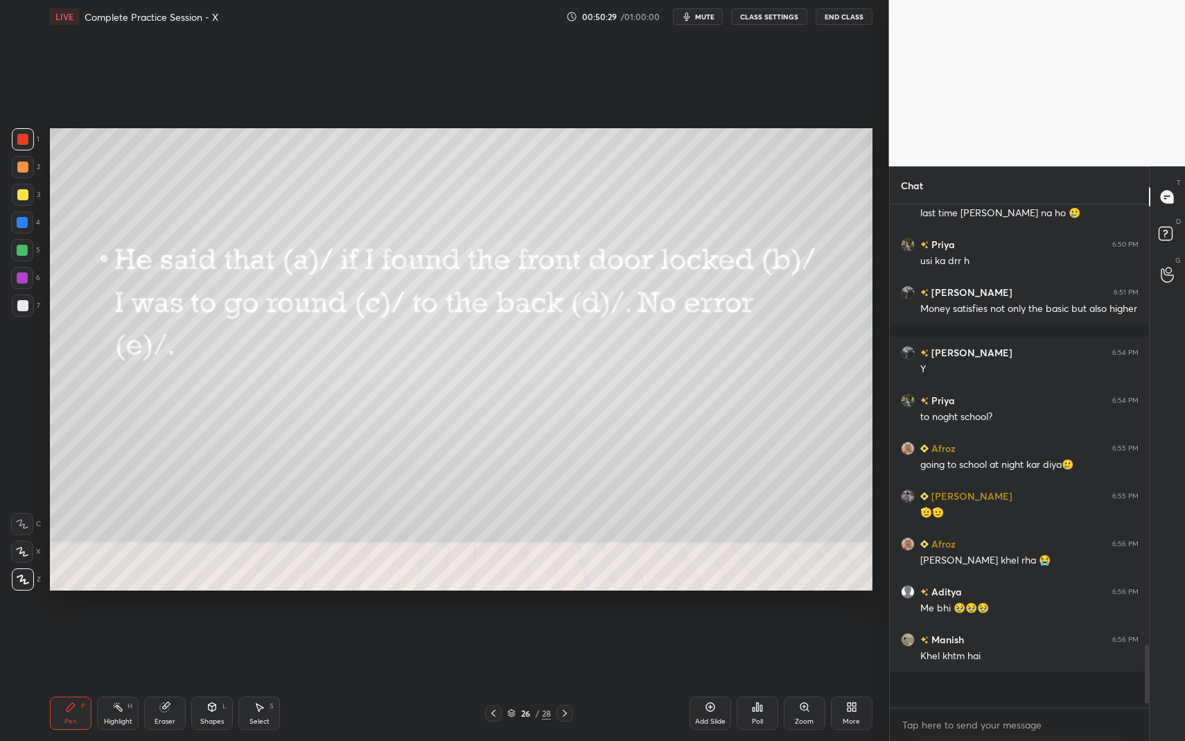
scroll to position [5, 5]
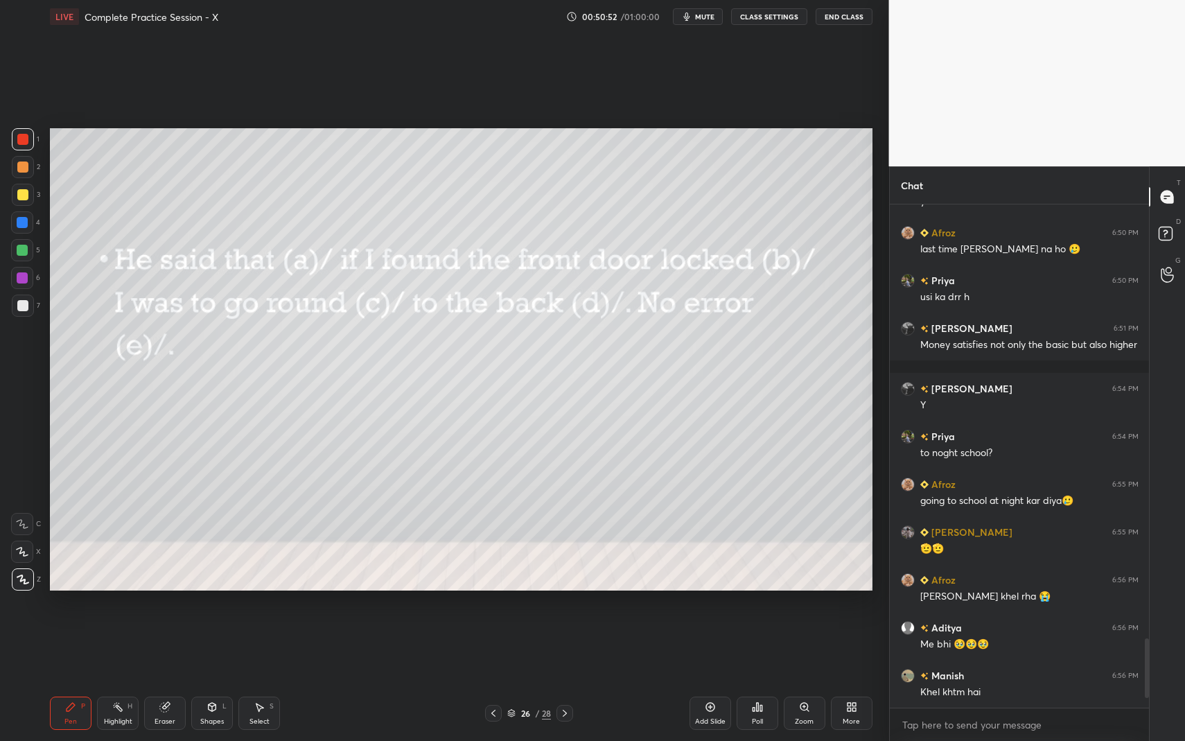
click at [561, 679] on div at bounding box center [565, 713] width 17 height 17
click at [759, 679] on icon at bounding box center [757, 707] width 11 height 11
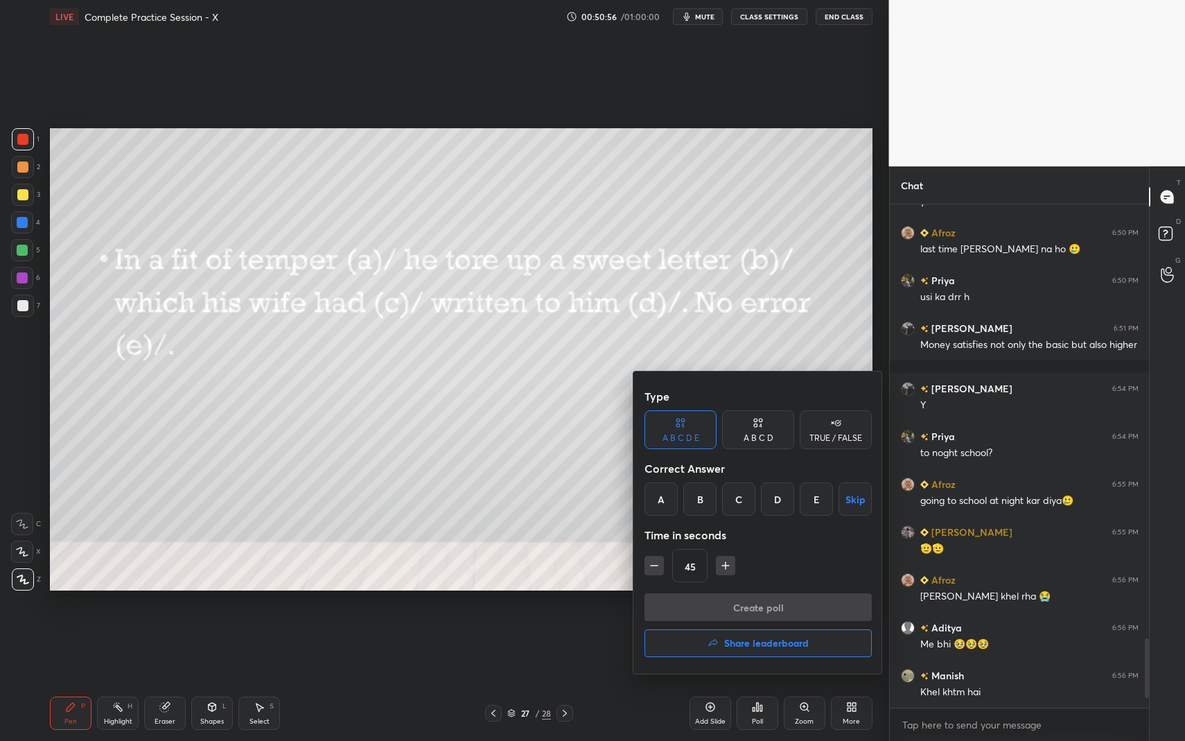
click at [702, 496] on div "B" at bounding box center [699, 498] width 33 height 33
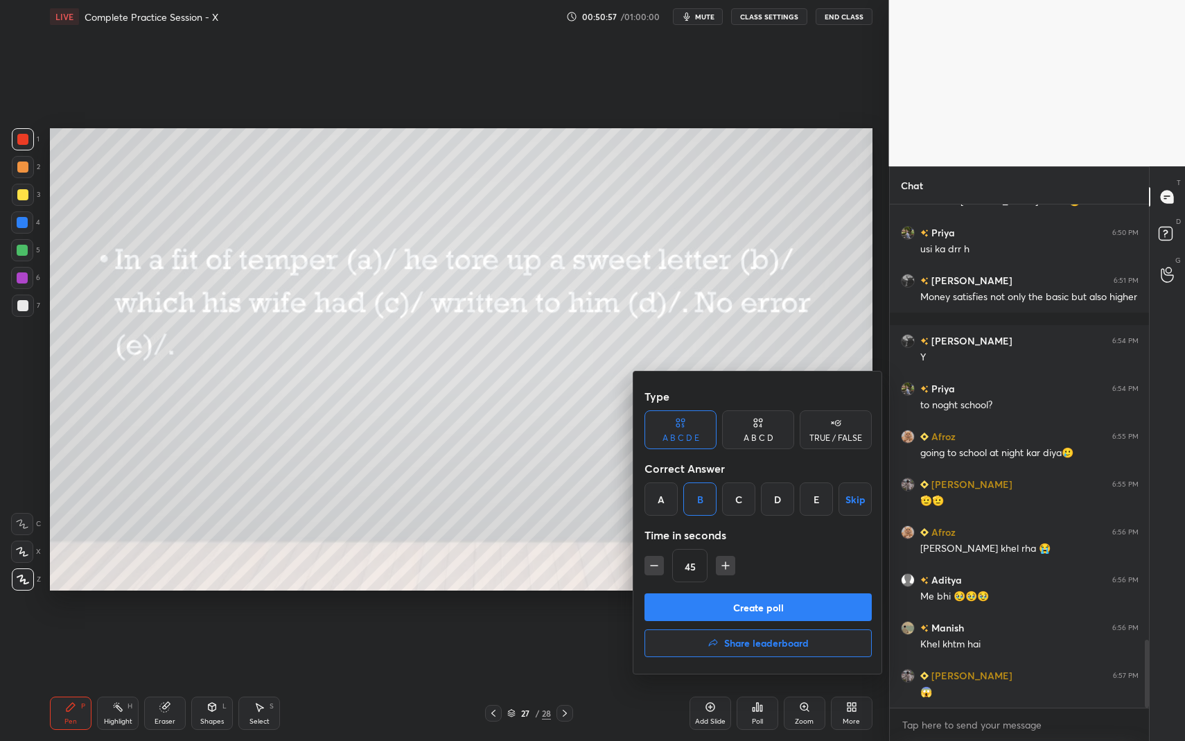
click at [723, 608] on button "Create poll" at bounding box center [758, 607] width 227 height 28
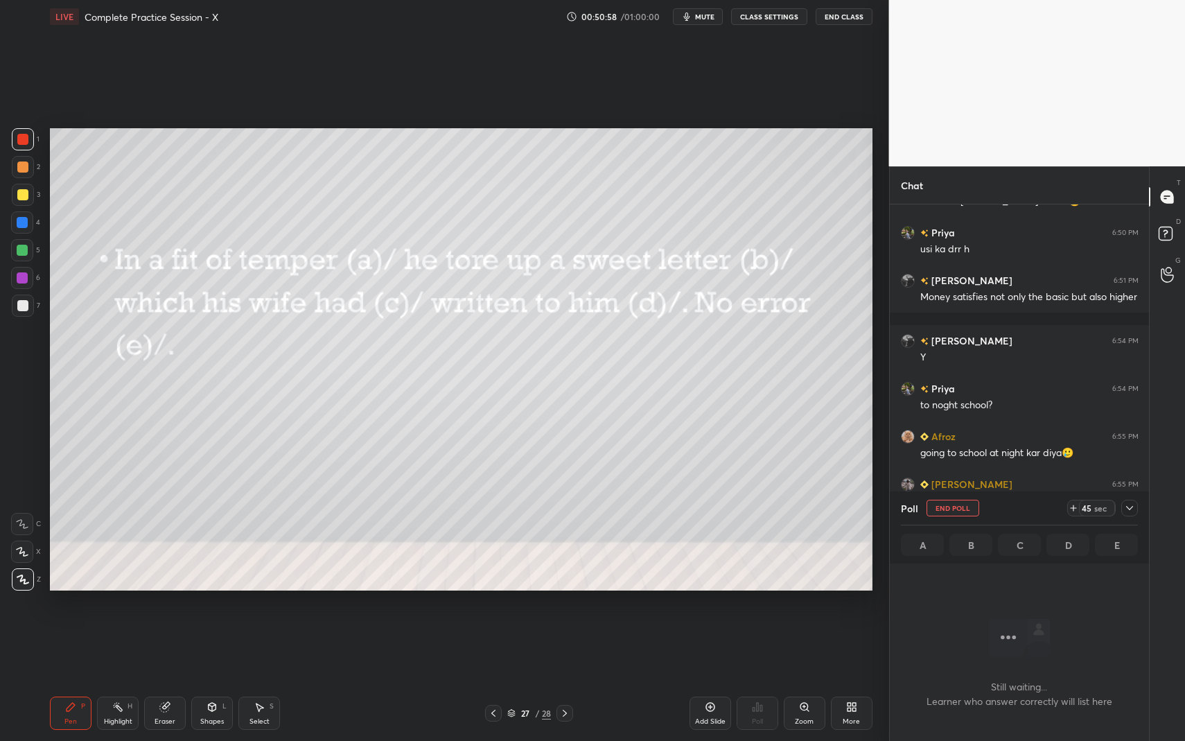
scroll to position [5, 5]
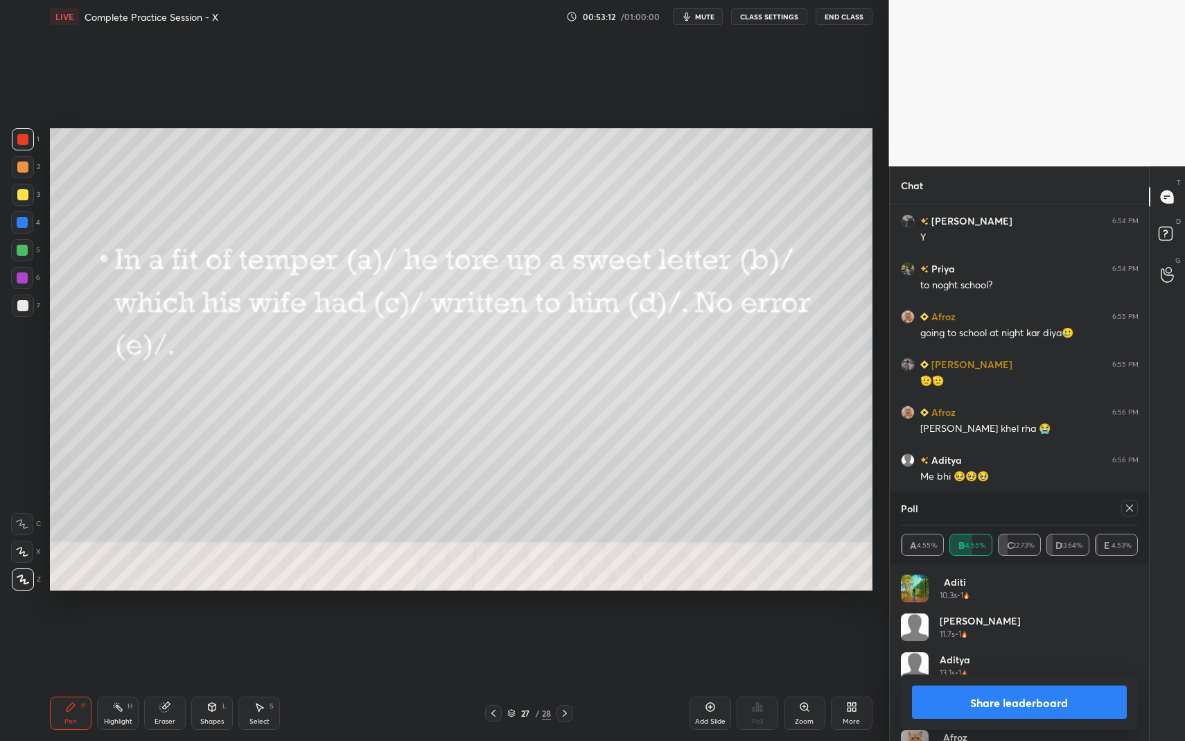
click at [567, 679] on icon at bounding box center [564, 713] width 11 height 11
click at [1124, 511] on icon at bounding box center [1129, 508] width 11 height 11
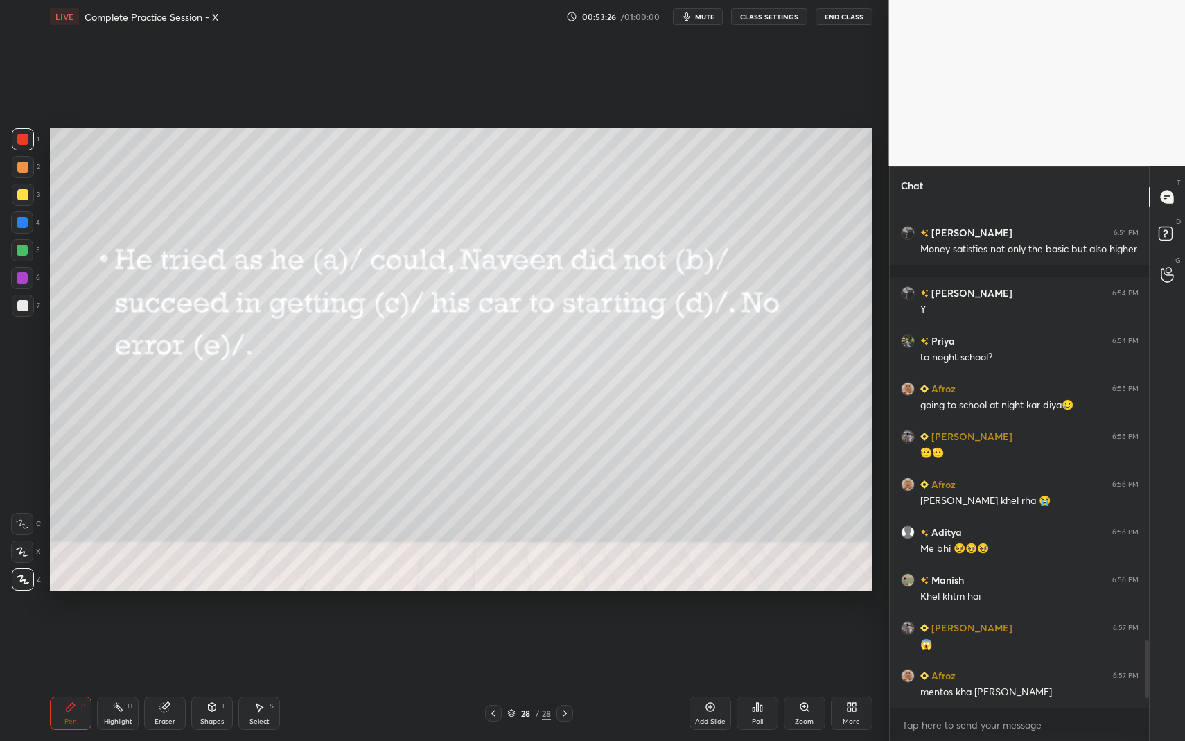
scroll to position [498, 255]
click at [758, 679] on icon at bounding box center [757, 707] width 11 height 11
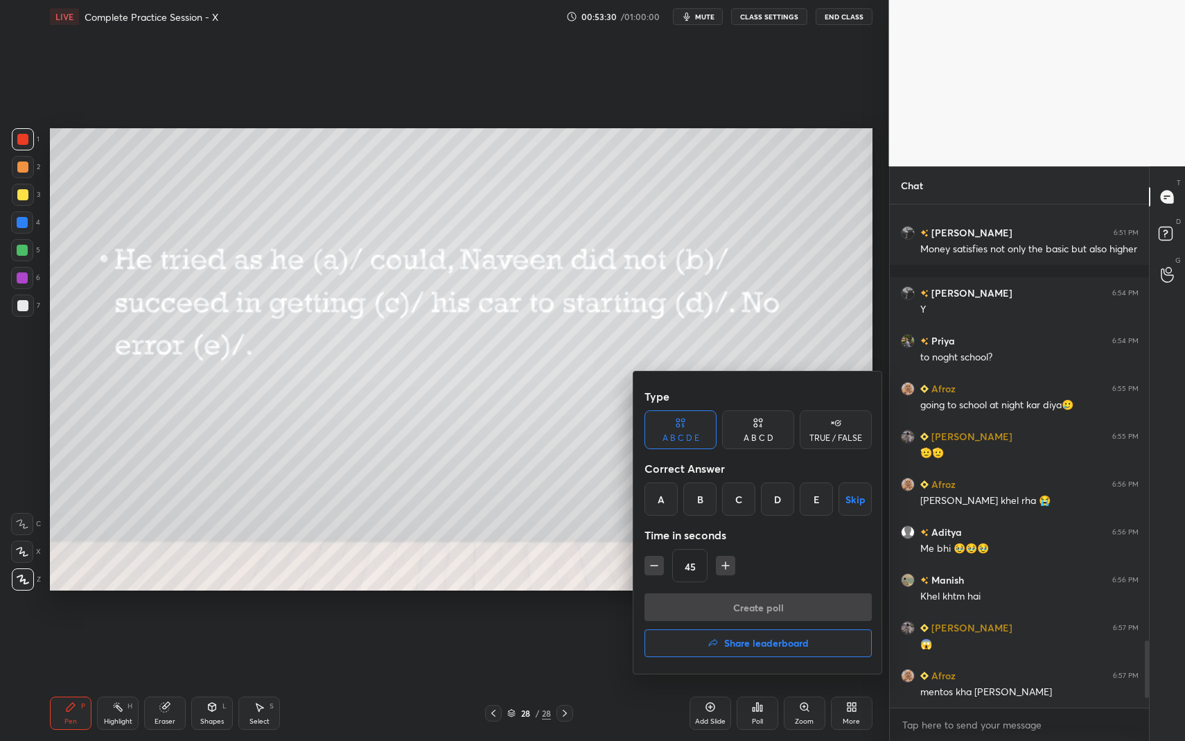
click at [666, 496] on div "A" at bounding box center [661, 498] width 33 height 33
click at [704, 603] on button "Create poll" at bounding box center [758, 607] width 227 height 28
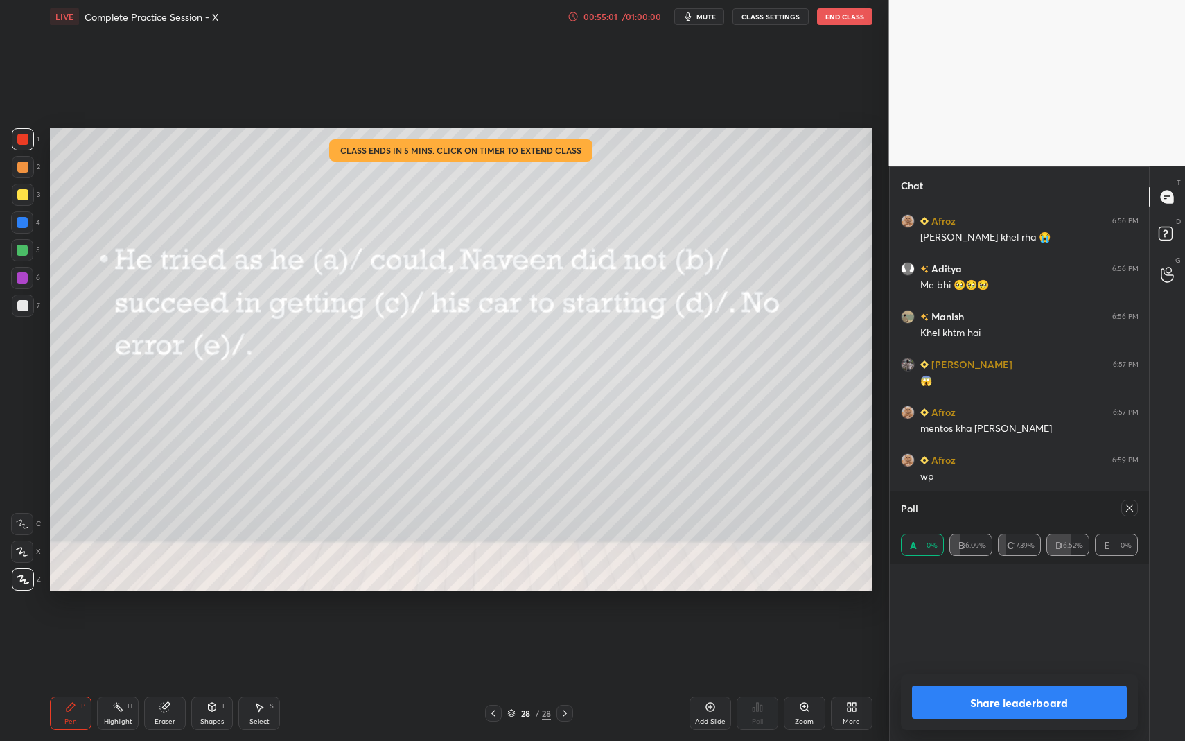
scroll to position [3566, 0]
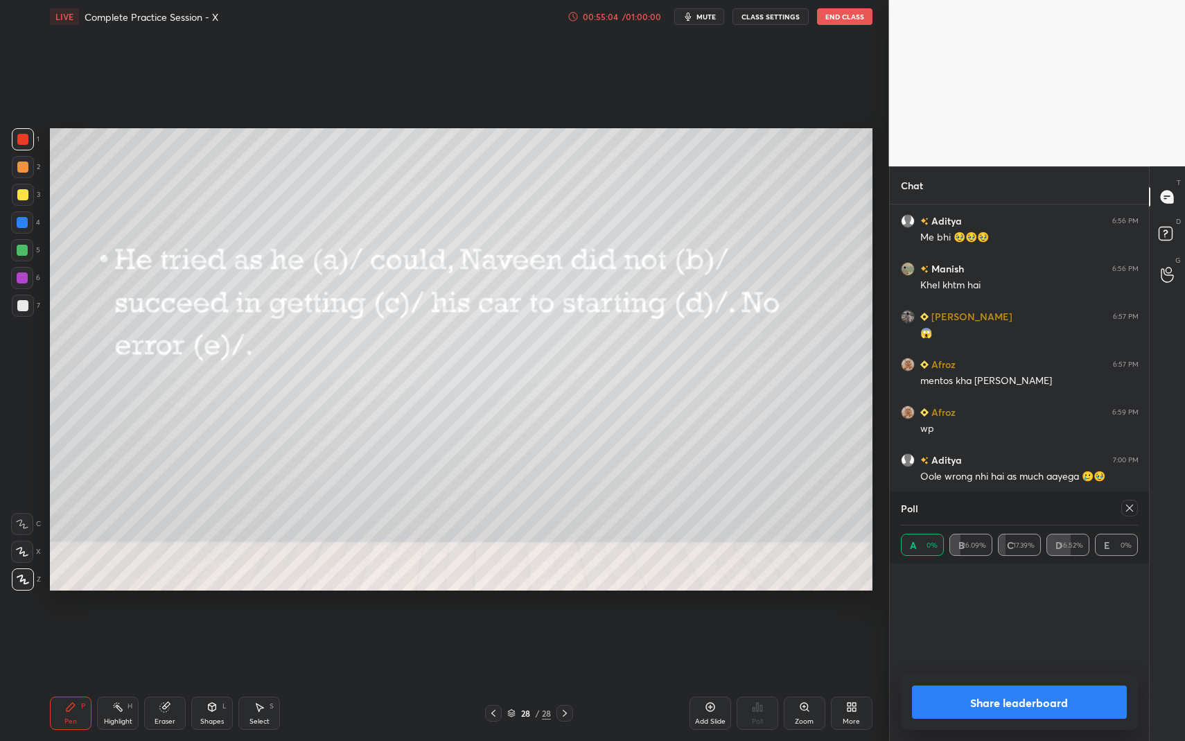
click at [1131, 511] on icon at bounding box center [1129, 508] width 11 height 11
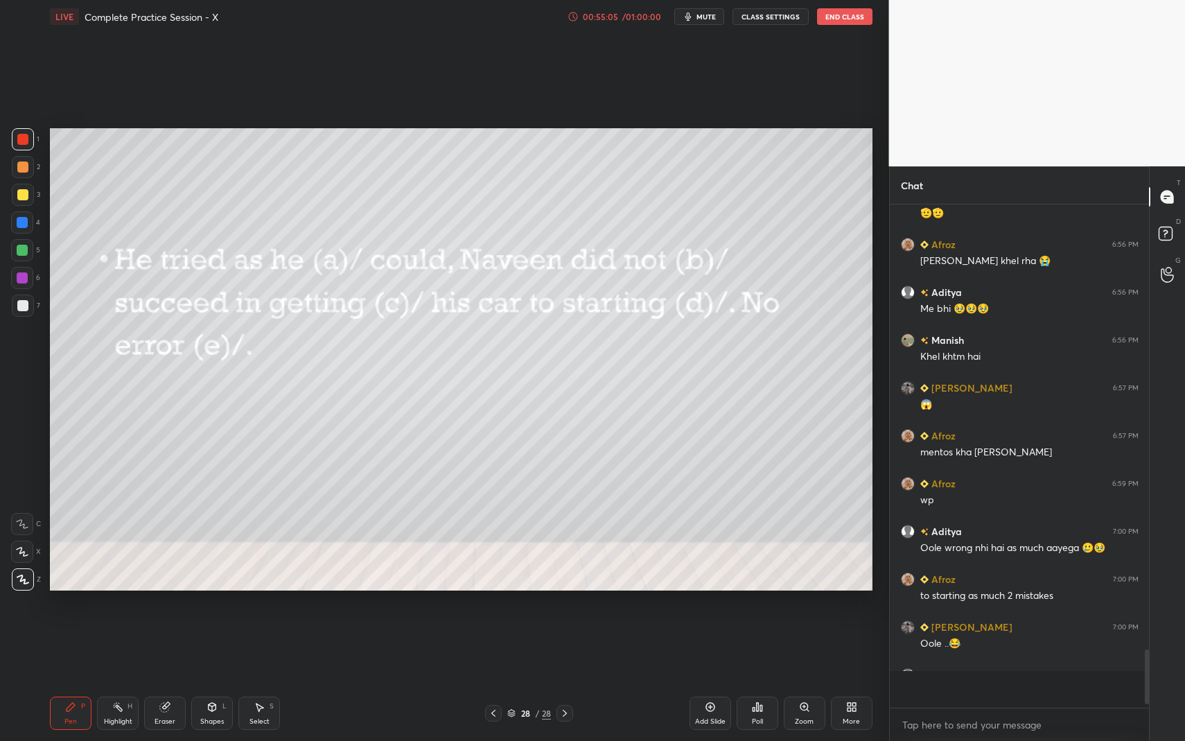
scroll to position [3494, 0]
click at [568, 679] on icon at bounding box center [564, 713] width 11 height 11
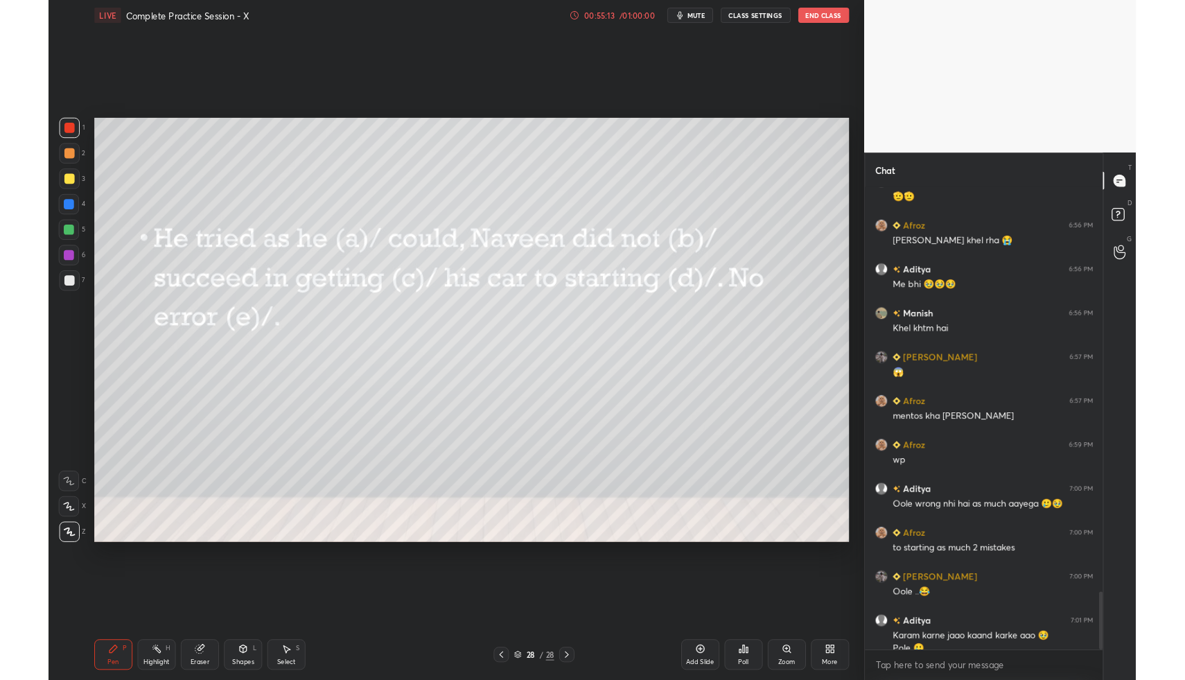
scroll to position [3508, 0]
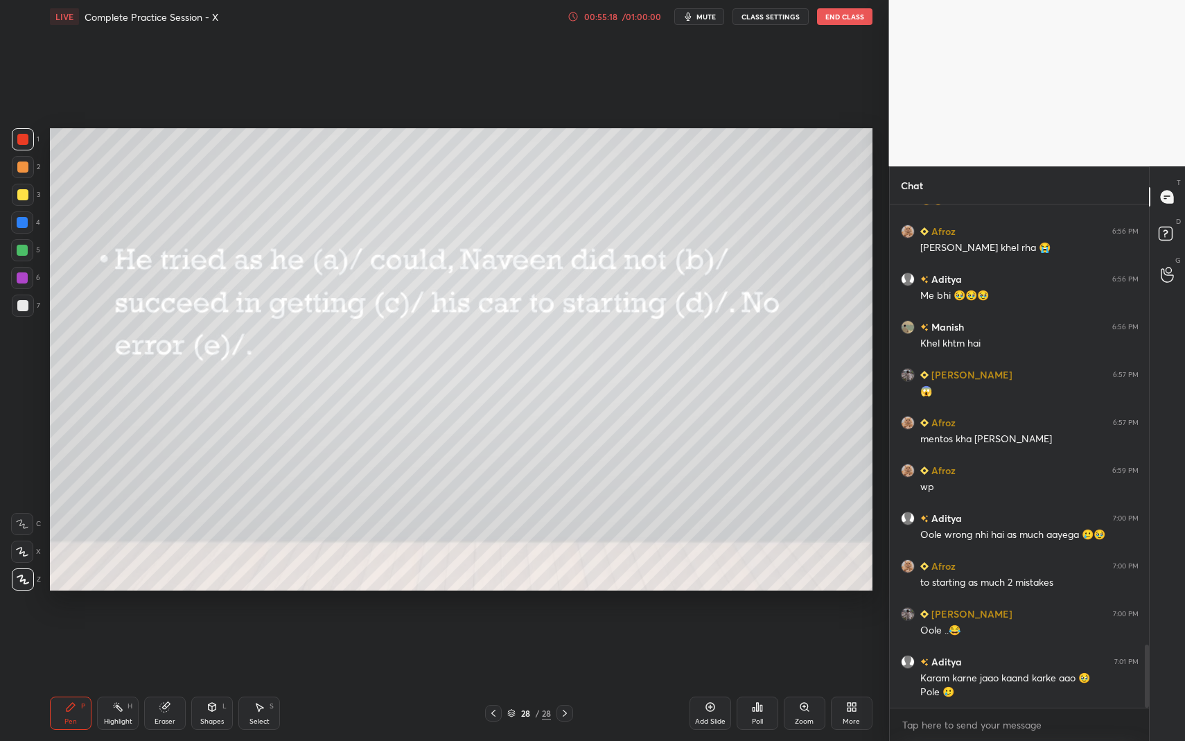
click at [836, 679] on div "More" at bounding box center [852, 713] width 42 height 33
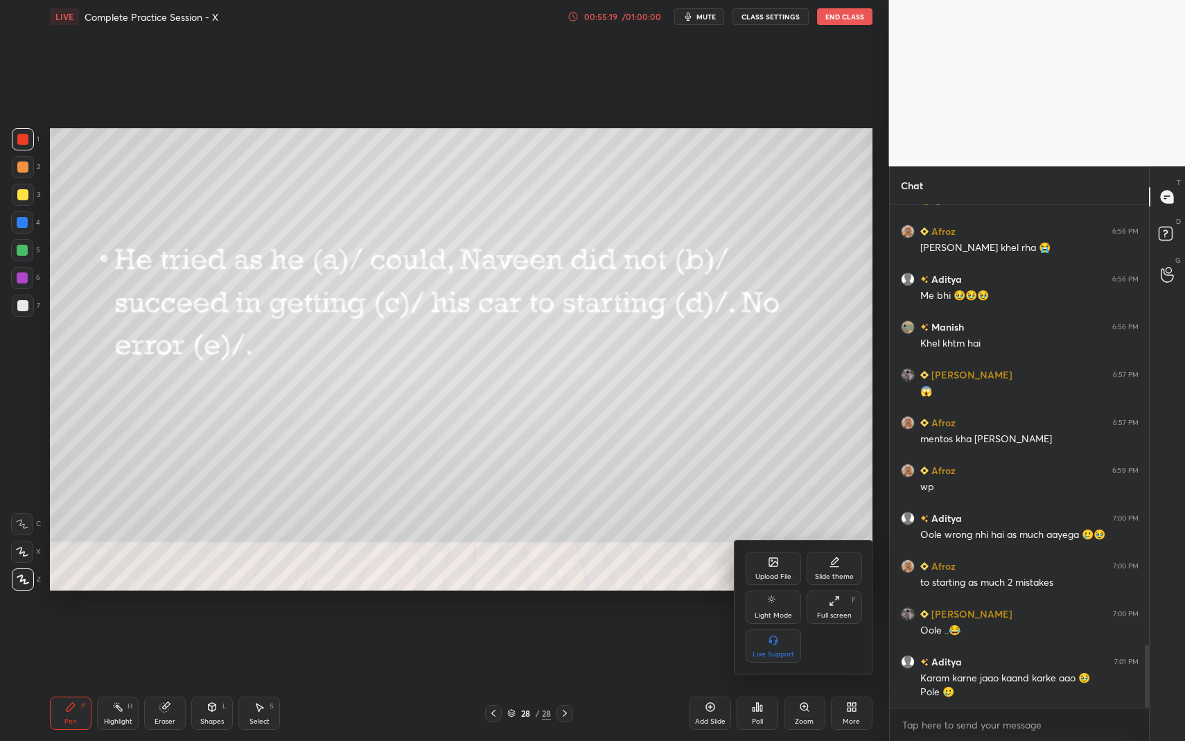
drag, startPoint x: 838, startPoint y: 610, endPoint x: 838, endPoint y: 549, distance: 61.0
click at [838, 610] on div "Full screen F" at bounding box center [834, 607] width 55 height 33
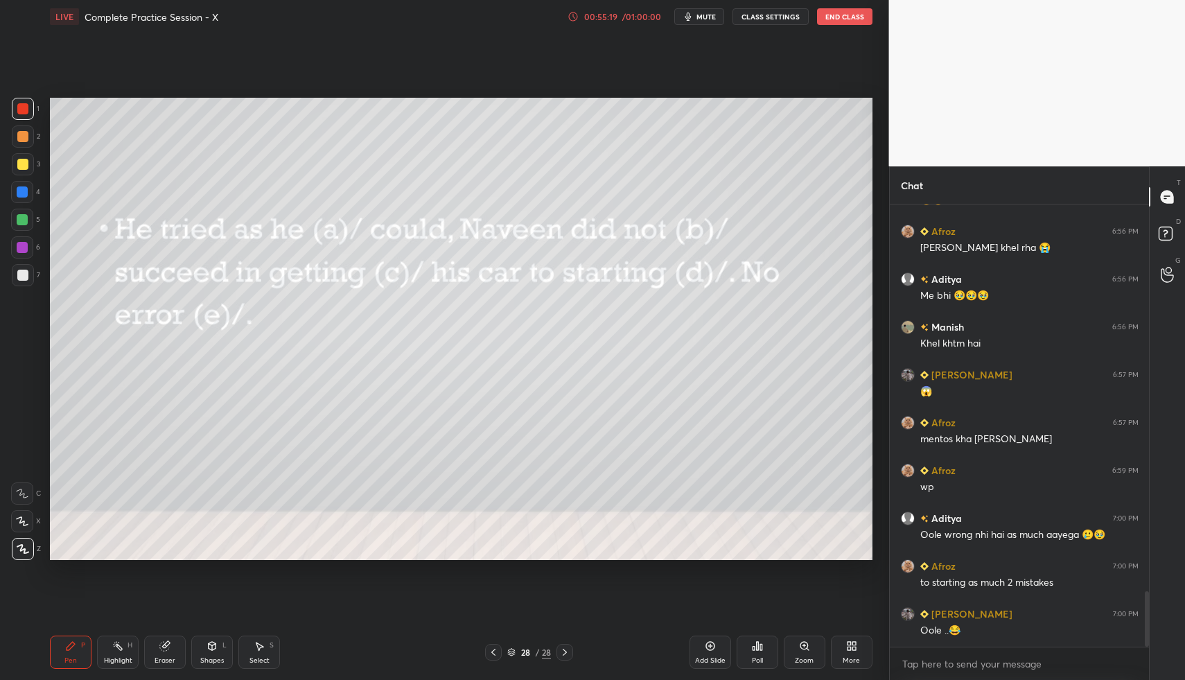
scroll to position [68728, 68485]
click at [842, 656] on div "More" at bounding box center [852, 652] width 42 height 33
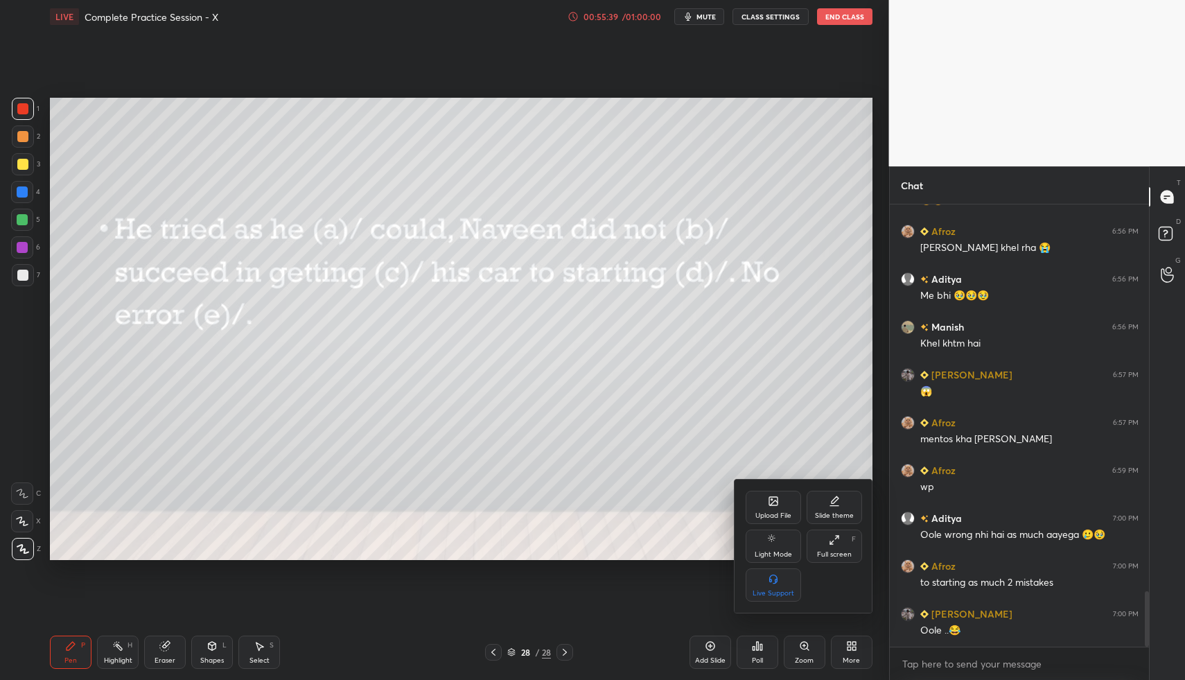
click at [772, 519] on div "Upload File" at bounding box center [773, 507] width 55 height 33
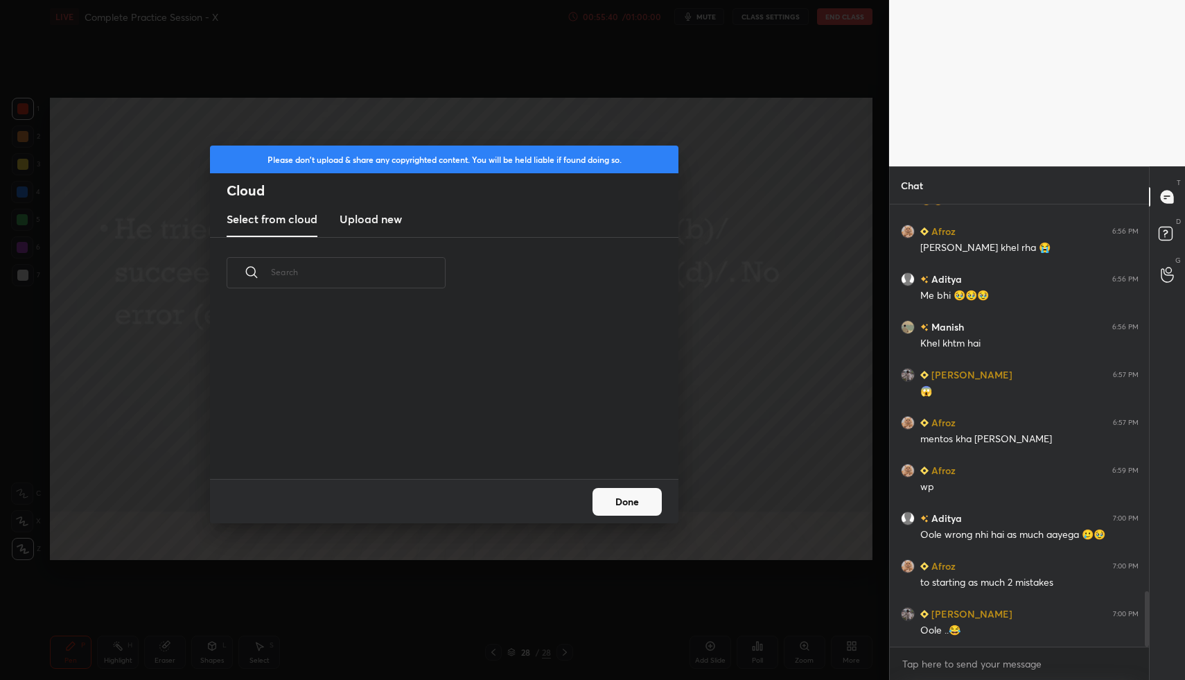
scroll to position [5, 8]
click at [381, 224] on h3 "Upload new" at bounding box center [371, 219] width 62 height 17
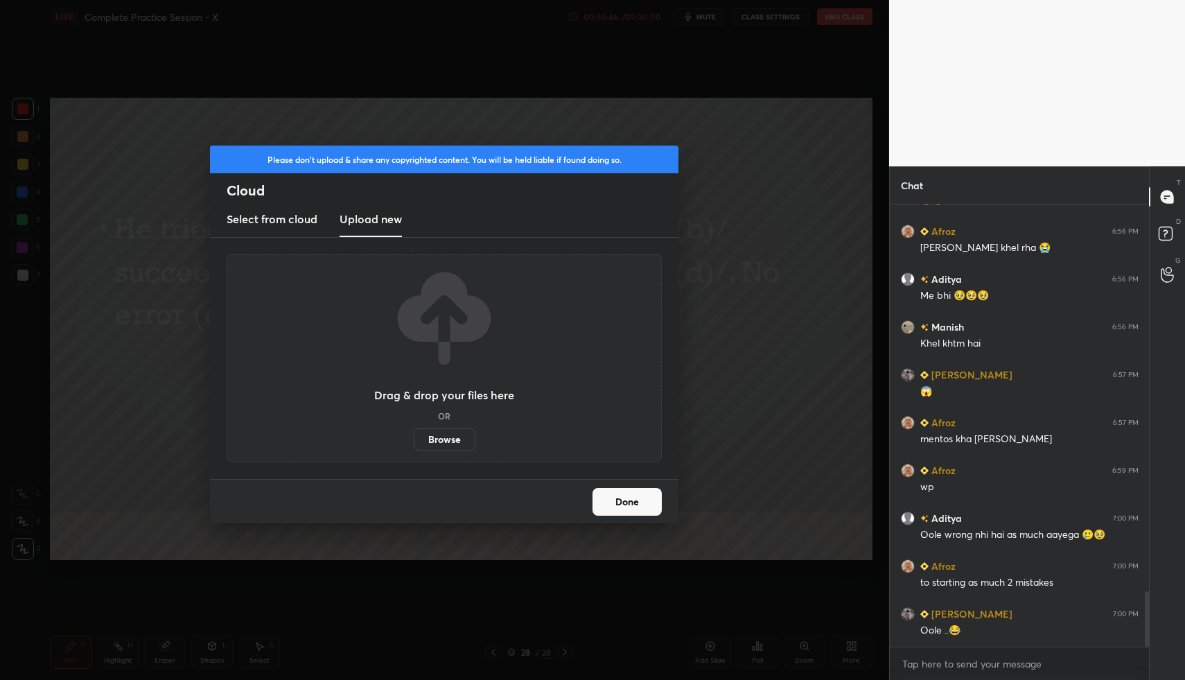
click at [456, 439] on label "Browse" at bounding box center [445, 439] width 62 height 22
click at [414, 439] on input "Browse" at bounding box center [414, 439] width 0 height 22
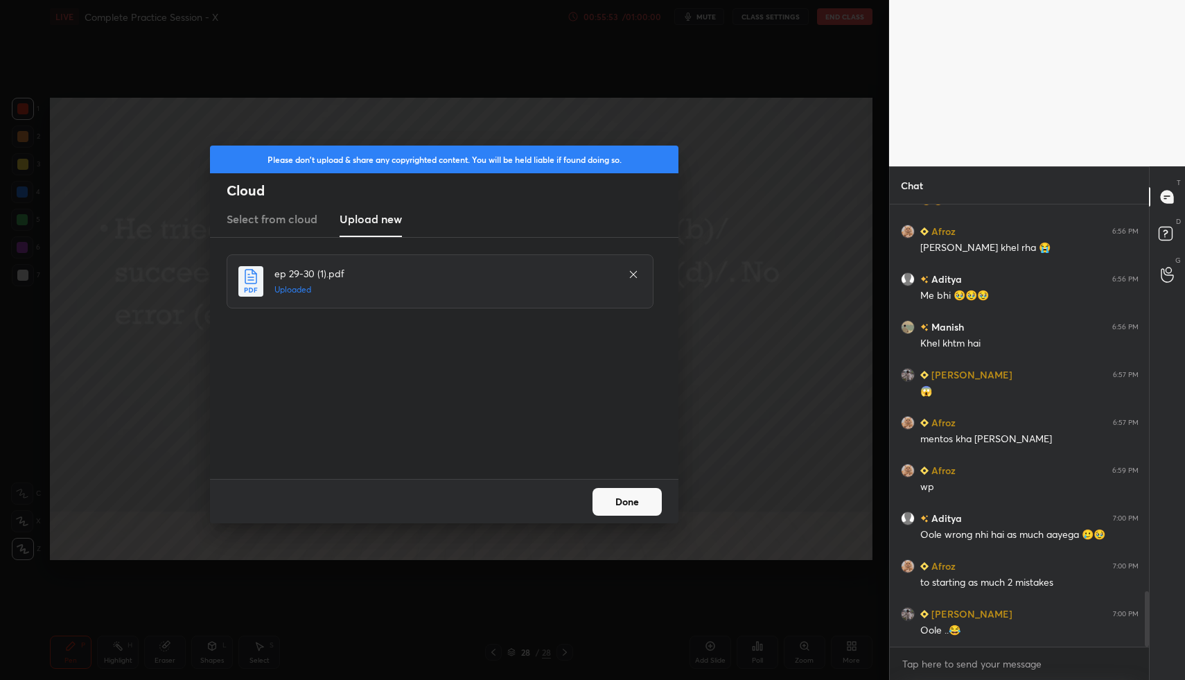
click at [635, 496] on button "Done" at bounding box center [627, 502] width 69 height 28
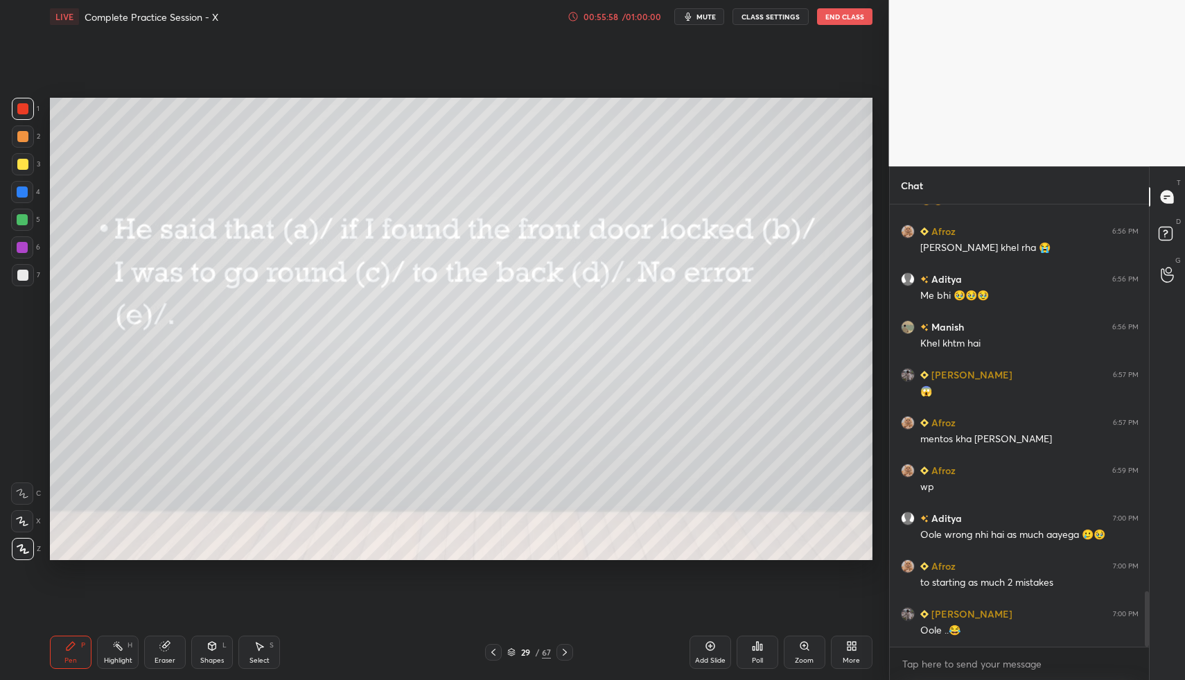
click at [566, 650] on icon at bounding box center [564, 652] width 11 height 11
click at [566, 649] on icon at bounding box center [564, 652] width 11 height 11
click at [568, 649] on icon at bounding box center [564, 652] width 11 height 11
click at [760, 650] on icon at bounding box center [757, 646] width 11 height 11
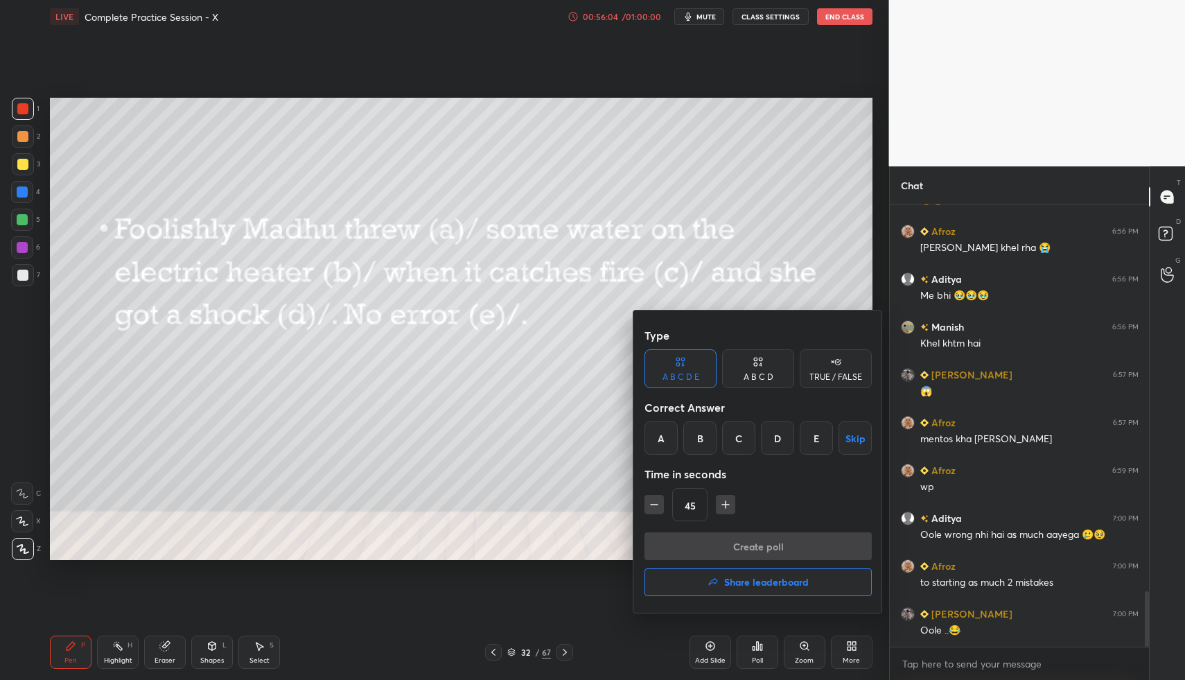
drag, startPoint x: 744, startPoint y: 438, endPoint x: 745, endPoint y: 446, distance: 8.4
click at [744, 437] on div "C" at bounding box center [738, 437] width 33 height 33
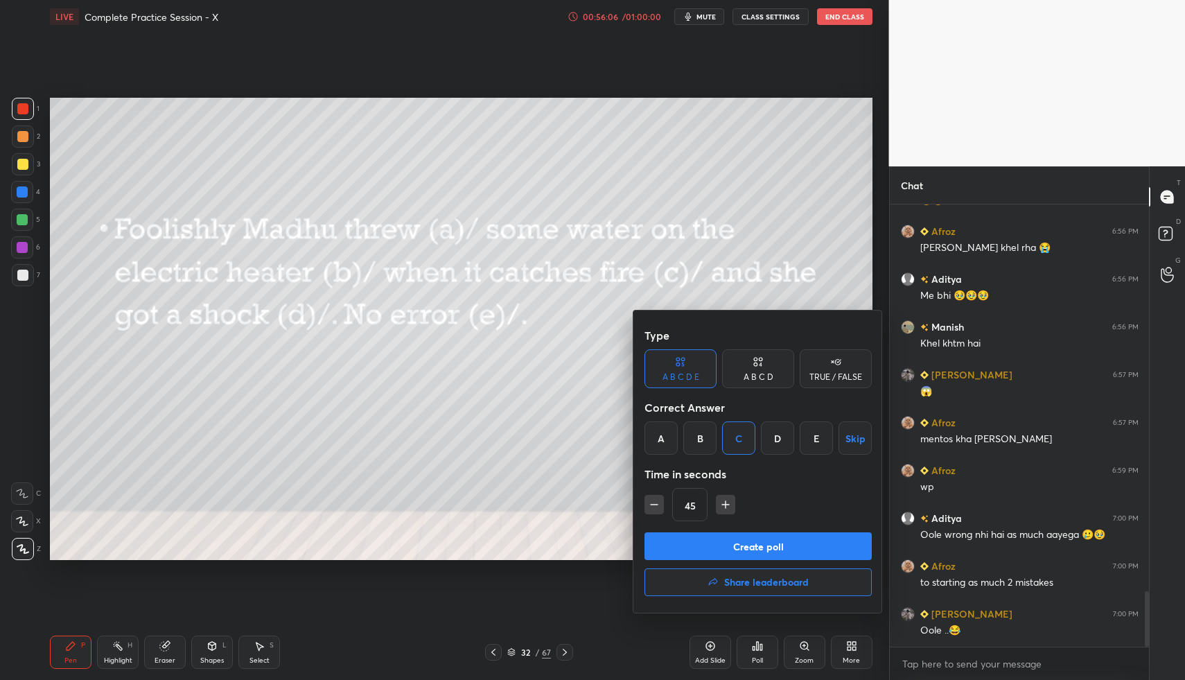
click at [750, 544] on button "Create poll" at bounding box center [758, 546] width 227 height 28
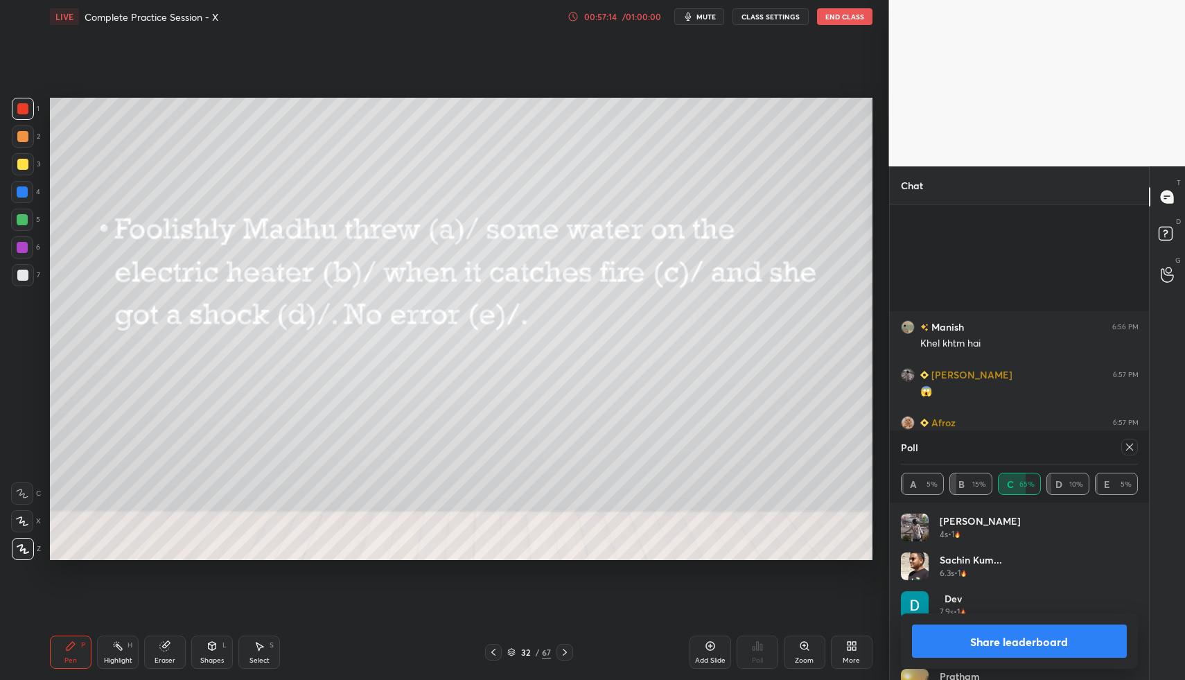
scroll to position [3689, 0]
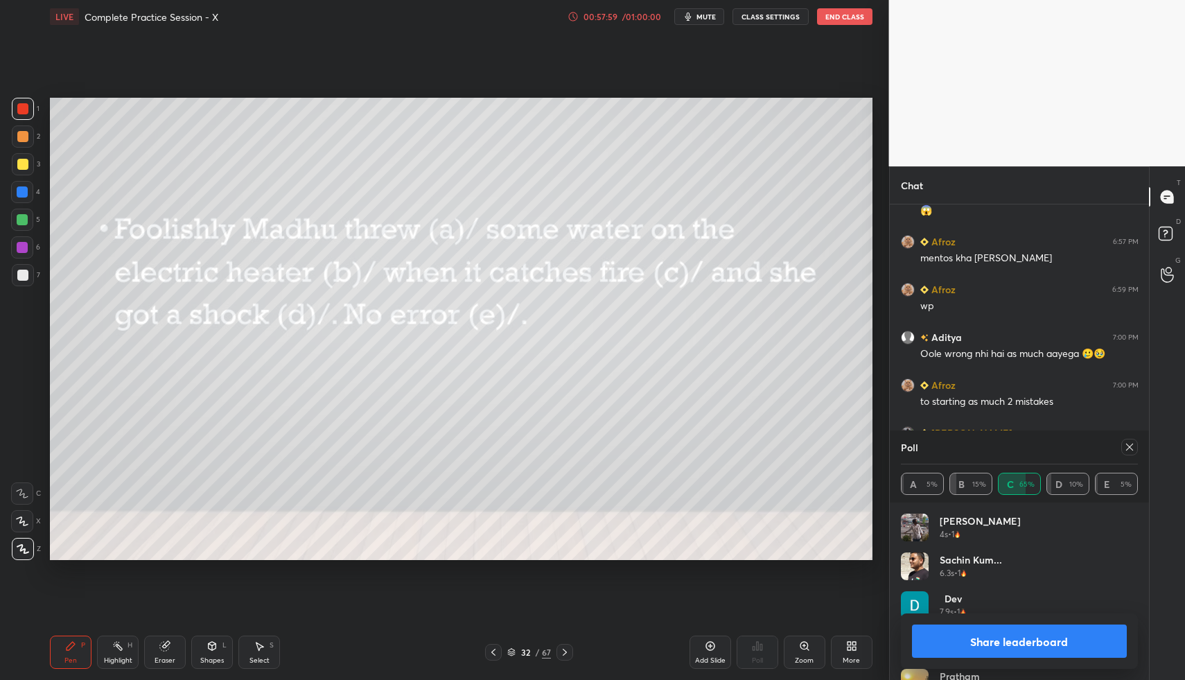
click at [573, 646] on div at bounding box center [565, 652] width 17 height 17
drag, startPoint x: 1128, startPoint y: 450, endPoint x: 1109, endPoint y: 453, distance: 18.9
click at [1126, 451] on icon at bounding box center [1129, 447] width 11 height 11
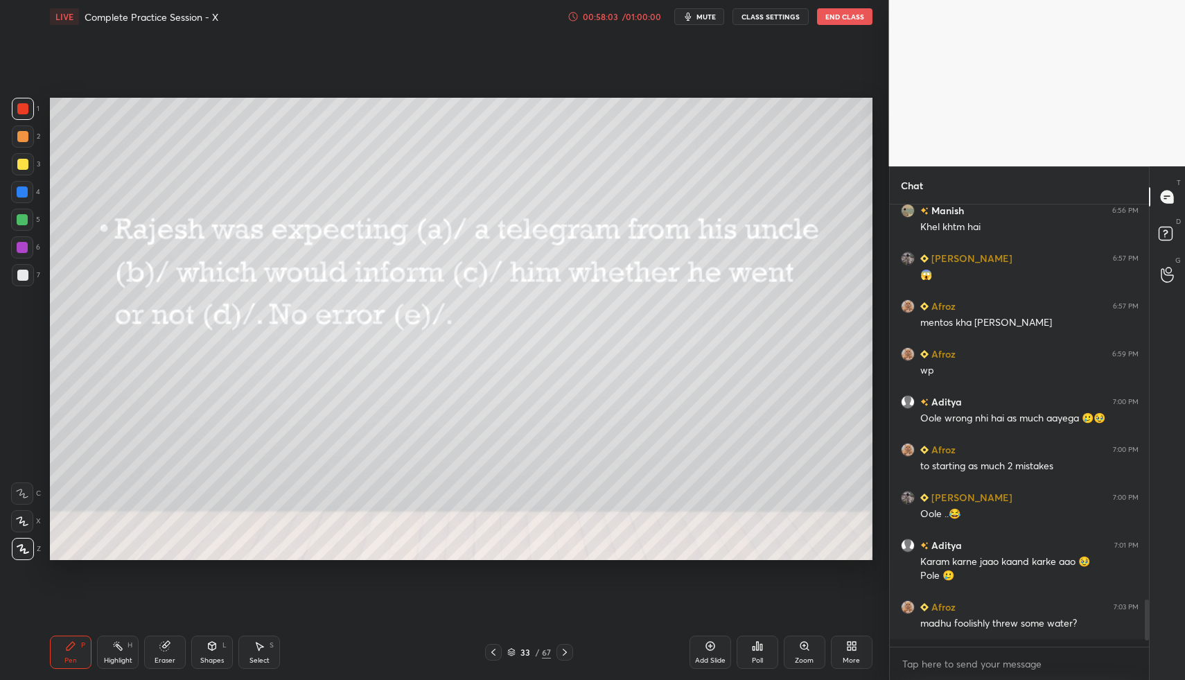
scroll to position [471, 255]
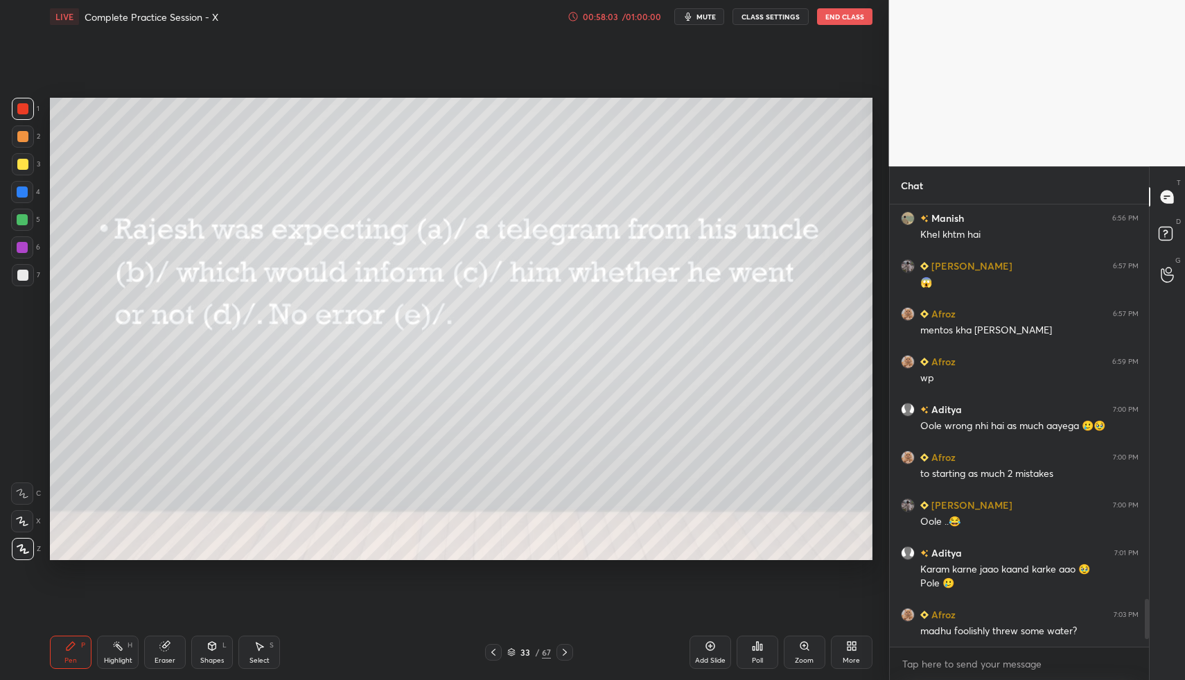
click at [756, 657] on div "Poll" at bounding box center [757, 660] width 11 height 7
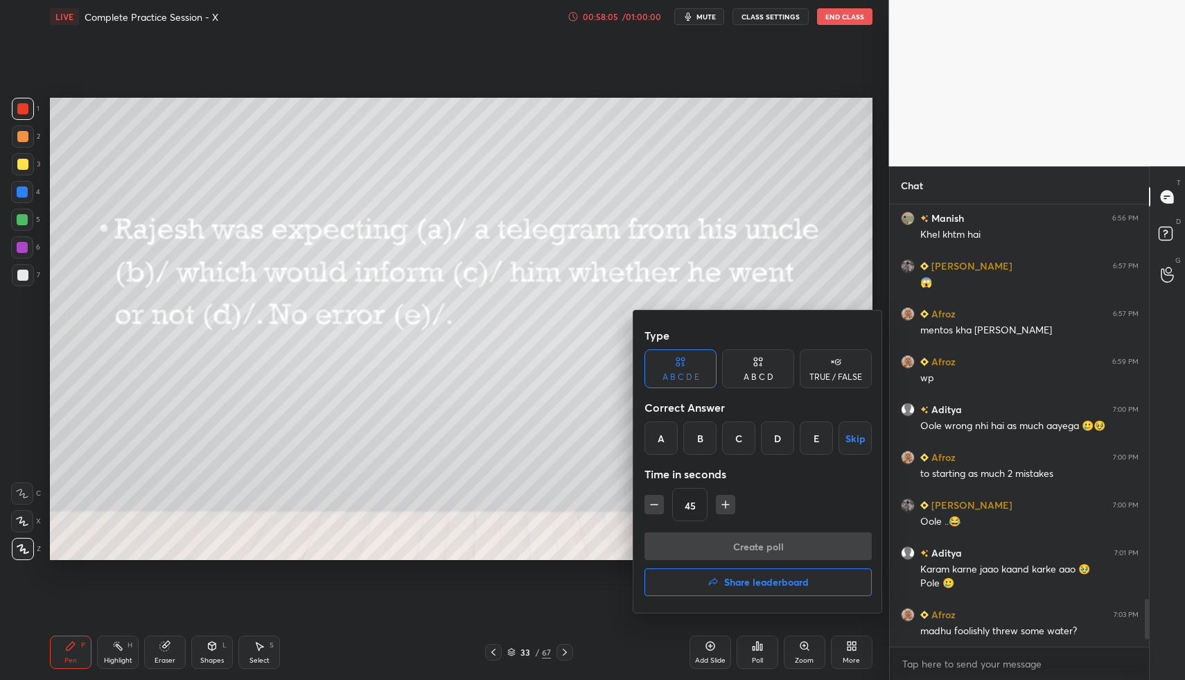
click at [703, 438] on div "B" at bounding box center [699, 437] width 33 height 33
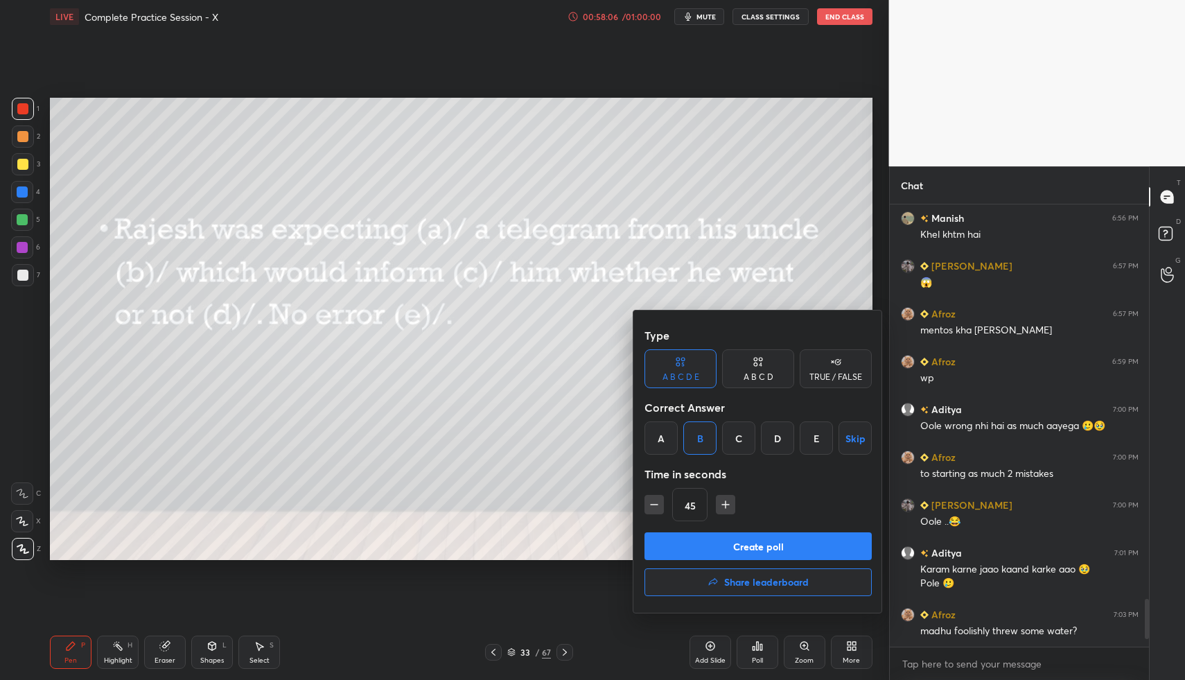
click at [715, 546] on button "Create poll" at bounding box center [758, 546] width 227 height 28
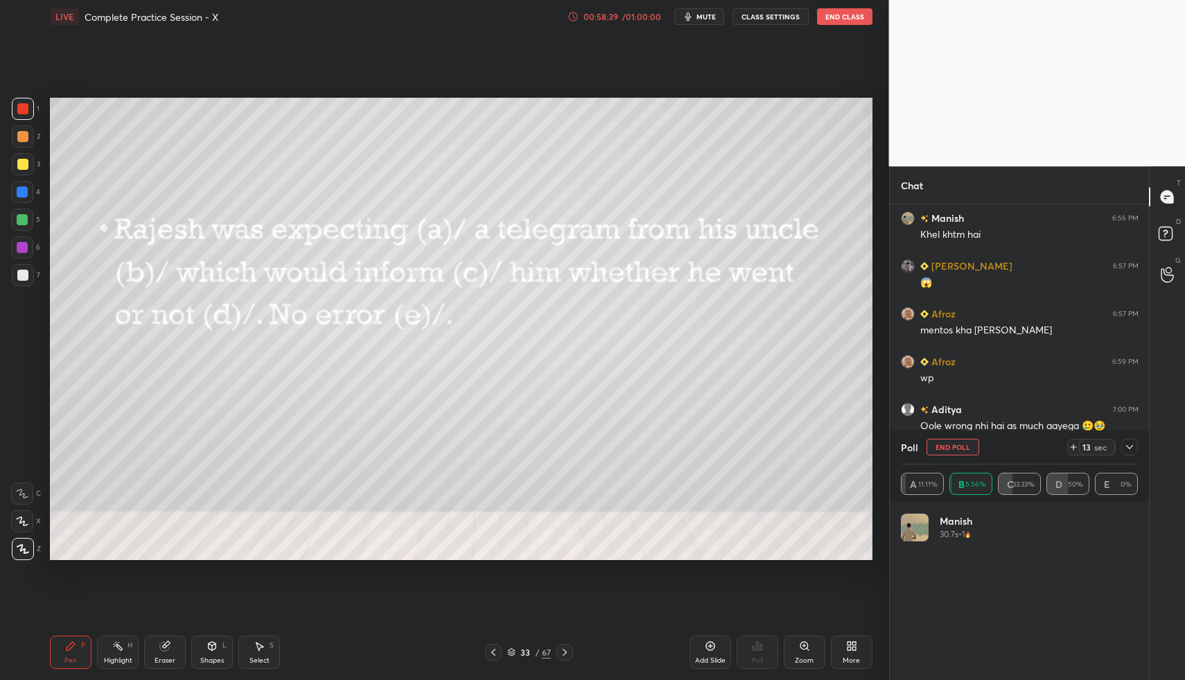
scroll to position [162, 233]
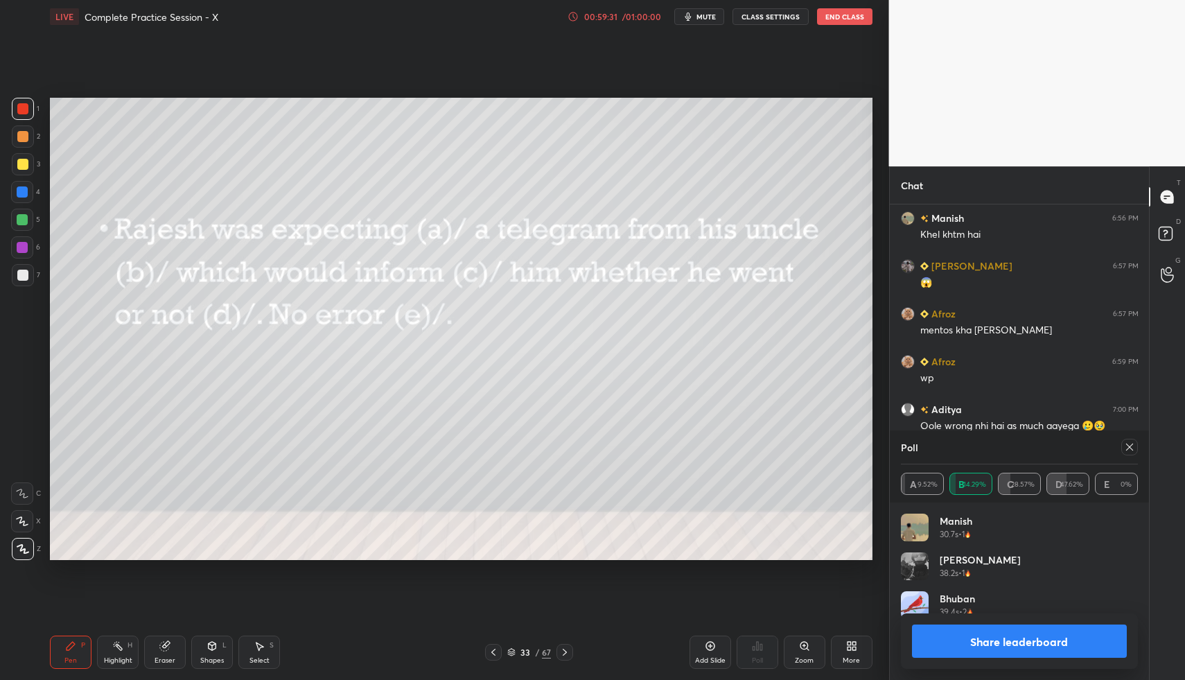
click at [20, 162] on div at bounding box center [22, 164] width 11 height 11
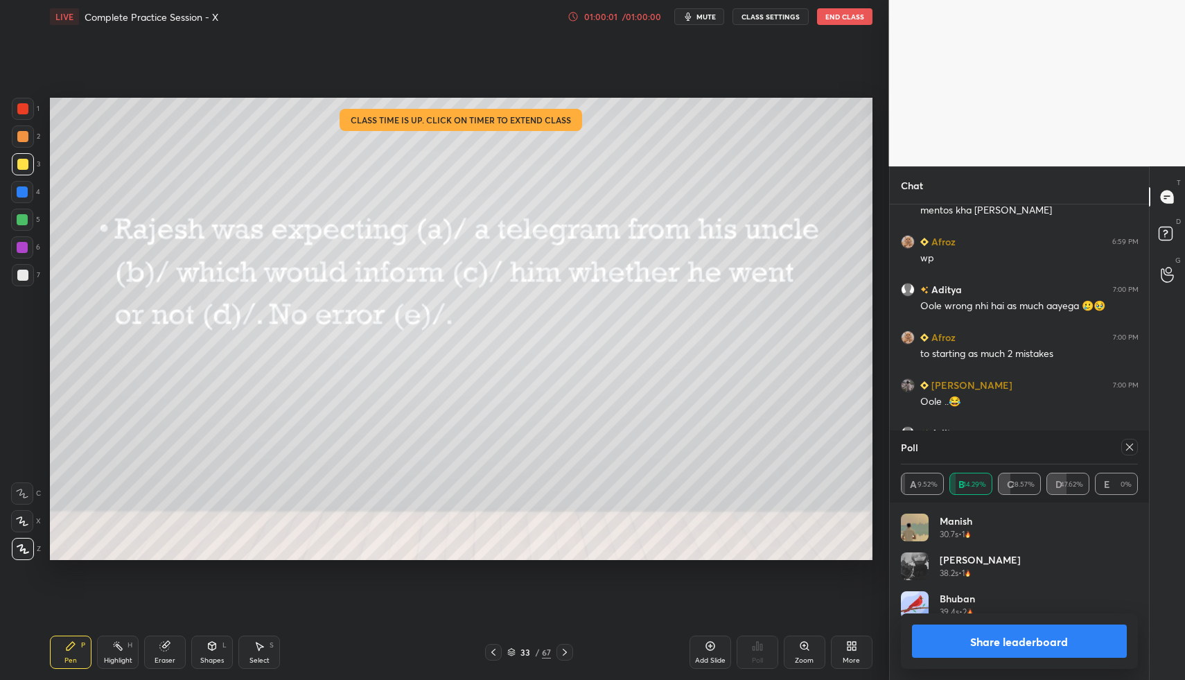
click at [1130, 442] on icon at bounding box center [1129, 447] width 11 height 11
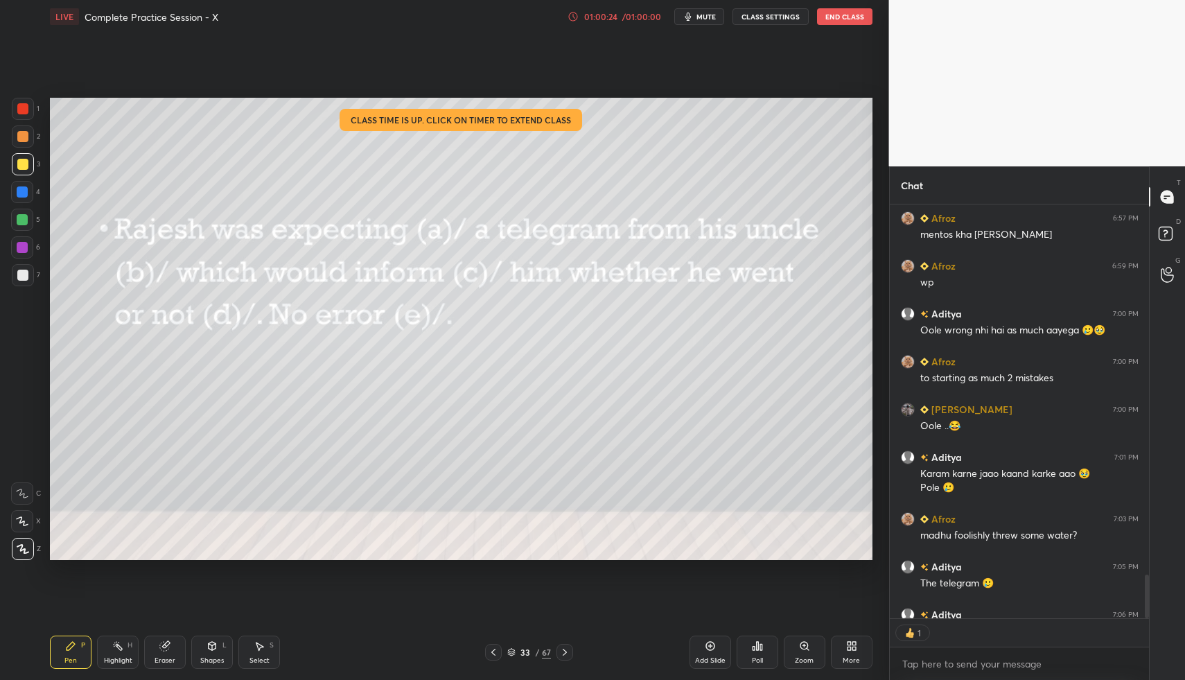
scroll to position [409, 255]
click at [751, 652] on div "Poll" at bounding box center [758, 652] width 42 height 33
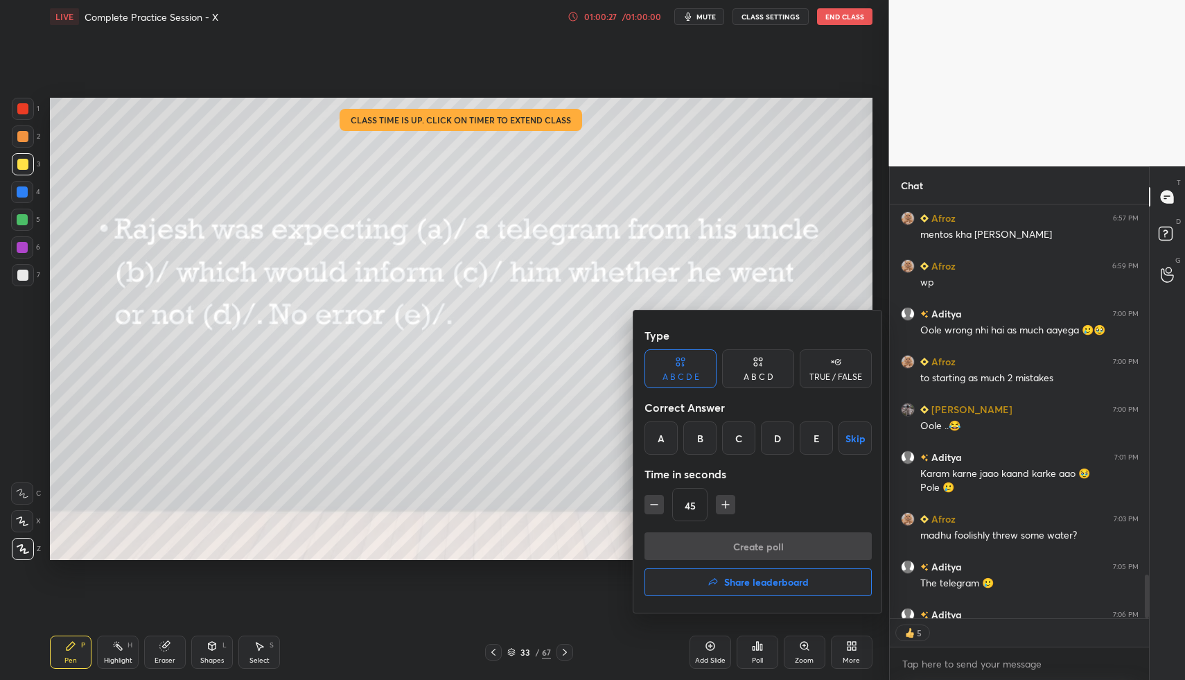
click at [760, 582] on h4 "Share leaderboard" at bounding box center [766, 582] width 85 height 10
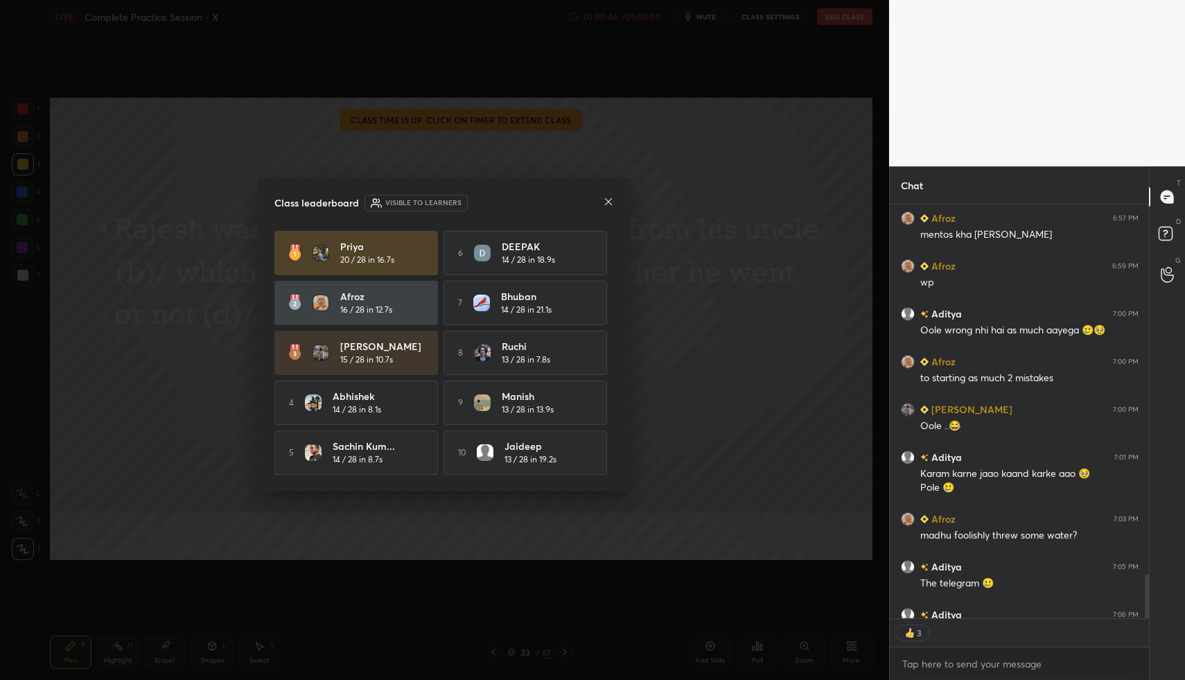
scroll to position [3789, 0]
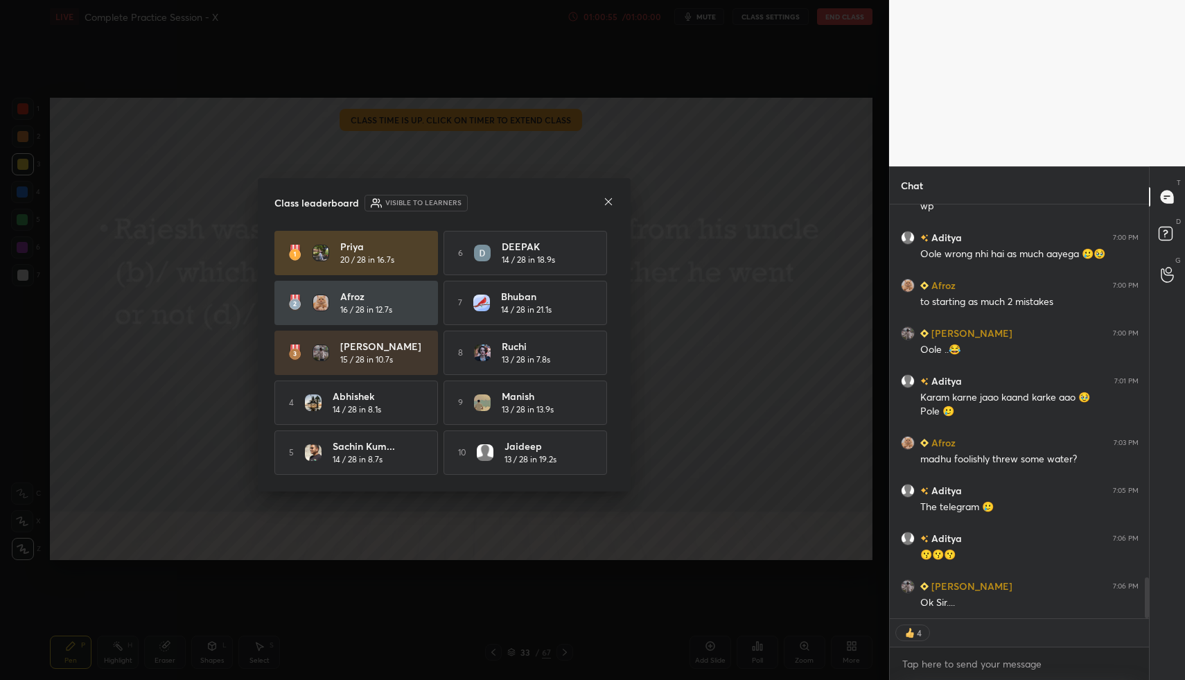
click at [608, 202] on icon at bounding box center [608, 201] width 11 height 11
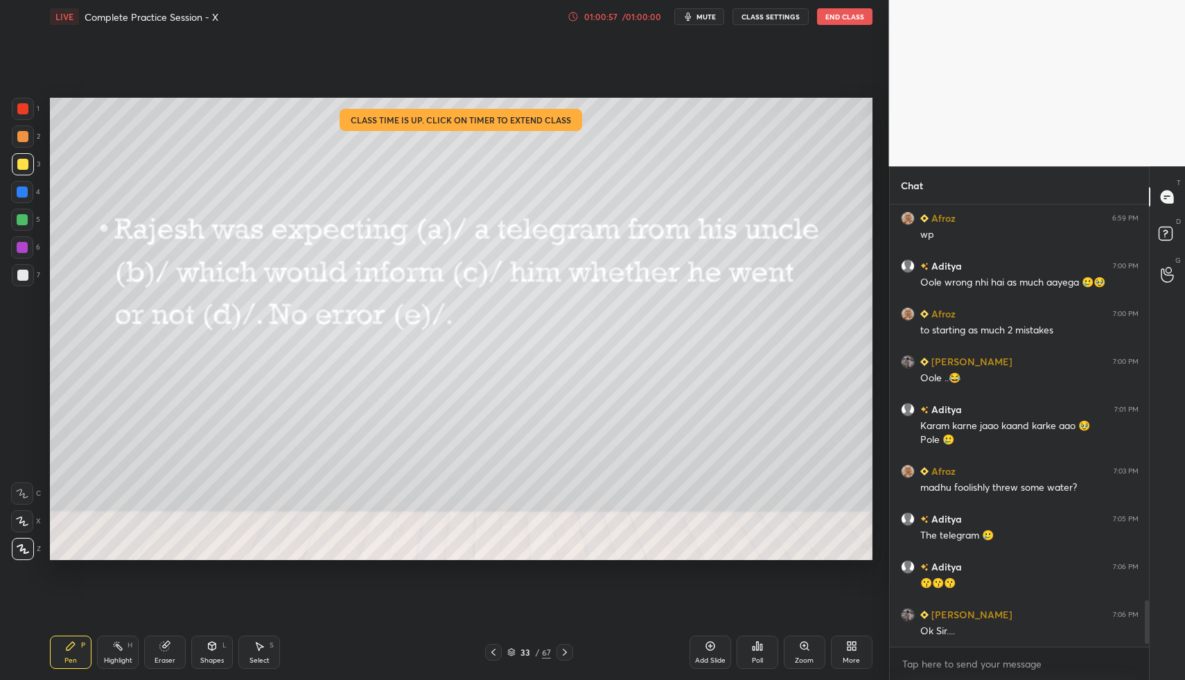
scroll to position [5, 5]
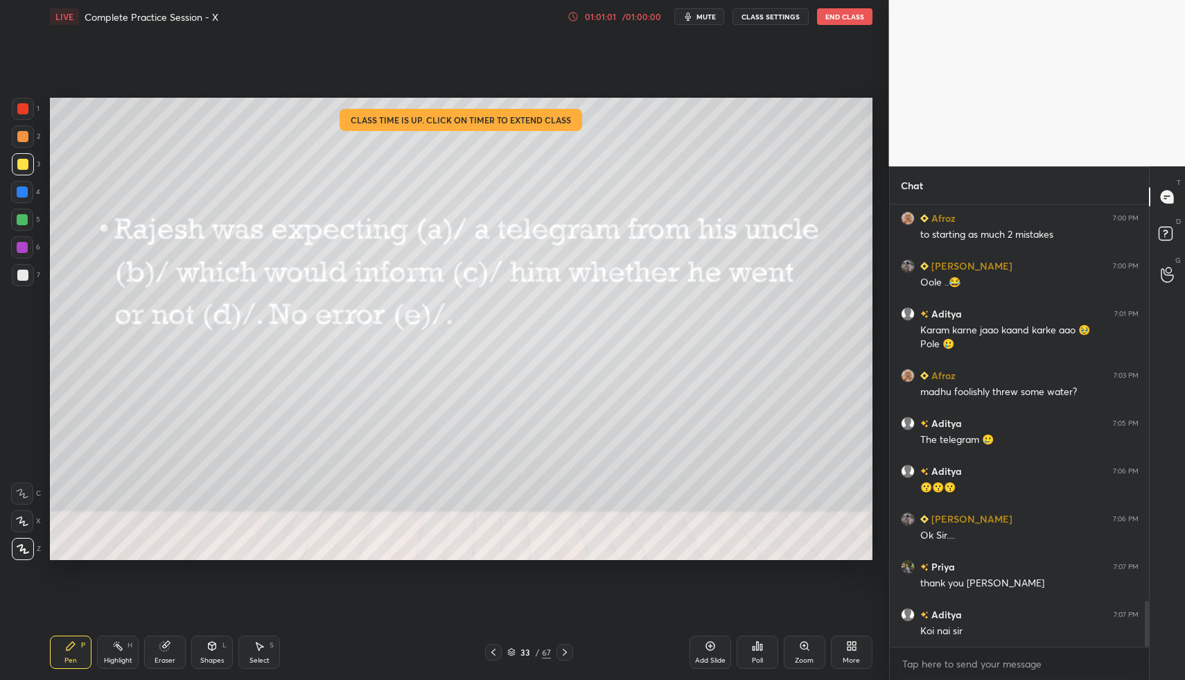
click at [841, 24] on button "End Class" at bounding box center [844, 16] width 55 height 17
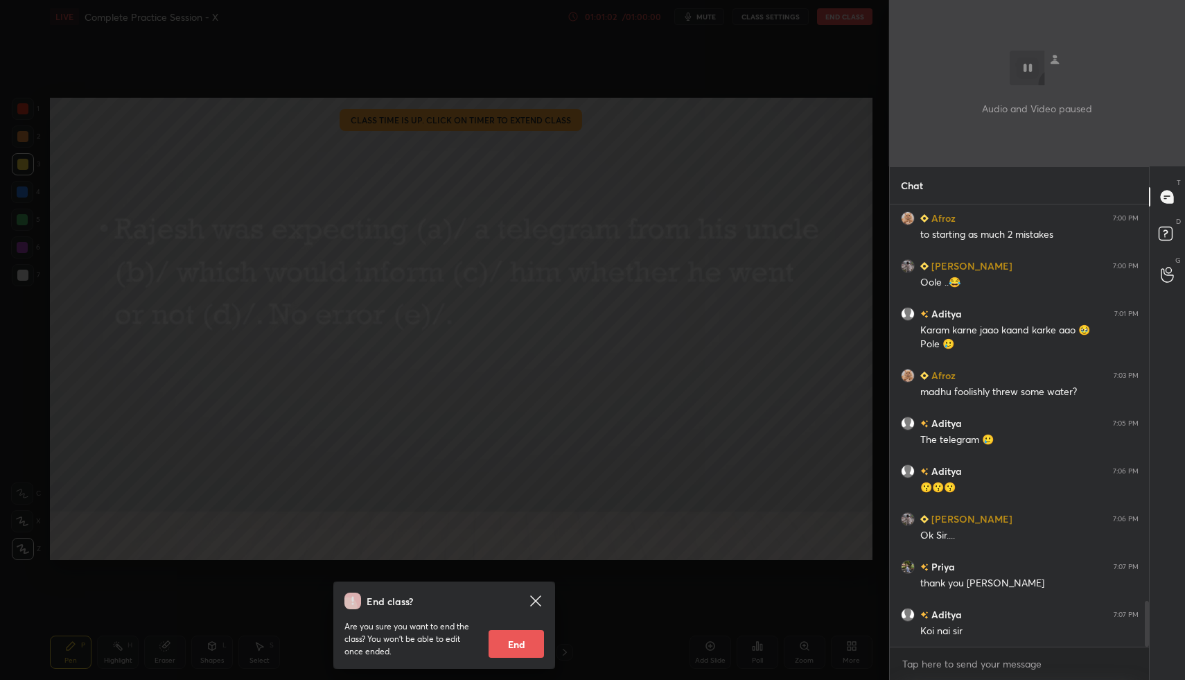
click at [504, 642] on button "End" at bounding box center [516, 644] width 55 height 28
type textarea "x"
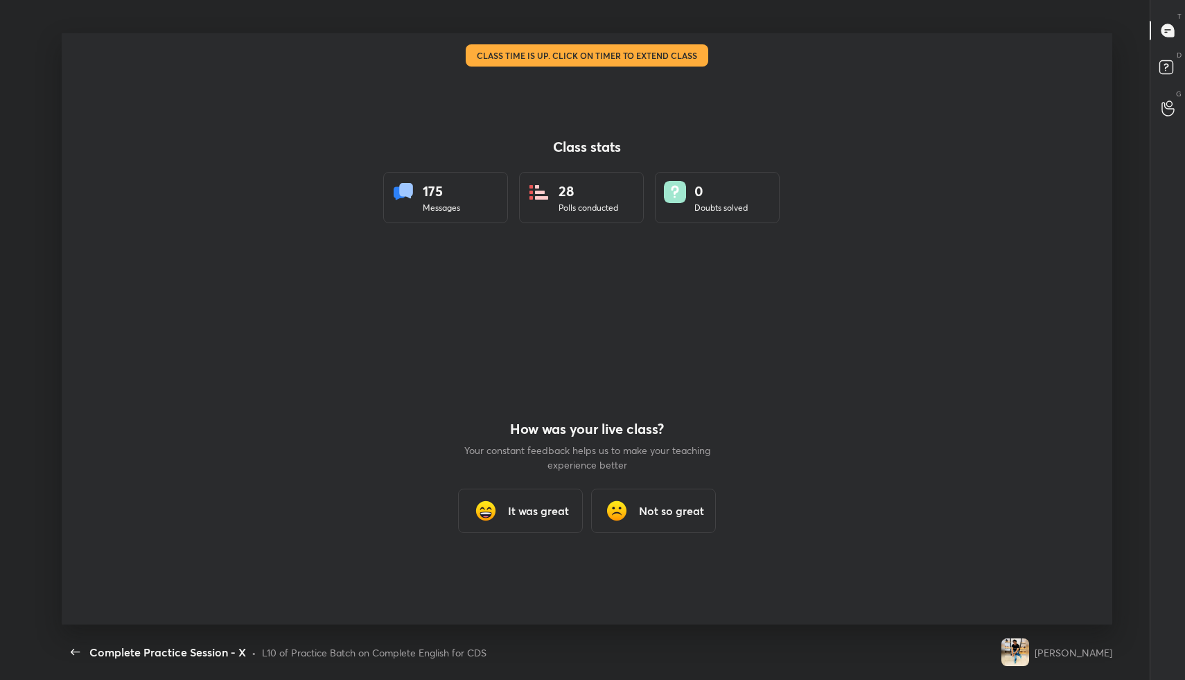
scroll to position [68728, 68145]
click at [523, 514] on h3 "It was great" at bounding box center [538, 511] width 61 height 17
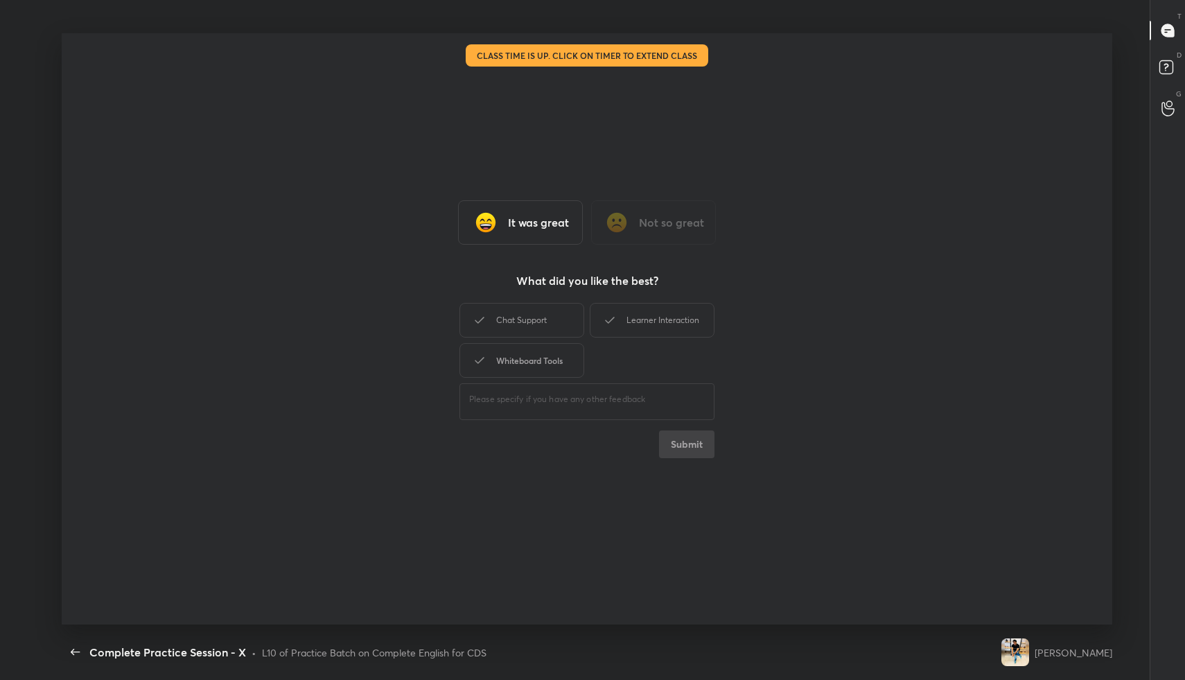
click at [536, 358] on div "Whiteboard Tools" at bounding box center [522, 360] width 125 height 35
click at [533, 320] on div "Chat Support" at bounding box center [522, 320] width 125 height 35
click at [651, 317] on div "Learner Interaction" at bounding box center [652, 320] width 125 height 35
click at [686, 445] on button "Submit" at bounding box center [686, 444] width 55 height 28
